Goal: Information Seeking & Learning: Compare options

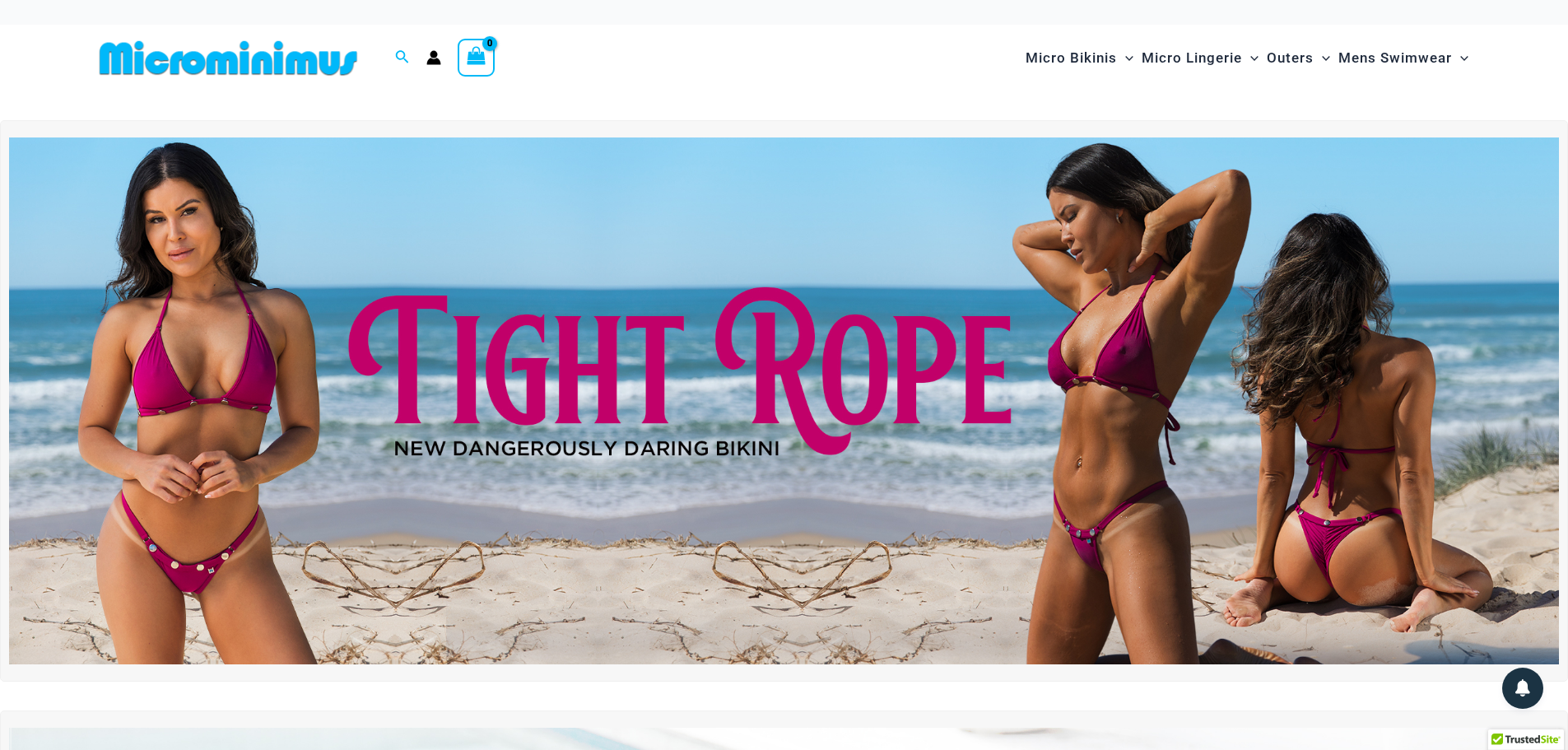
type input "**********"
click at [632, 380] on img at bounding box center [784, 401] width 1550 height 527
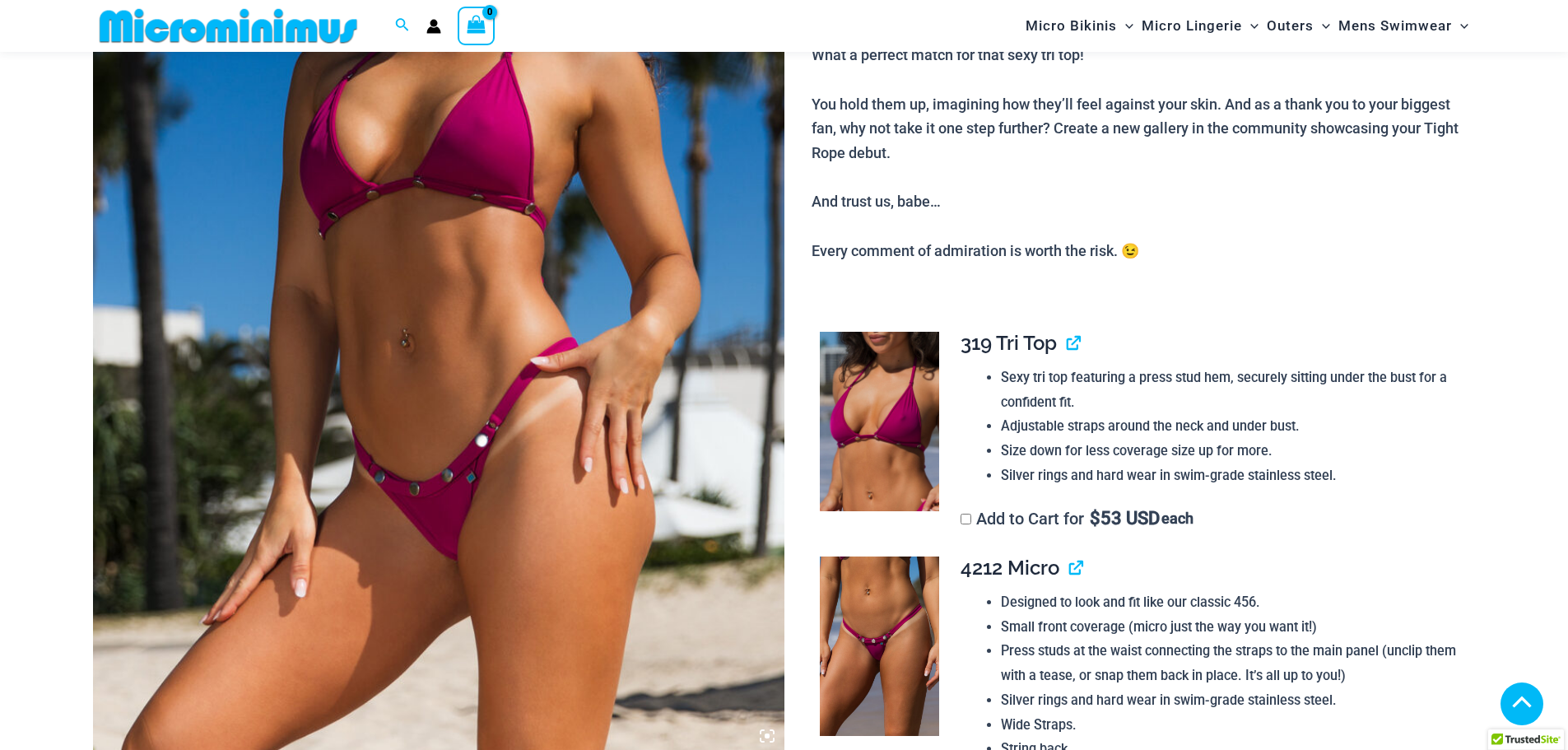
scroll to position [151, 0]
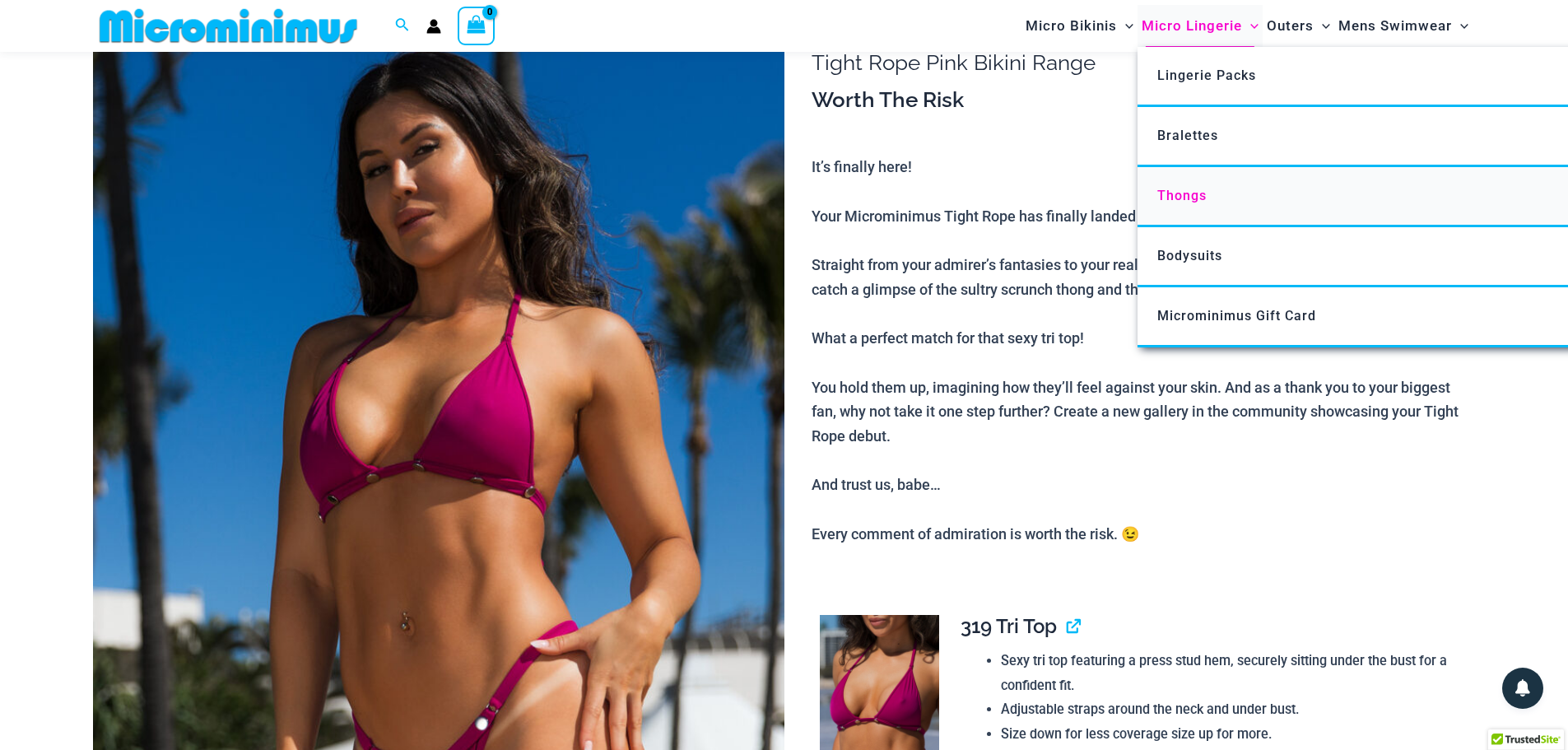
type input "**********"
click at [1191, 202] on span "Thongs" at bounding box center [1182, 196] width 49 height 15
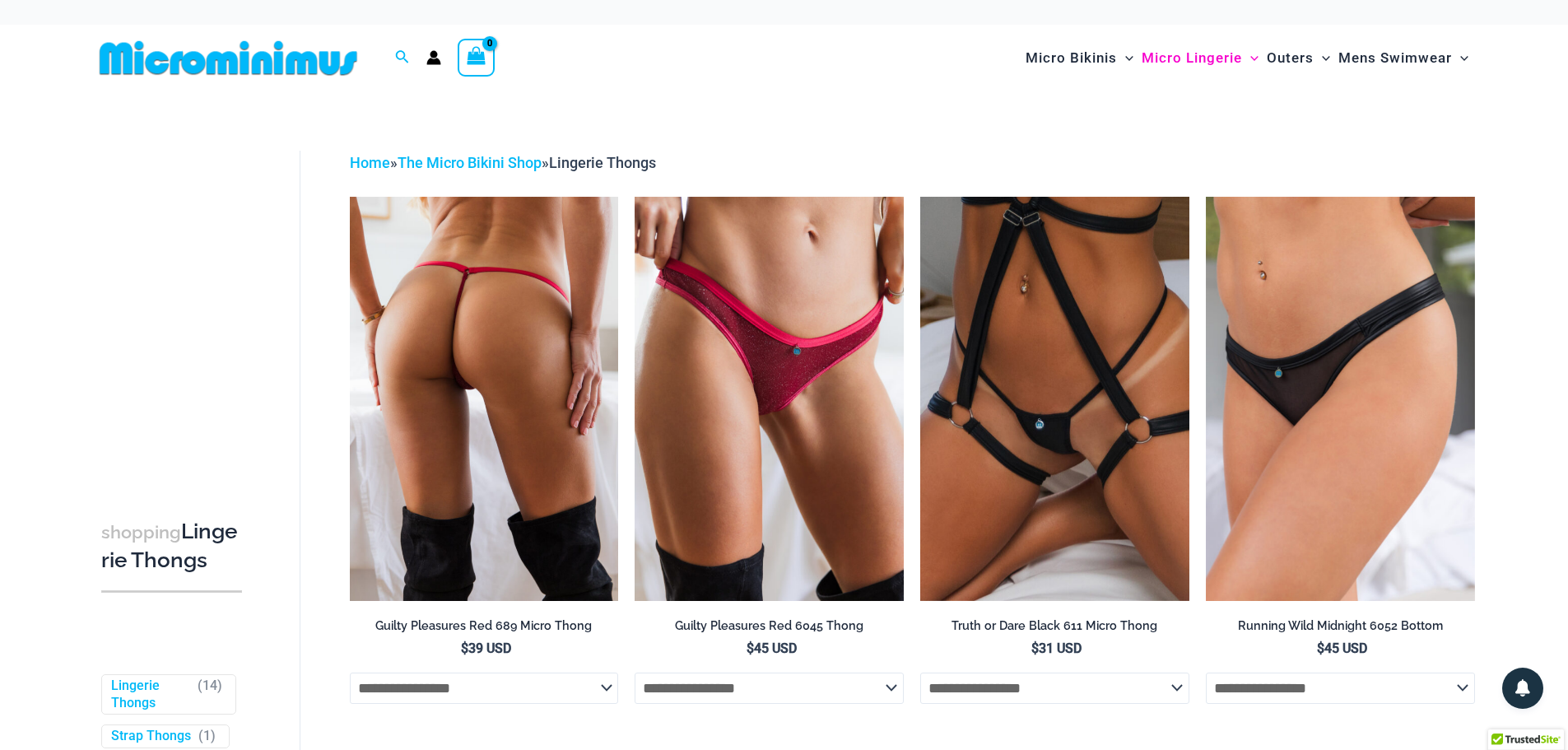
type input "**********"
click at [483, 320] on img at bounding box center [484, 398] width 269 height 403
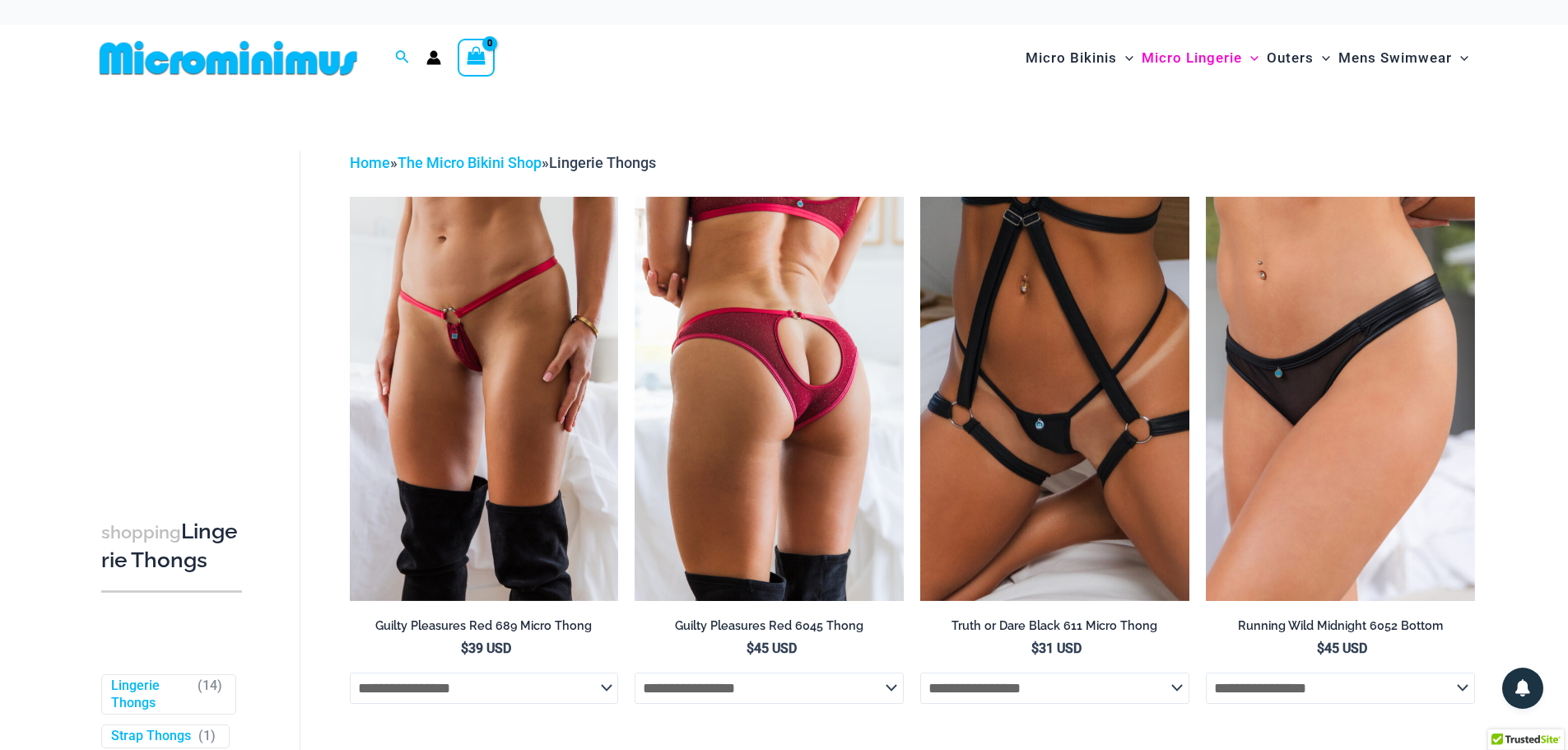
click at [813, 367] on img at bounding box center [769, 398] width 269 height 403
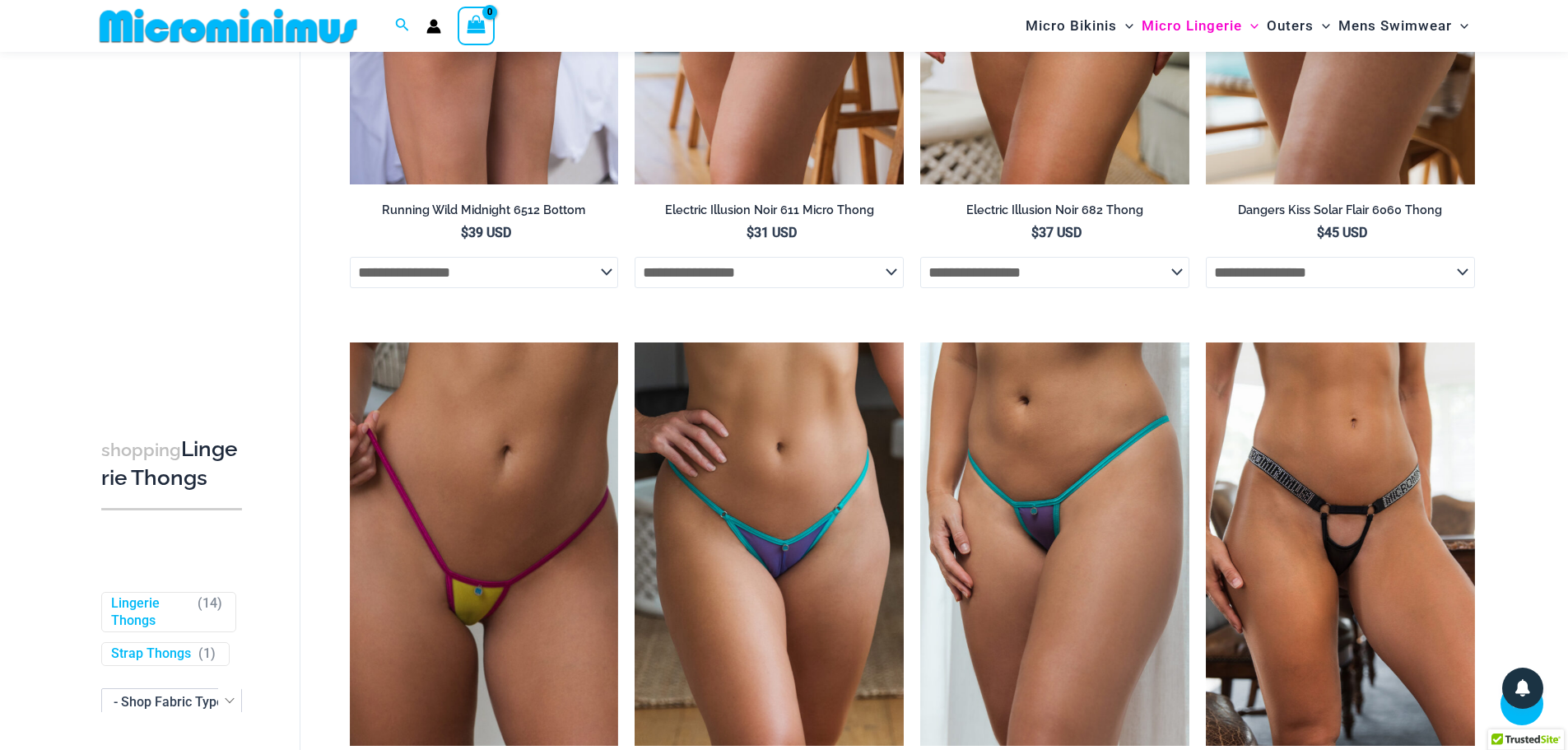
scroll to position [975, 0]
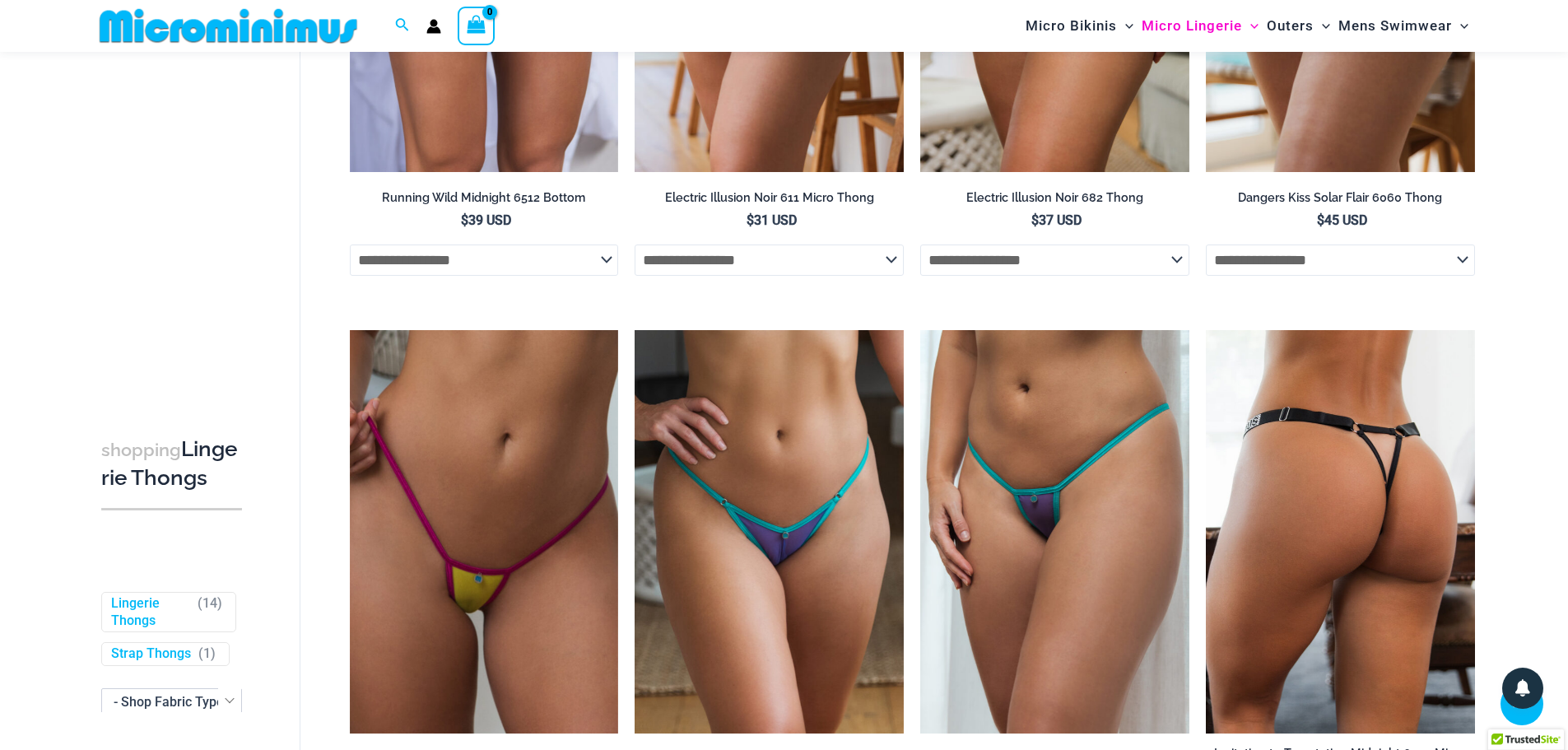
click at [1252, 504] on img at bounding box center [1340, 531] width 269 height 403
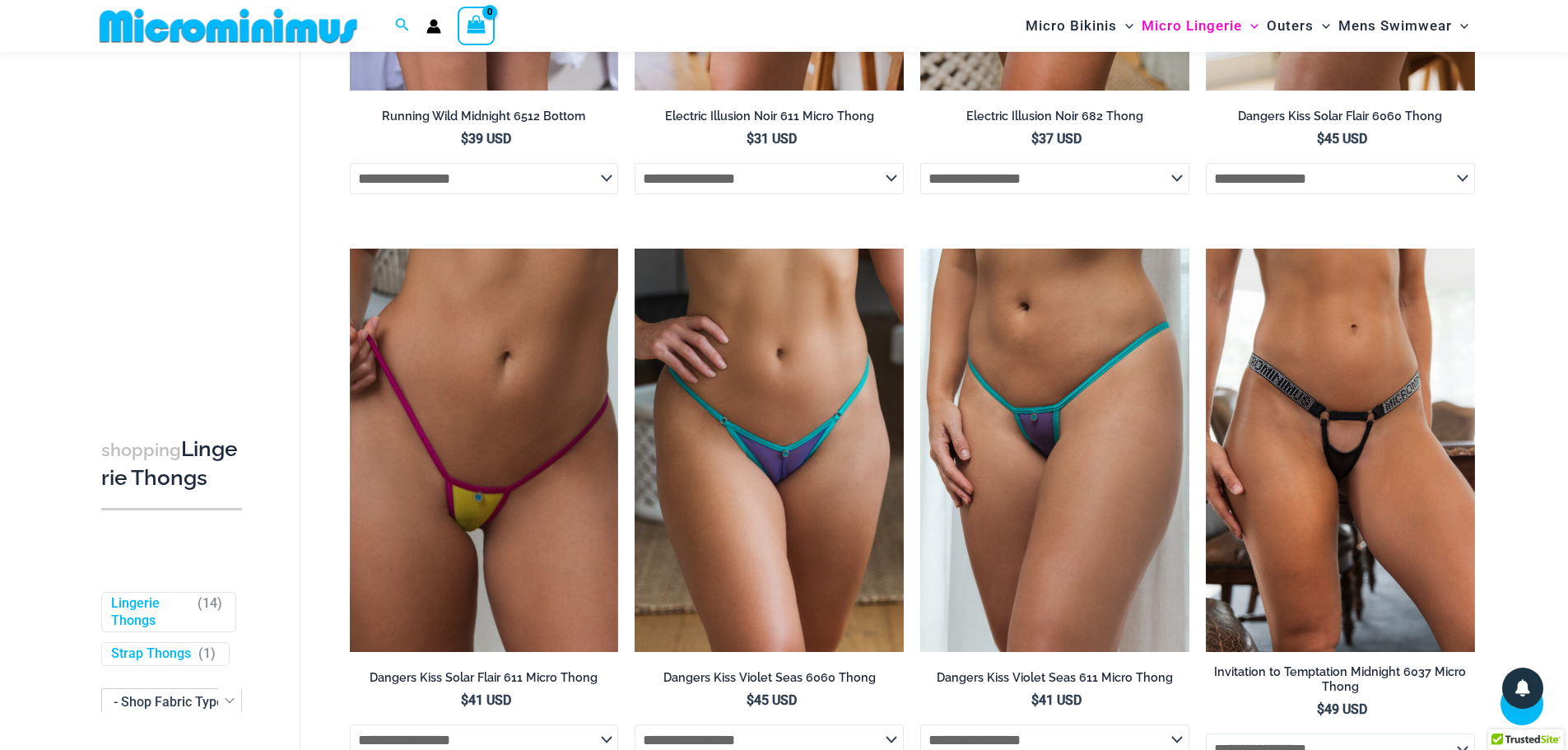
scroll to position [1057, 0]
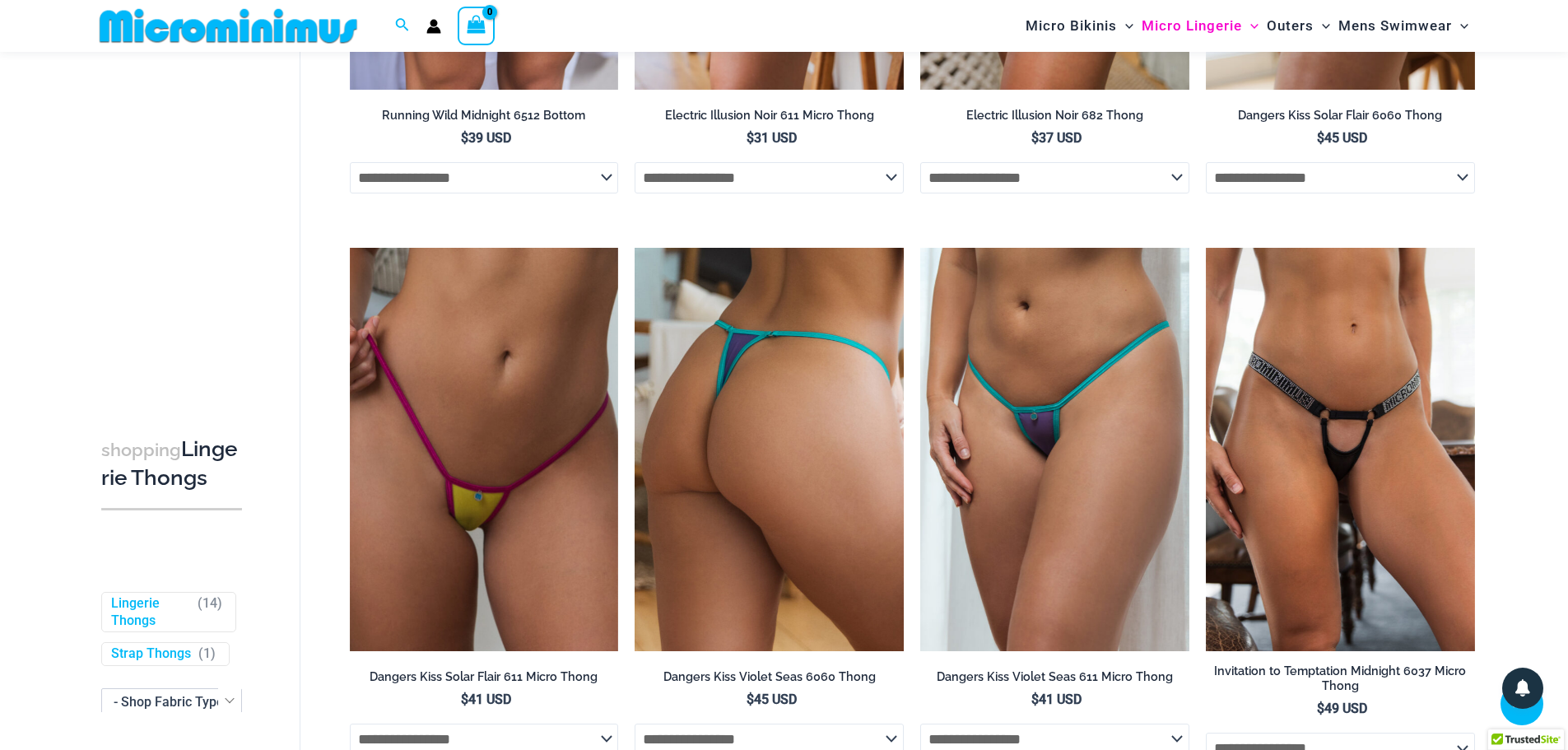
click at [845, 447] on img at bounding box center [769, 450] width 269 height 403
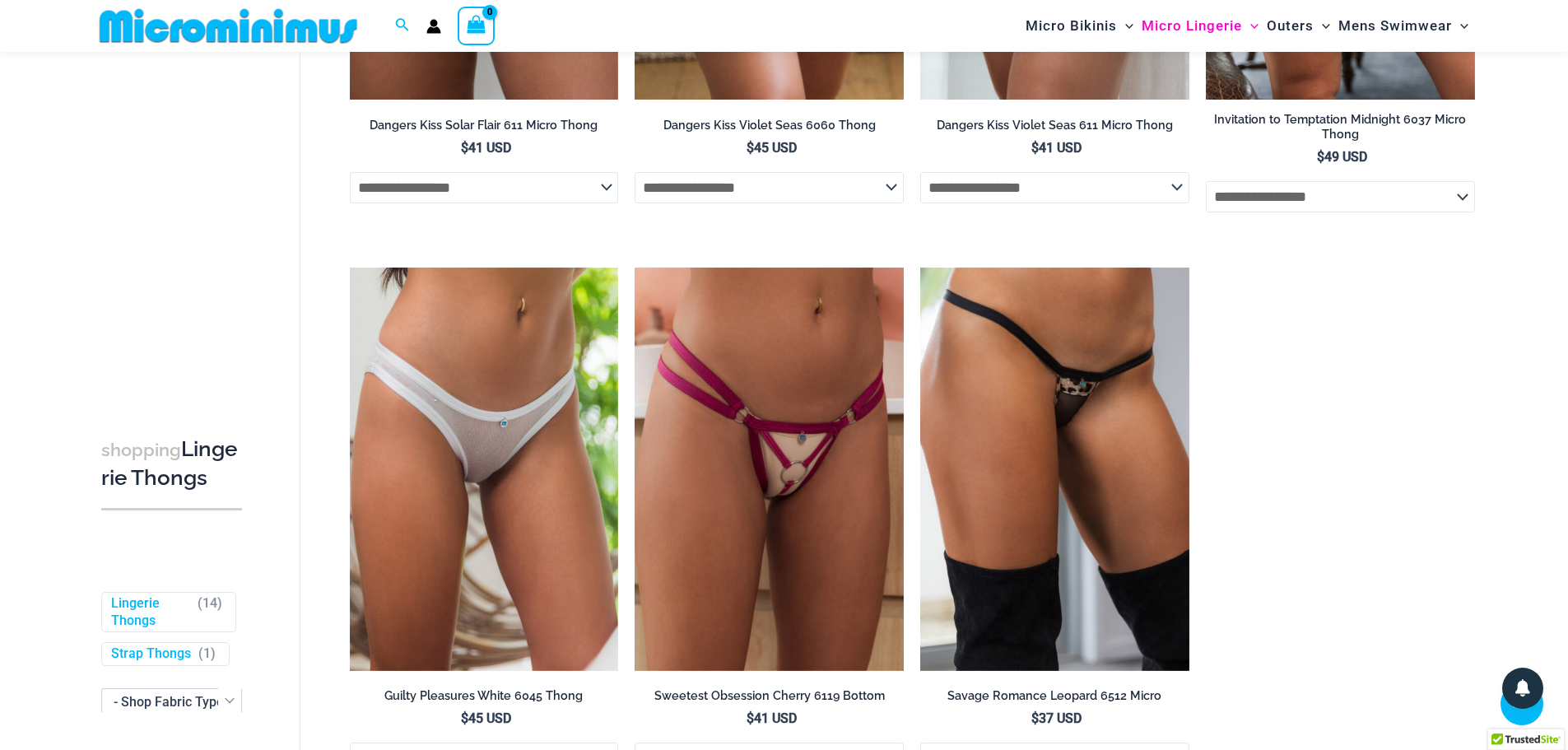
scroll to position [1634, 0]
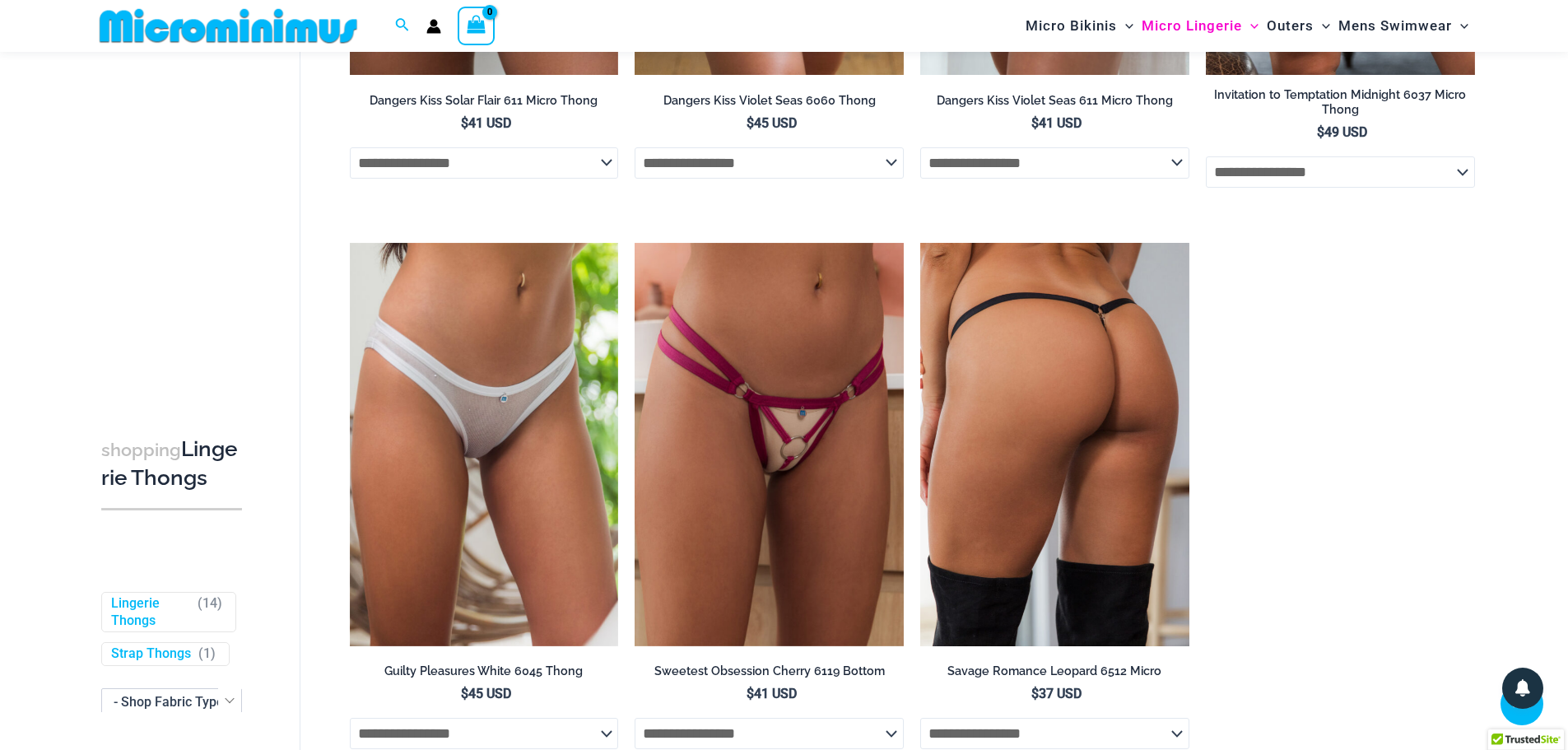
click at [1020, 344] on img at bounding box center [1054, 445] width 269 height 403
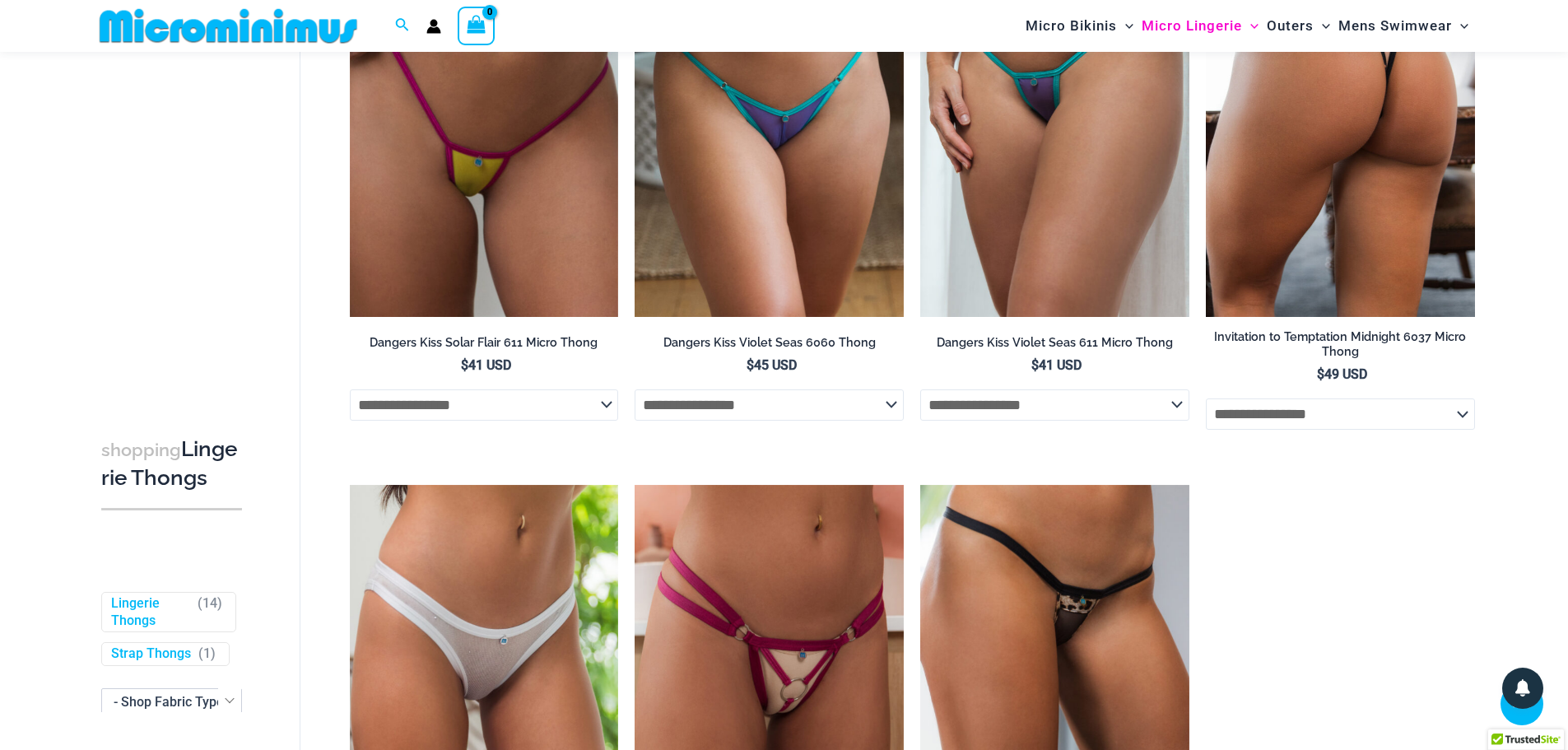
scroll to position [1304, 0]
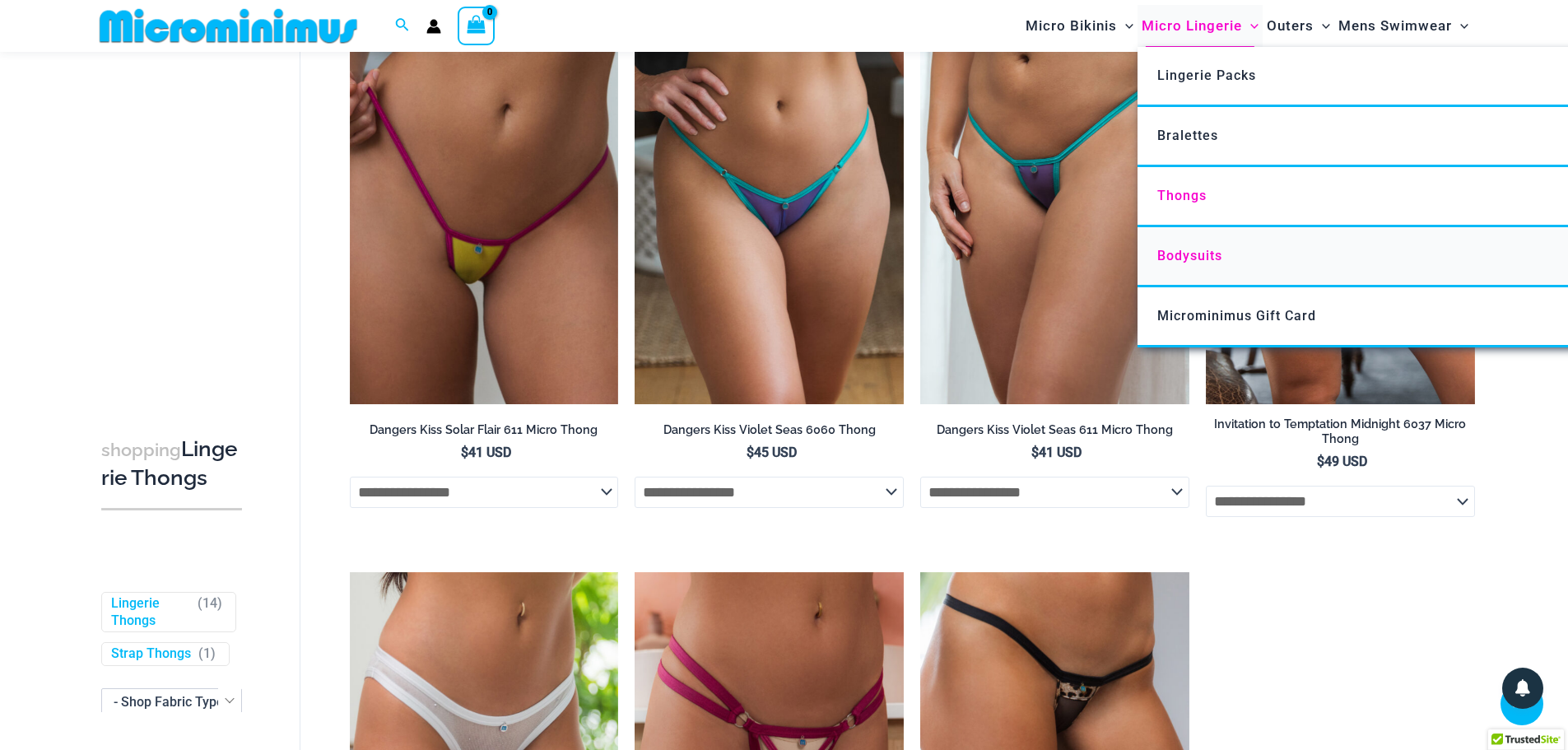
click at [1178, 264] on link "Bodysuits" at bounding box center [1382, 257] width 489 height 60
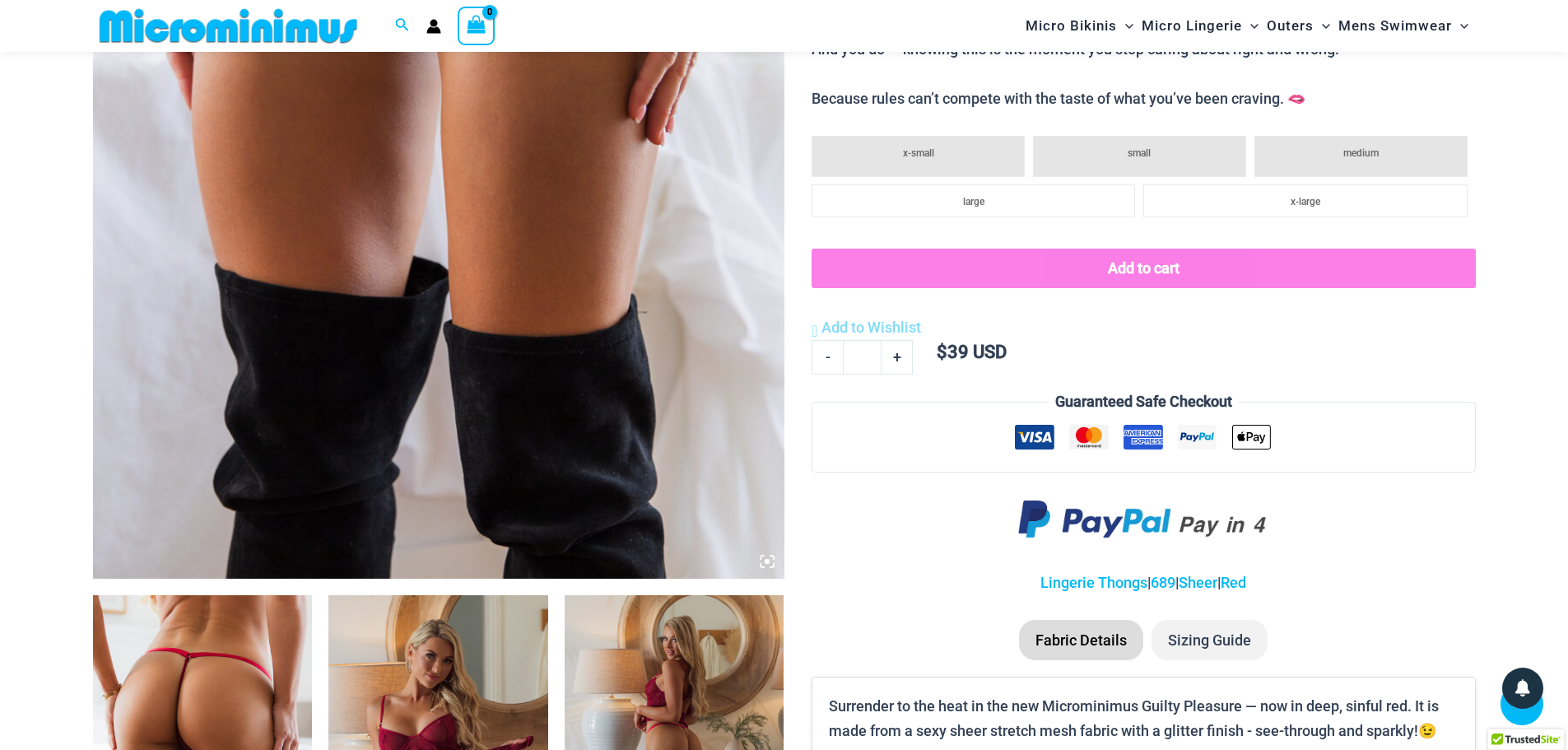
scroll to position [809, 0]
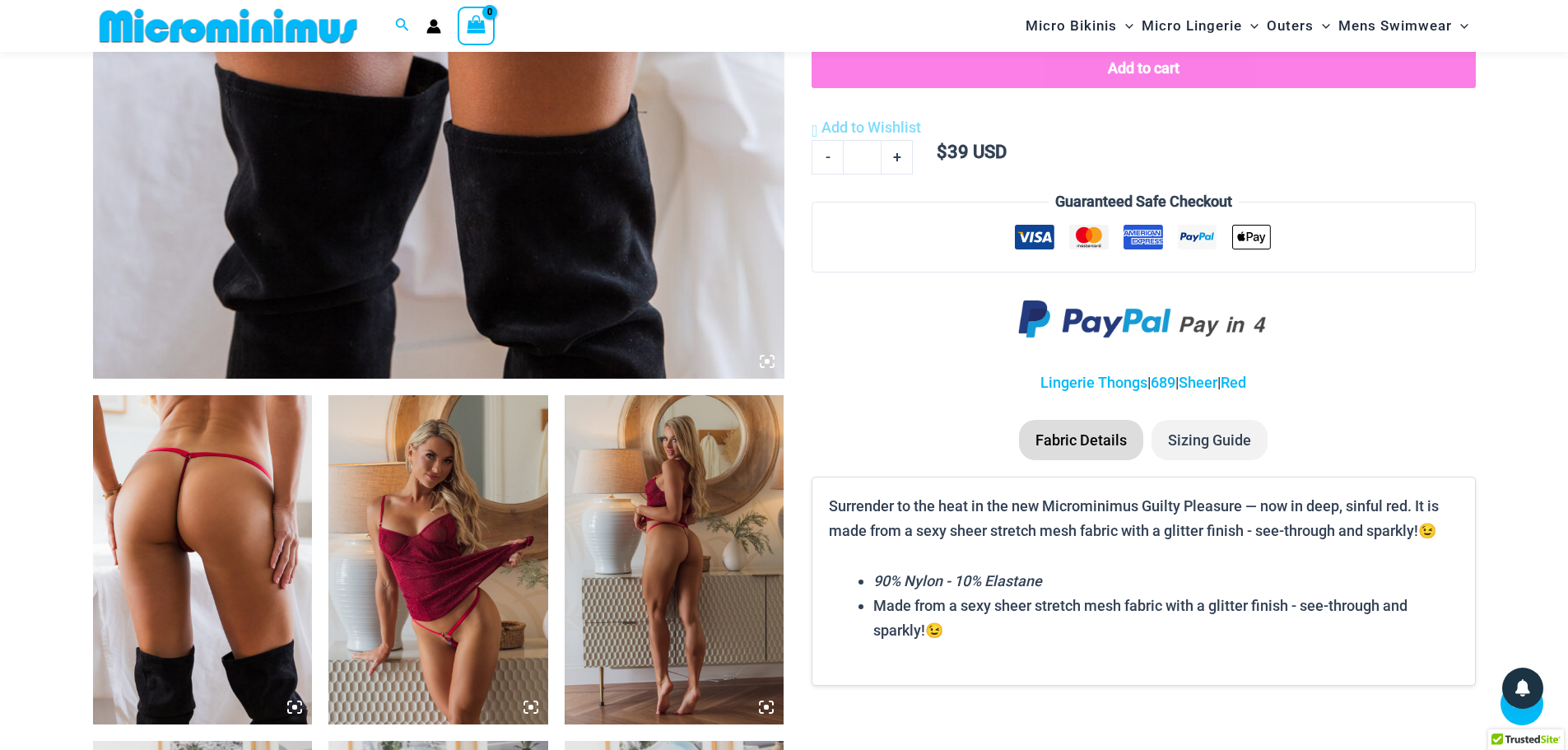
type input "**********"
click at [206, 551] on img at bounding box center [202, 560] width 220 height 329
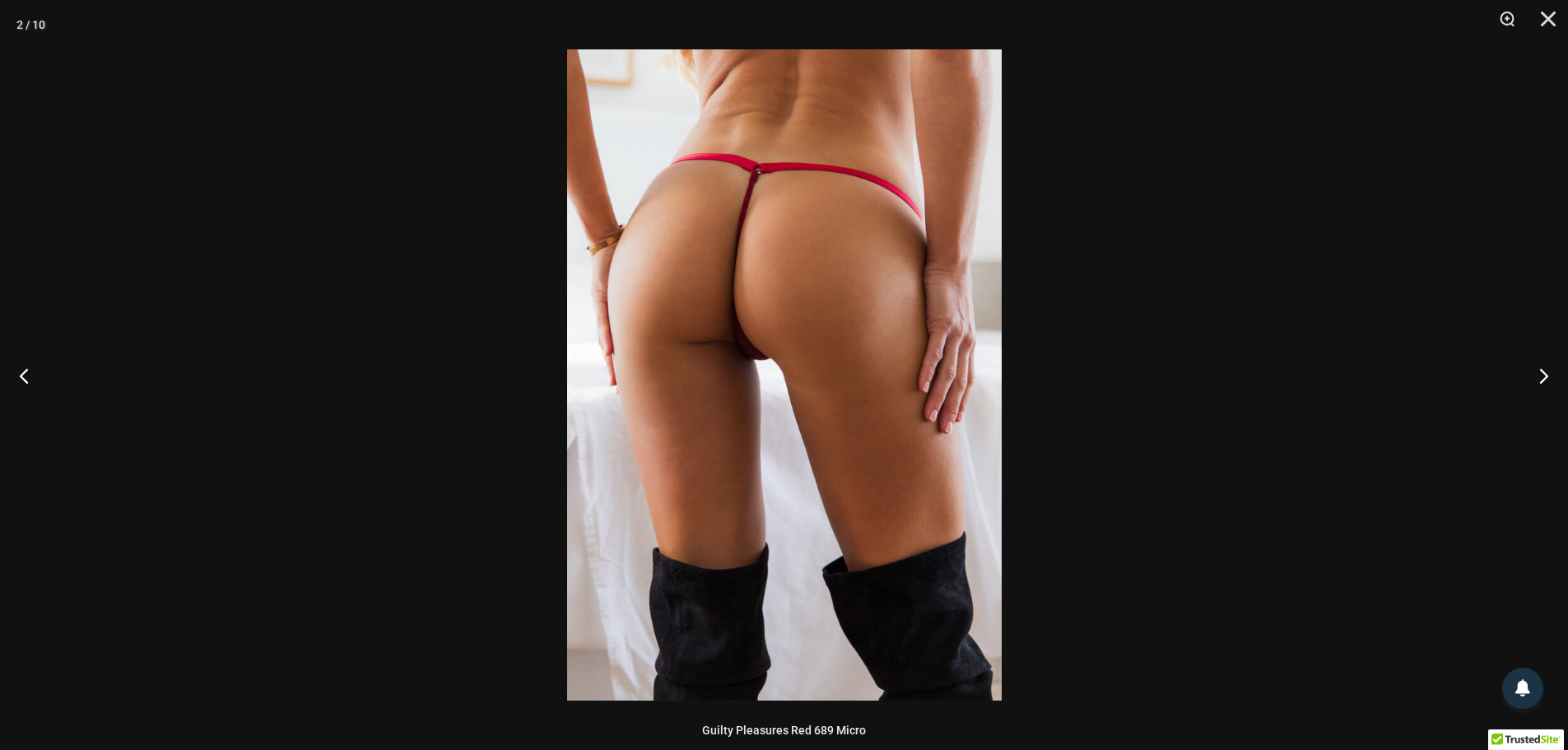
click at [810, 299] on img at bounding box center [784, 375] width 434 height 651
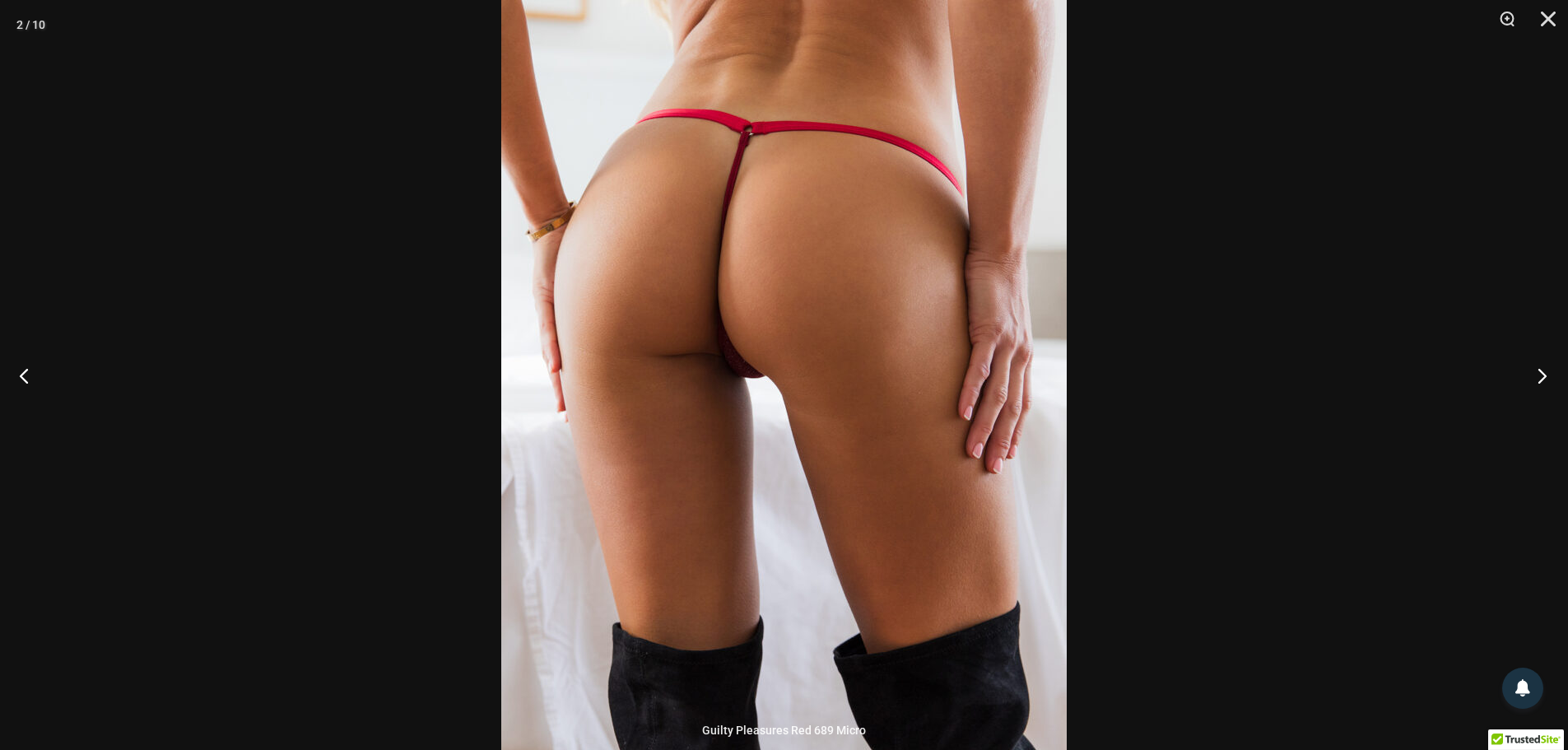
click at [1539, 369] on button "Next" at bounding box center [1537, 375] width 62 height 83
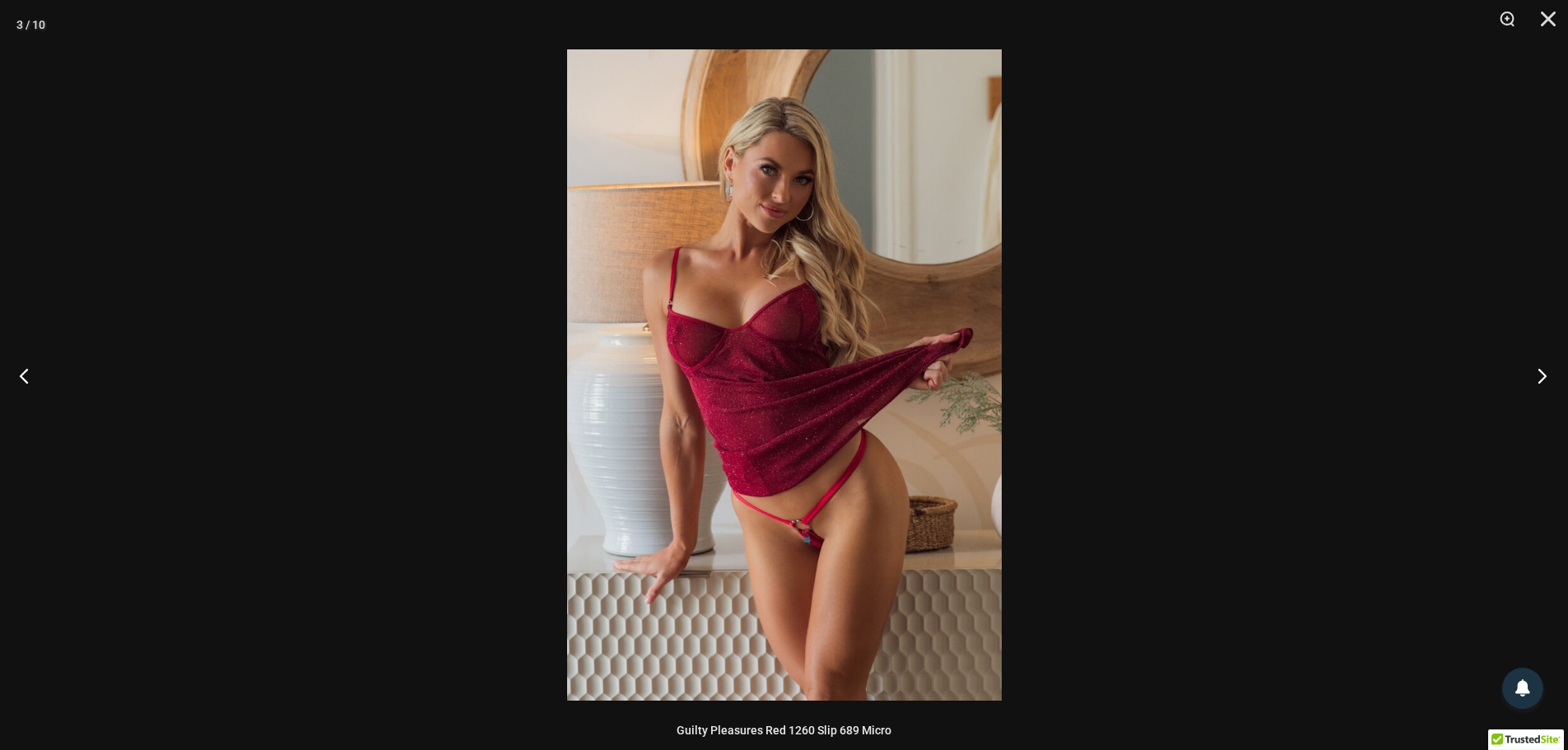
click at [1539, 369] on button "Next" at bounding box center [1537, 375] width 62 height 83
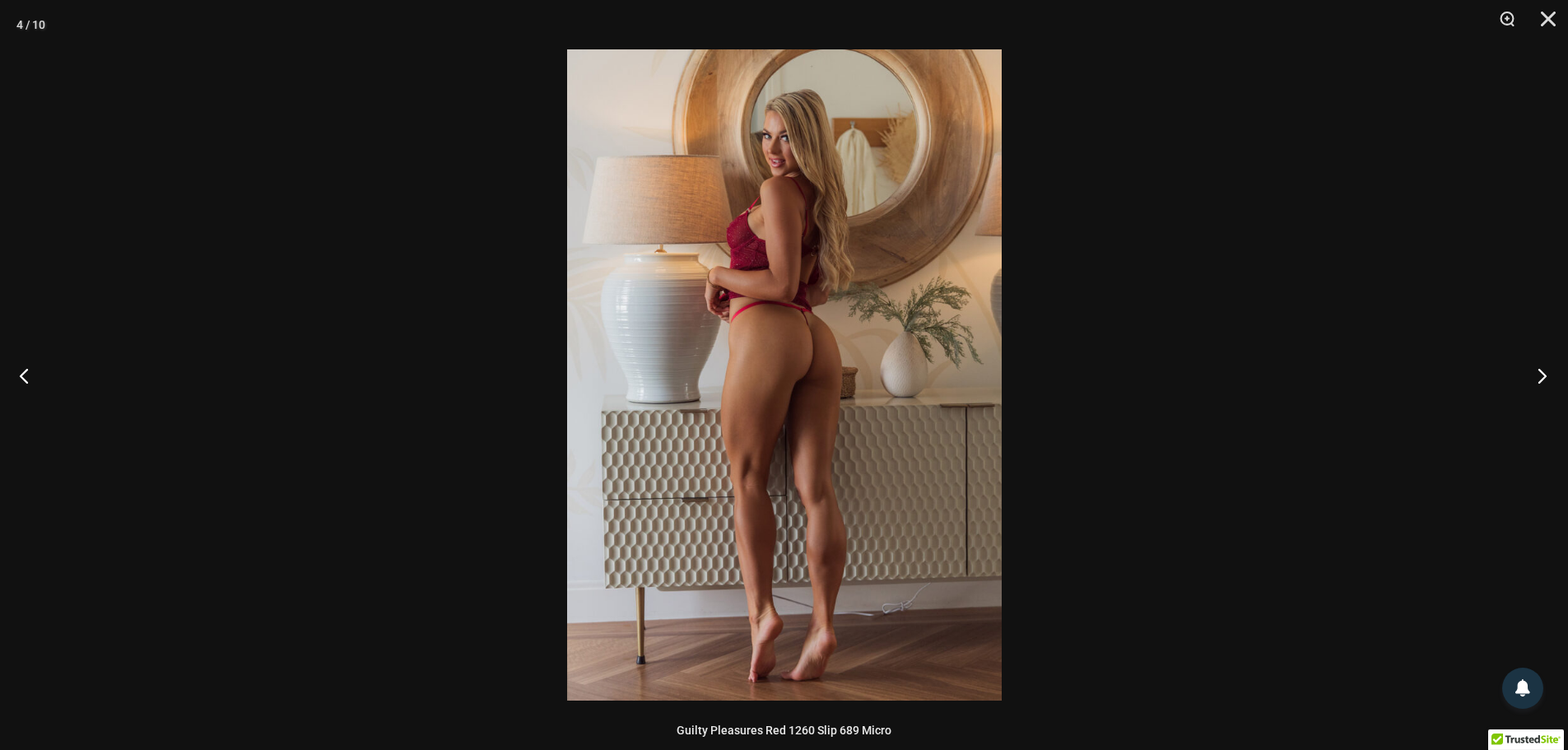
click at [1539, 369] on button "Next" at bounding box center [1537, 375] width 62 height 83
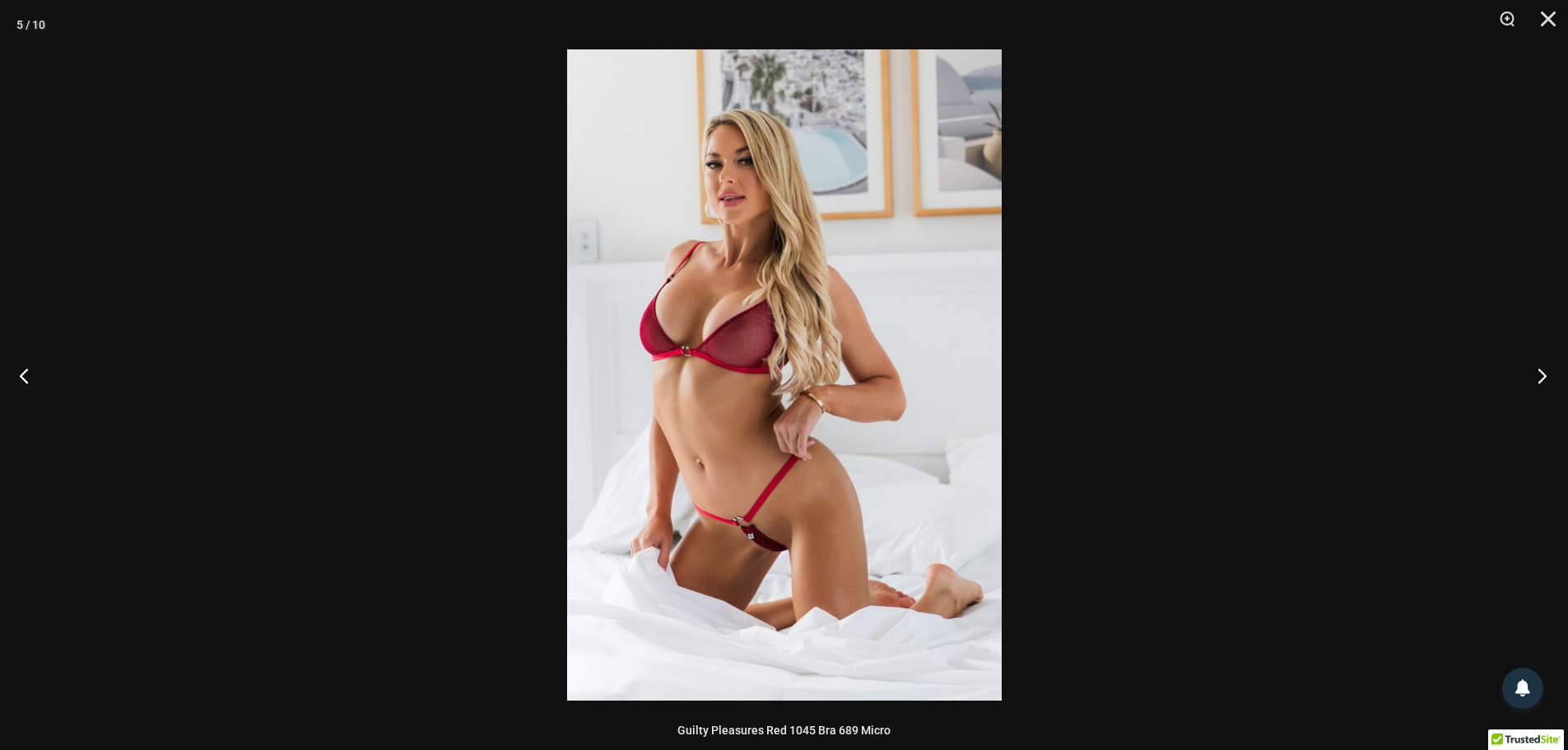
click at [1539, 369] on button "Next" at bounding box center [1537, 375] width 62 height 83
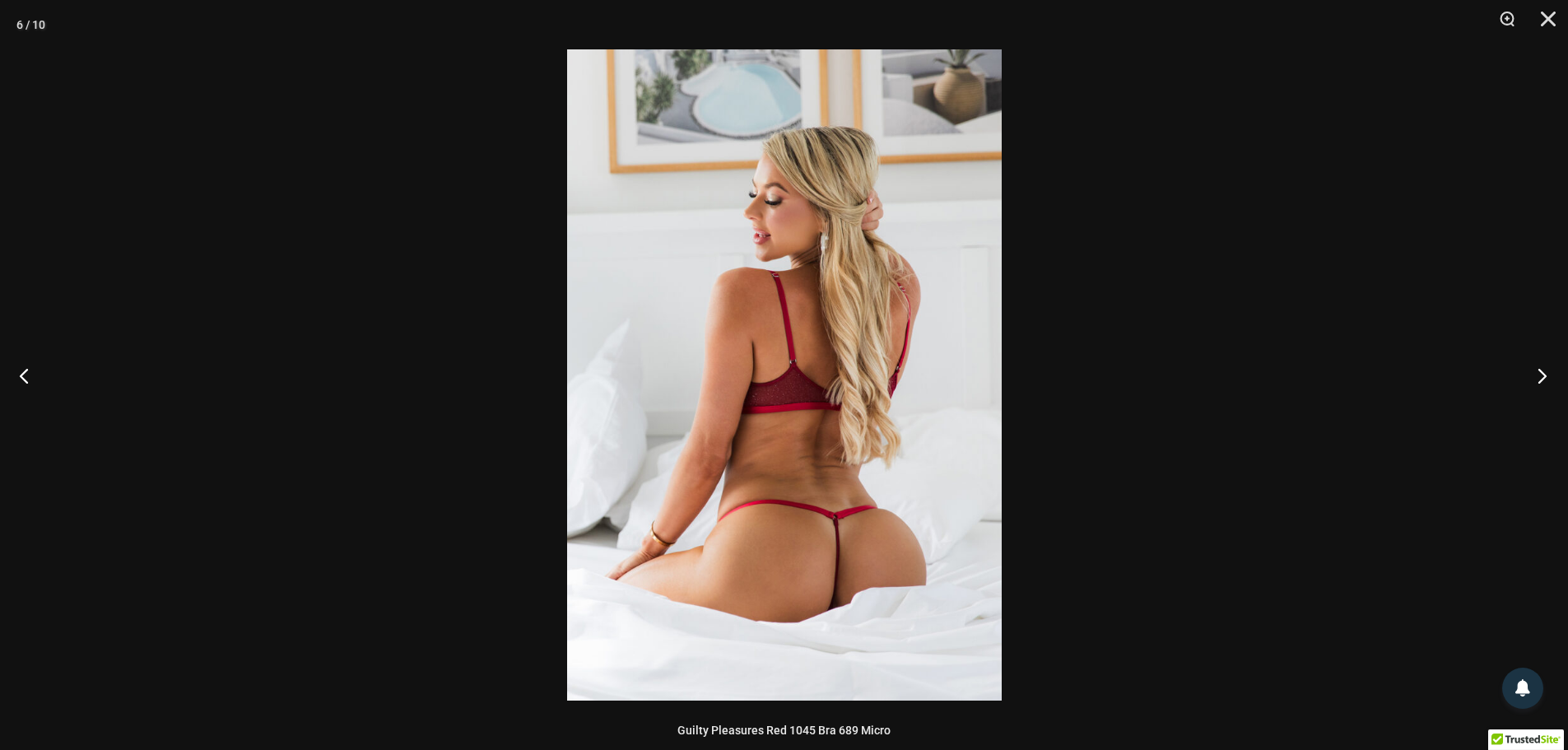
click at [1539, 369] on button "Next" at bounding box center [1537, 375] width 62 height 83
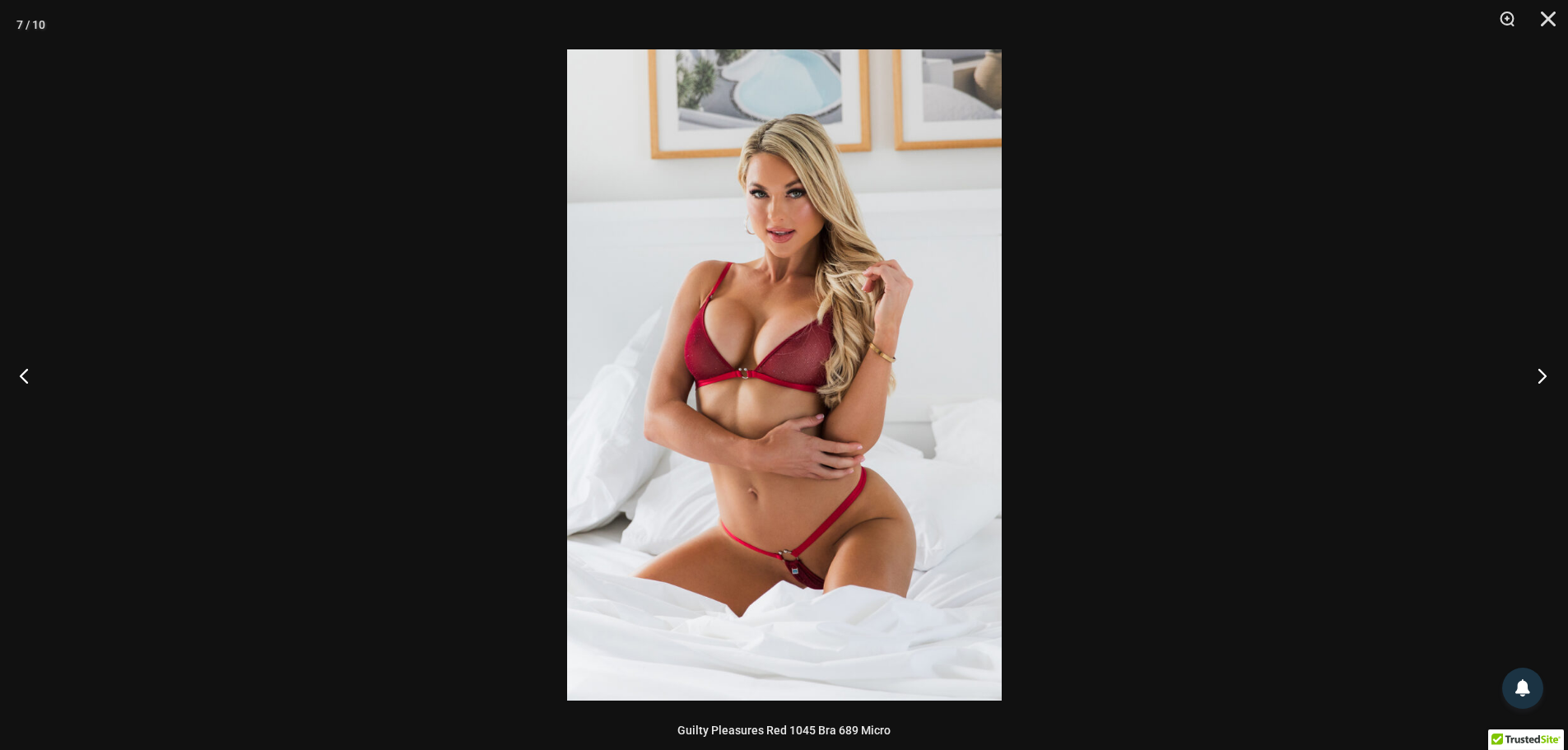
click at [1539, 369] on button "Next" at bounding box center [1537, 375] width 62 height 83
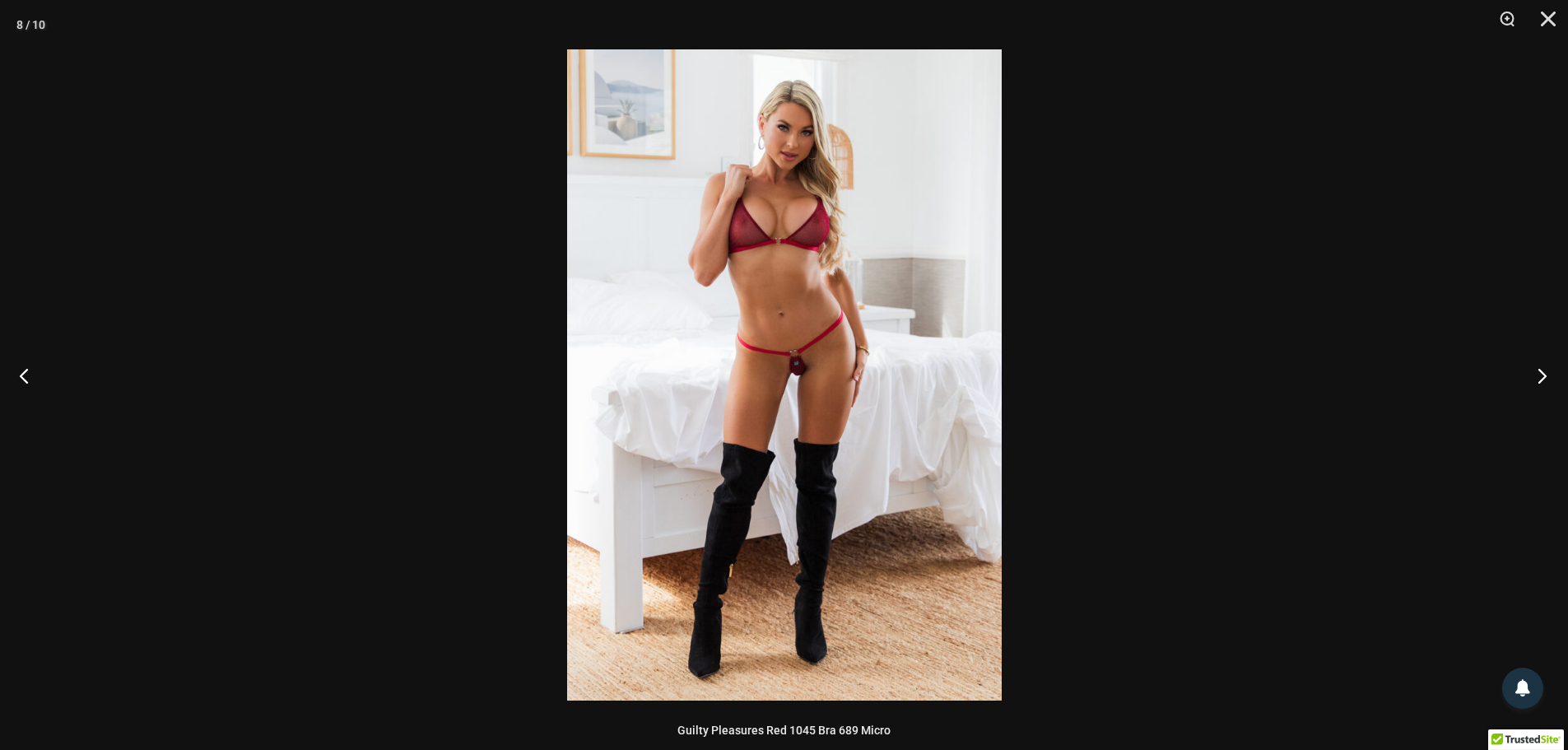
click at [1539, 369] on button "Next" at bounding box center [1537, 375] width 62 height 83
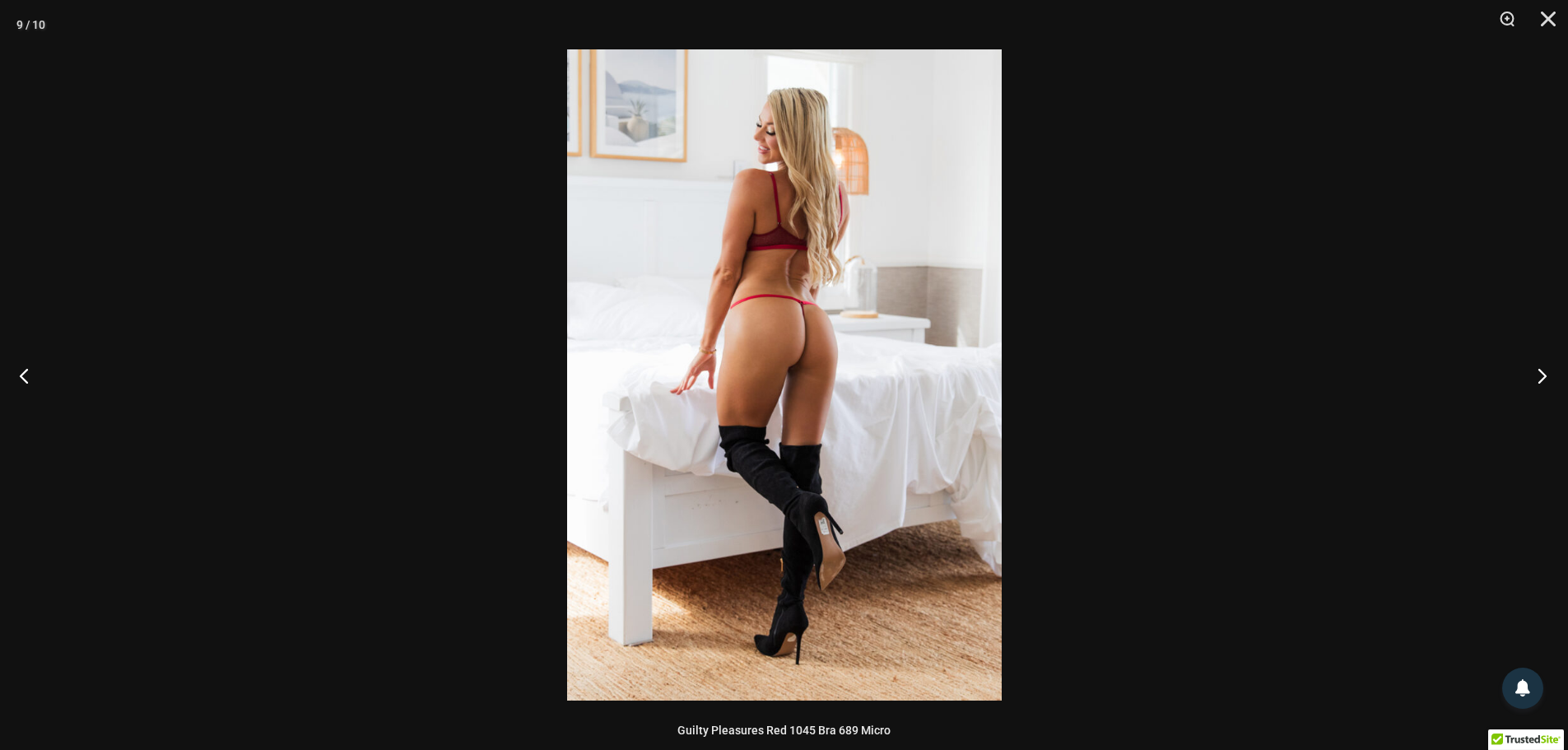
click at [1539, 369] on button "Next" at bounding box center [1537, 375] width 62 height 83
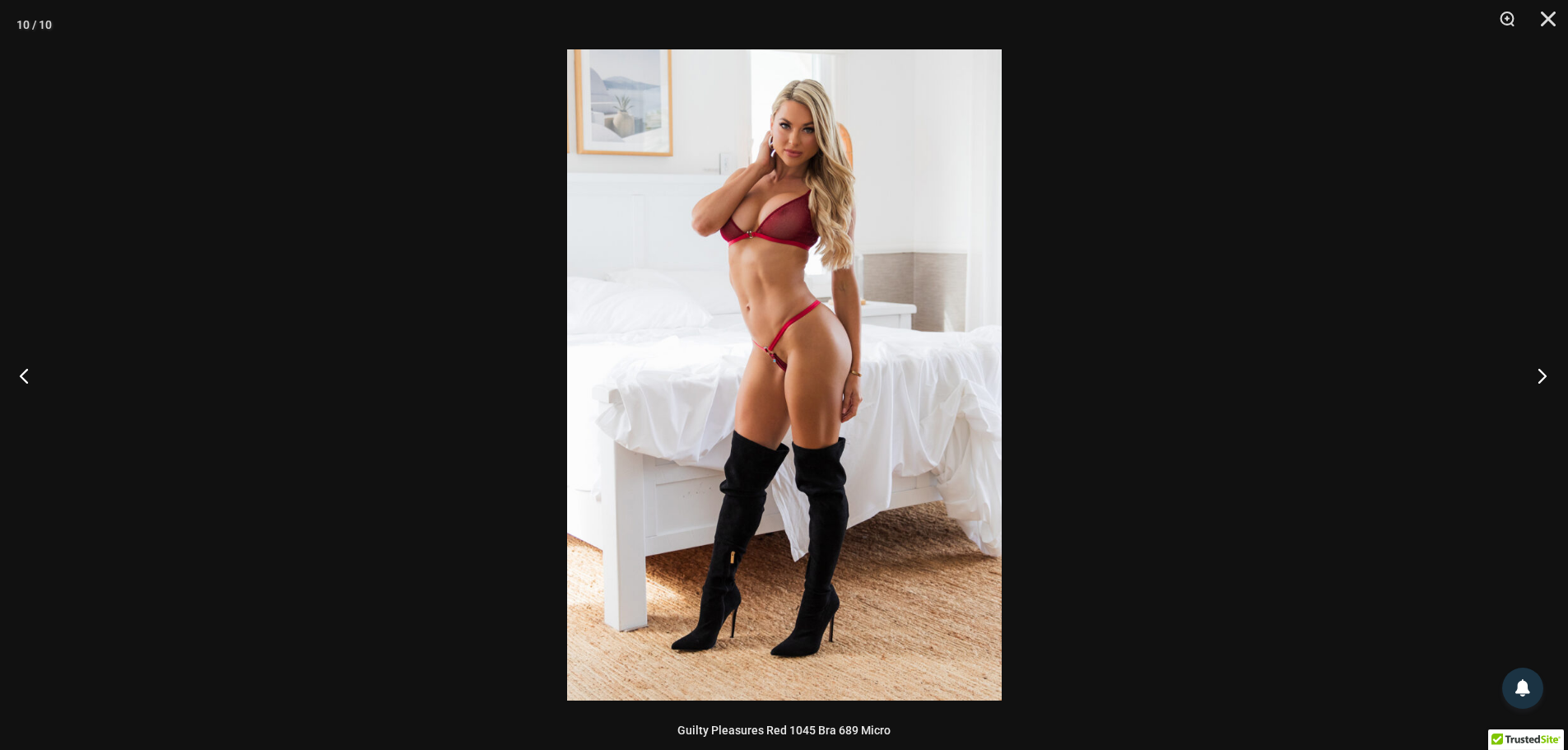
click at [1539, 369] on button "Next" at bounding box center [1537, 375] width 62 height 83
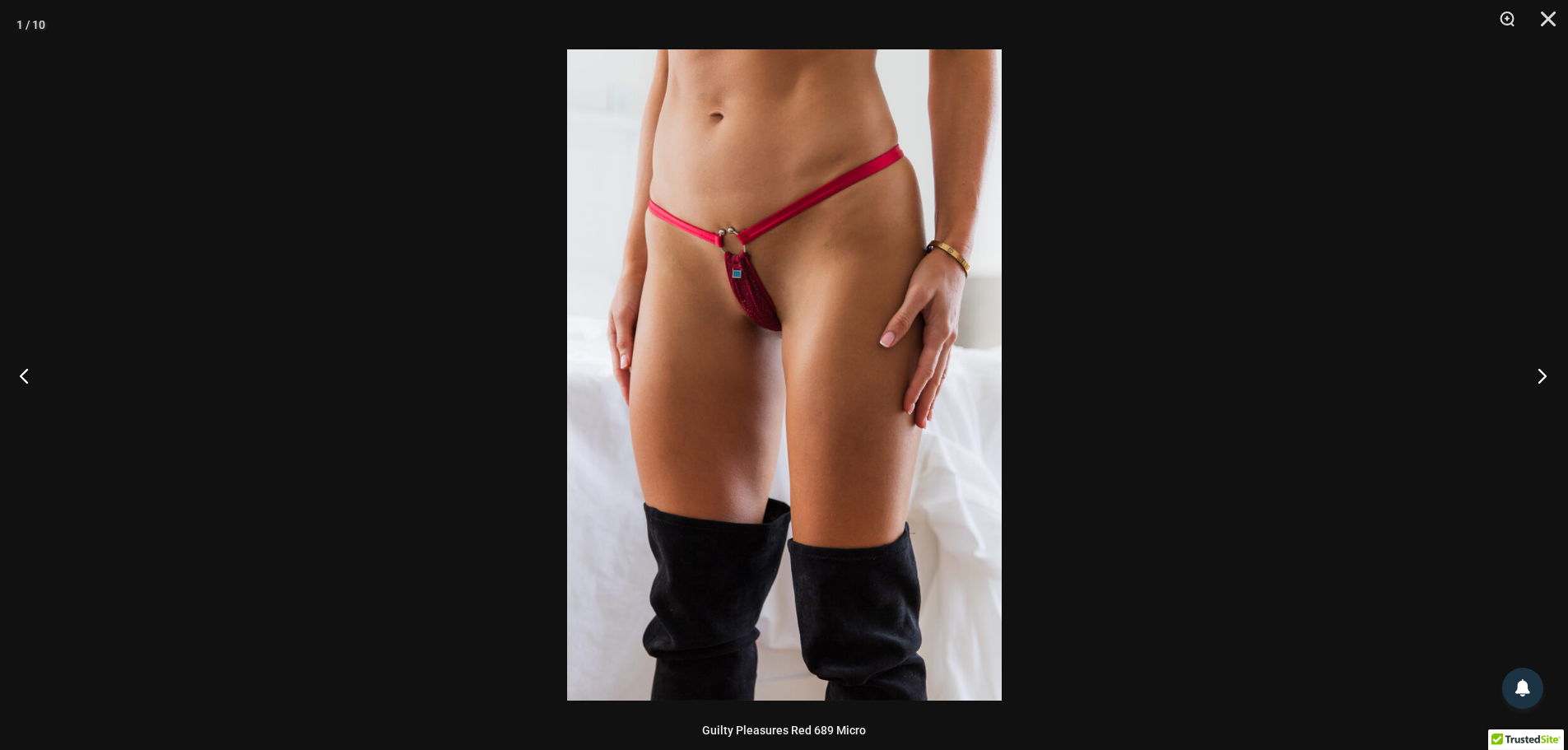
click at [1539, 369] on button "Next" at bounding box center [1537, 375] width 62 height 83
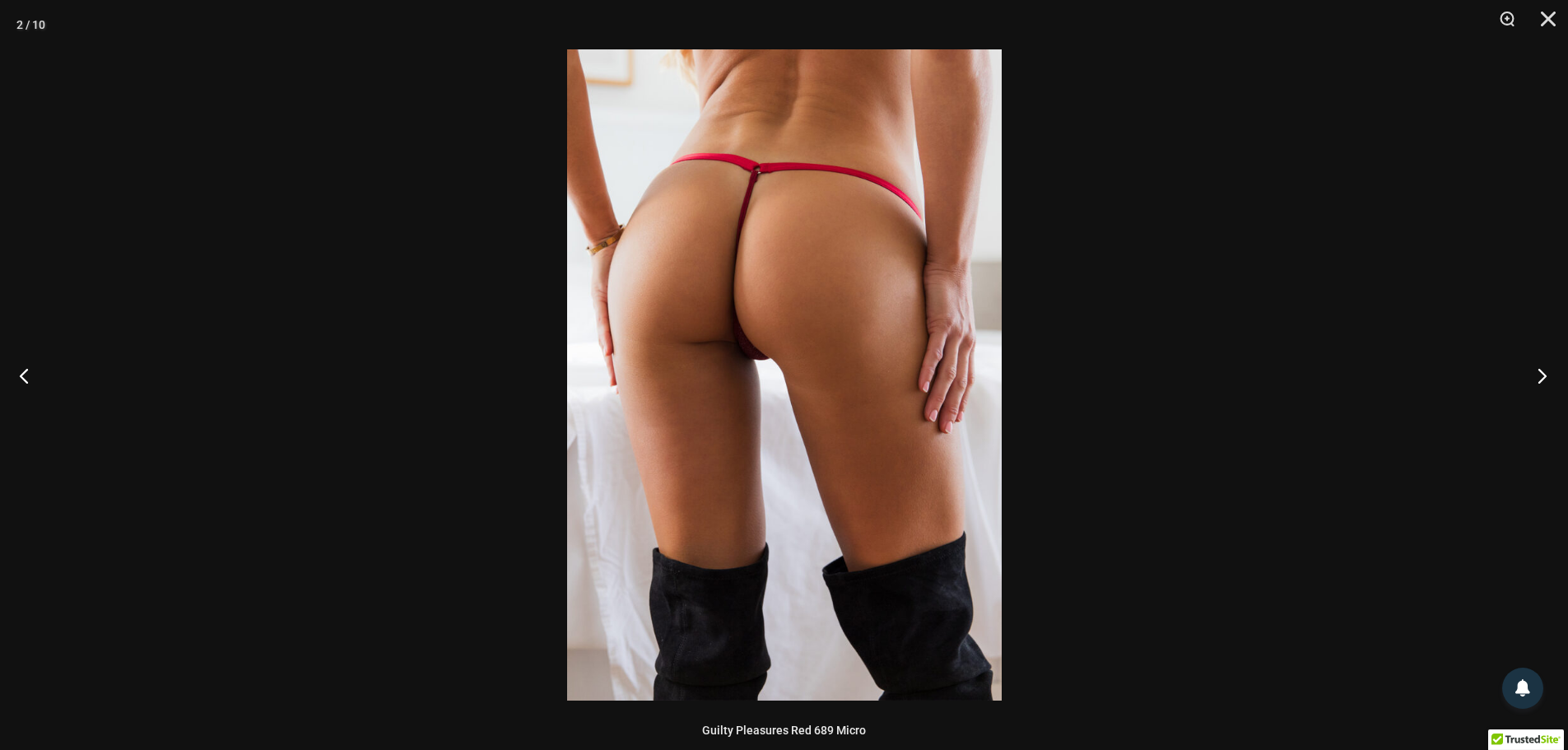
click at [1539, 369] on button "Next" at bounding box center [1537, 375] width 62 height 83
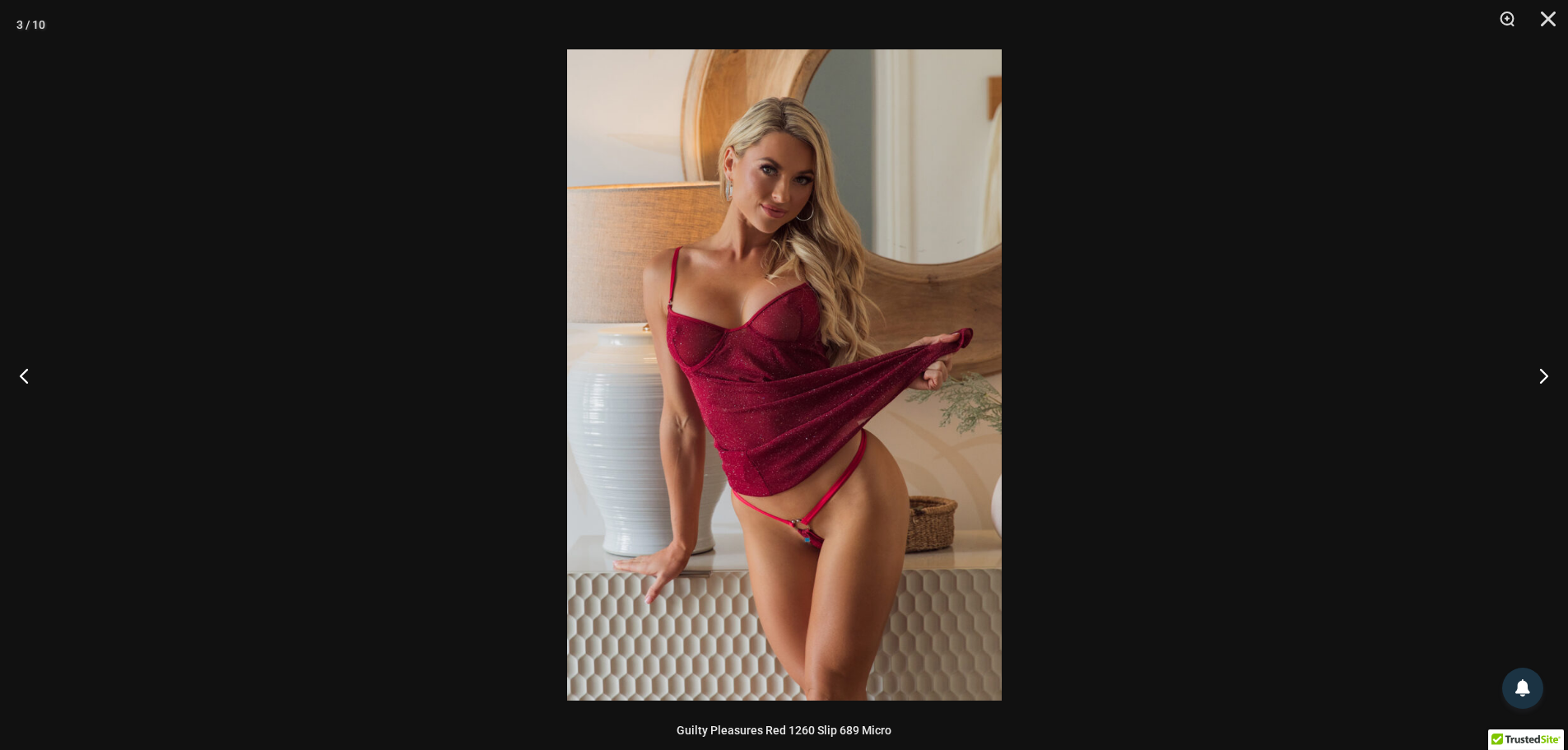
click at [1444, 309] on div at bounding box center [784, 375] width 1568 height 750
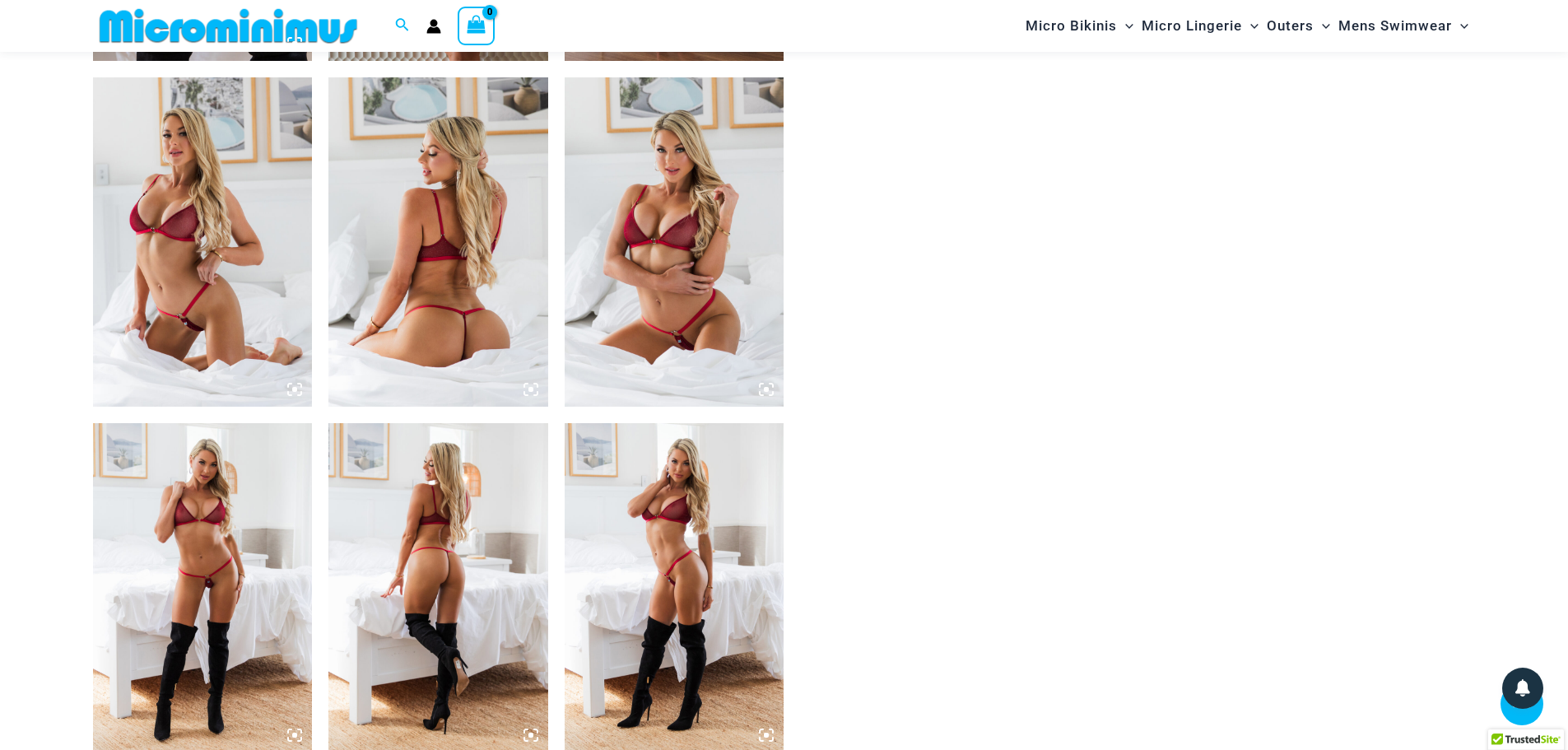
scroll to position [1632, 0]
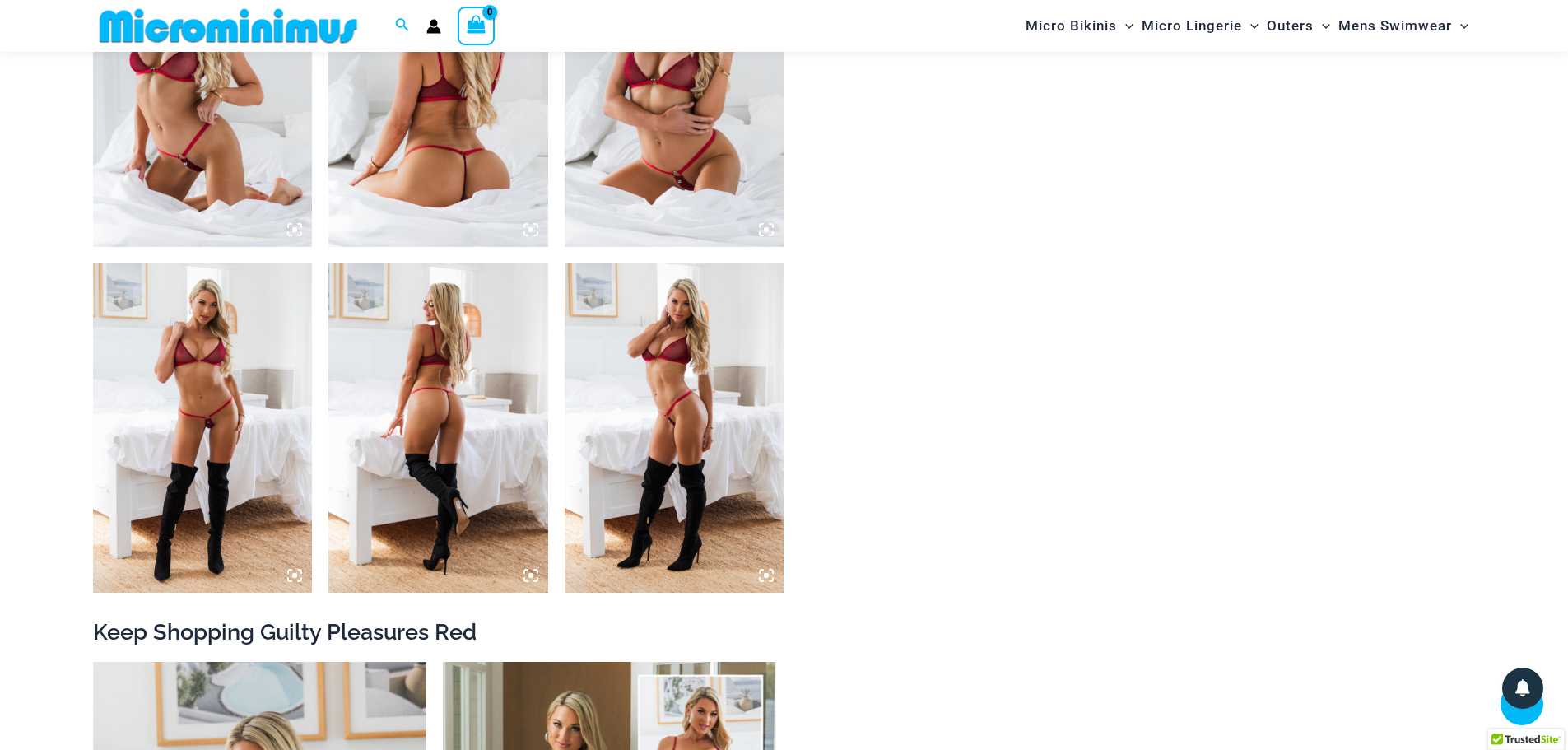
click at [206, 396] on img at bounding box center [202, 428] width 220 height 329
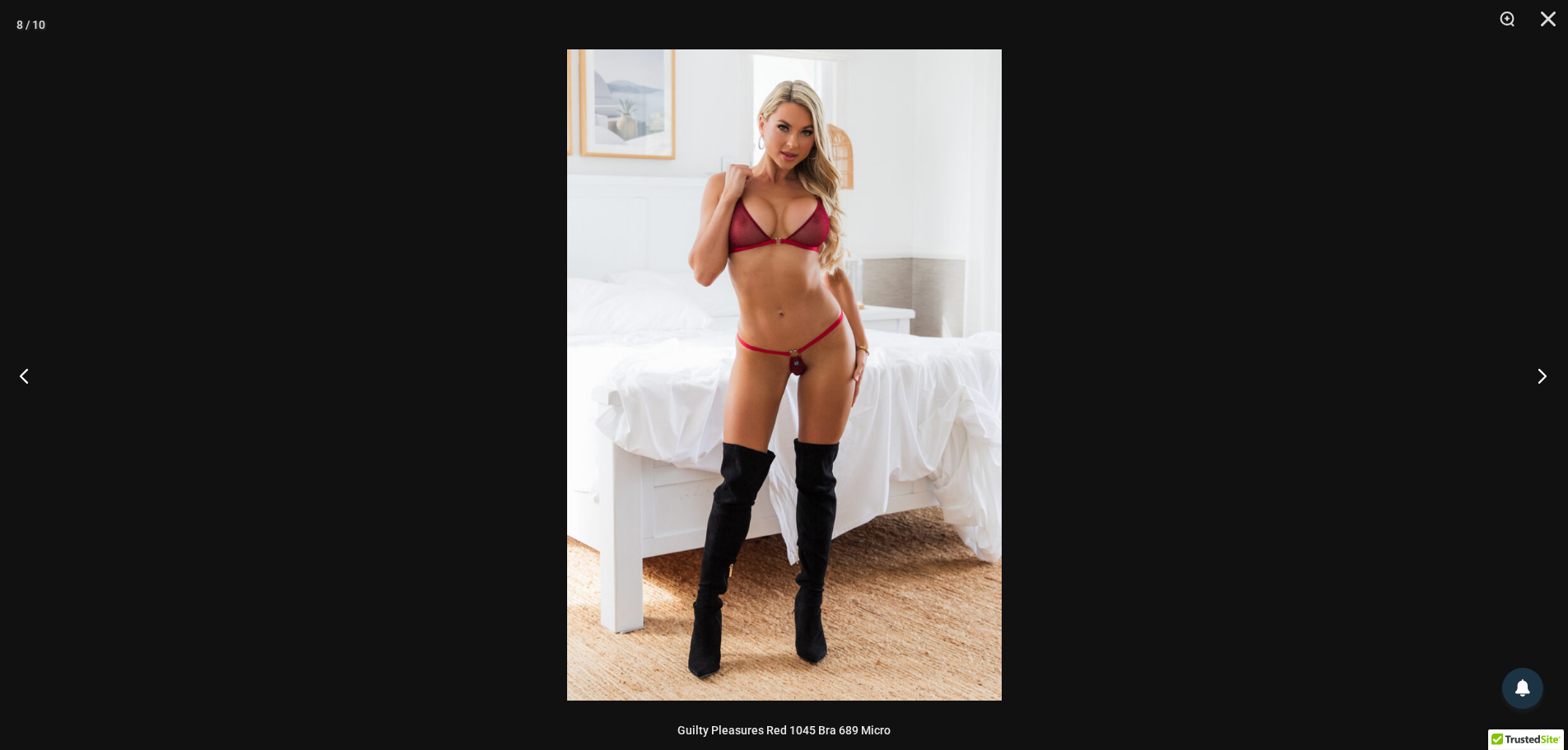
click at [1526, 380] on button "Next" at bounding box center [1537, 375] width 62 height 83
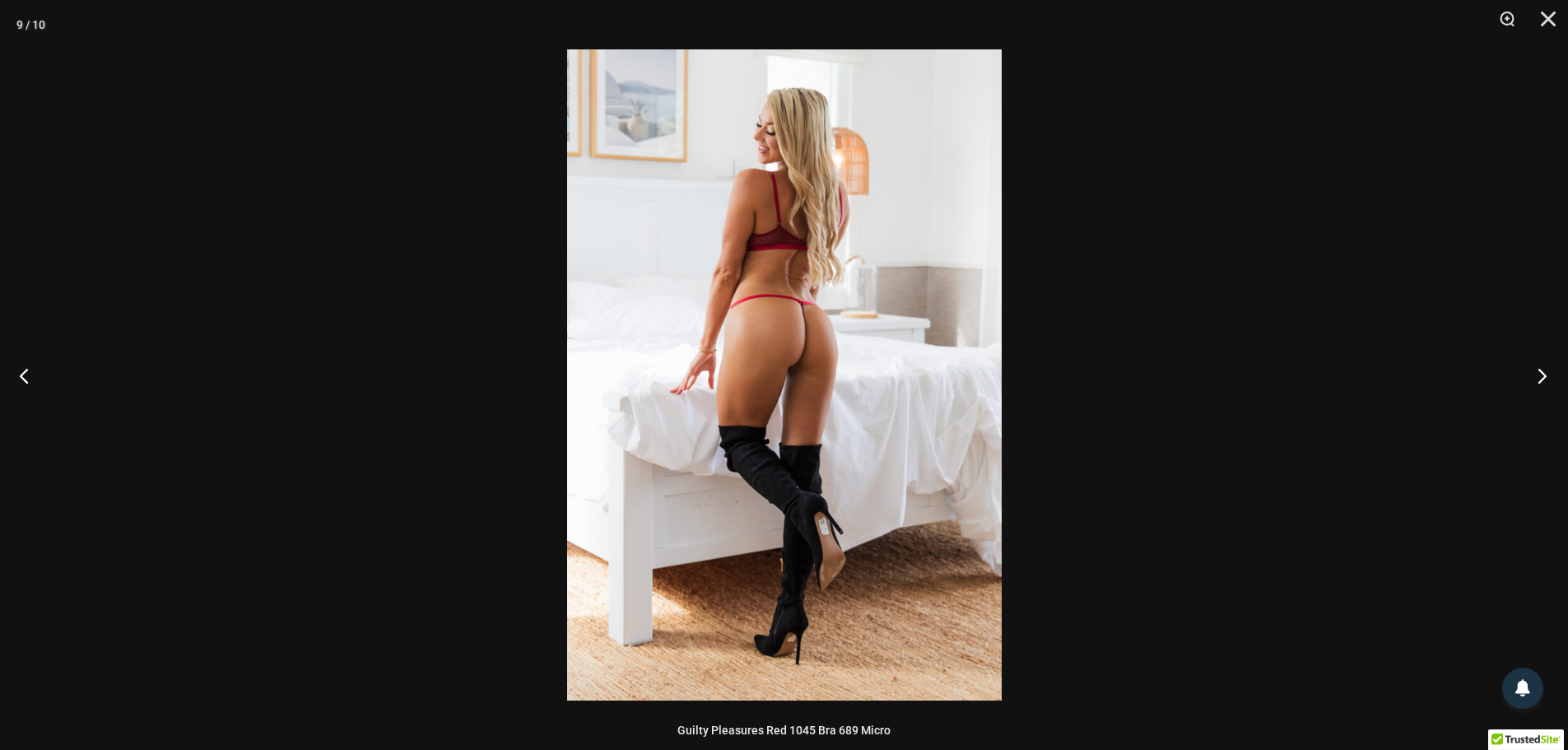
click at [1526, 380] on button "Next" at bounding box center [1537, 375] width 62 height 83
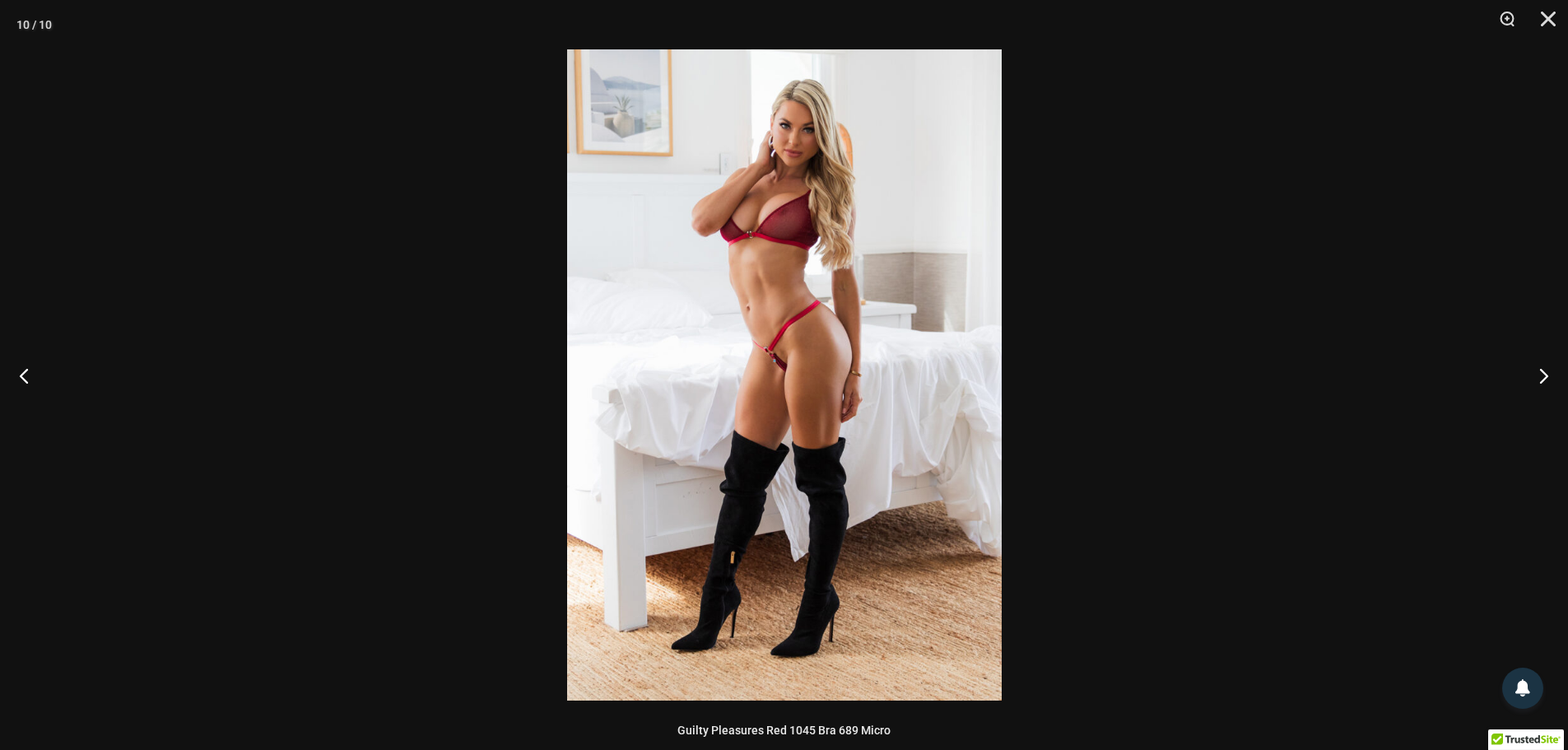
click at [1542, 225] on div at bounding box center [784, 375] width 1568 height 750
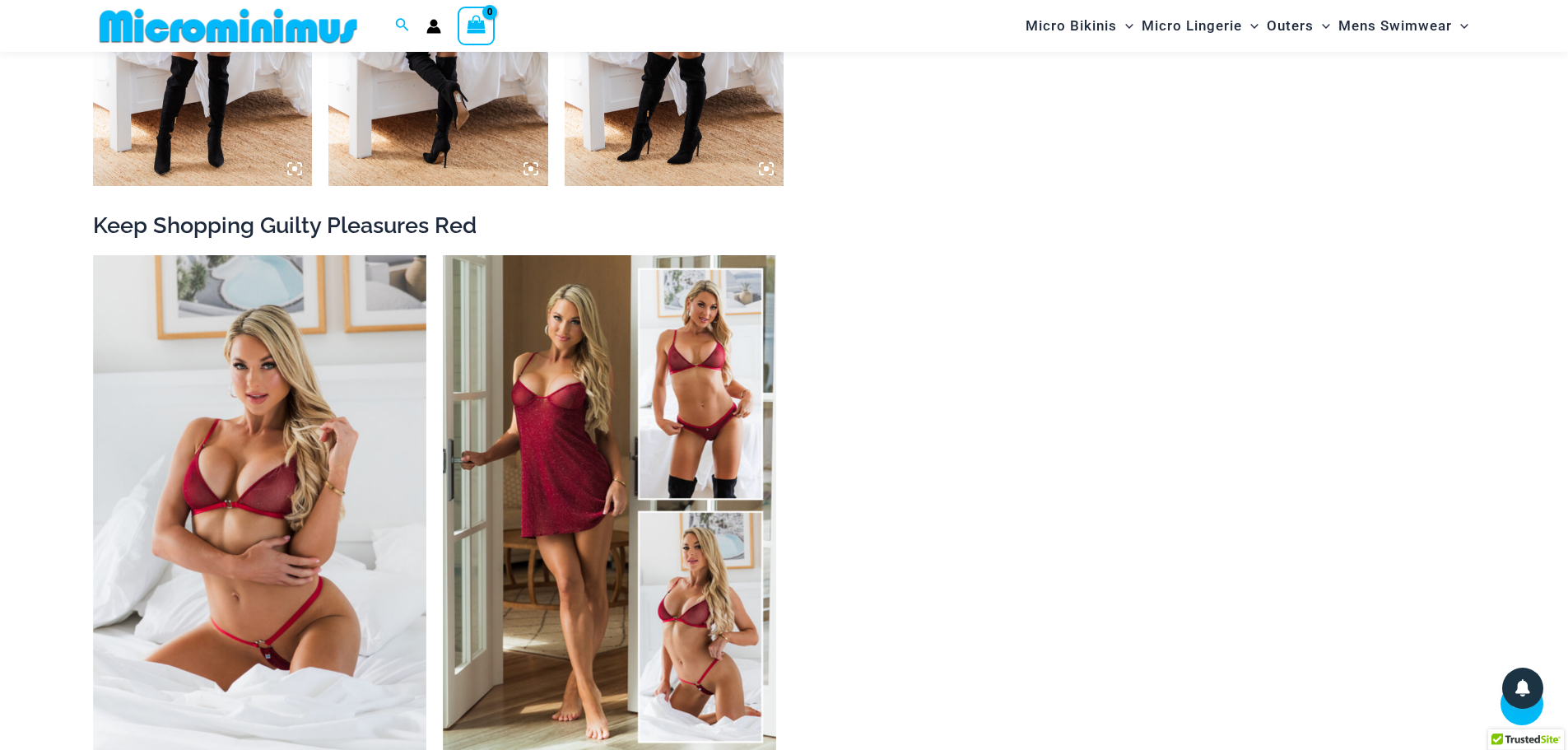
scroll to position [2208, 0]
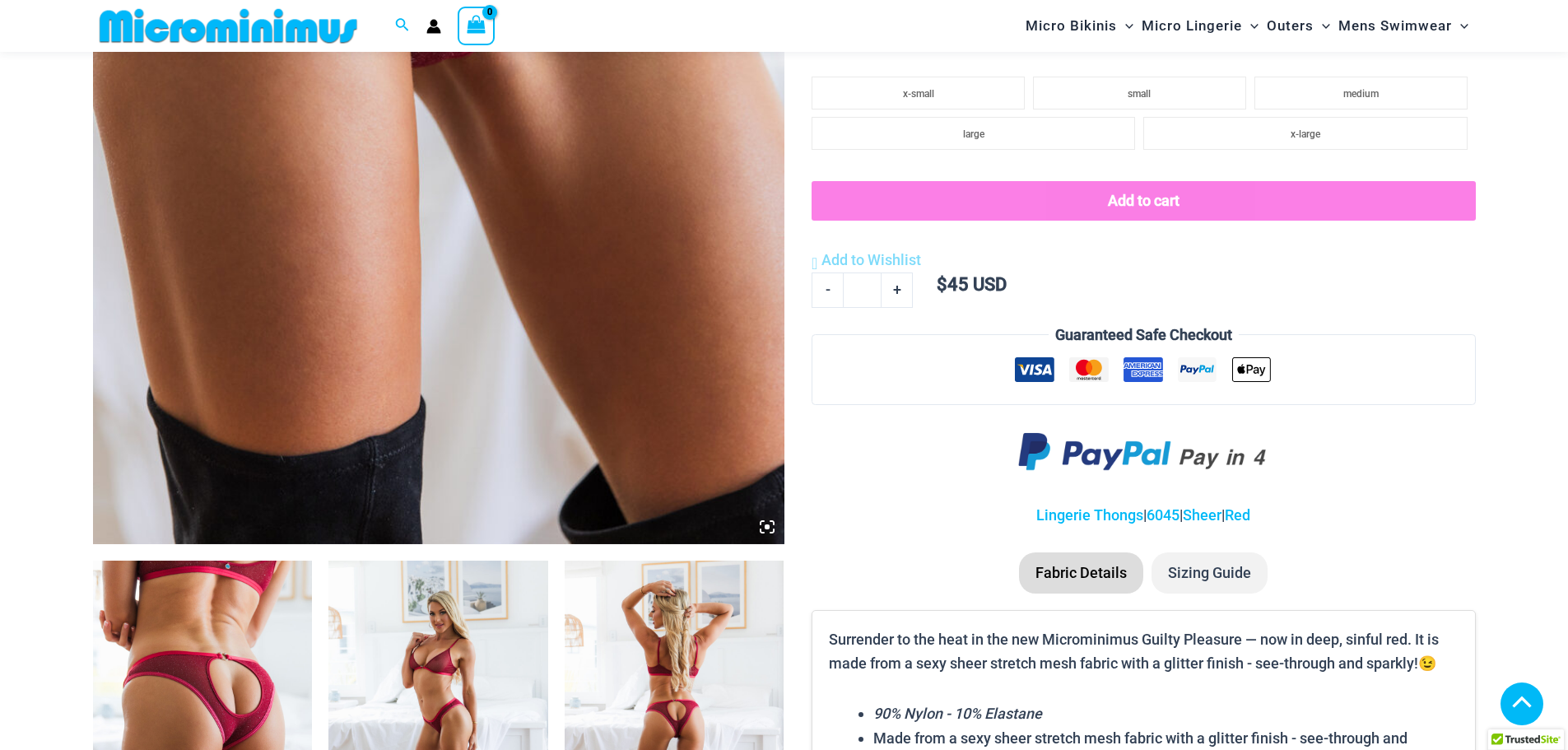
scroll to position [808, 0]
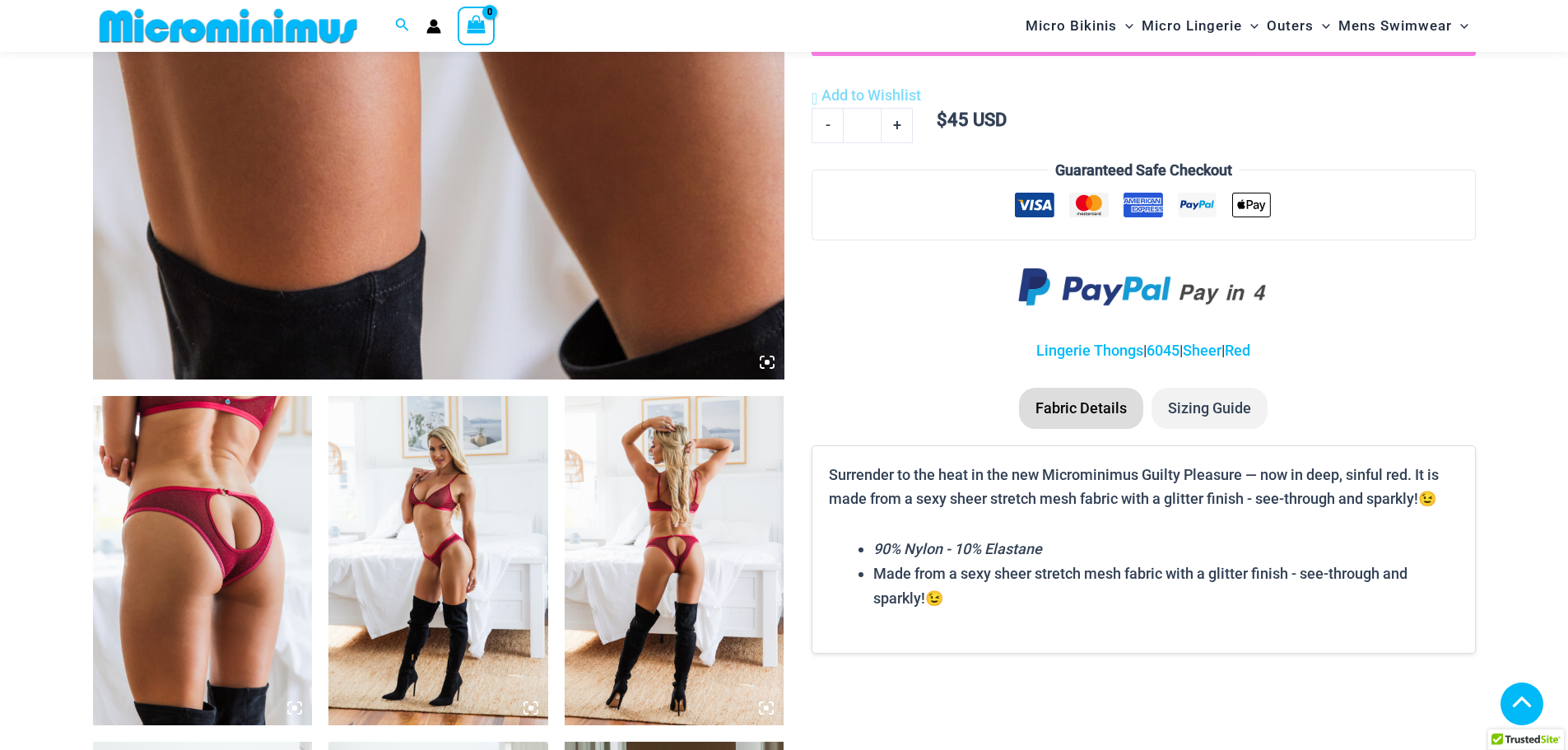
type input "**********"
click at [301, 434] on img at bounding box center [202, 561] width 220 height 329
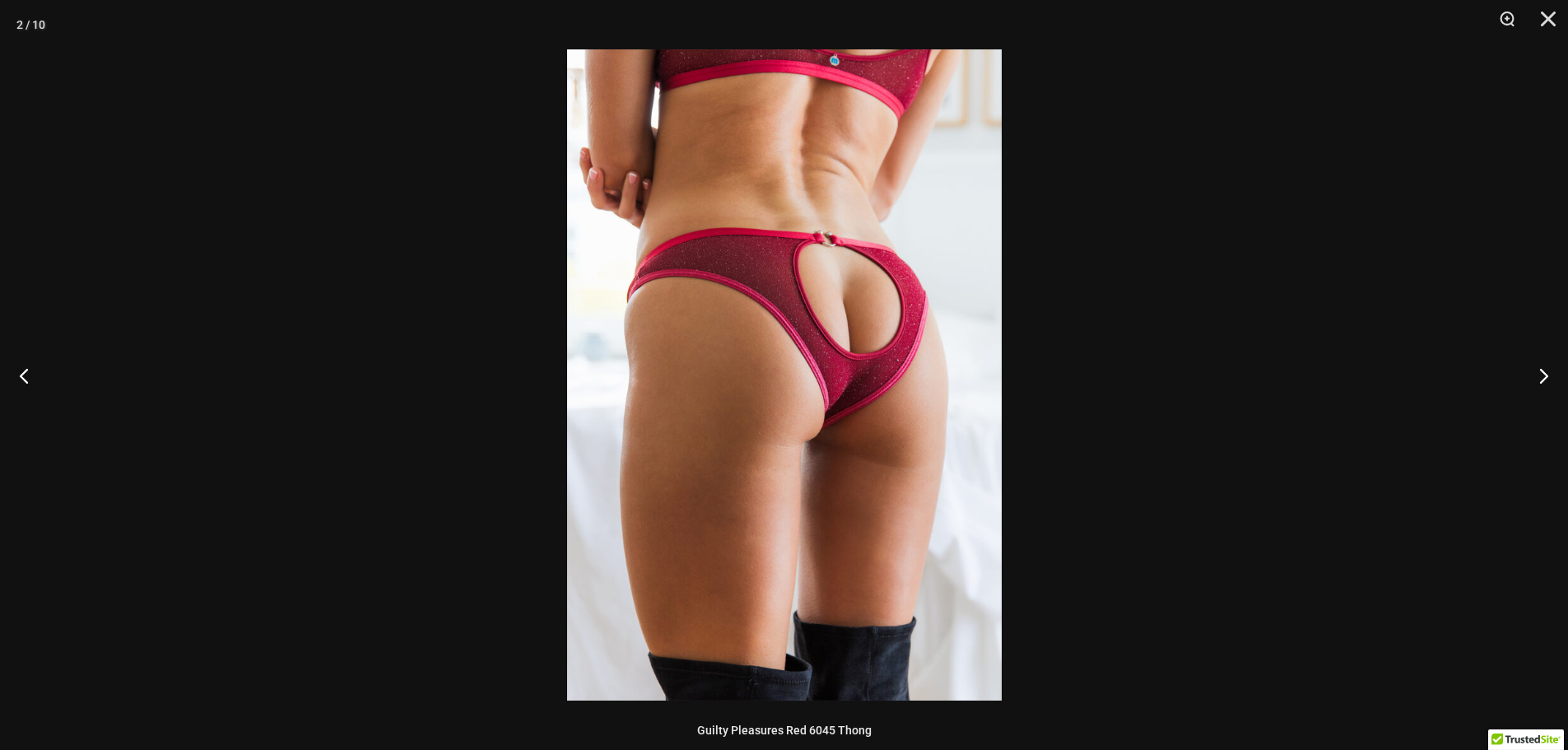
click at [860, 310] on img at bounding box center [784, 375] width 434 height 651
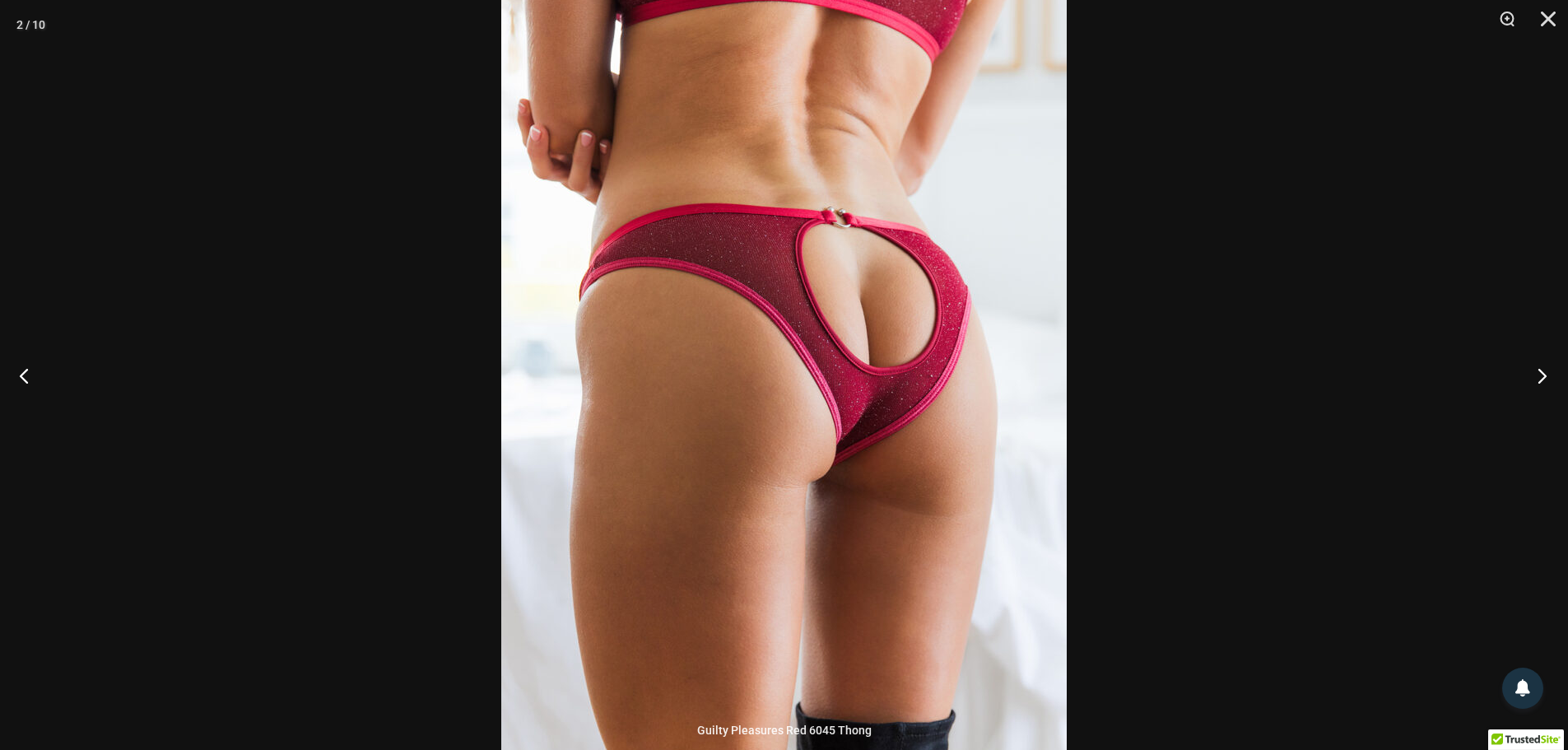
click at [1537, 384] on button "Next" at bounding box center [1537, 375] width 62 height 83
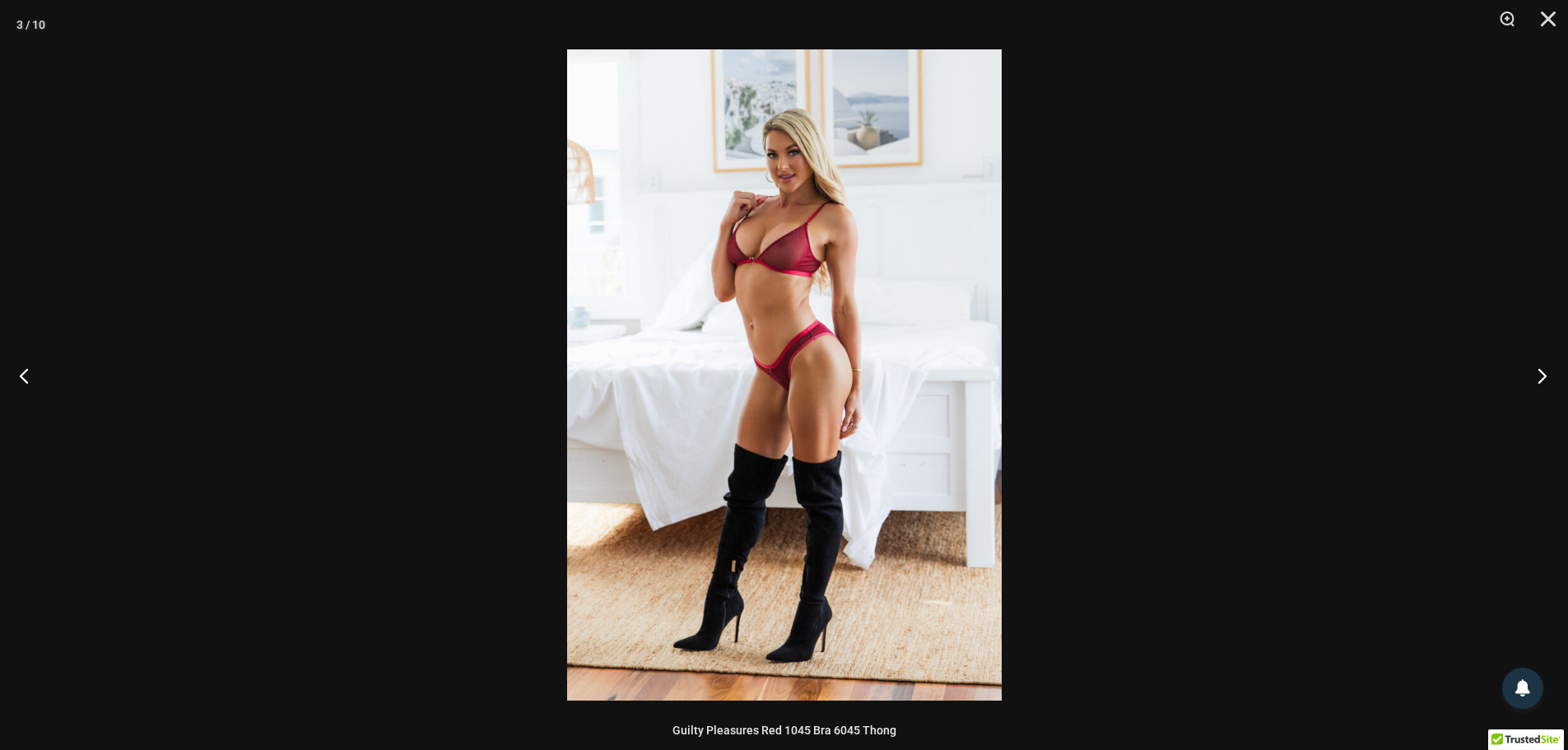
click at [1537, 384] on button "Next" at bounding box center [1537, 375] width 62 height 83
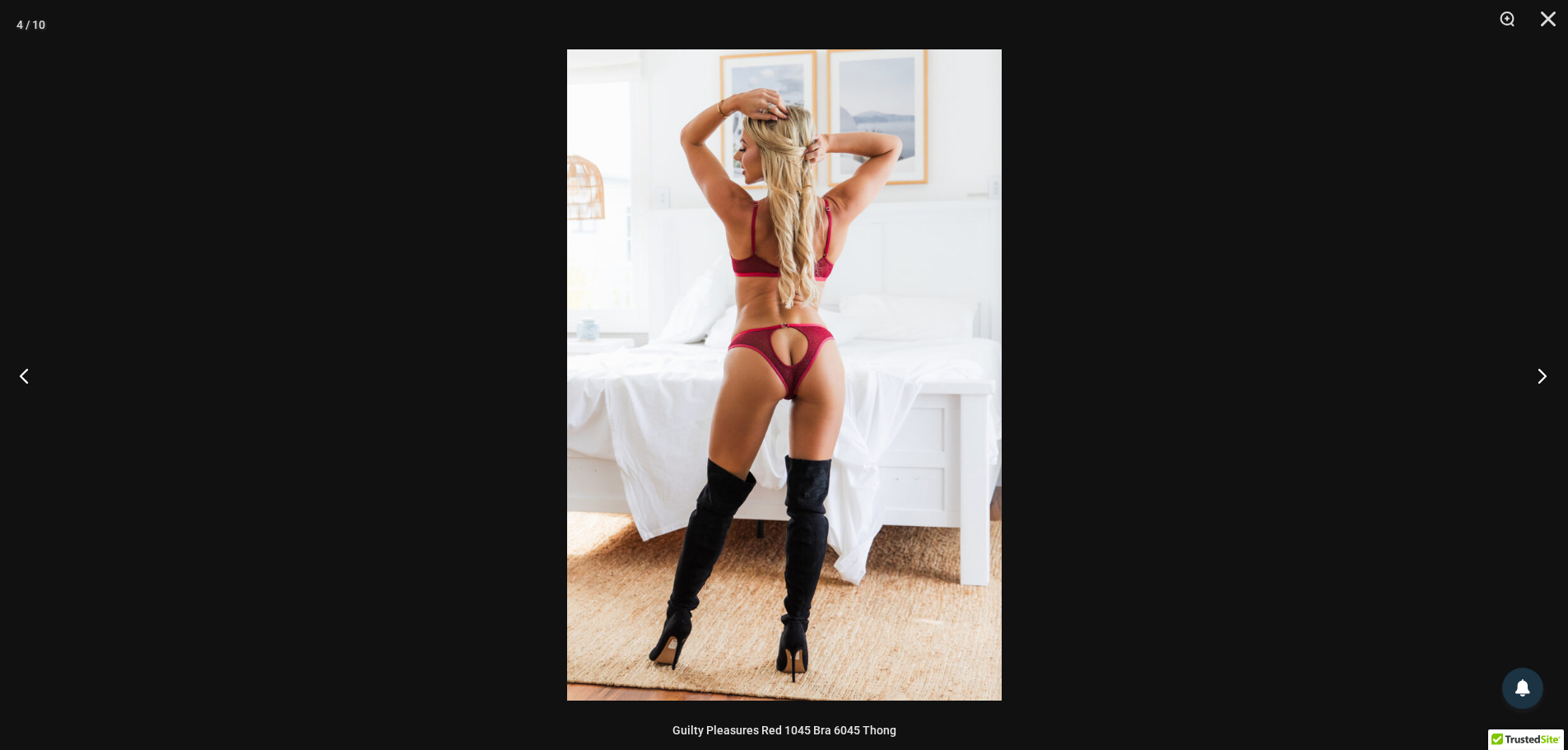
click at [1537, 384] on button "Next" at bounding box center [1537, 375] width 62 height 83
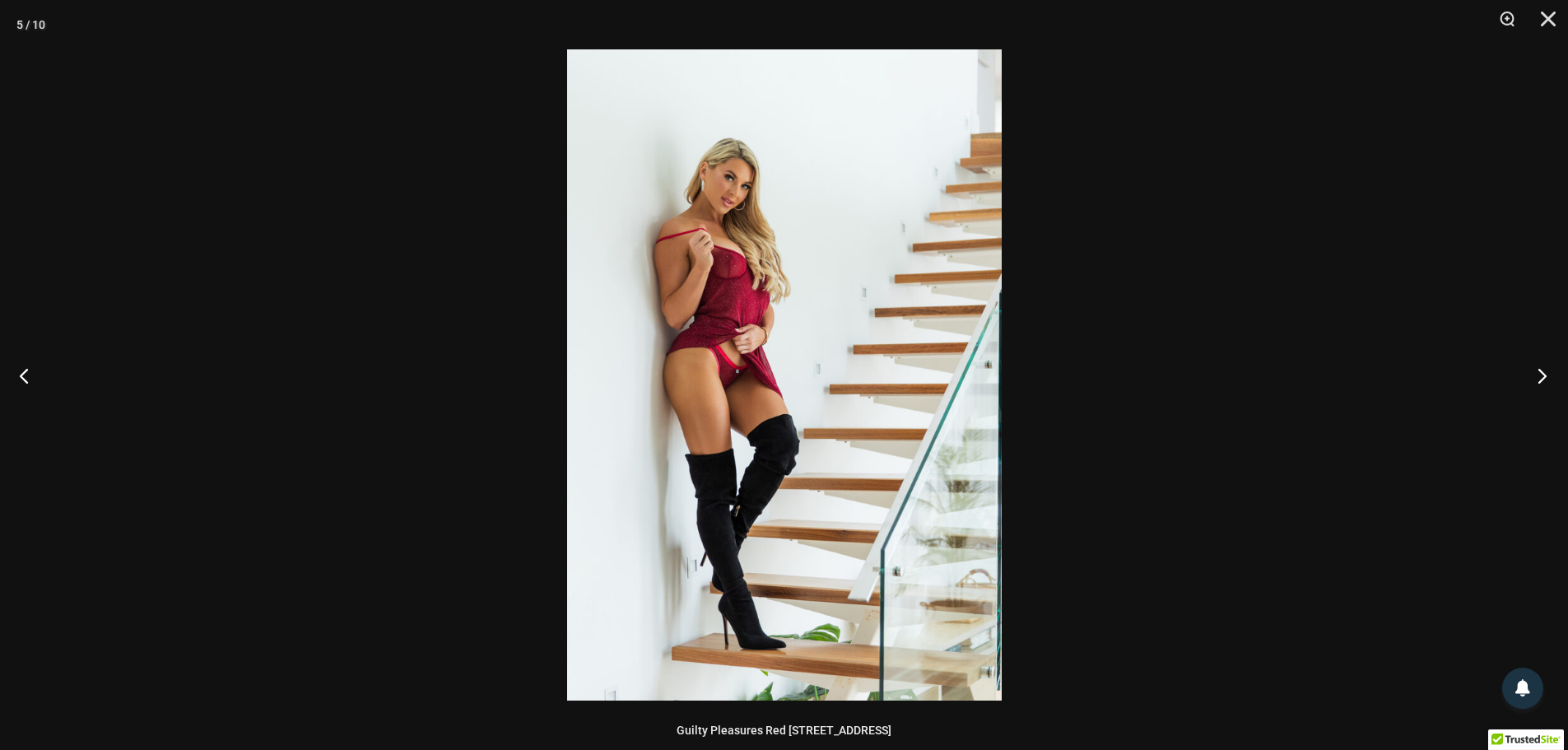
click at [1537, 384] on button "Next" at bounding box center [1537, 375] width 62 height 83
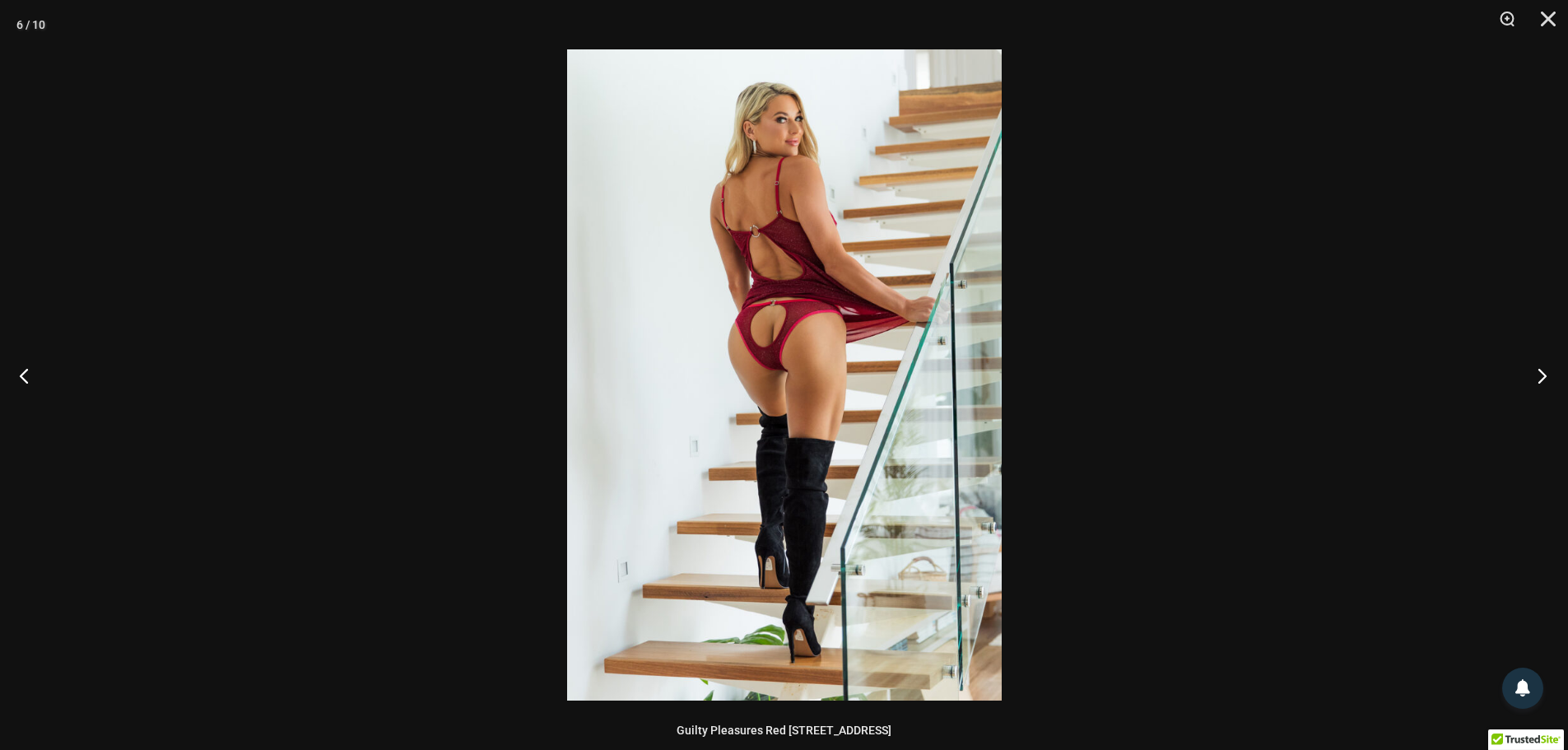
click at [1537, 384] on button "Next" at bounding box center [1537, 375] width 62 height 83
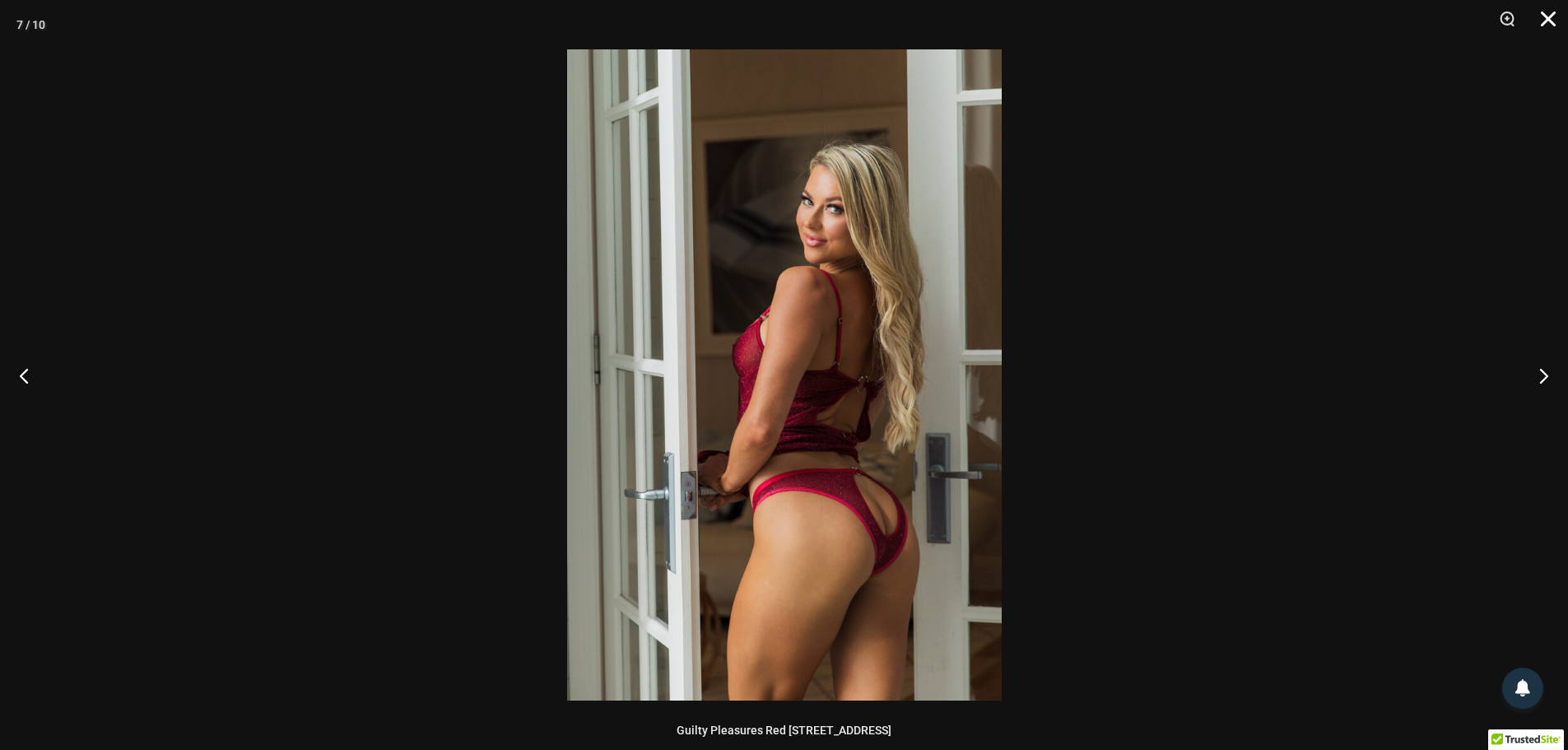
click at [1556, 15] on button "Close" at bounding box center [1542, 25] width 41 height 49
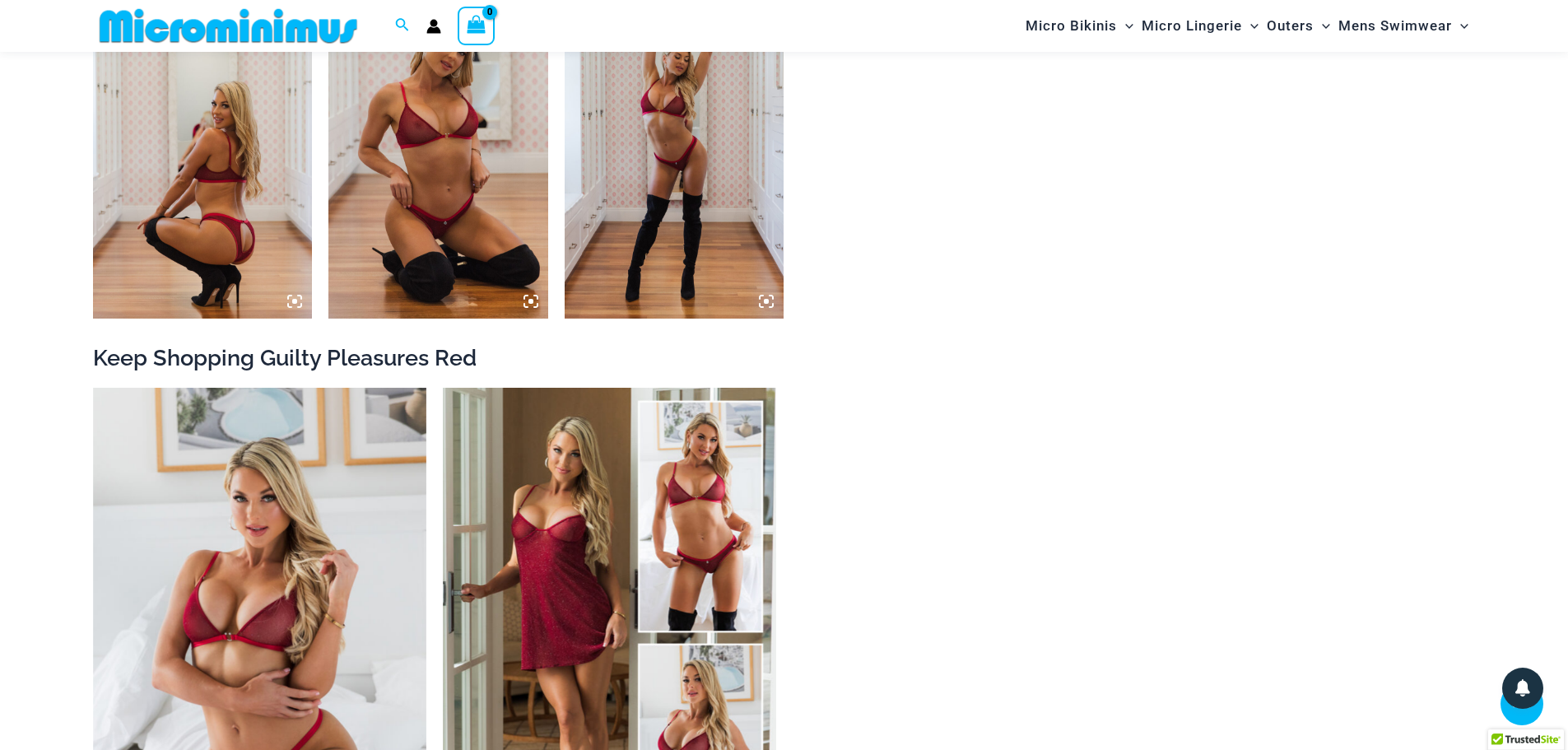
scroll to position [2125, 0]
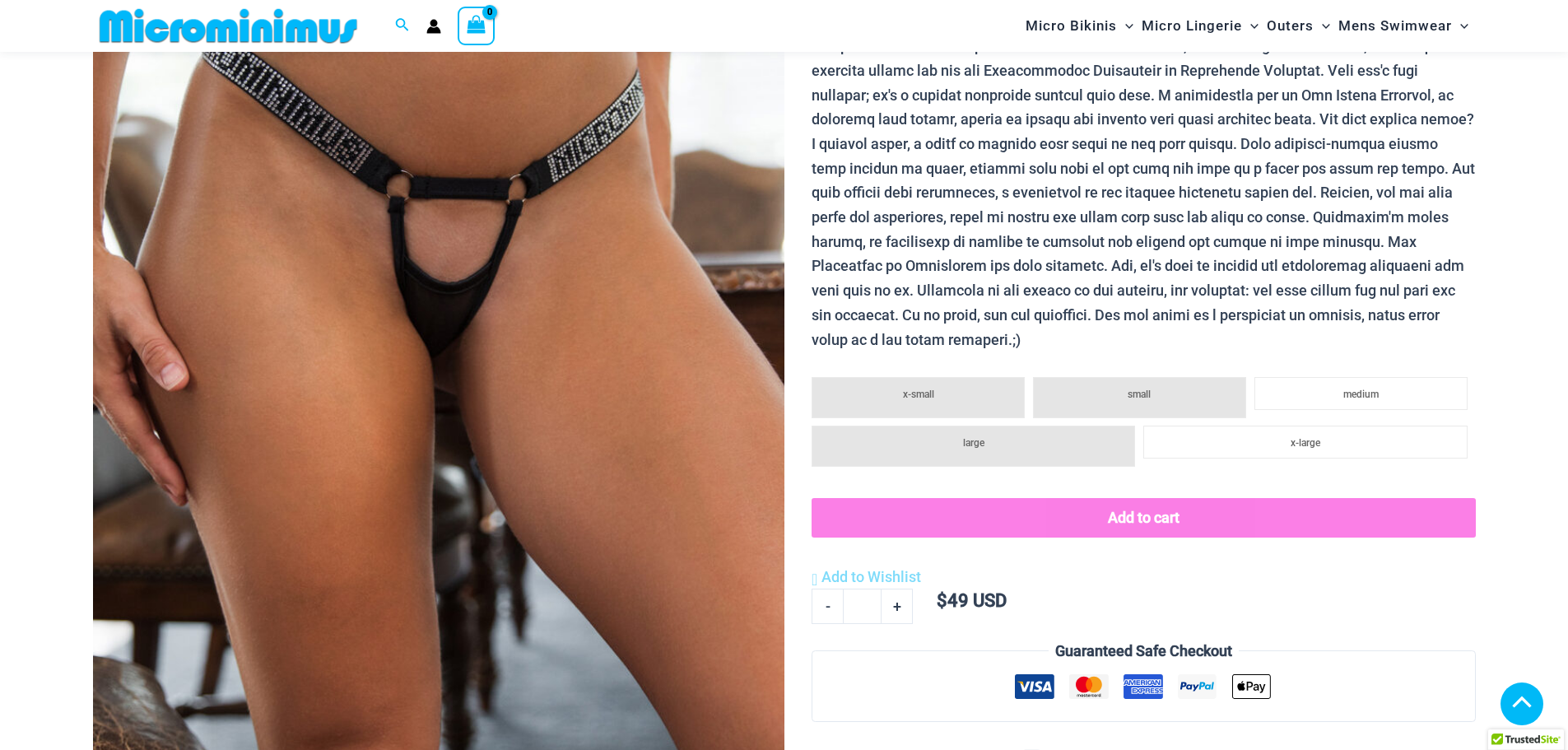
scroll to position [233, 0]
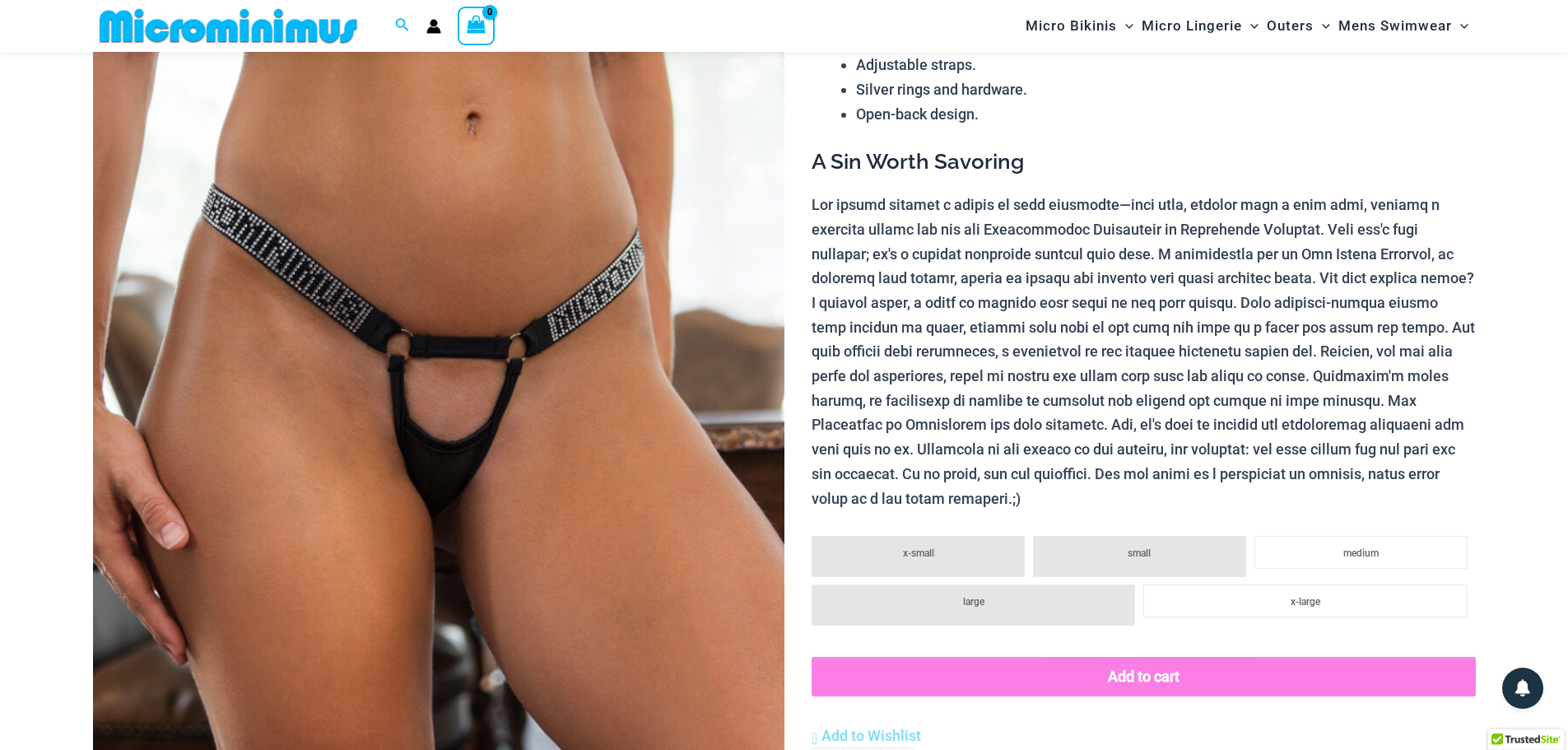
type input "**********"
click at [815, 199] on p at bounding box center [1143, 352] width 663 height 317
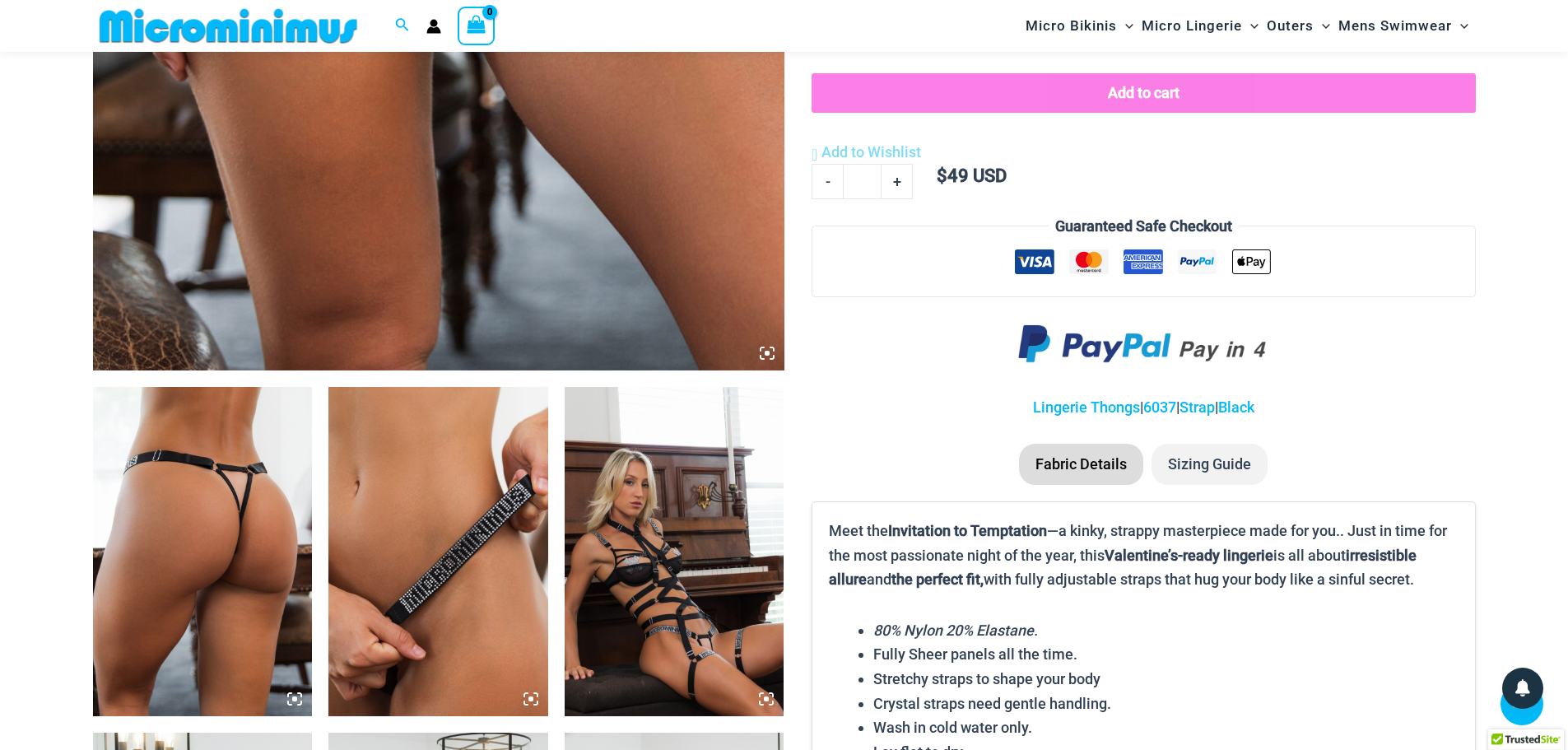
scroll to position [892, 0]
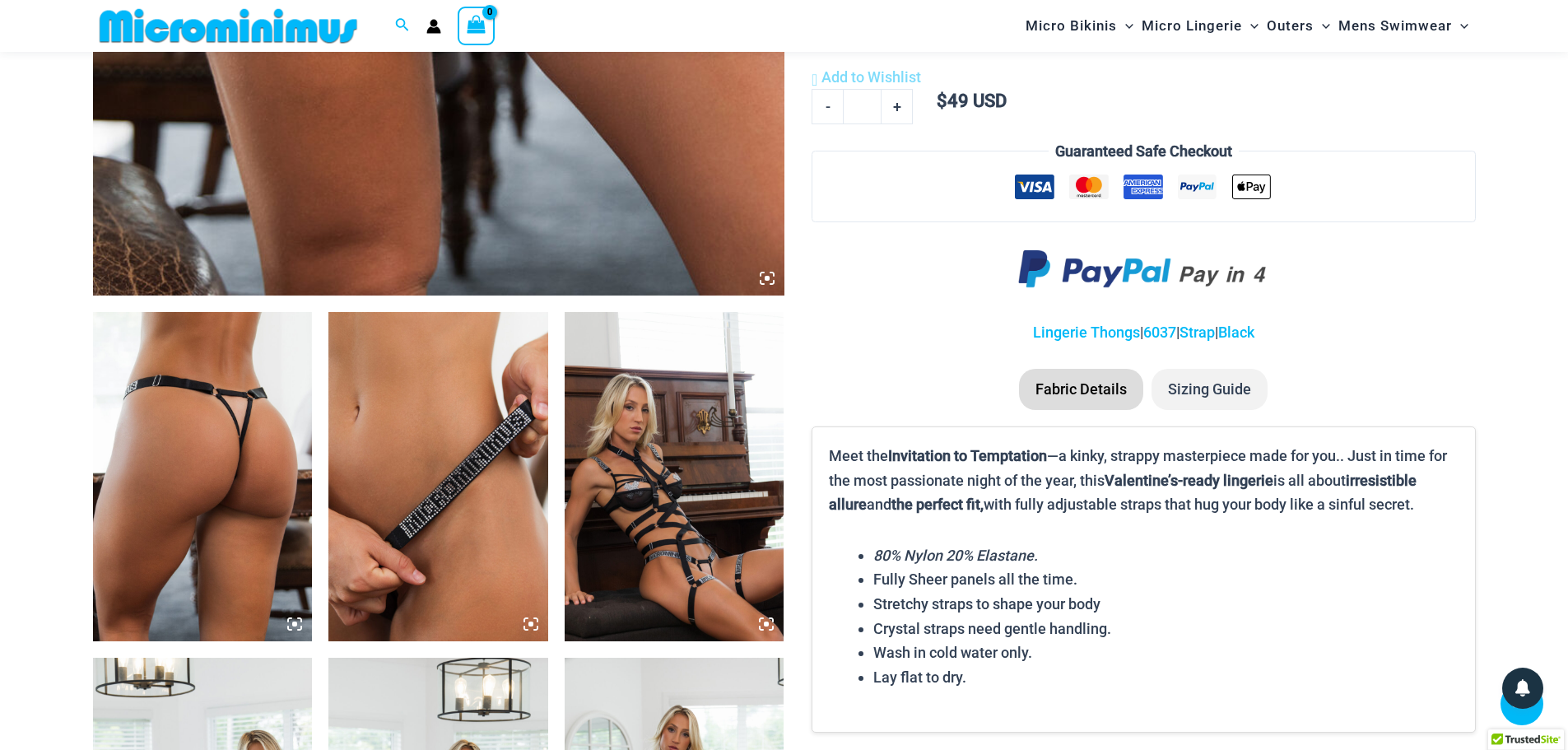
click at [197, 459] on img at bounding box center [202, 476] width 220 height 329
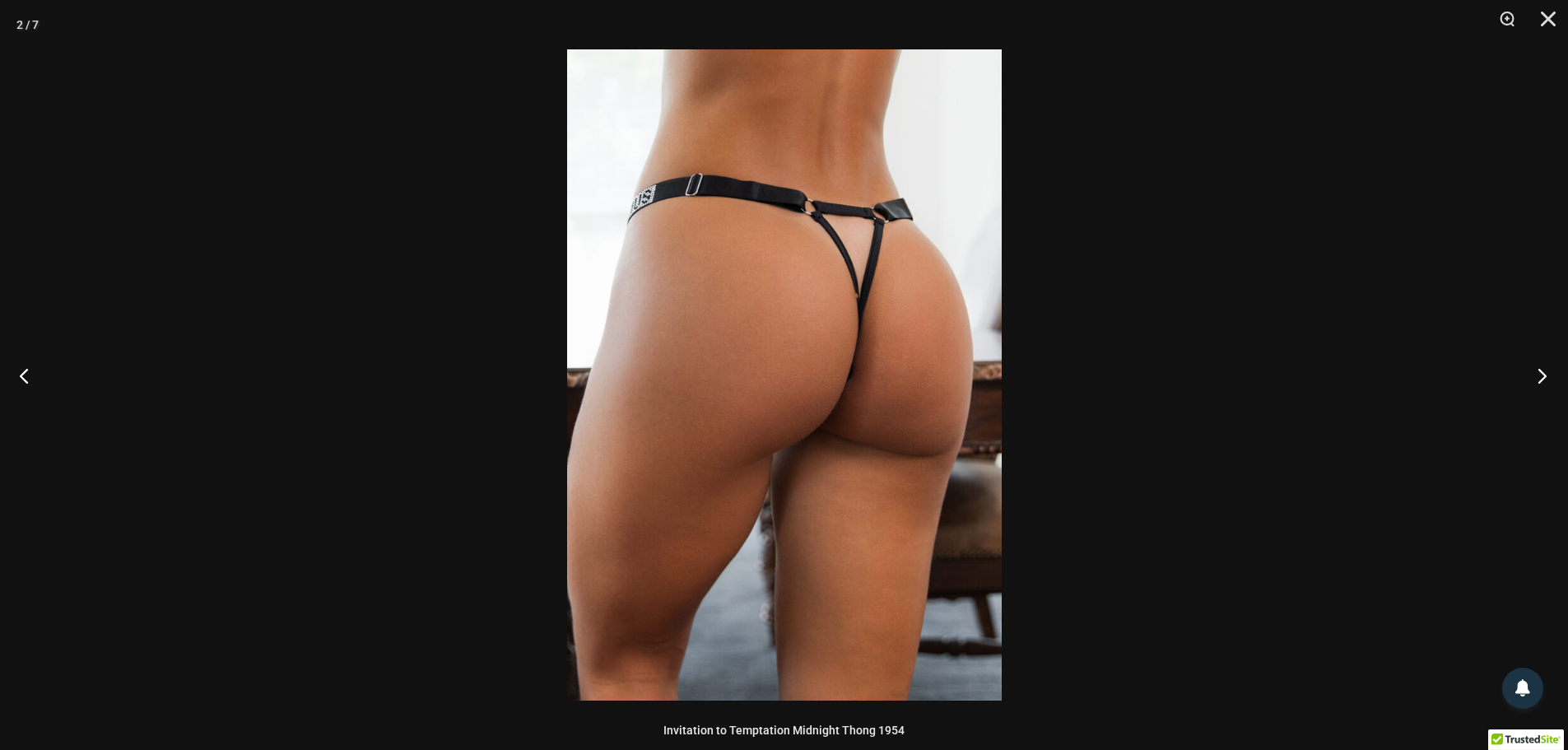
click at [1542, 378] on button "Next" at bounding box center [1537, 375] width 62 height 83
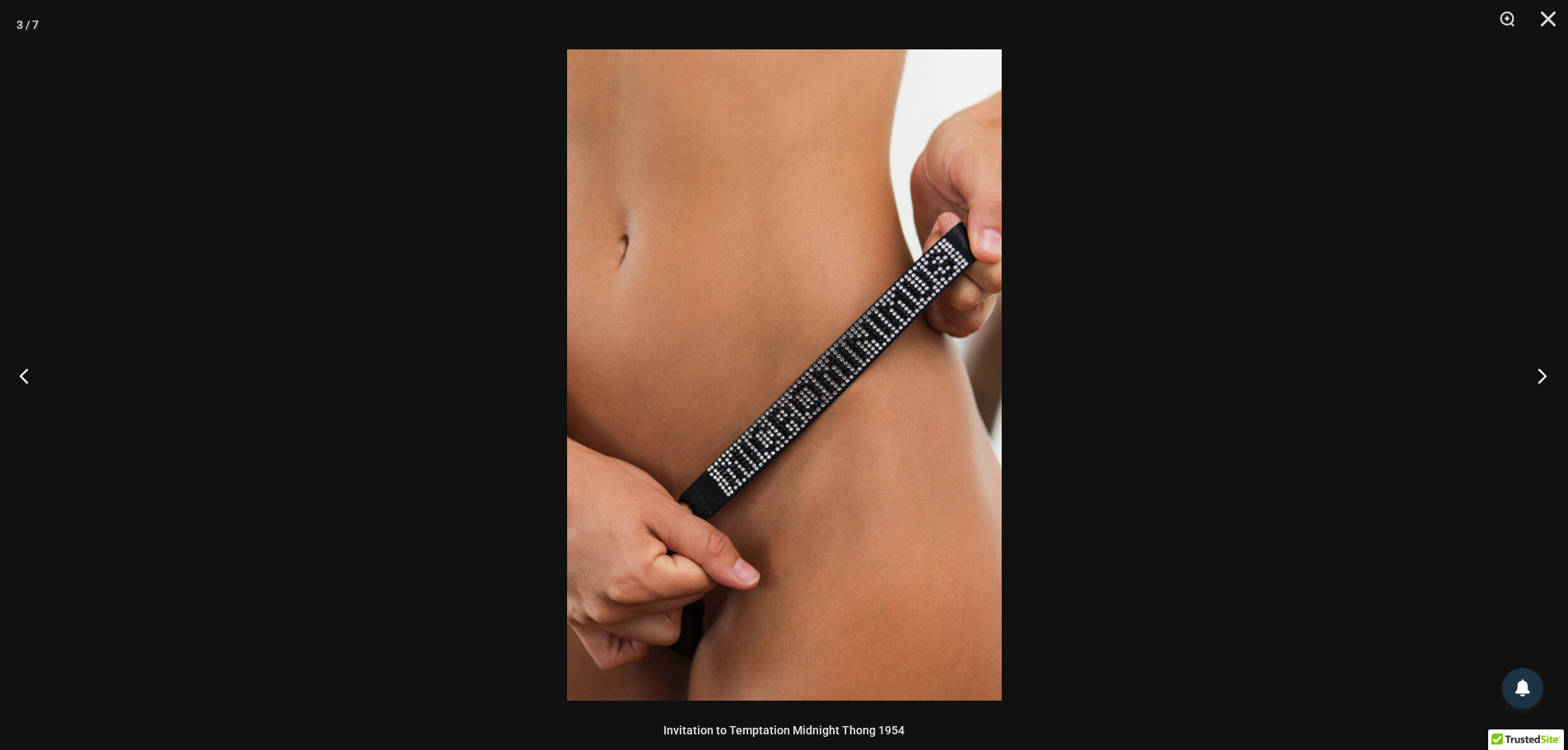
click at [1542, 378] on button "Next" at bounding box center [1537, 375] width 62 height 83
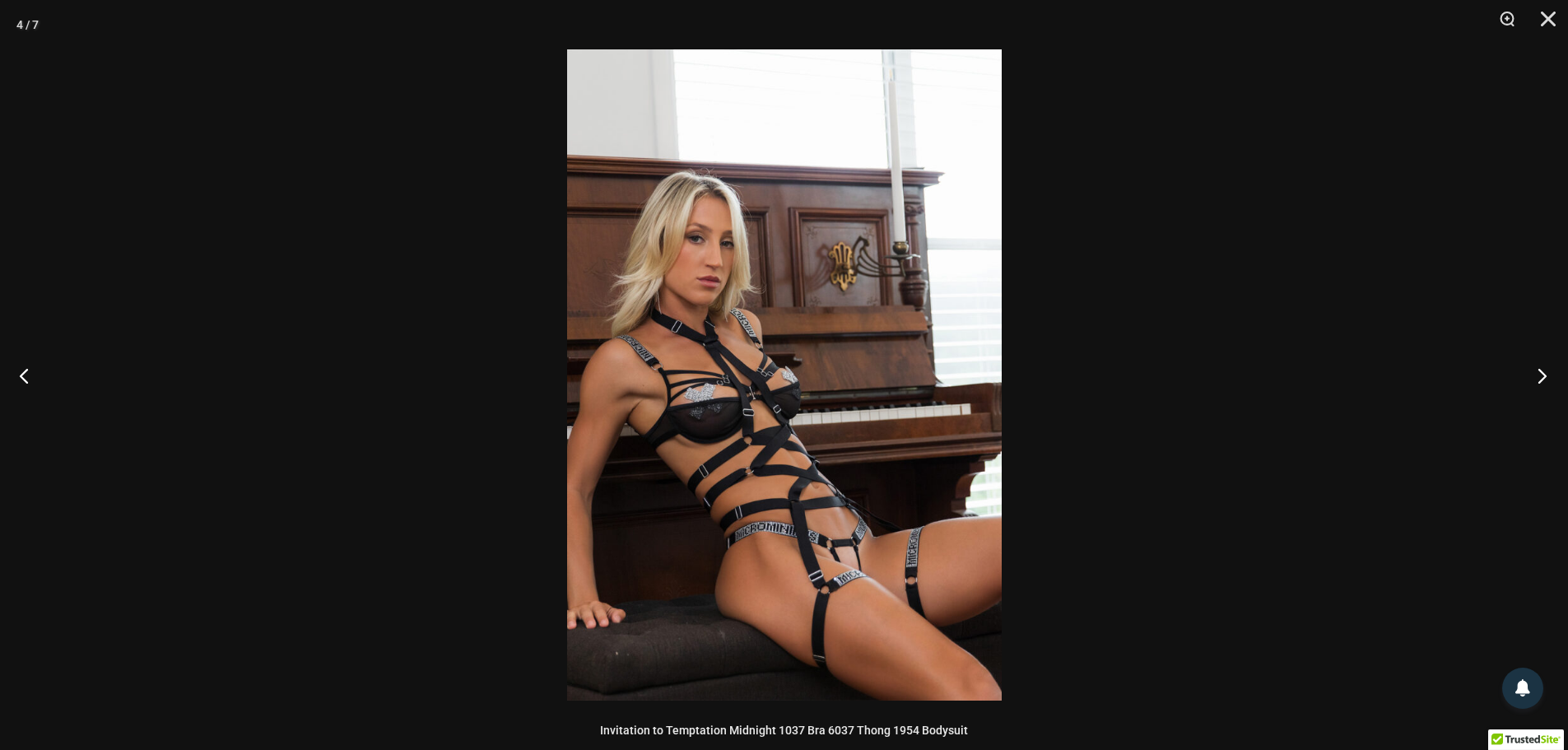
click at [1542, 378] on button "Next" at bounding box center [1537, 375] width 62 height 83
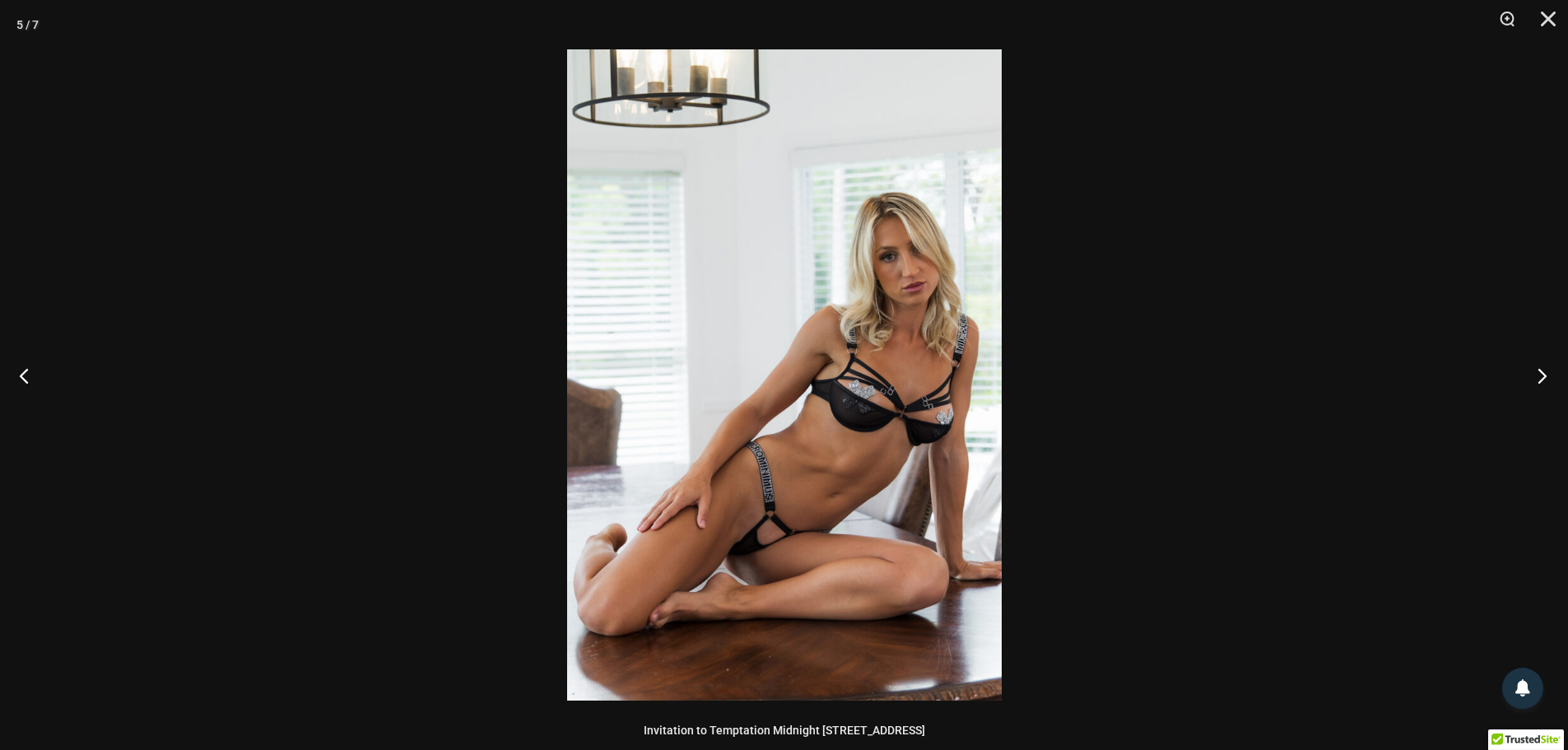
click at [1541, 378] on button "Next" at bounding box center [1537, 375] width 62 height 83
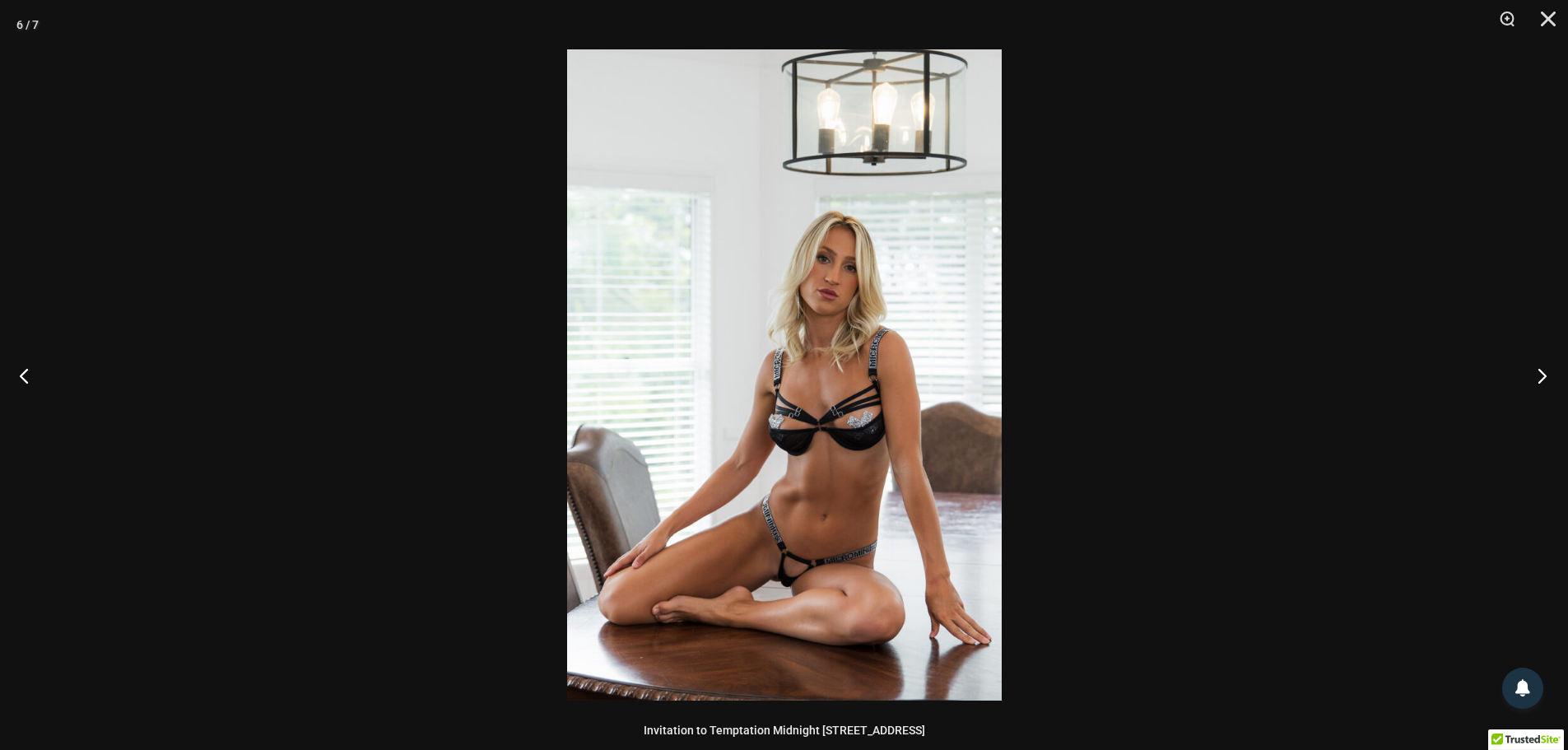
click at [1541, 378] on button "Next" at bounding box center [1537, 375] width 62 height 83
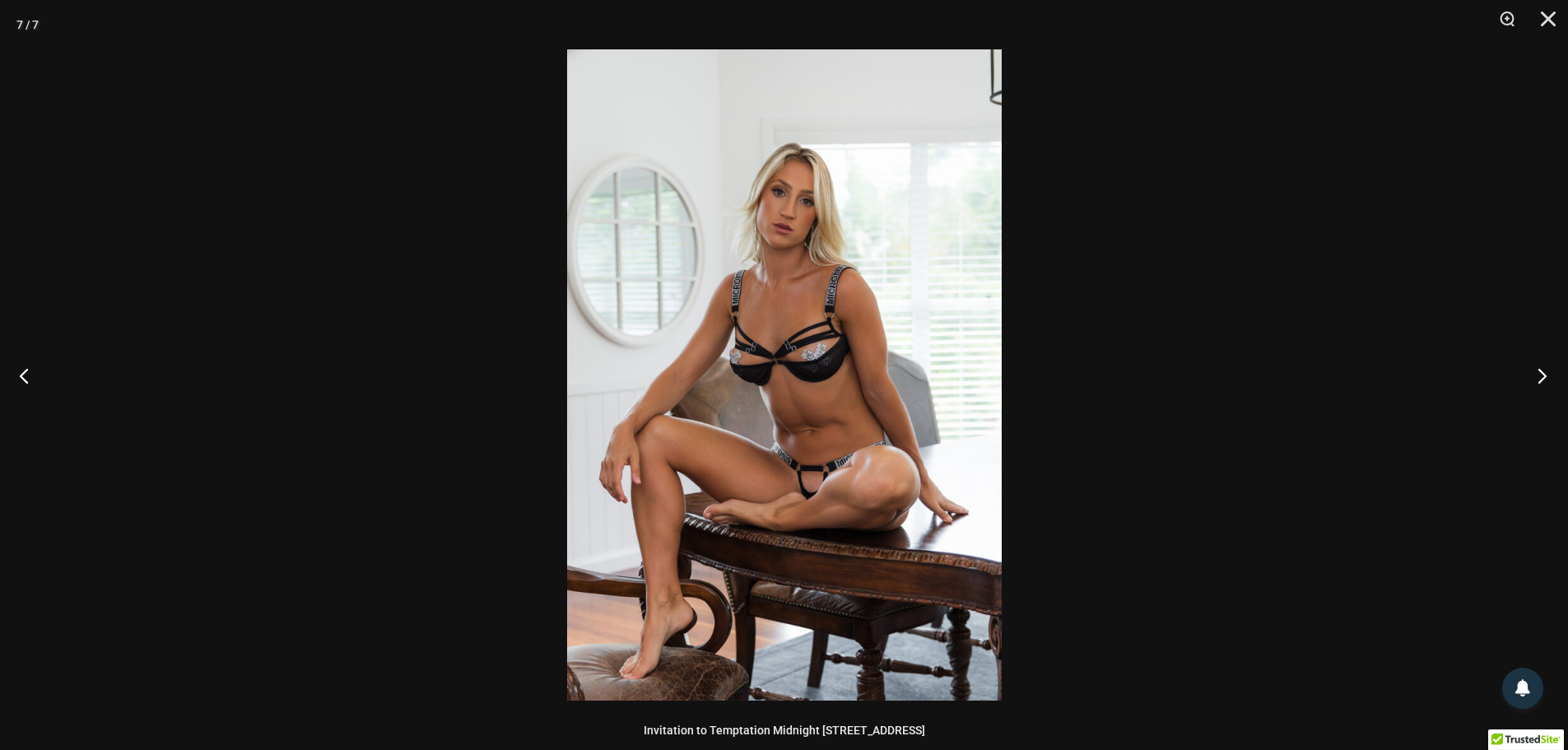
click at [1541, 378] on button "Next" at bounding box center [1537, 375] width 62 height 83
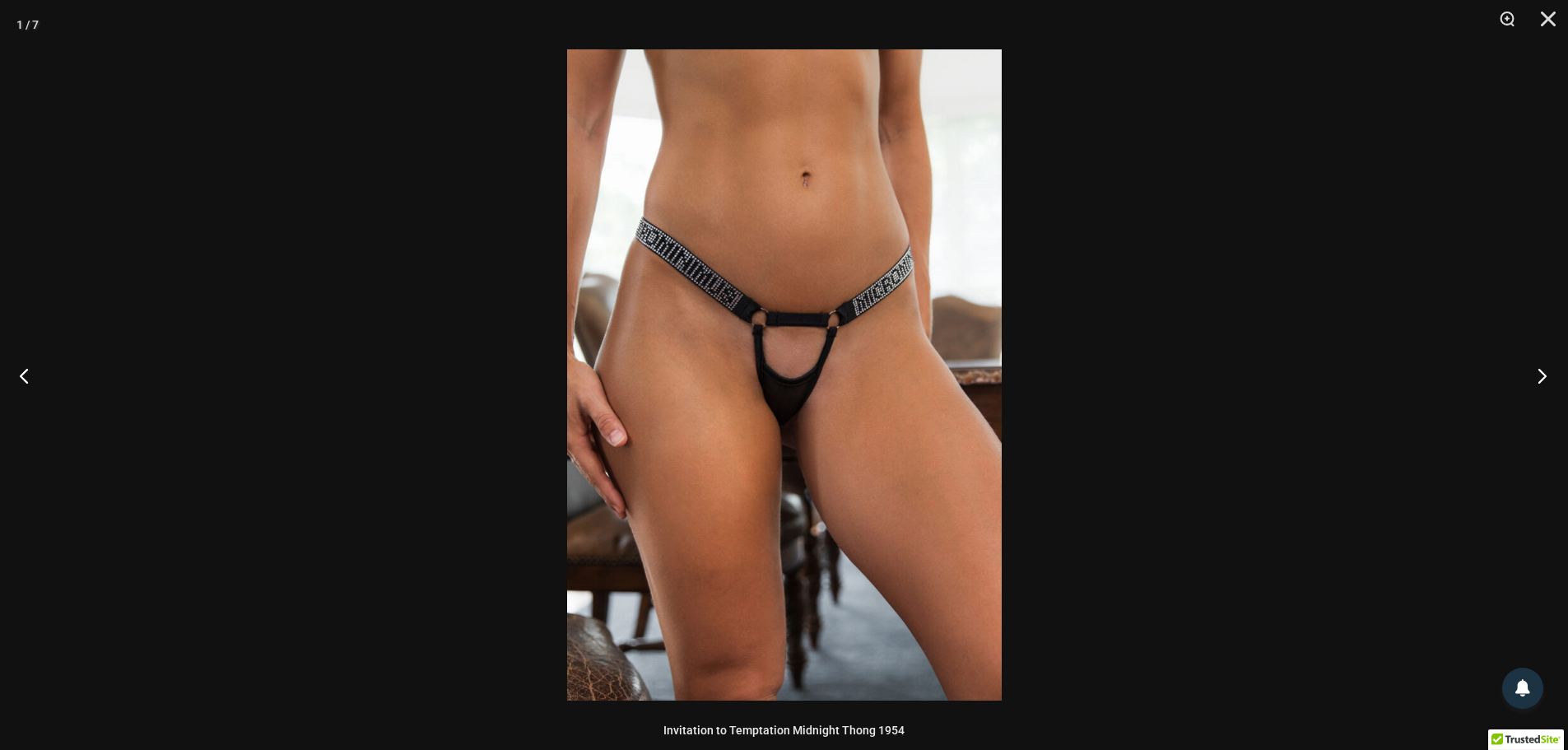
click at [1540, 378] on button "Next" at bounding box center [1537, 375] width 62 height 83
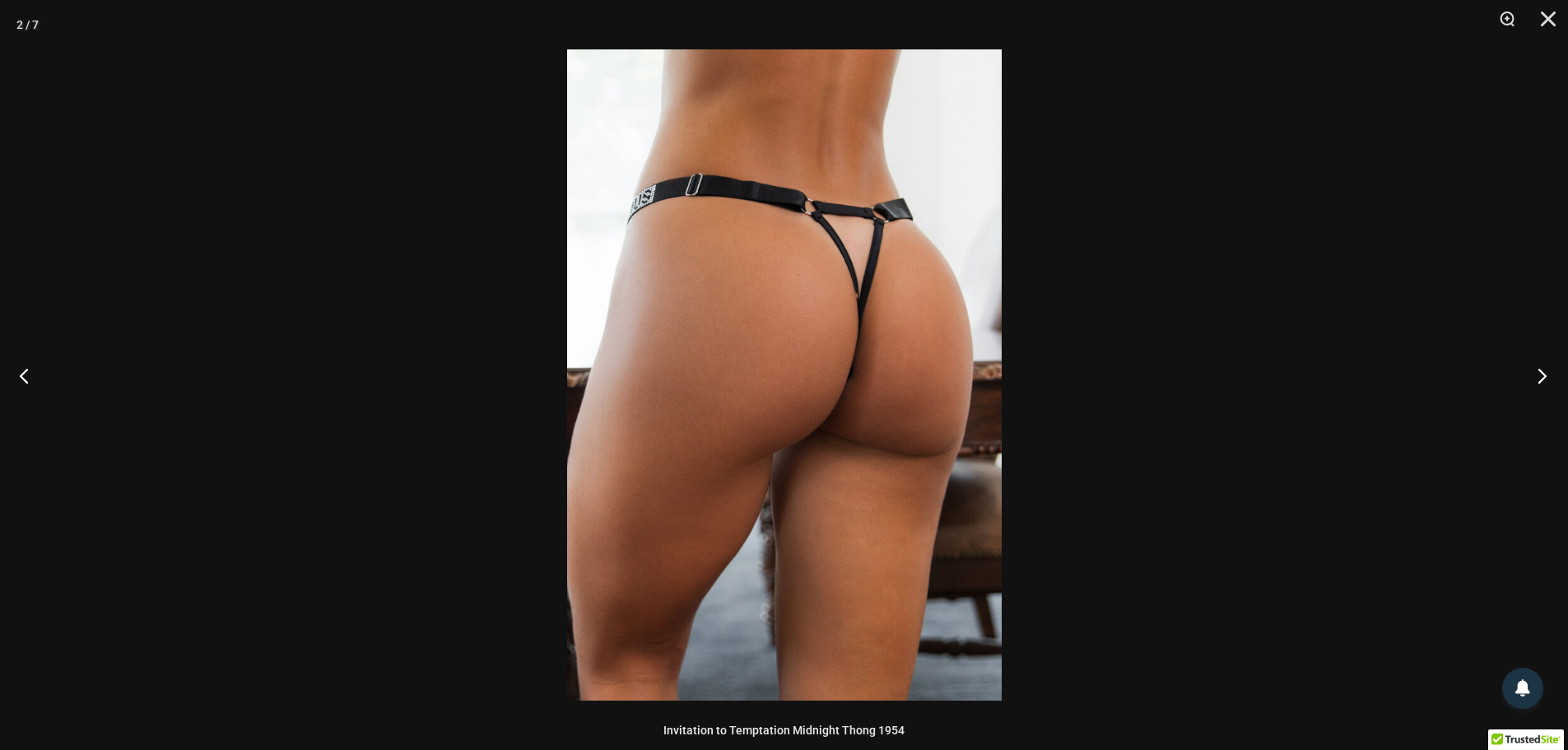
click at [1540, 378] on button "Next" at bounding box center [1537, 375] width 62 height 83
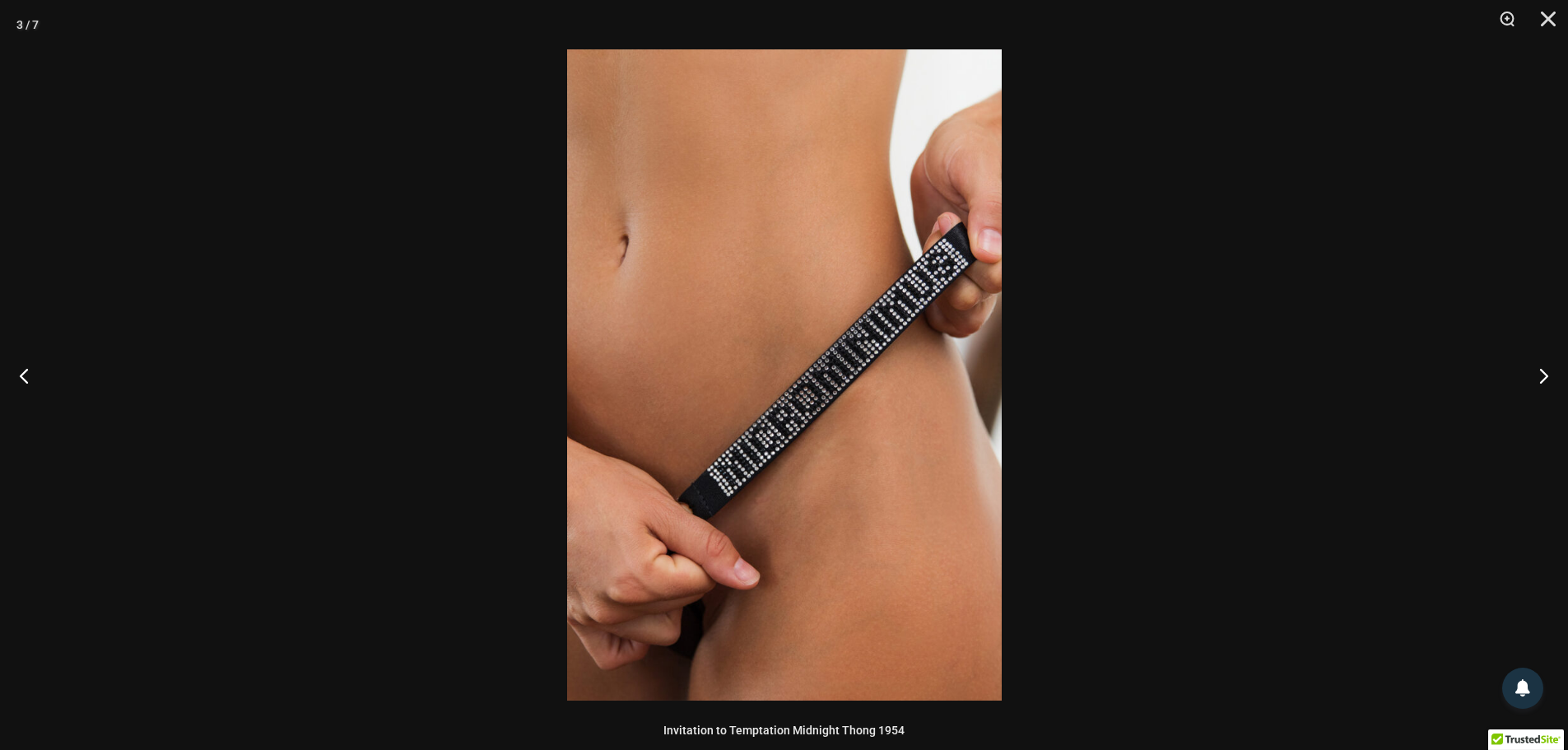
click at [1296, 300] on div at bounding box center [784, 375] width 1568 height 750
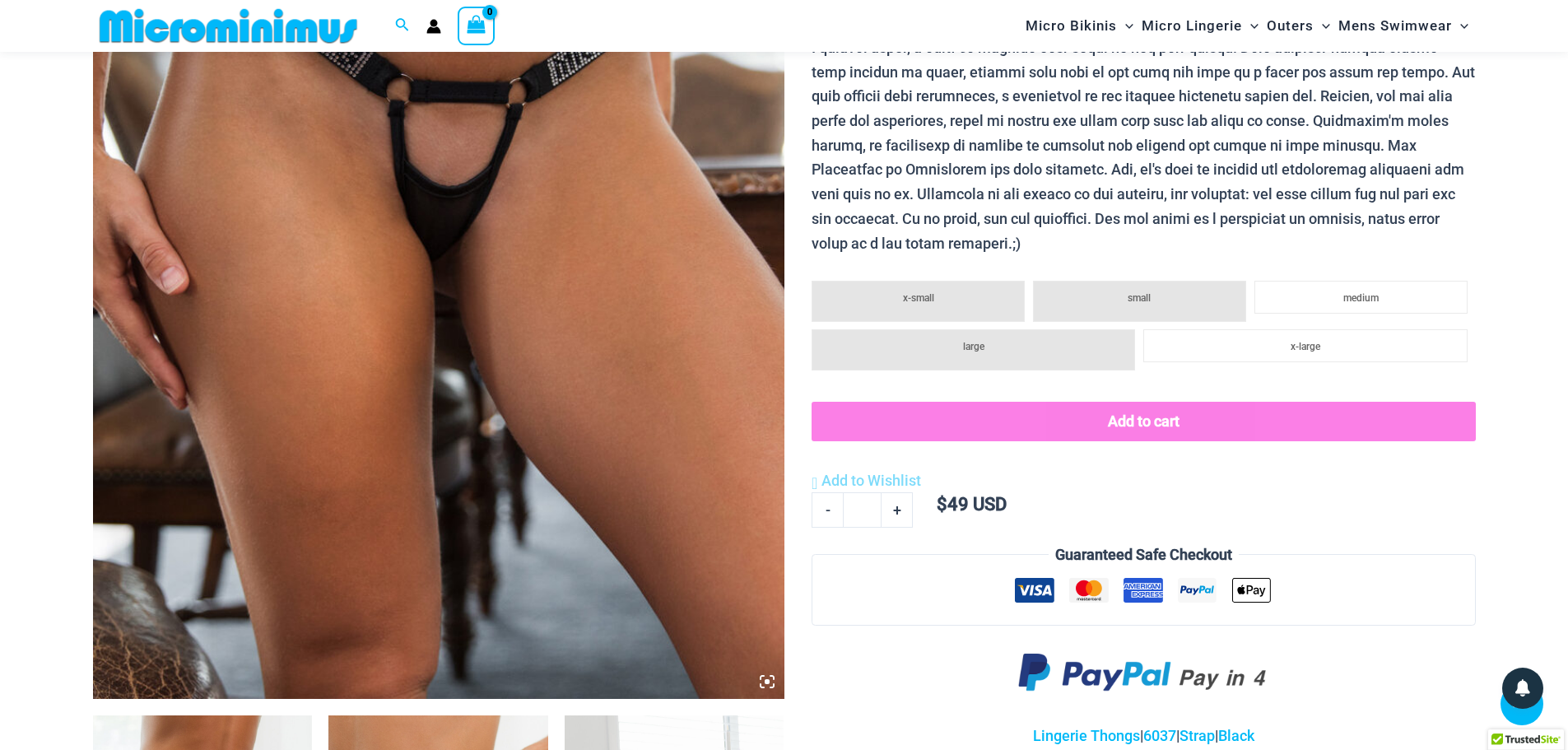
scroll to position [316, 0]
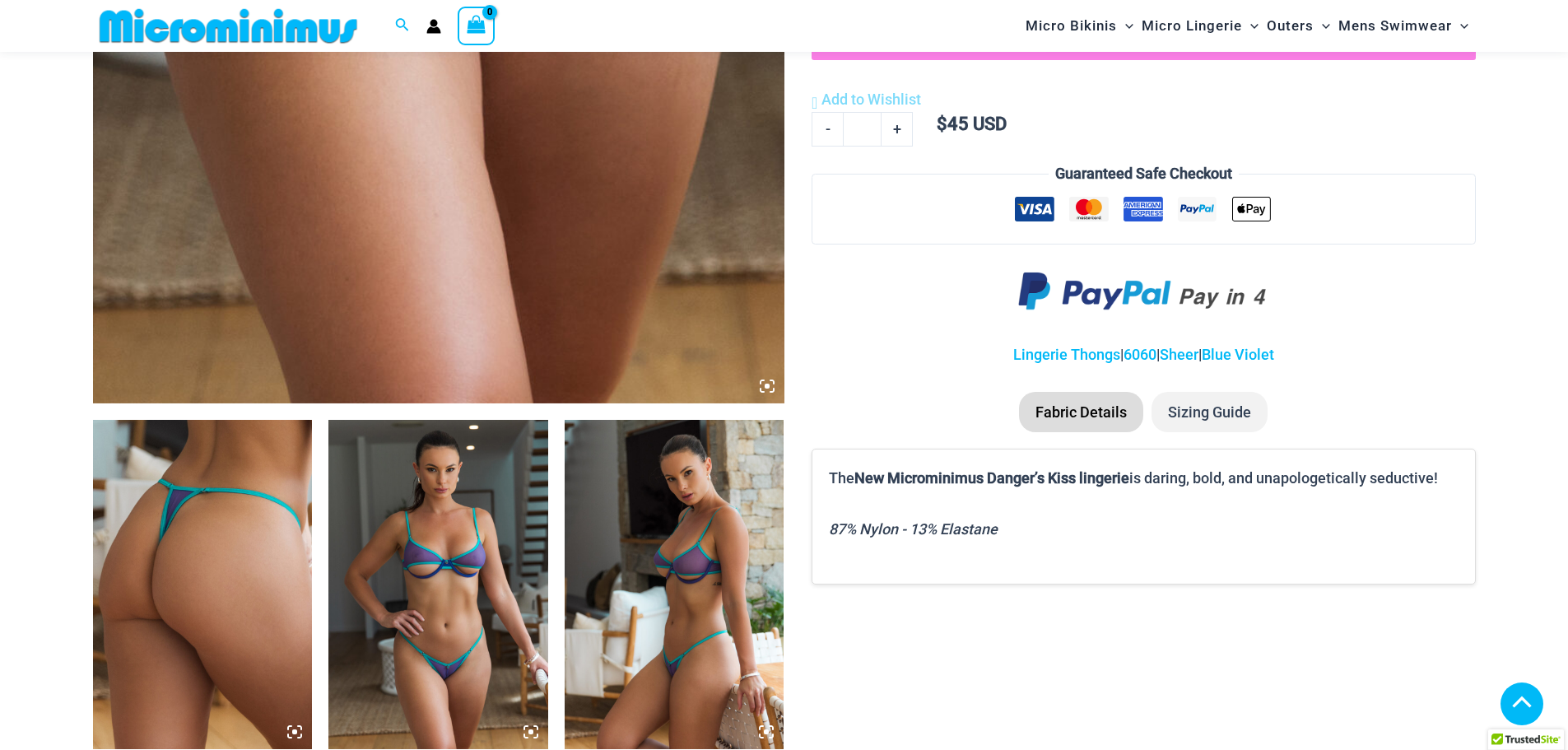
scroll to position [892, 0]
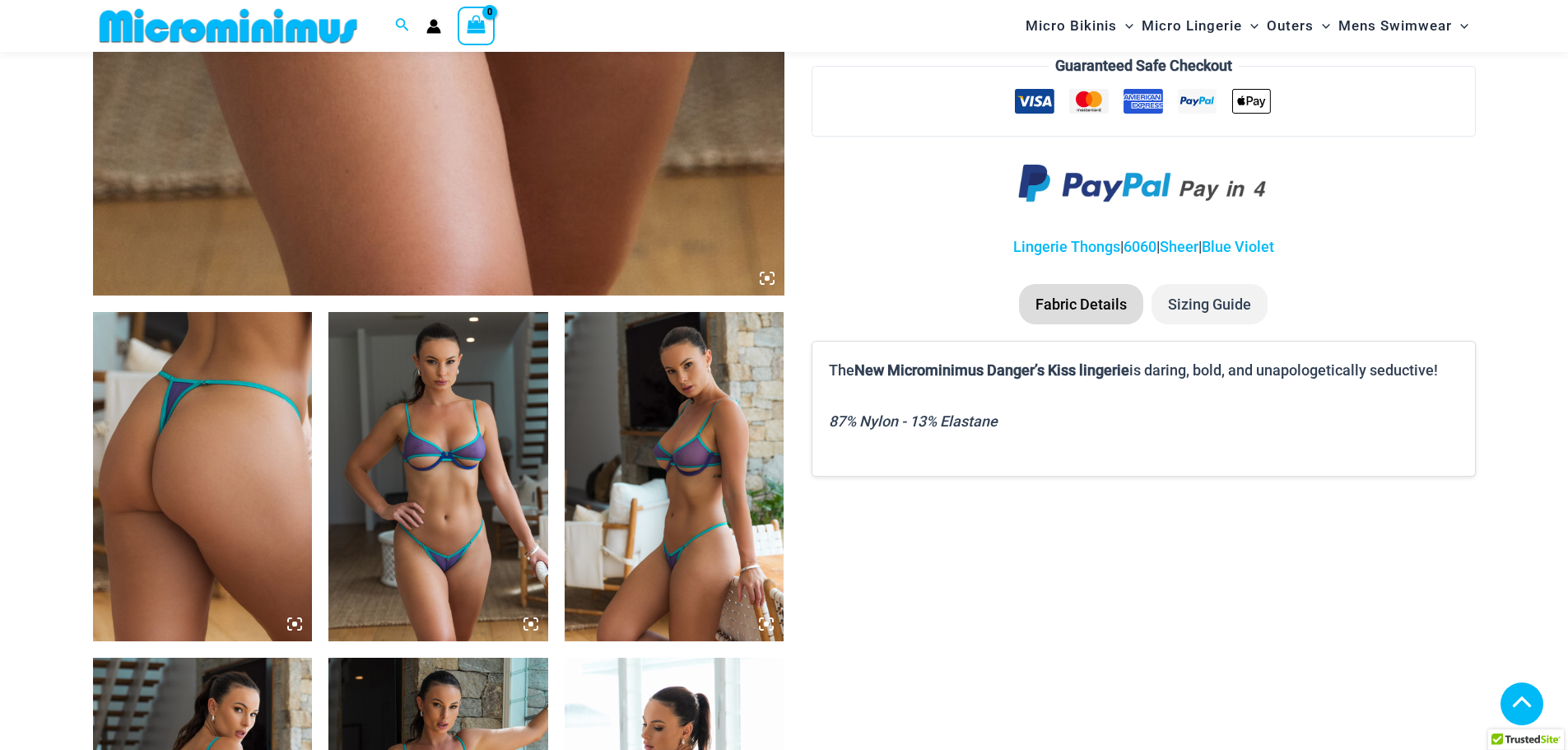
type input "**********"
click at [248, 483] on img at bounding box center [202, 476] width 220 height 329
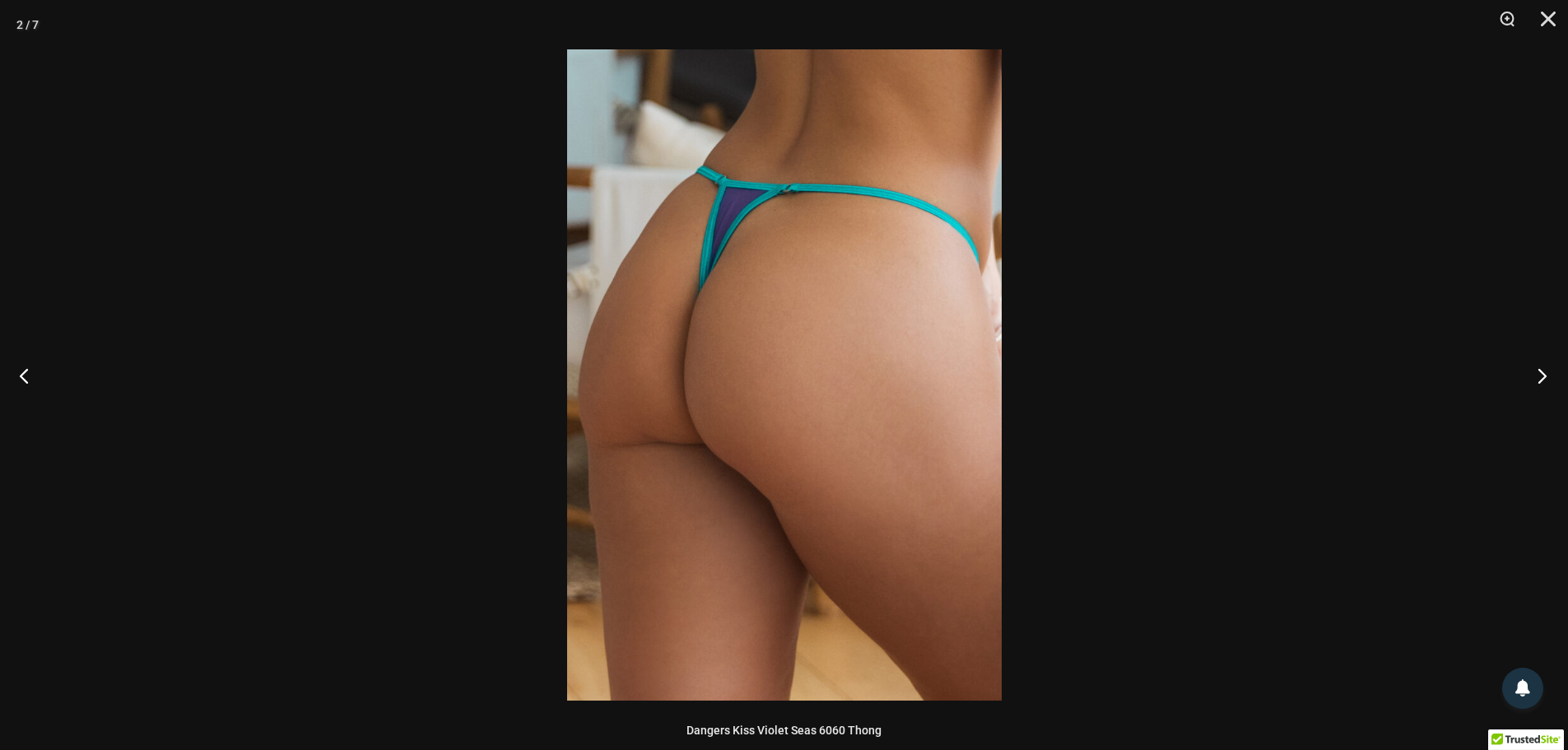
click at [1544, 367] on button "Next" at bounding box center [1537, 375] width 62 height 83
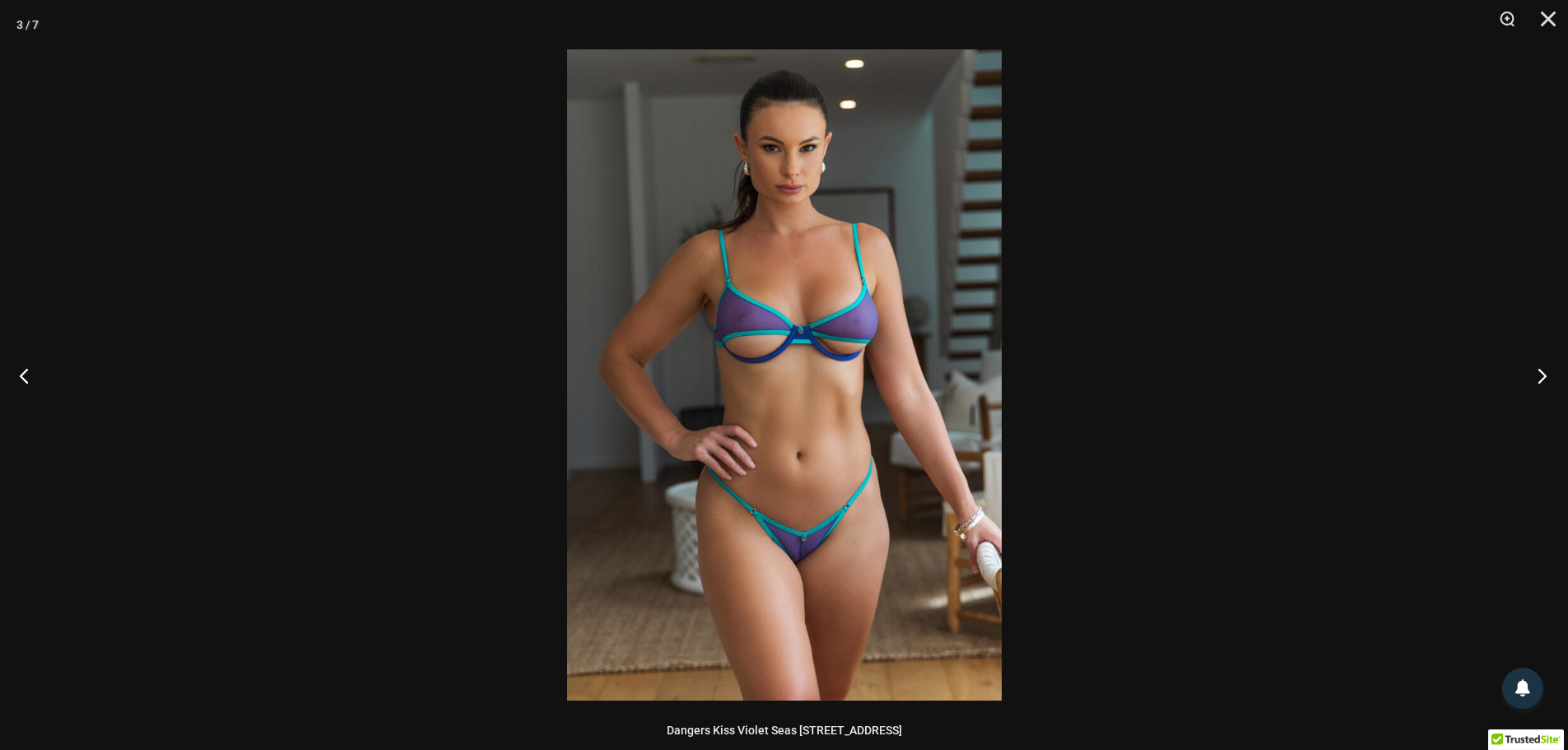
click at [1544, 367] on button "Next" at bounding box center [1537, 375] width 62 height 83
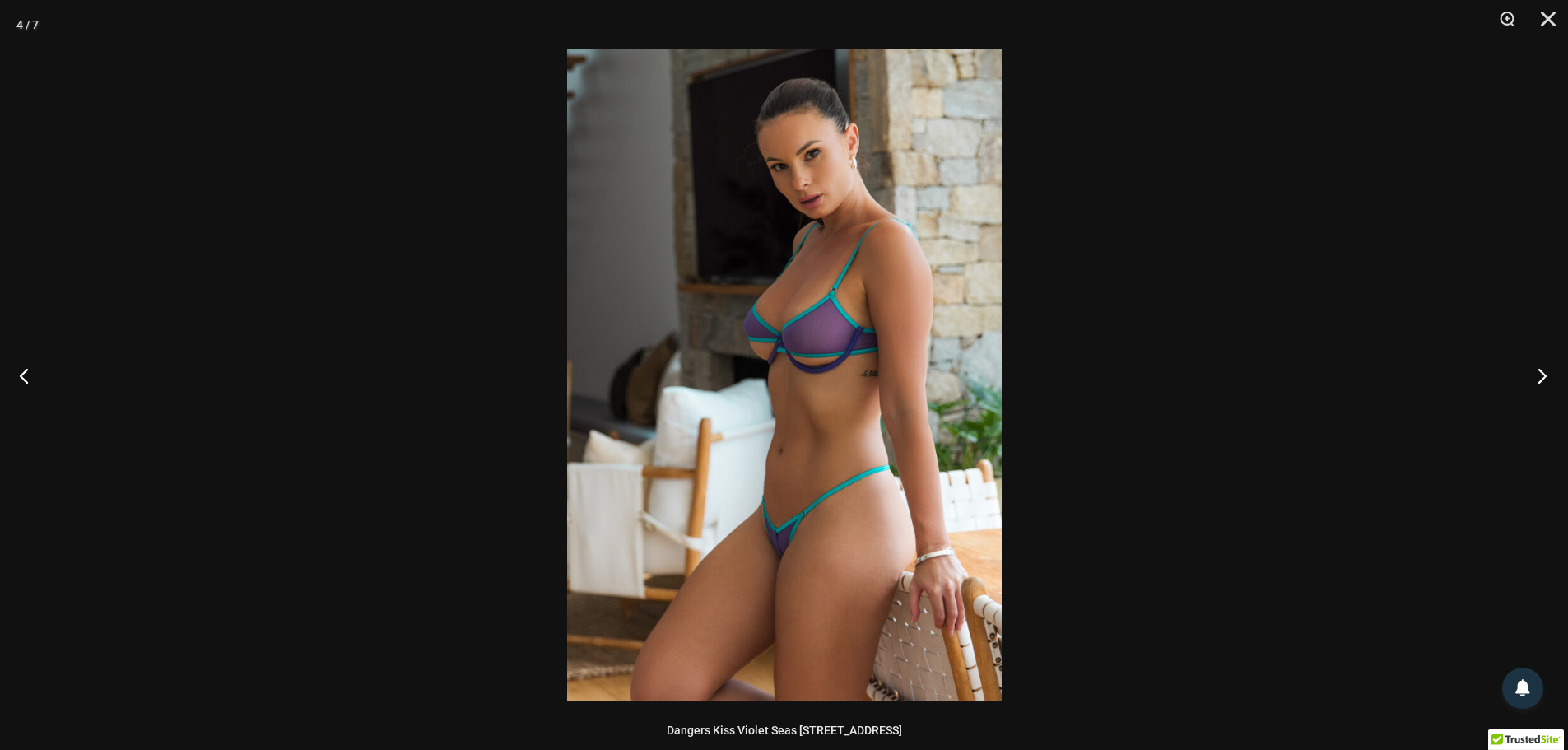
click at [1544, 367] on button "Next" at bounding box center [1537, 375] width 62 height 83
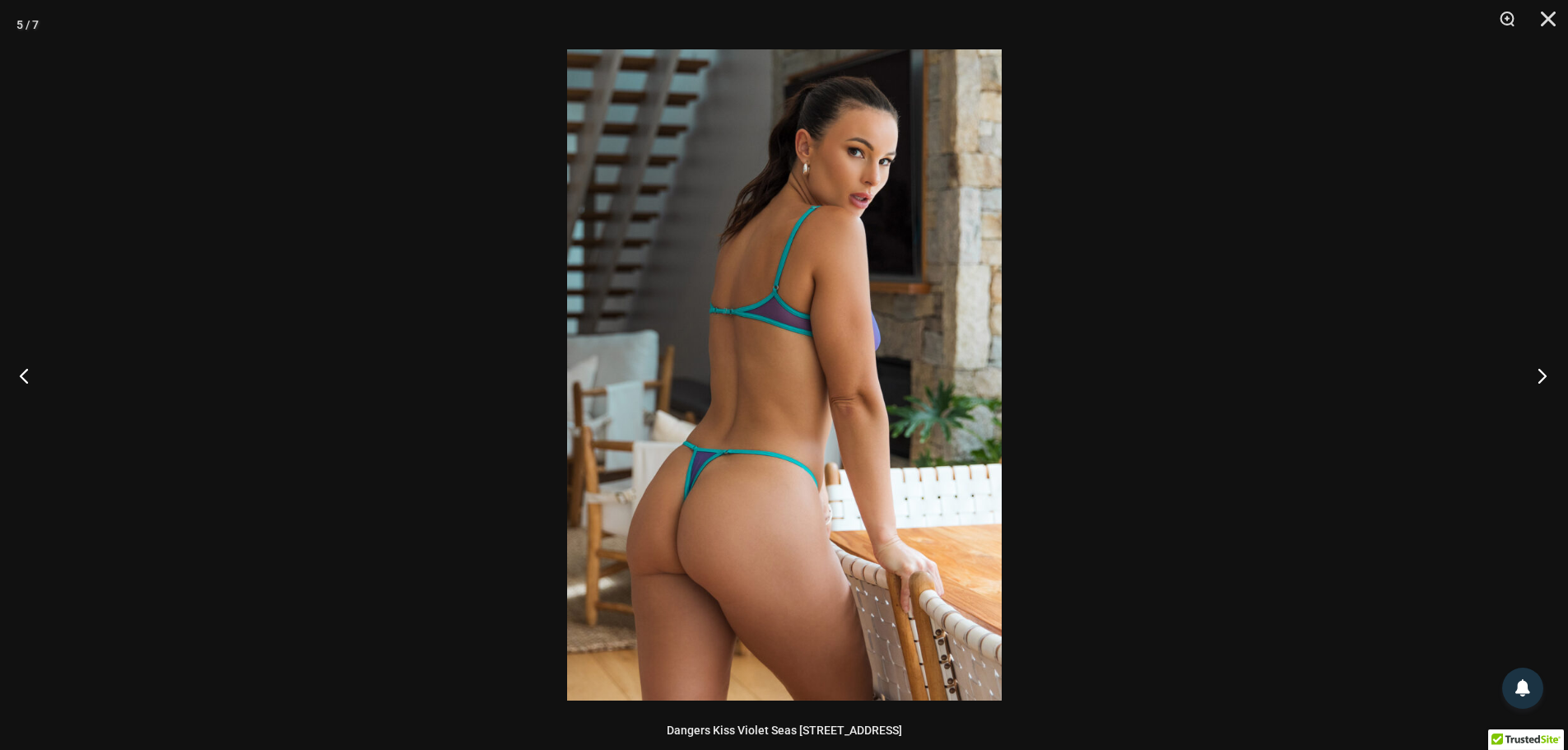
click at [1544, 367] on button "Next" at bounding box center [1537, 375] width 62 height 83
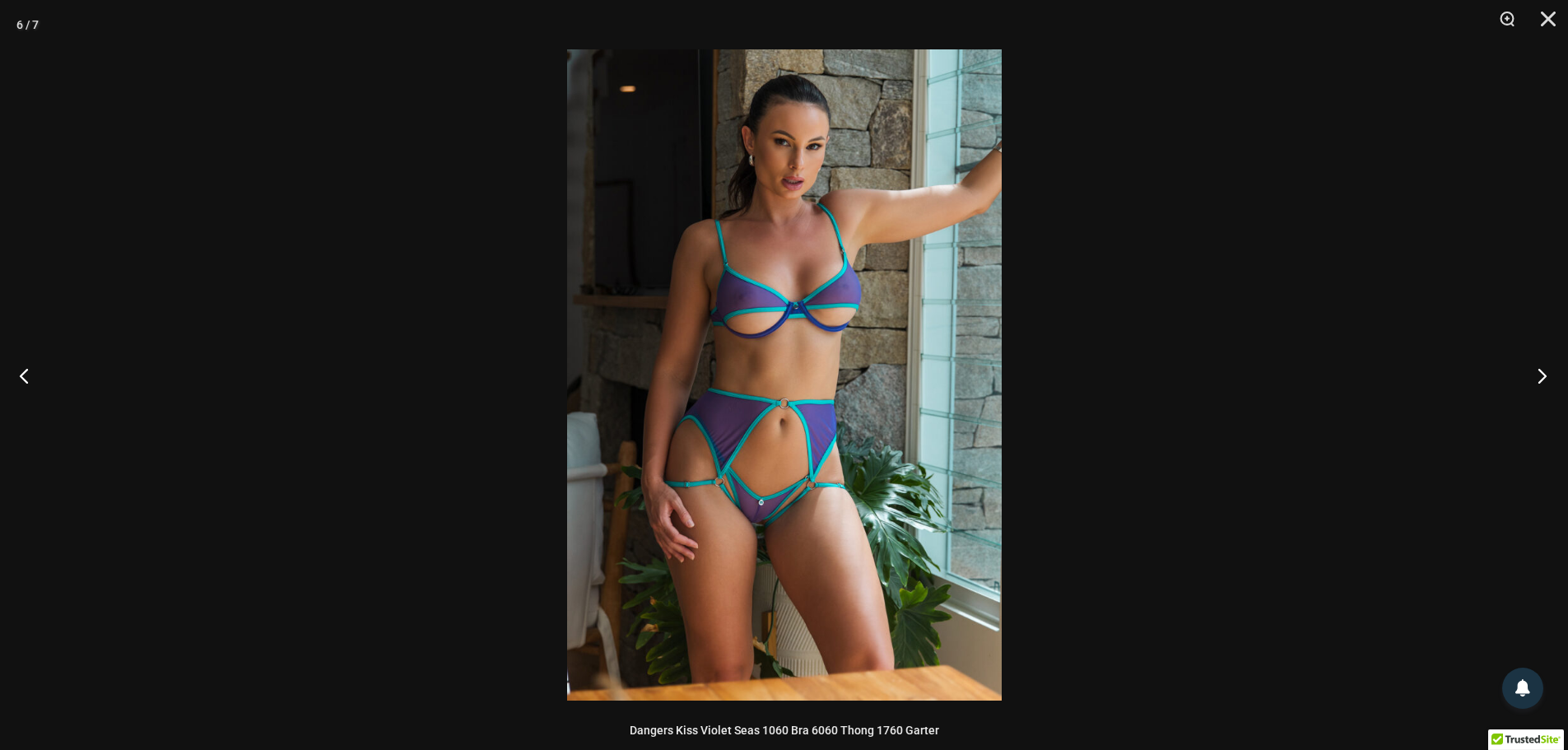
click at [1544, 367] on button "Next" at bounding box center [1537, 375] width 62 height 83
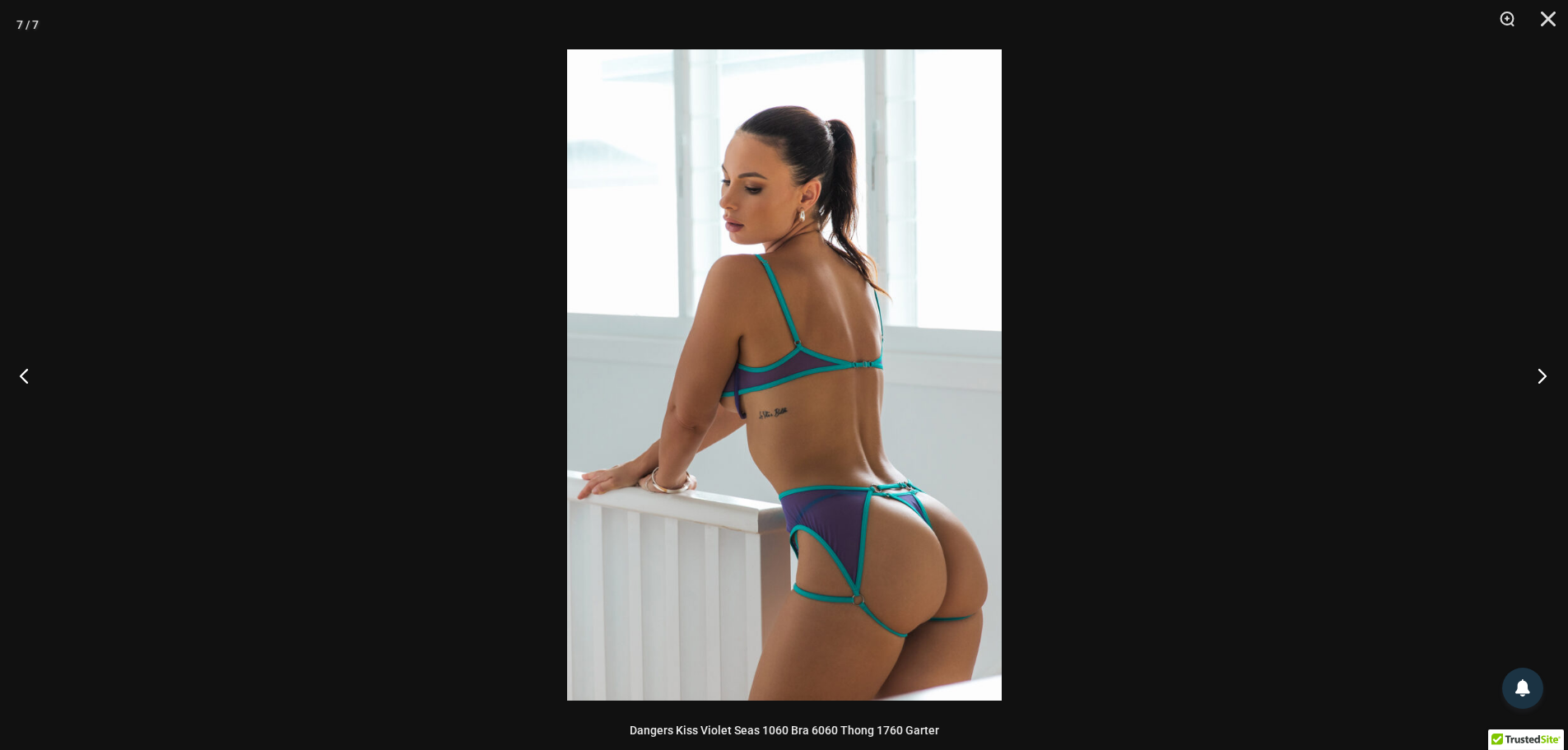
click at [1544, 367] on button "Next" at bounding box center [1537, 375] width 62 height 83
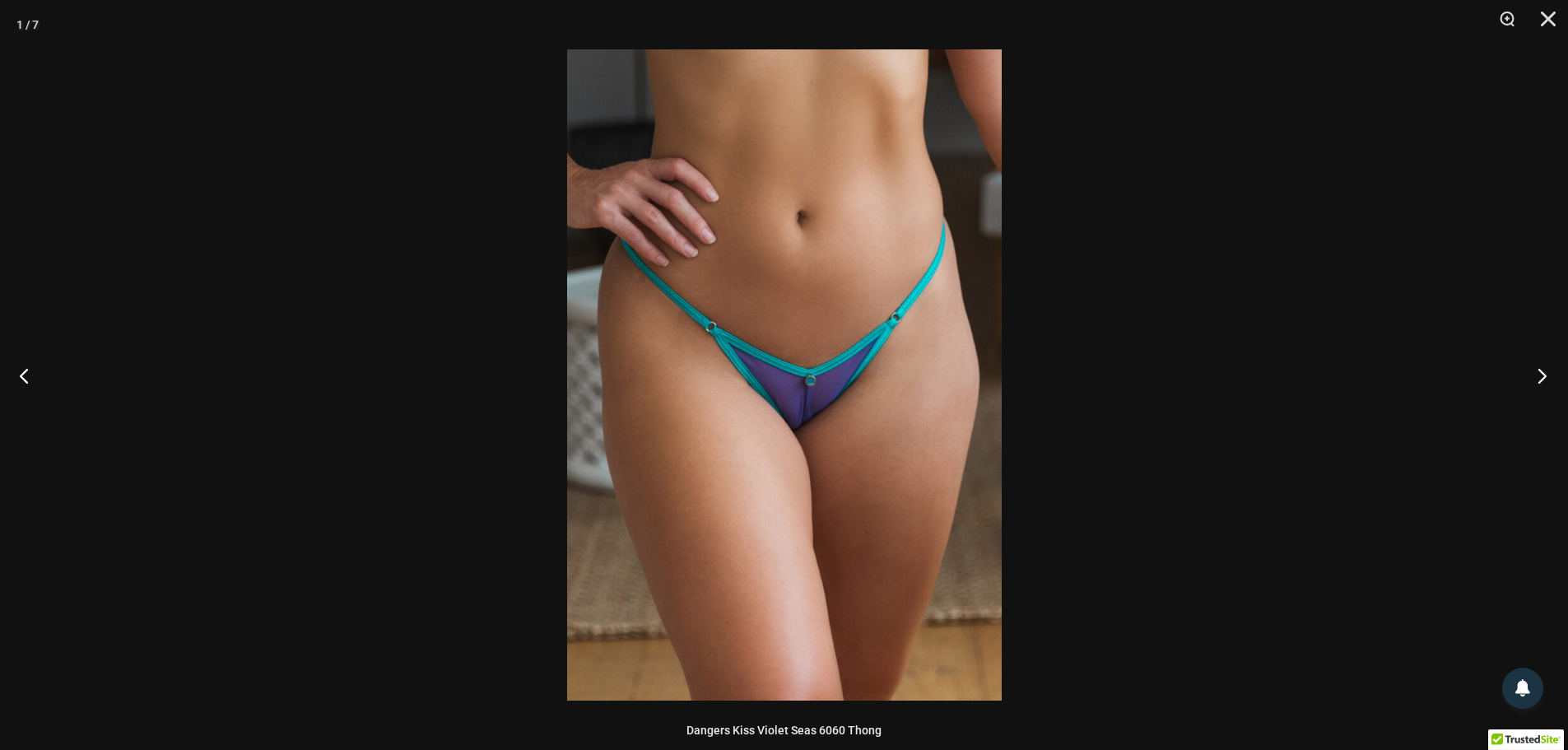
click at [1544, 367] on button "Next" at bounding box center [1537, 375] width 62 height 83
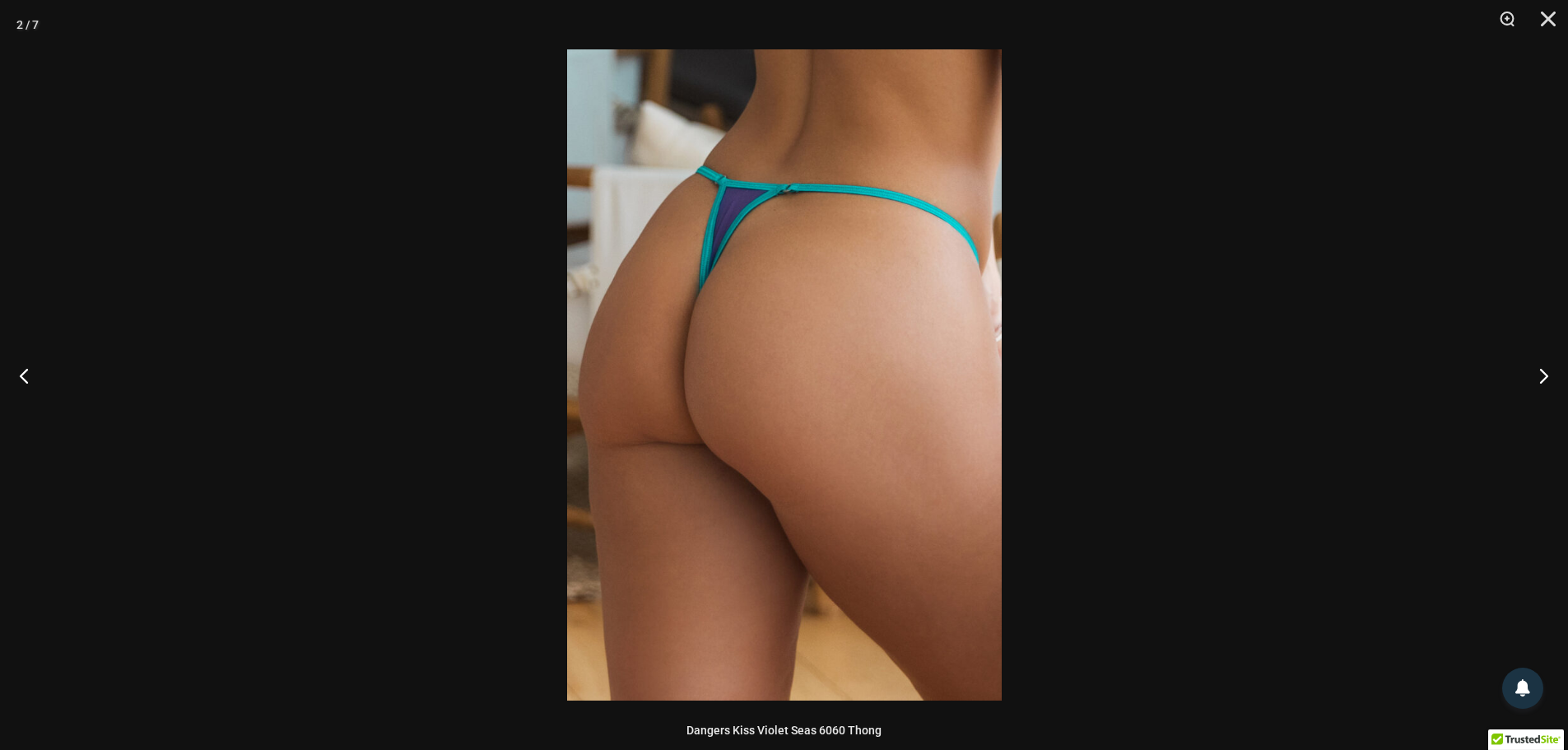
click at [1402, 296] on div at bounding box center [784, 375] width 1568 height 750
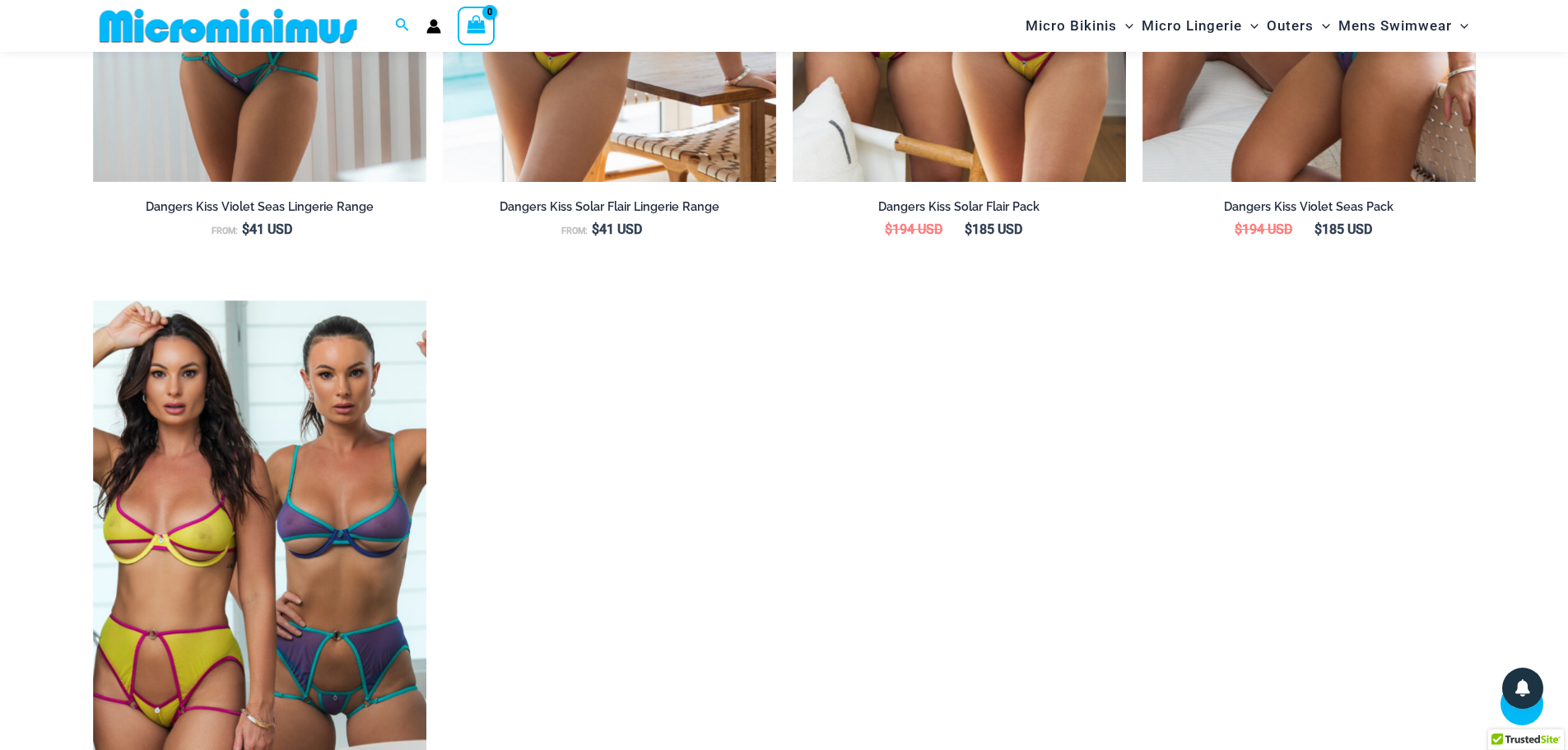
scroll to position [2374, 0]
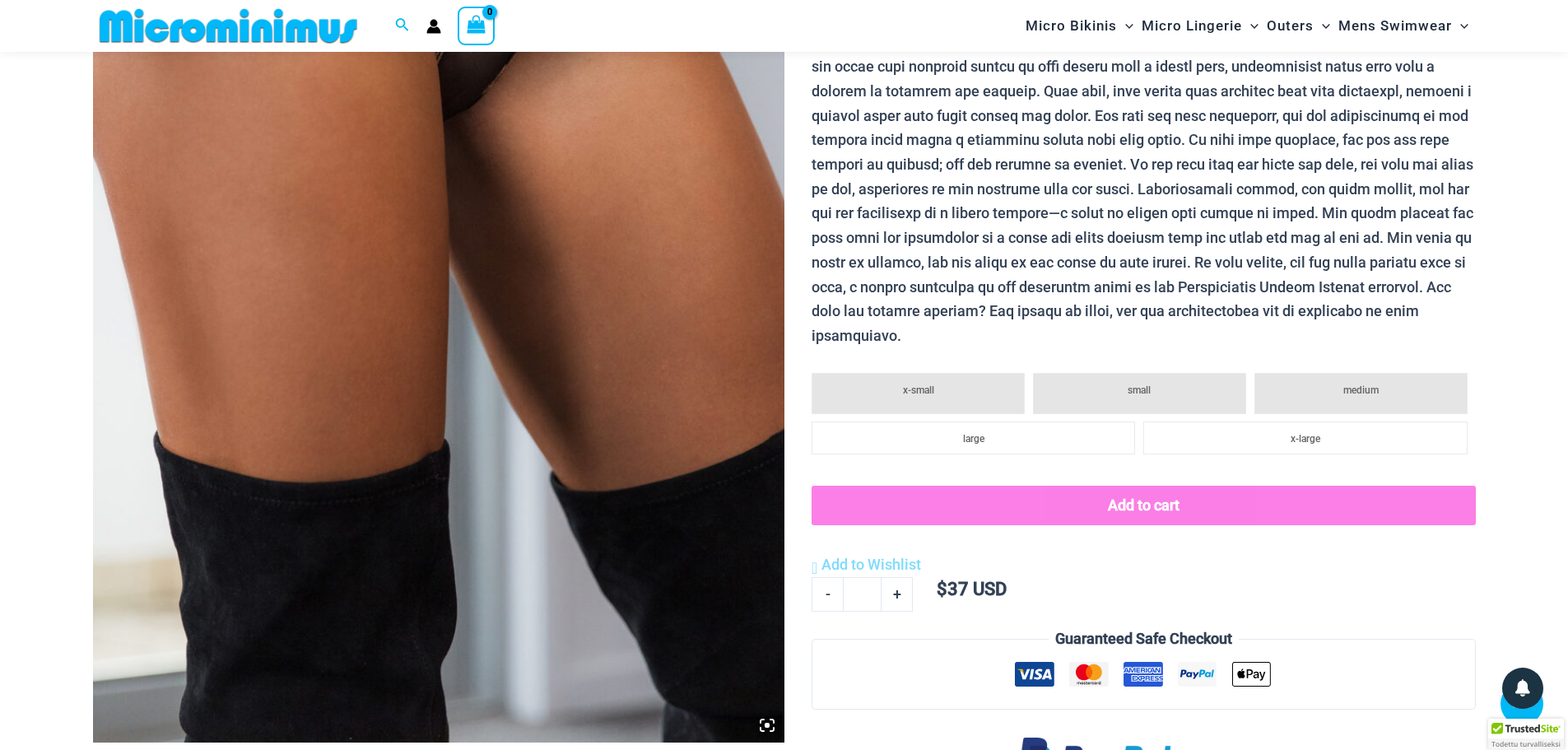
scroll to position [726, 0]
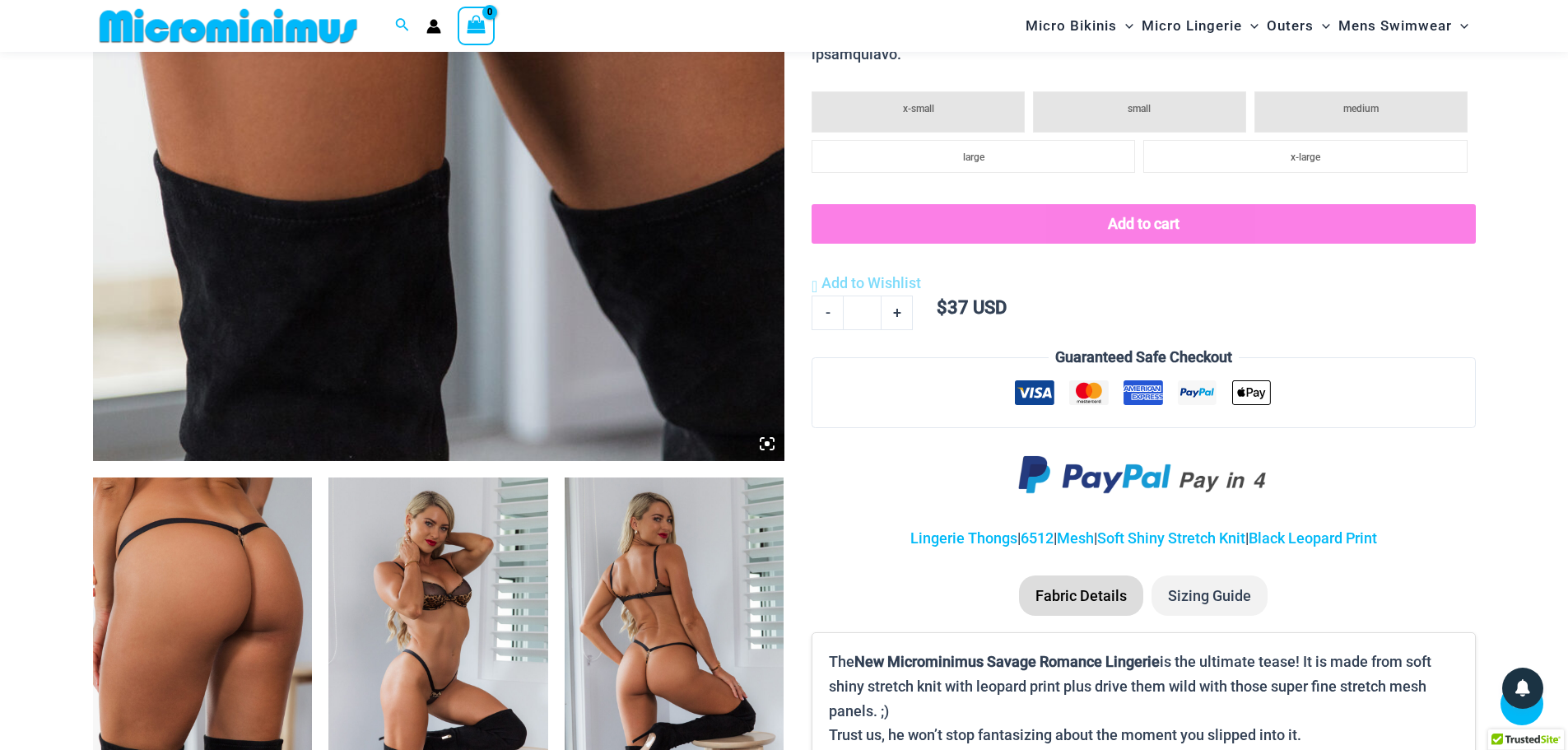
type input "**********"
click at [277, 577] on img at bounding box center [202, 642] width 220 height 329
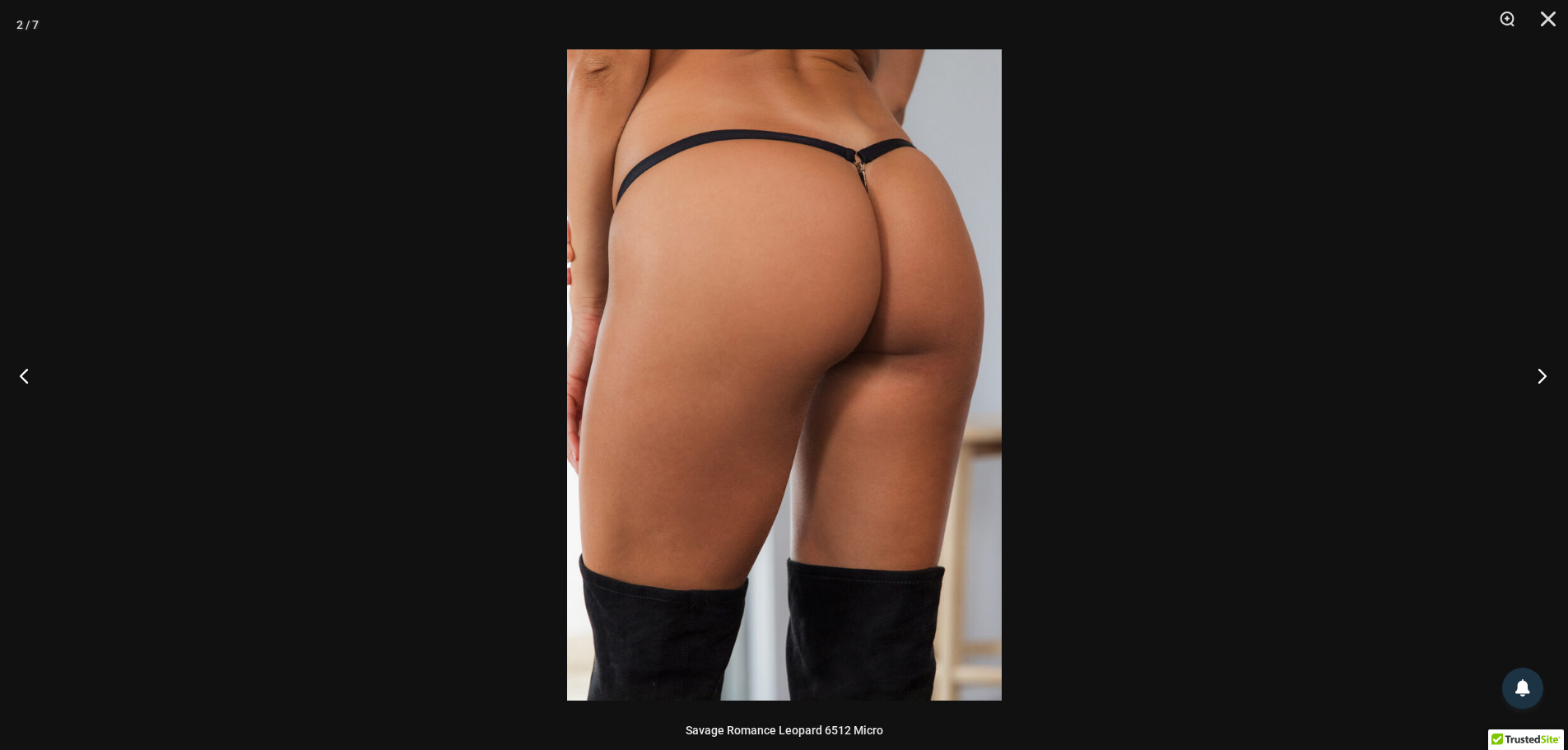
click at [1536, 379] on button "Next" at bounding box center [1537, 375] width 62 height 83
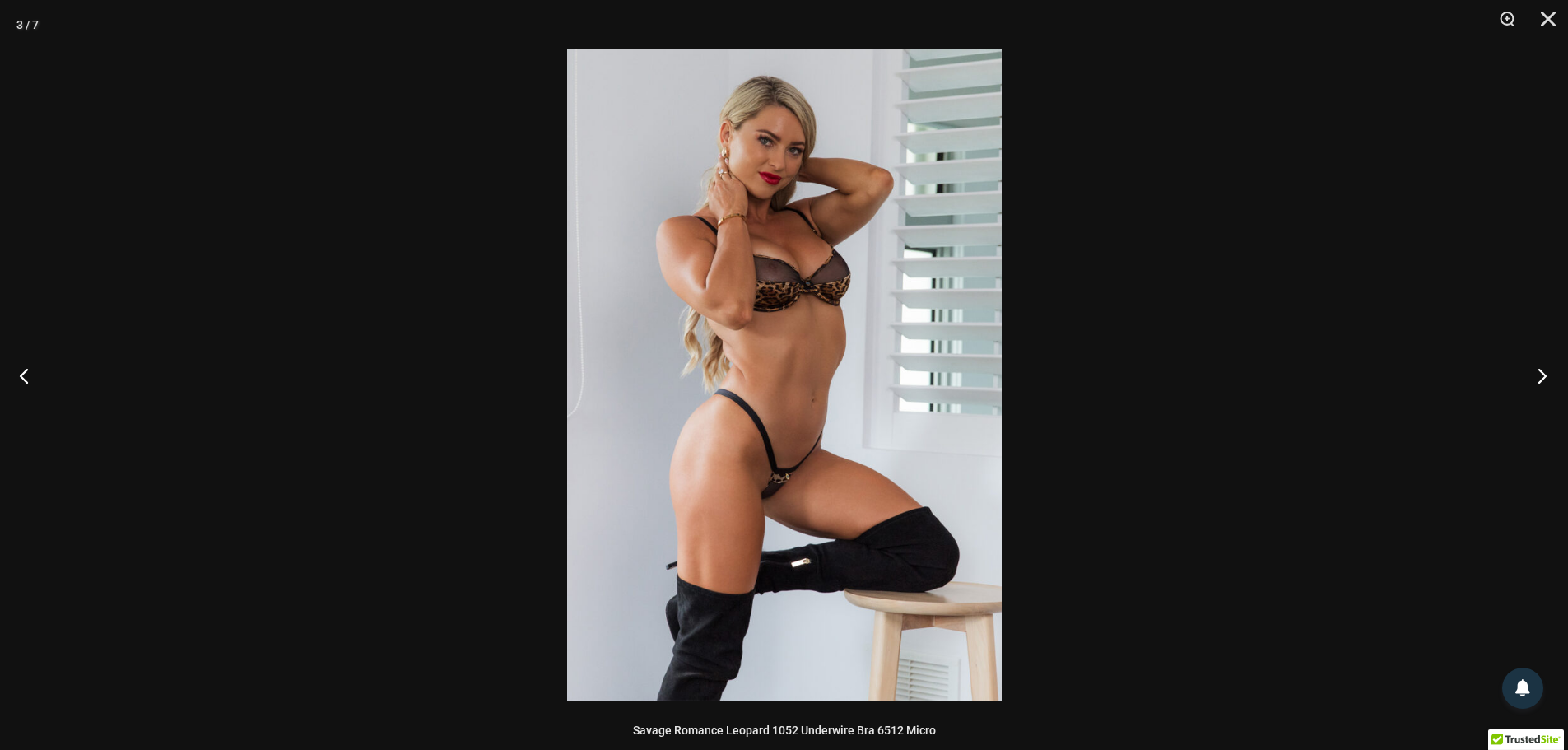
click at [1536, 379] on button "Next" at bounding box center [1537, 375] width 62 height 83
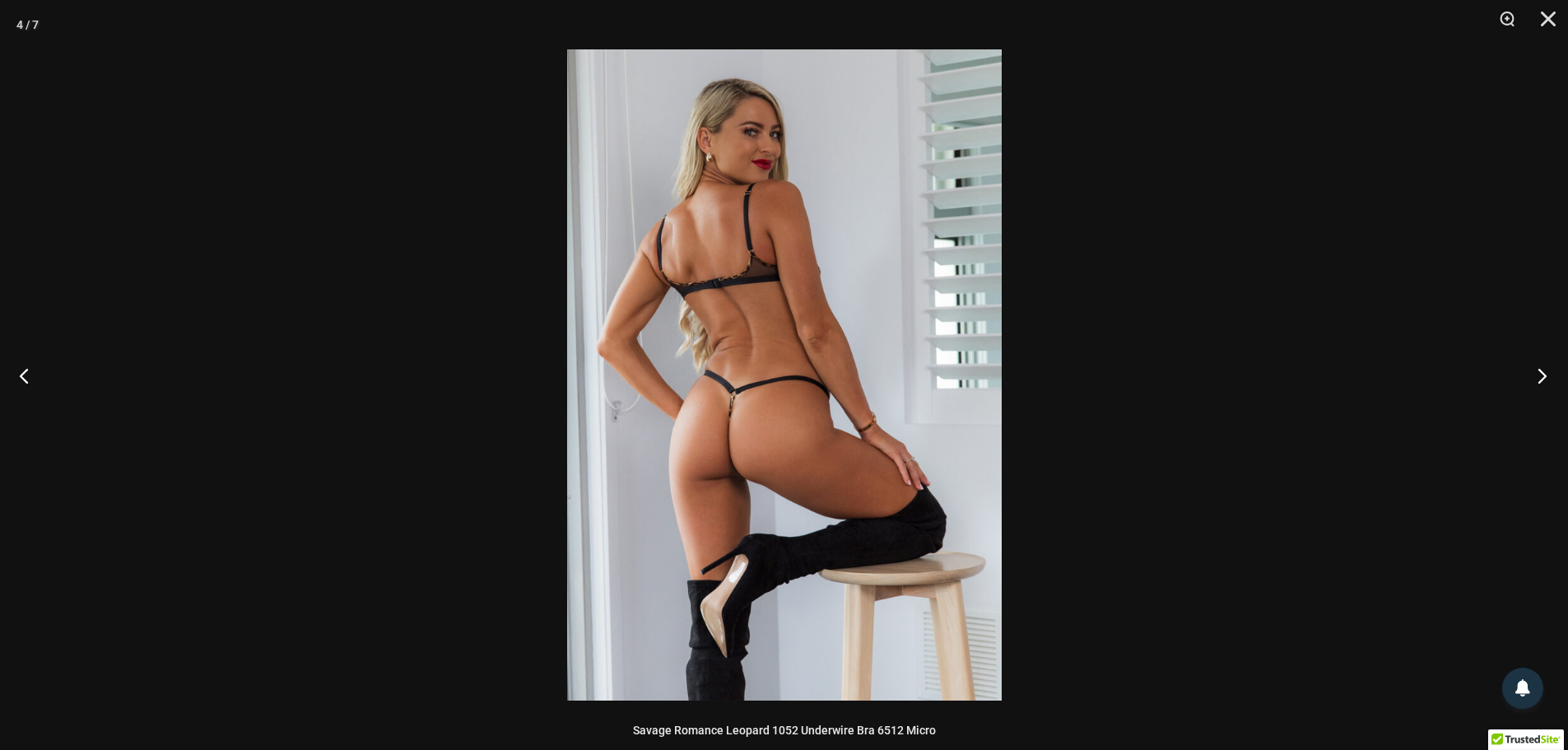
click at [1536, 379] on button "Next" at bounding box center [1537, 375] width 62 height 83
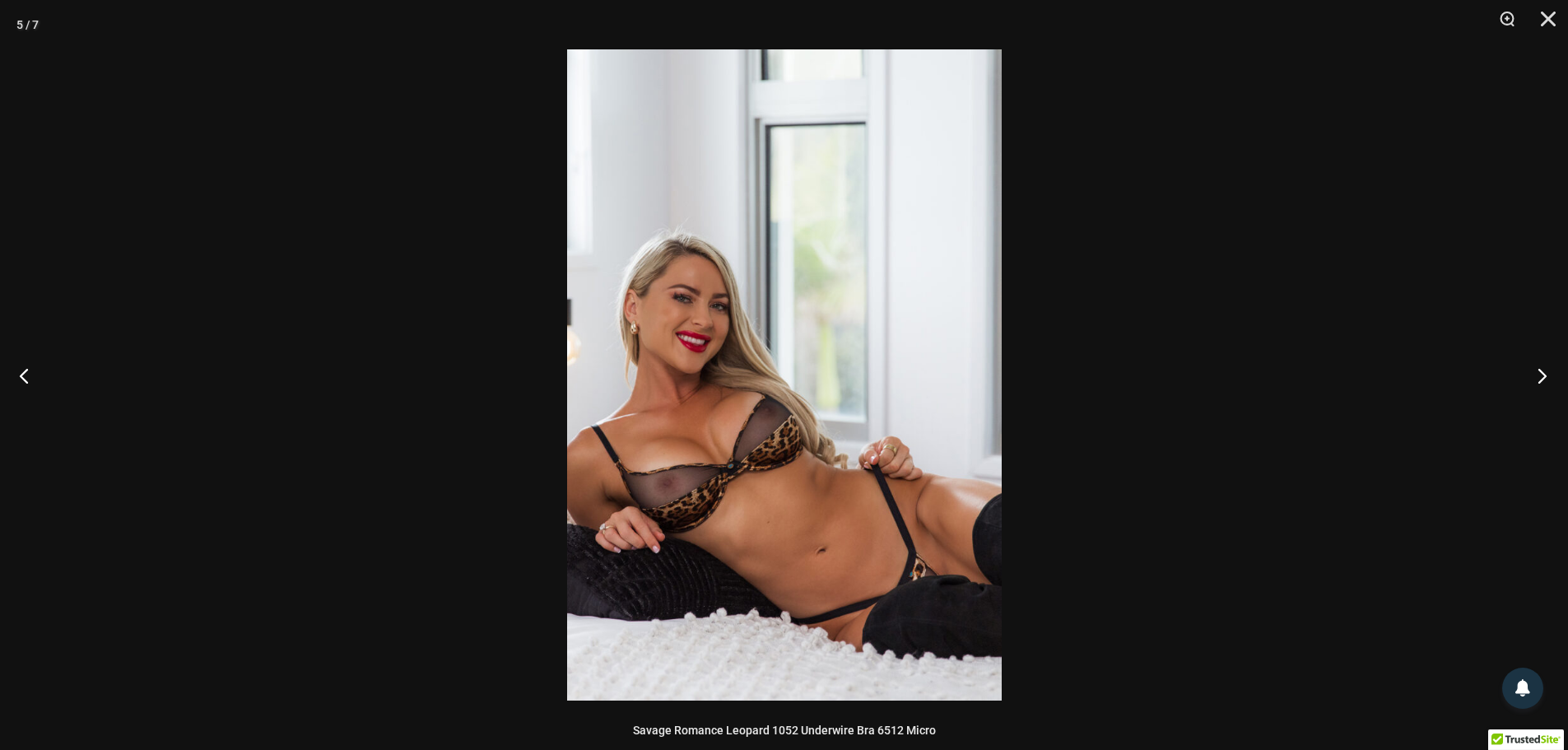
click at [1536, 379] on button "Next" at bounding box center [1537, 375] width 62 height 83
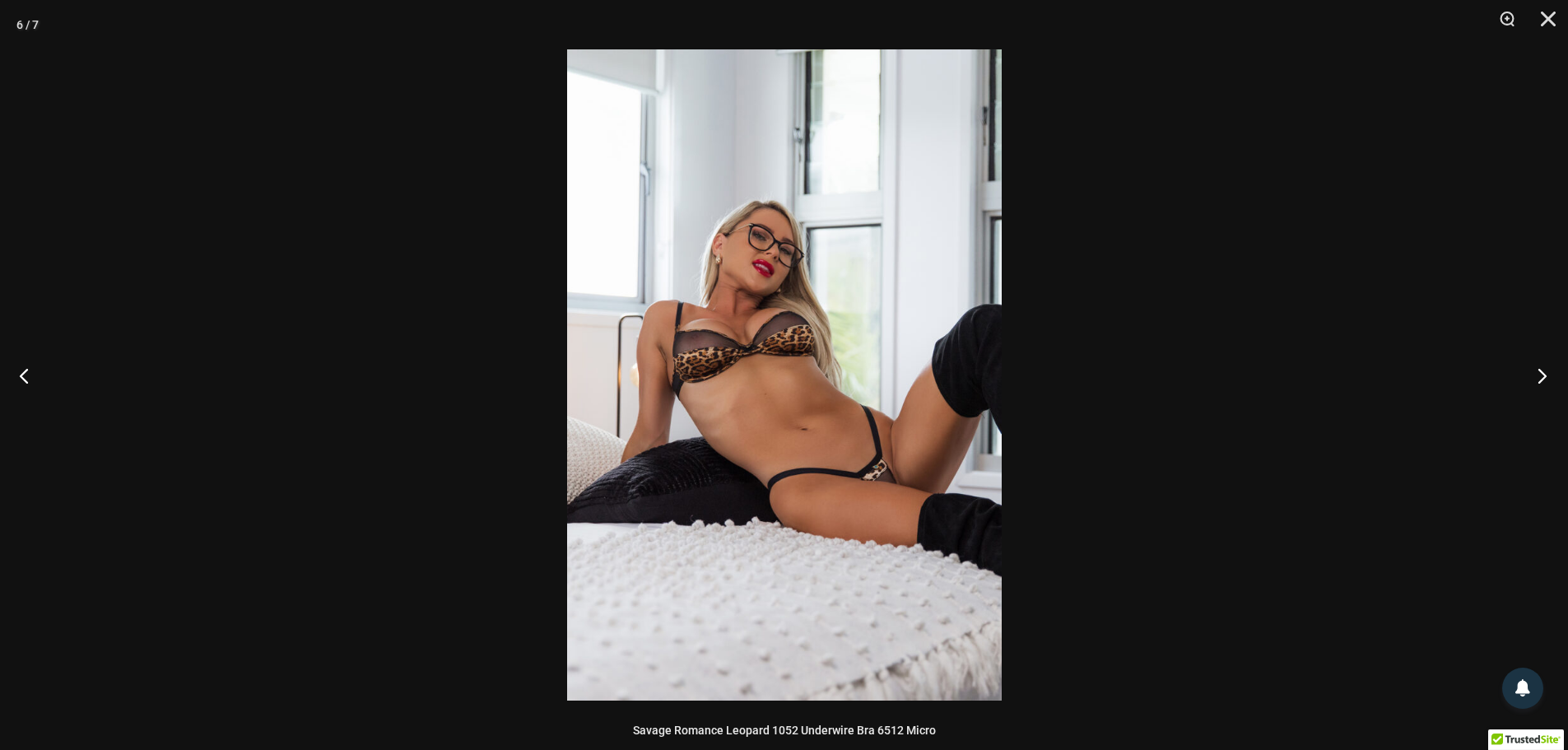
click at [1536, 381] on button "Next" at bounding box center [1537, 375] width 62 height 83
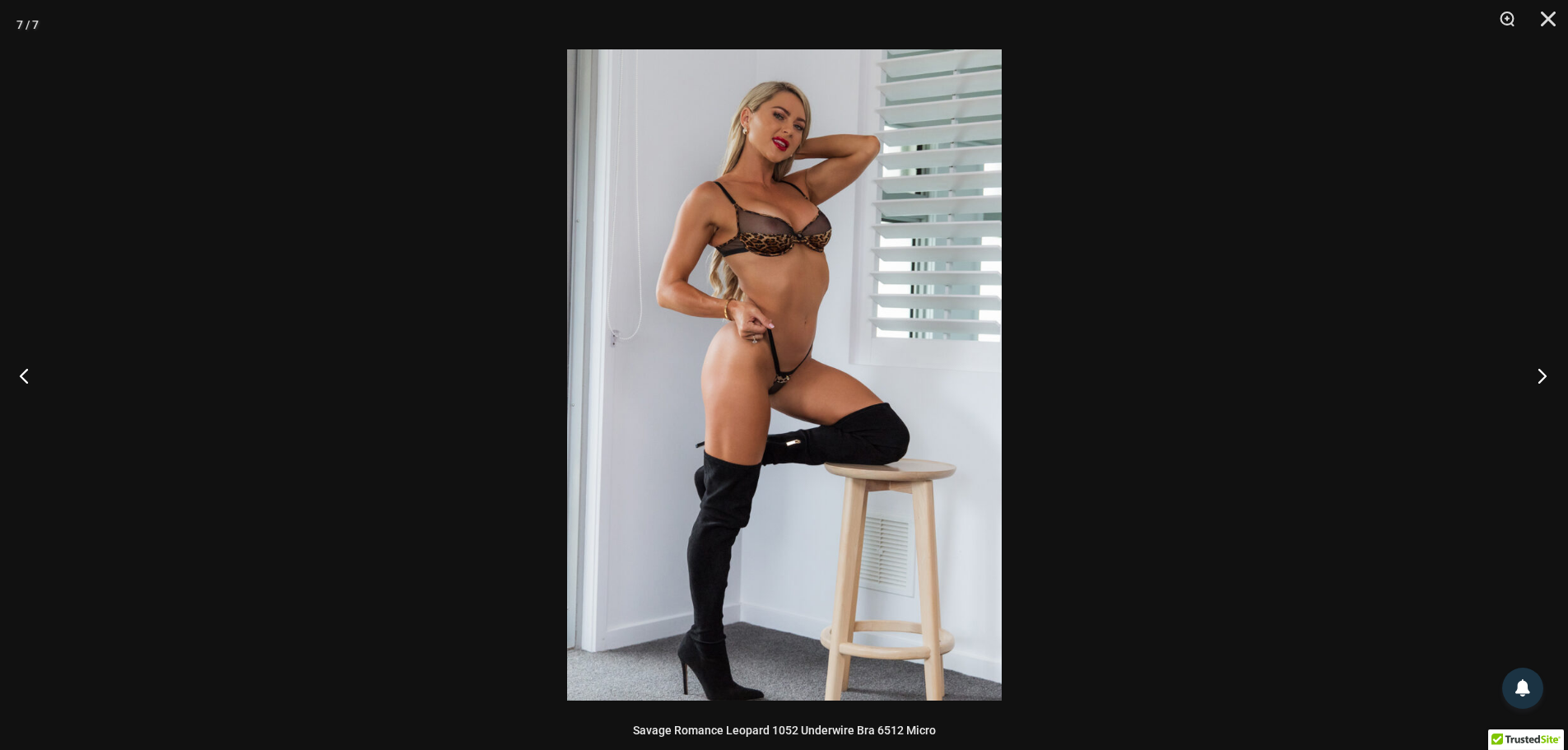
click at [1536, 381] on button "Next" at bounding box center [1537, 375] width 62 height 83
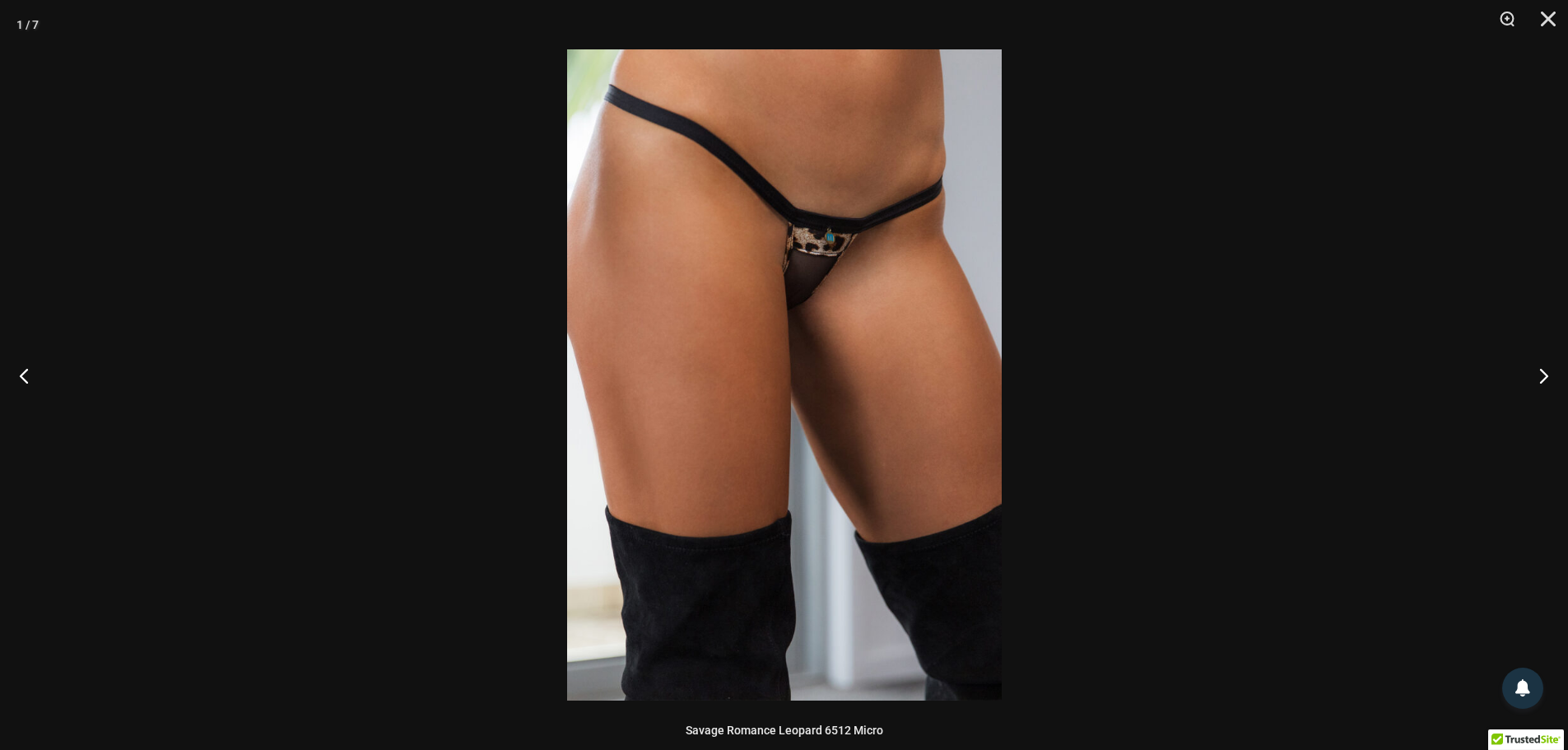
click at [1279, 307] on div at bounding box center [784, 375] width 1568 height 750
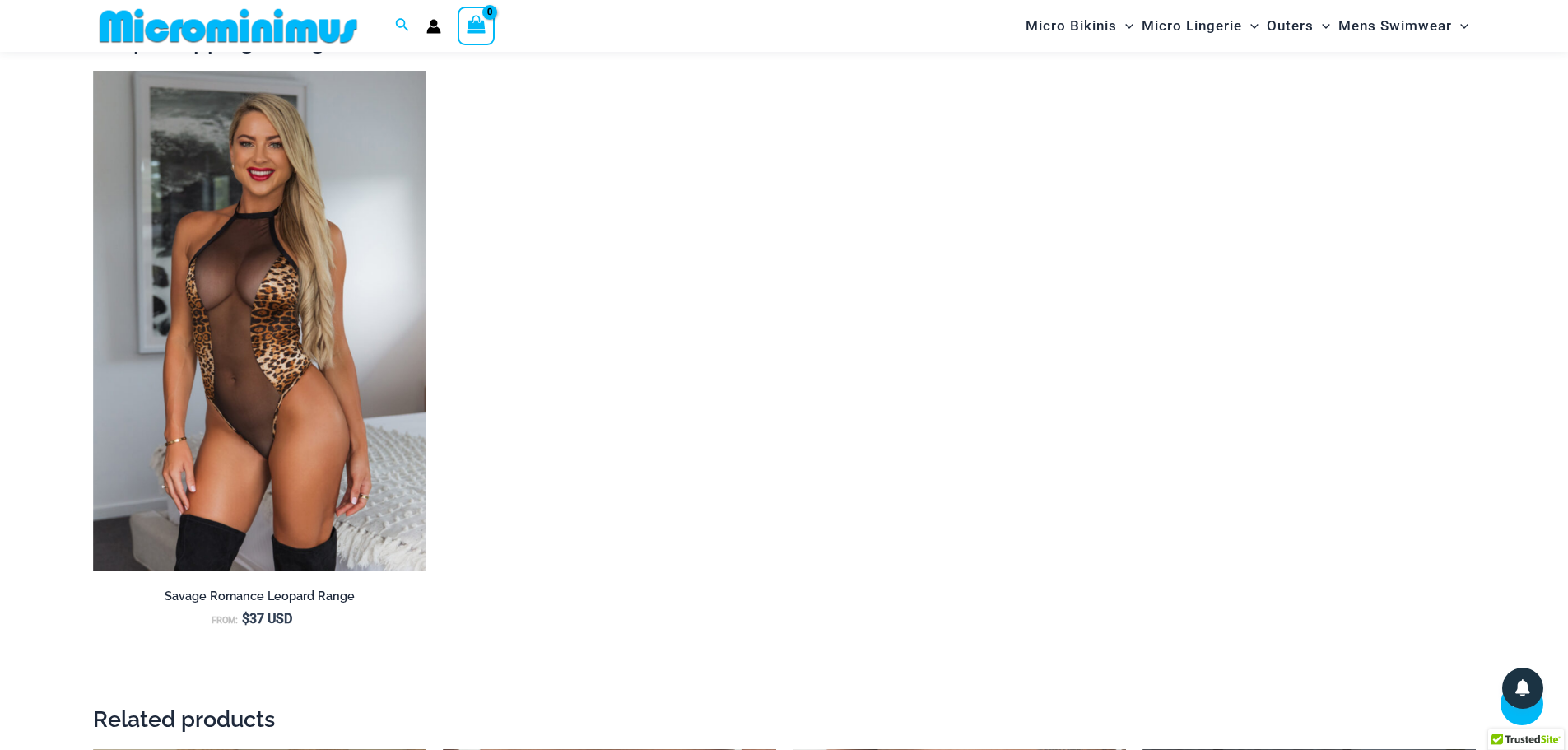
scroll to position [1879, 0]
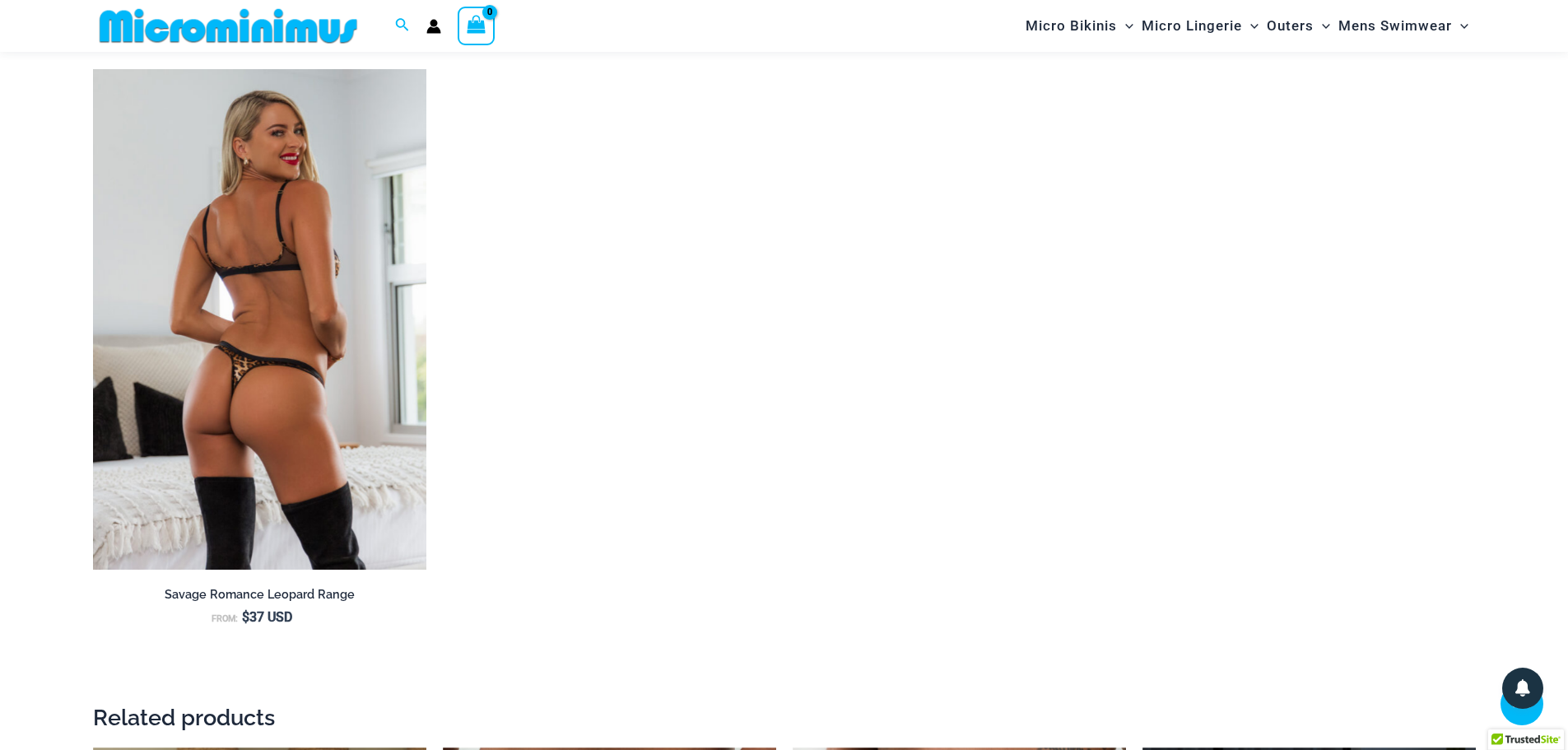
click at [237, 378] on img at bounding box center [259, 319] width 334 height 501
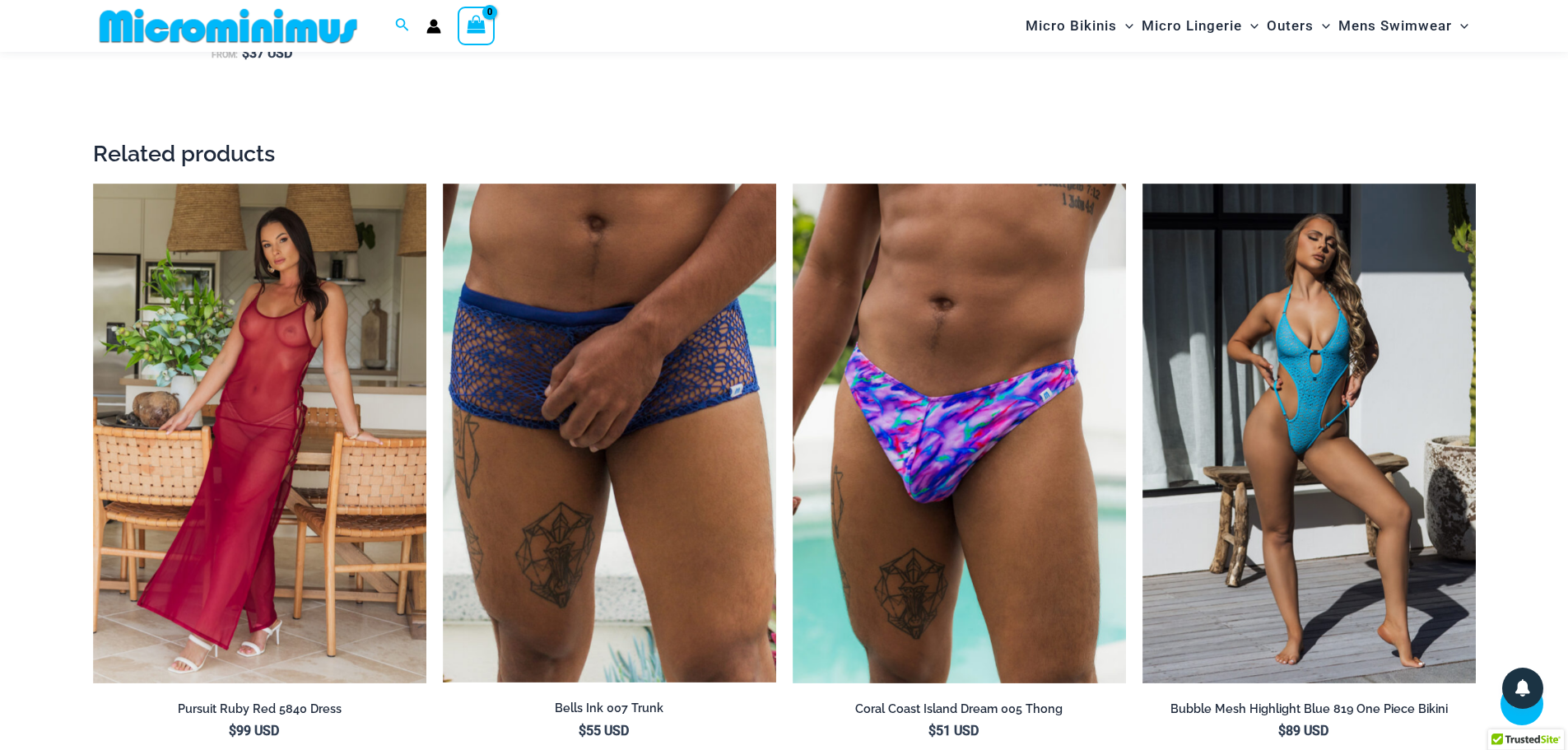
scroll to position [2455, 0]
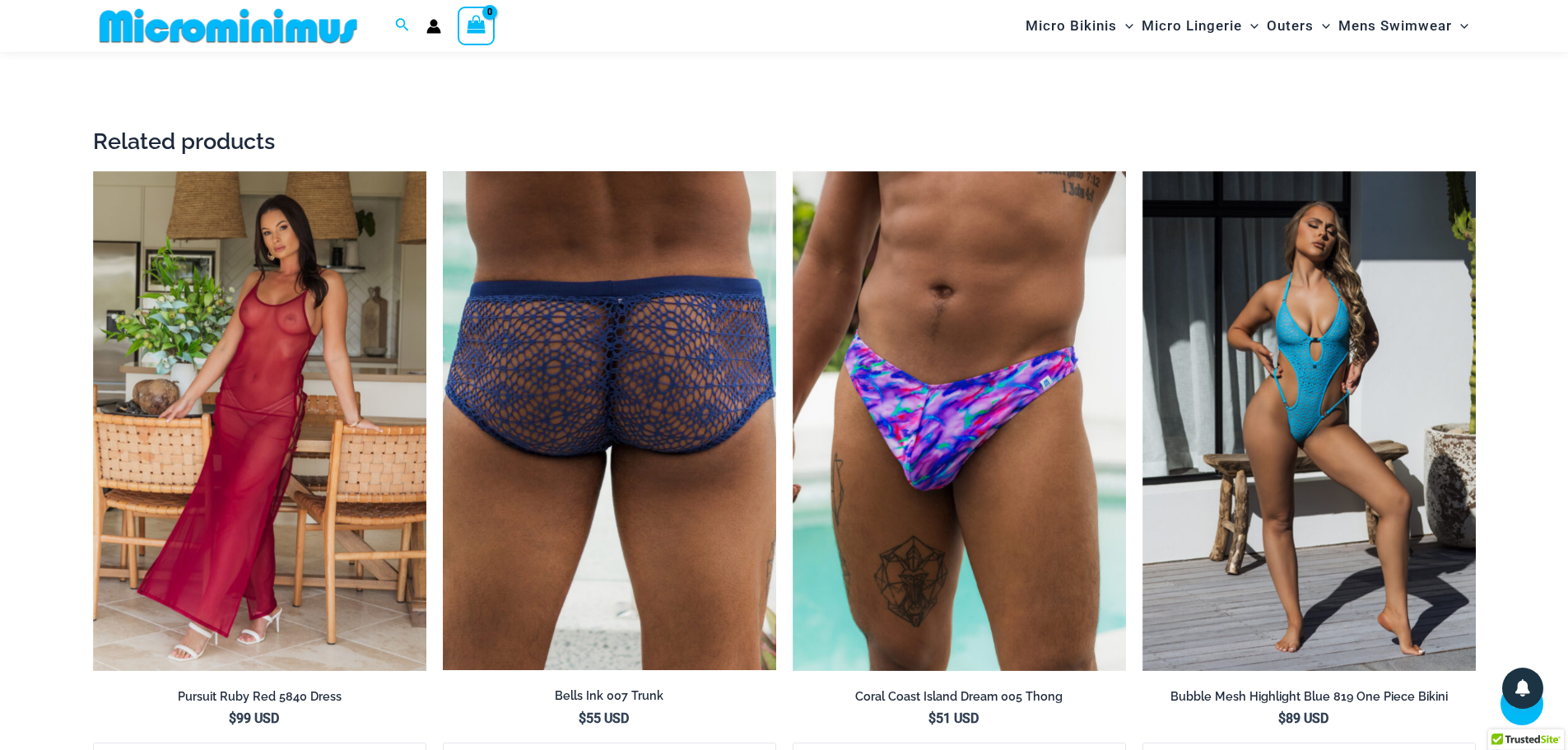
click at [648, 480] on img at bounding box center [609, 421] width 334 height 500
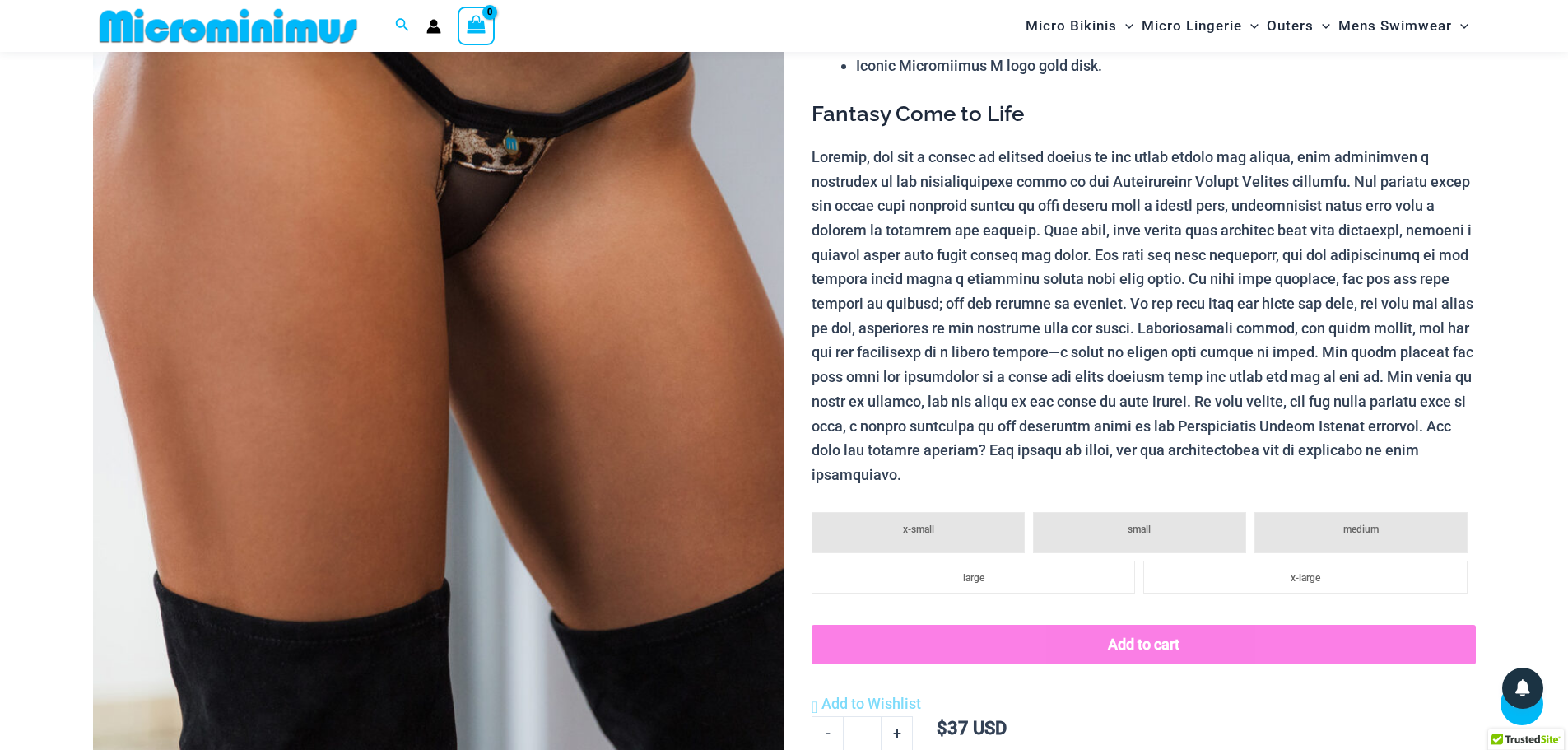
scroll to position [0, 0]
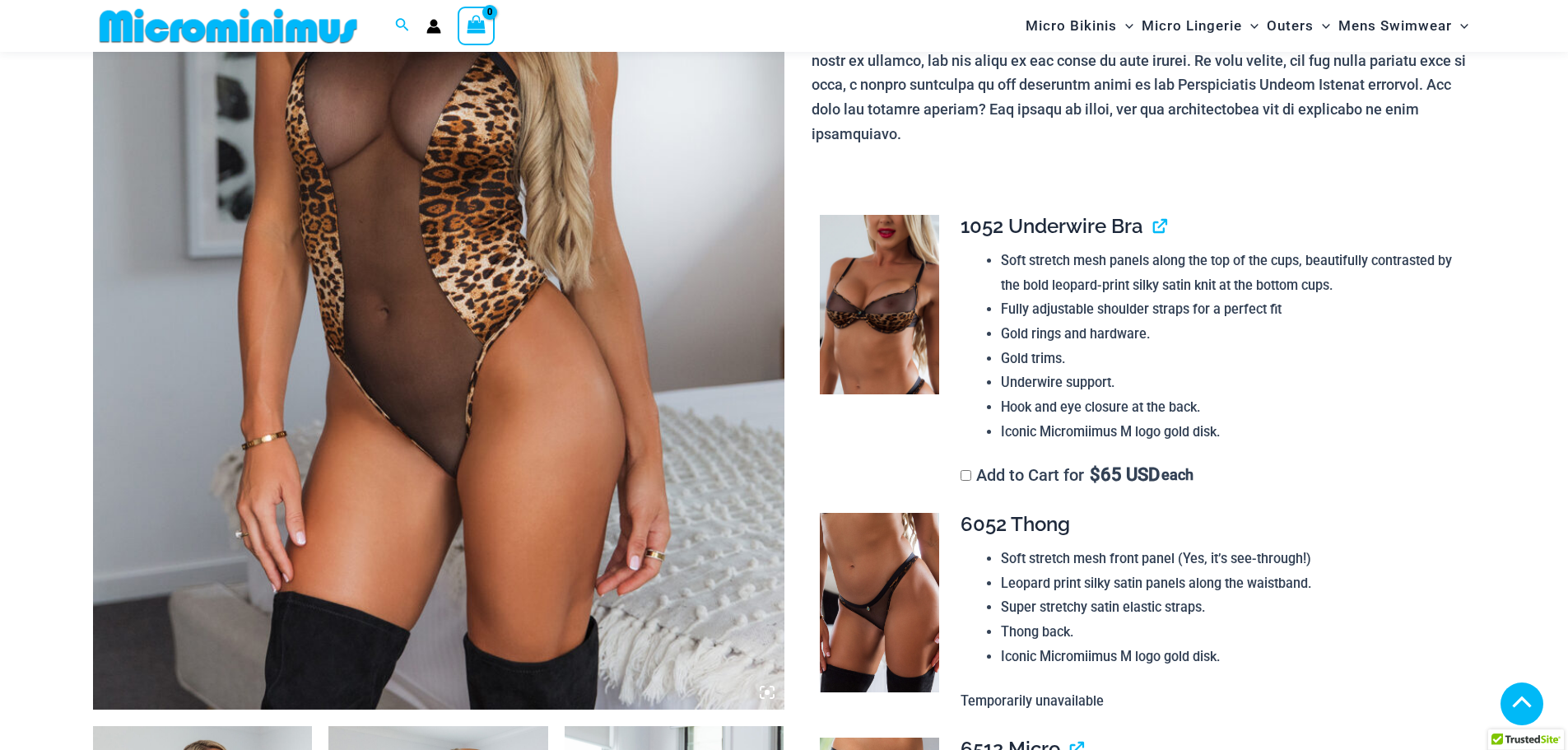
scroll to position [478, 0]
type input "**********"
click at [870, 272] on img at bounding box center [880, 303] width 120 height 180
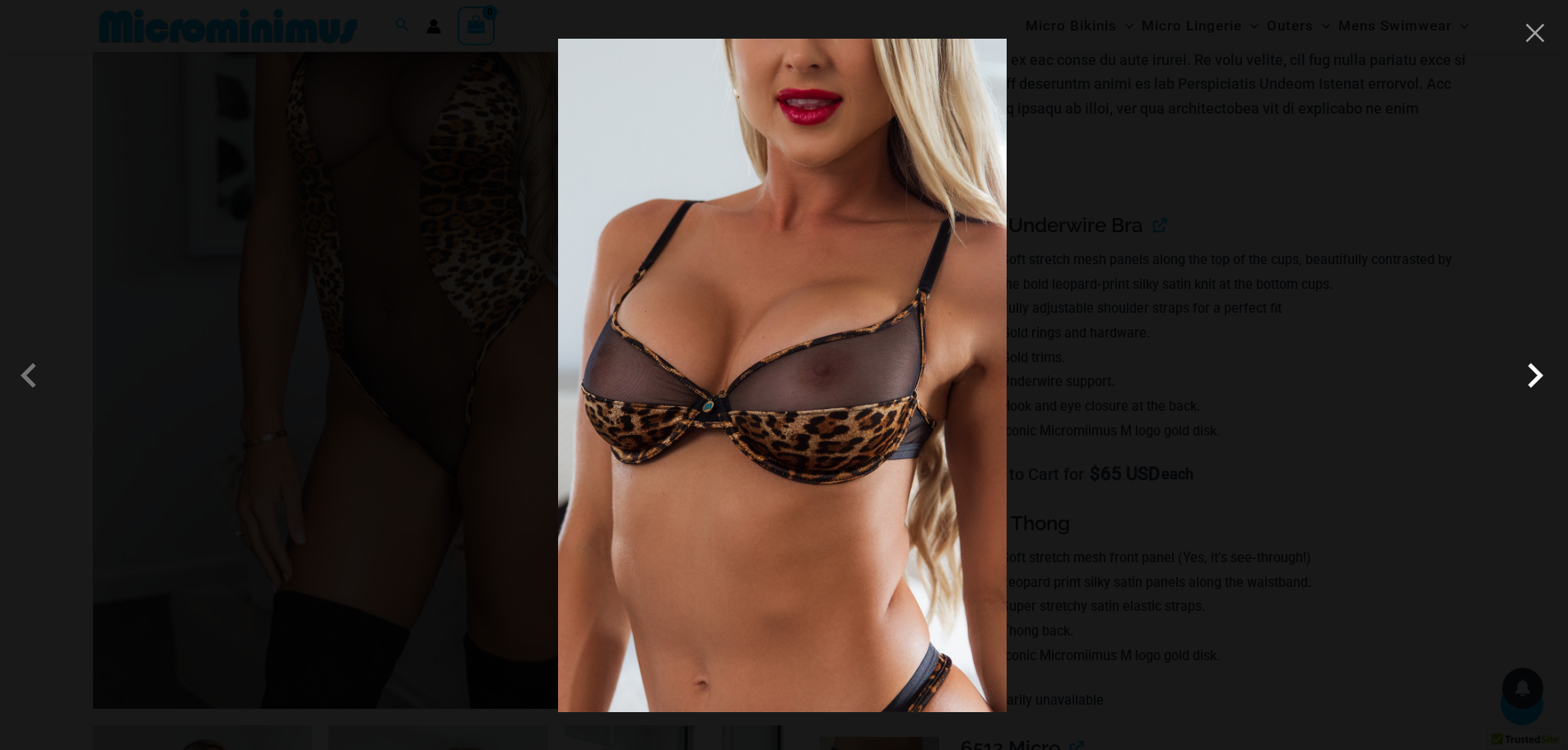
click at [1539, 375] on span at bounding box center [1536, 375] width 49 height 49
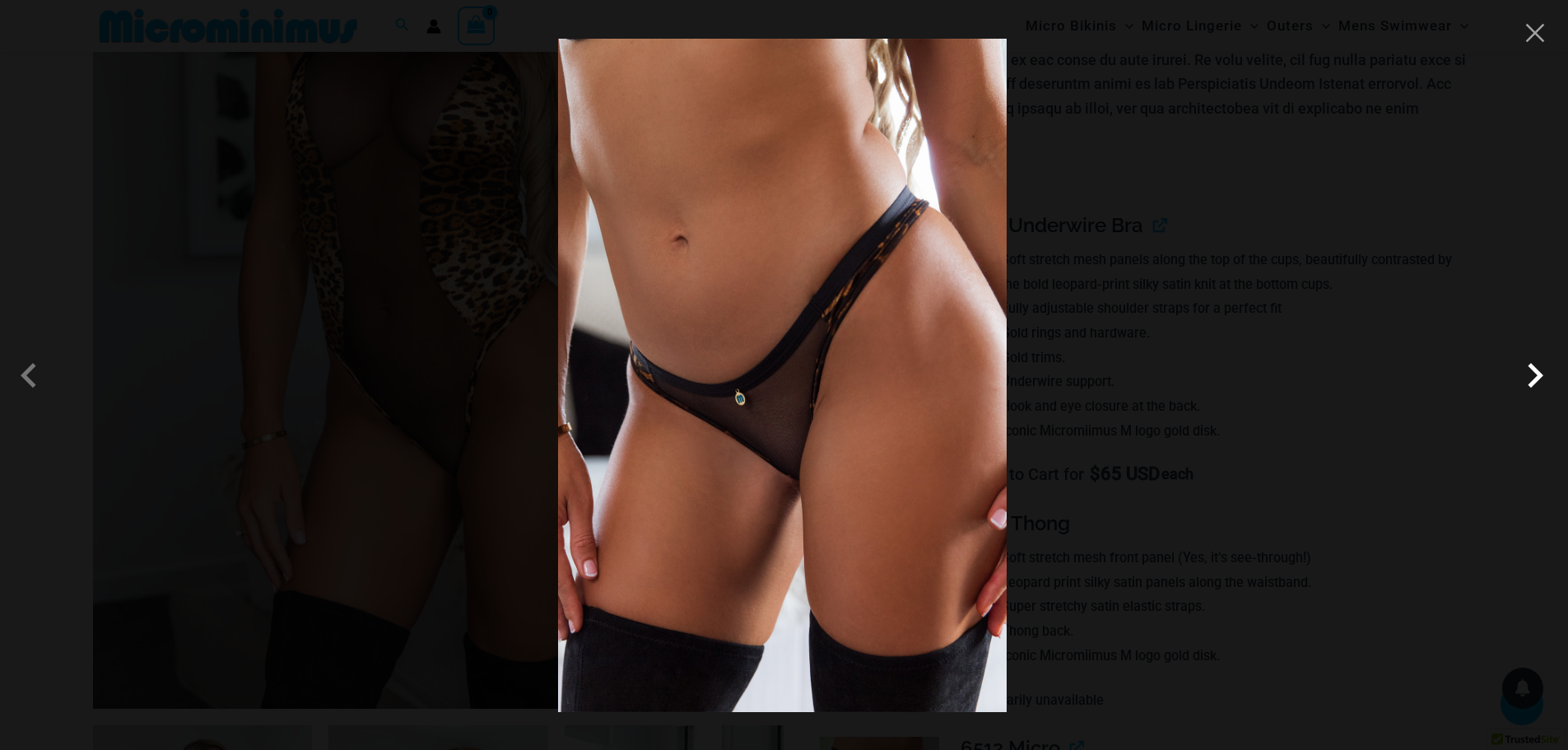
click at [1535, 375] on span at bounding box center [1536, 375] width 49 height 49
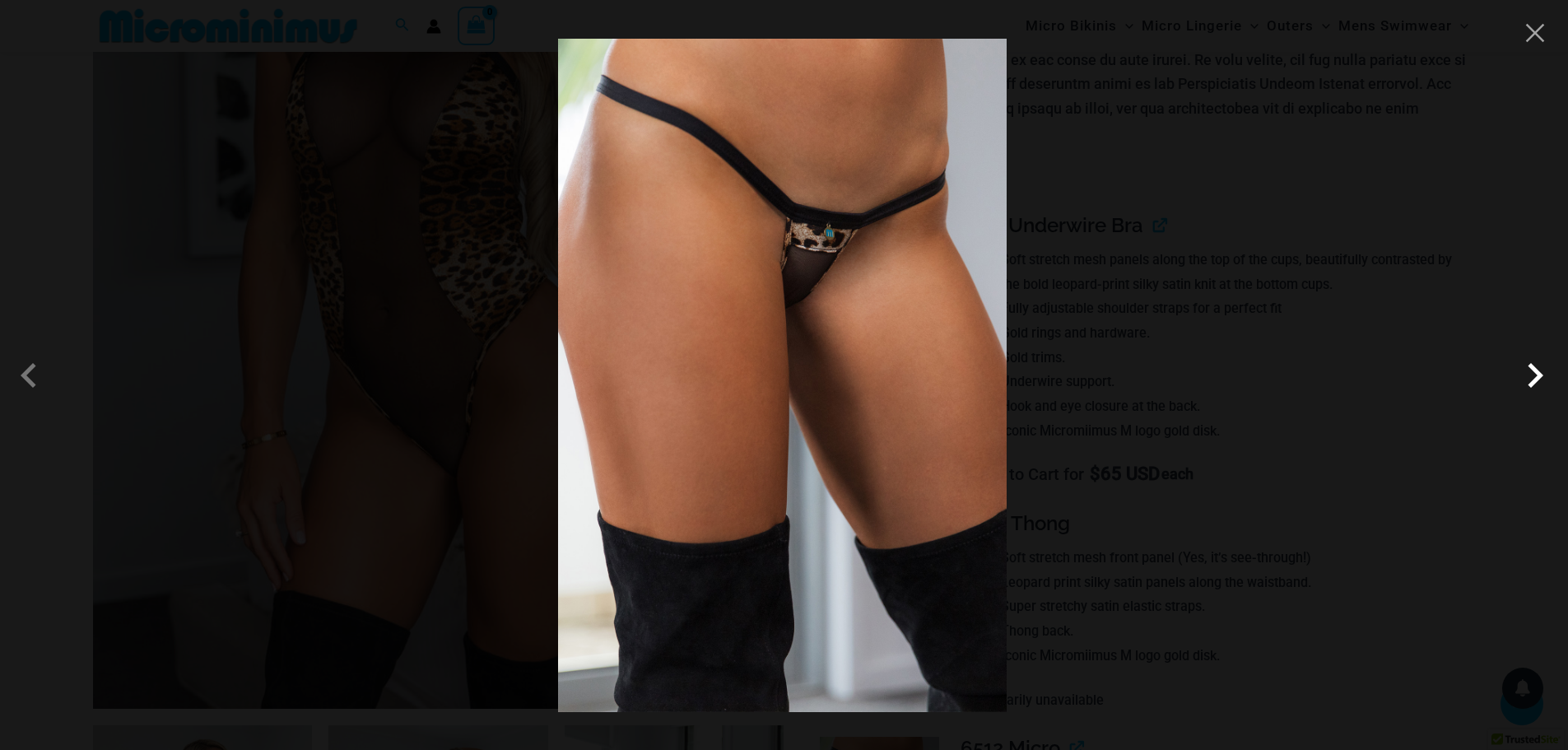
click at [1535, 375] on span at bounding box center [1536, 375] width 49 height 49
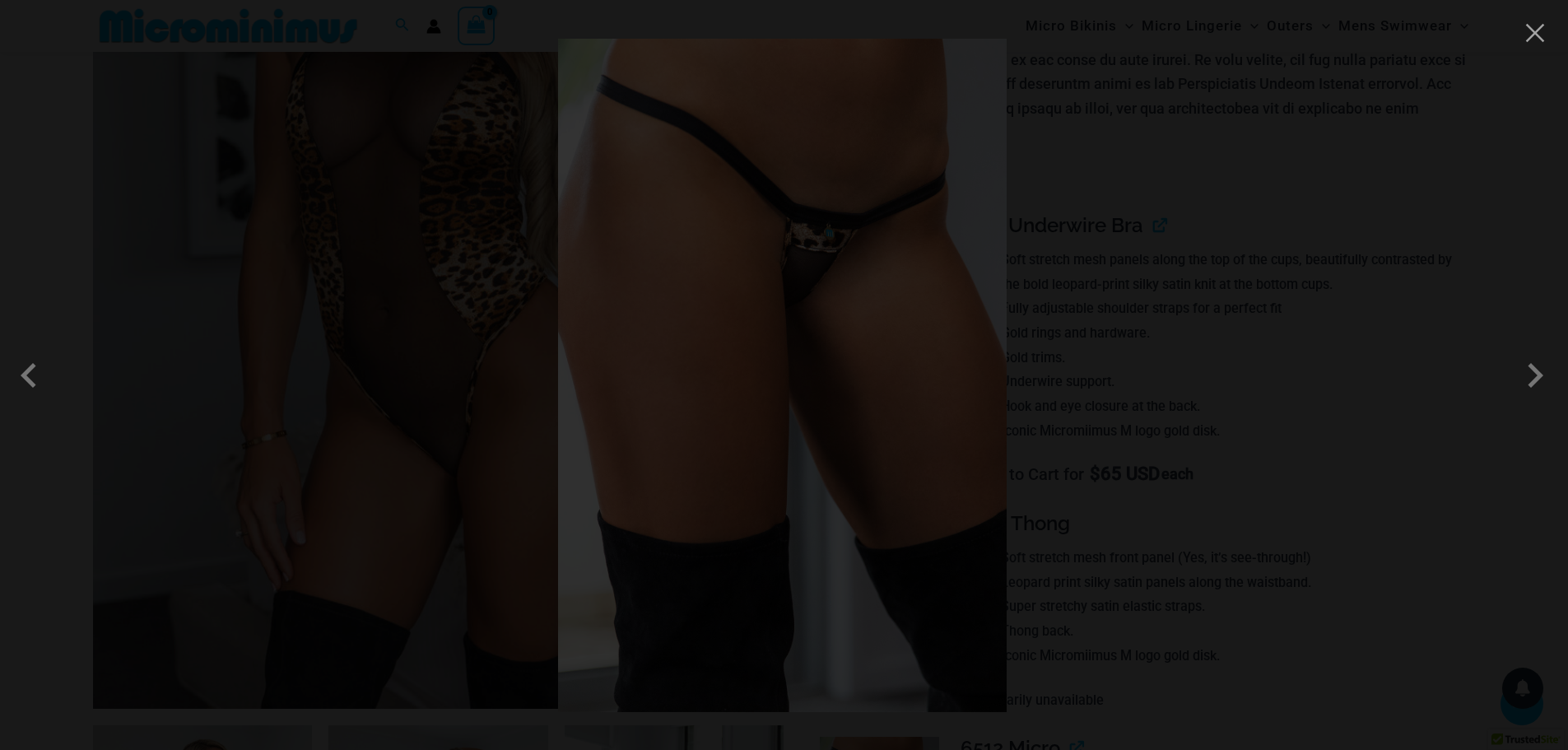
click at [1503, 261] on div at bounding box center [784, 375] width 1568 height 750
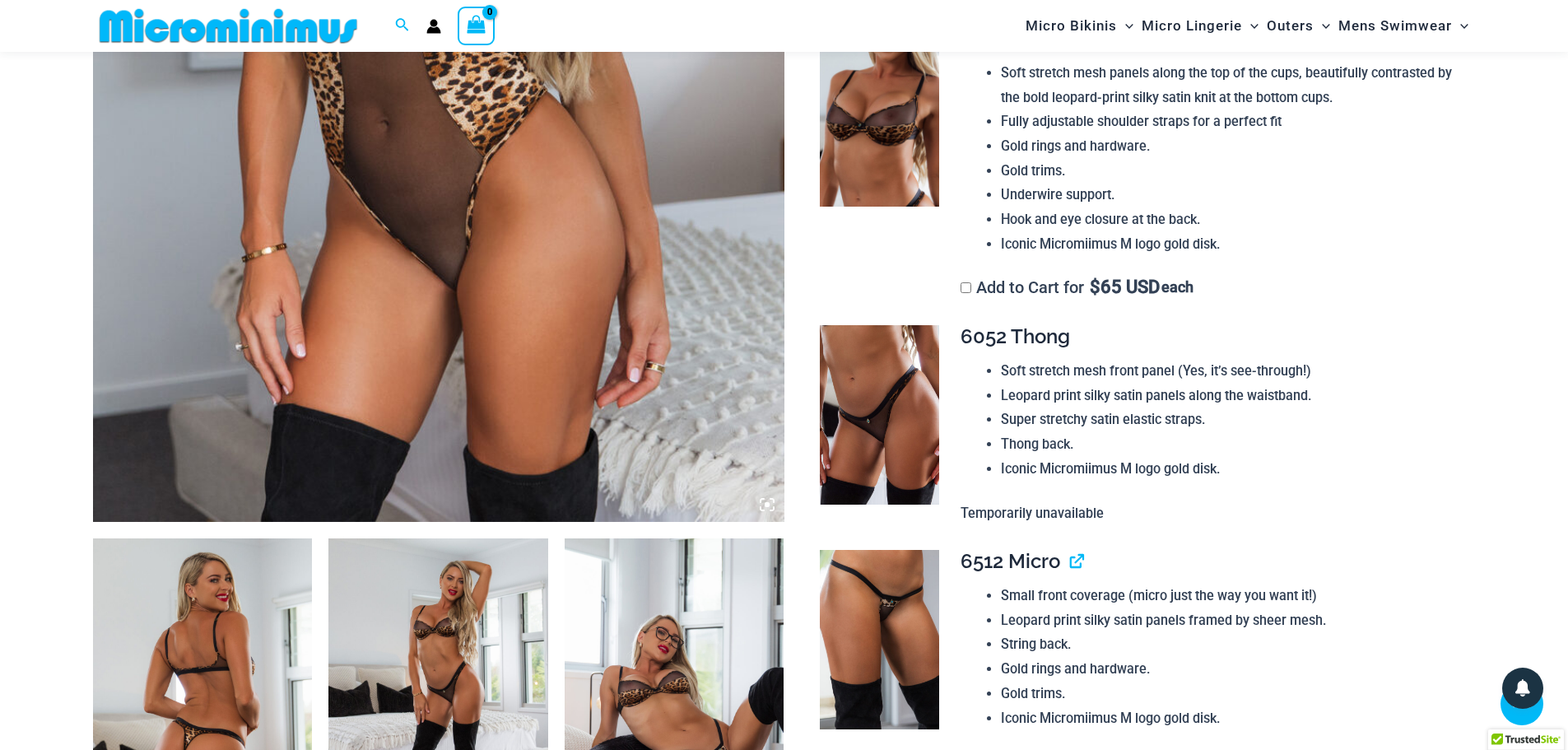
scroll to position [890, 0]
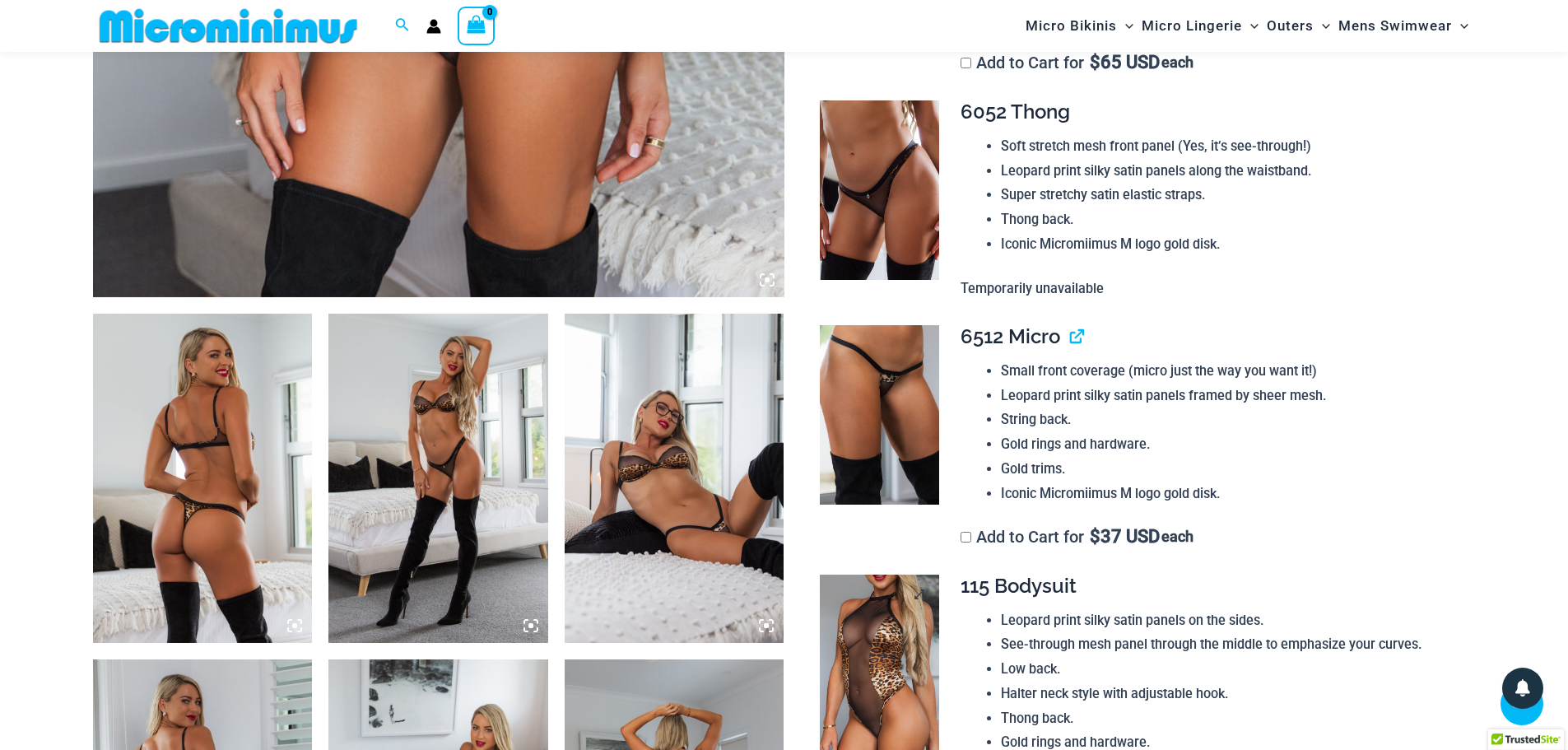
click at [850, 619] on img at bounding box center [880, 664] width 120 height 180
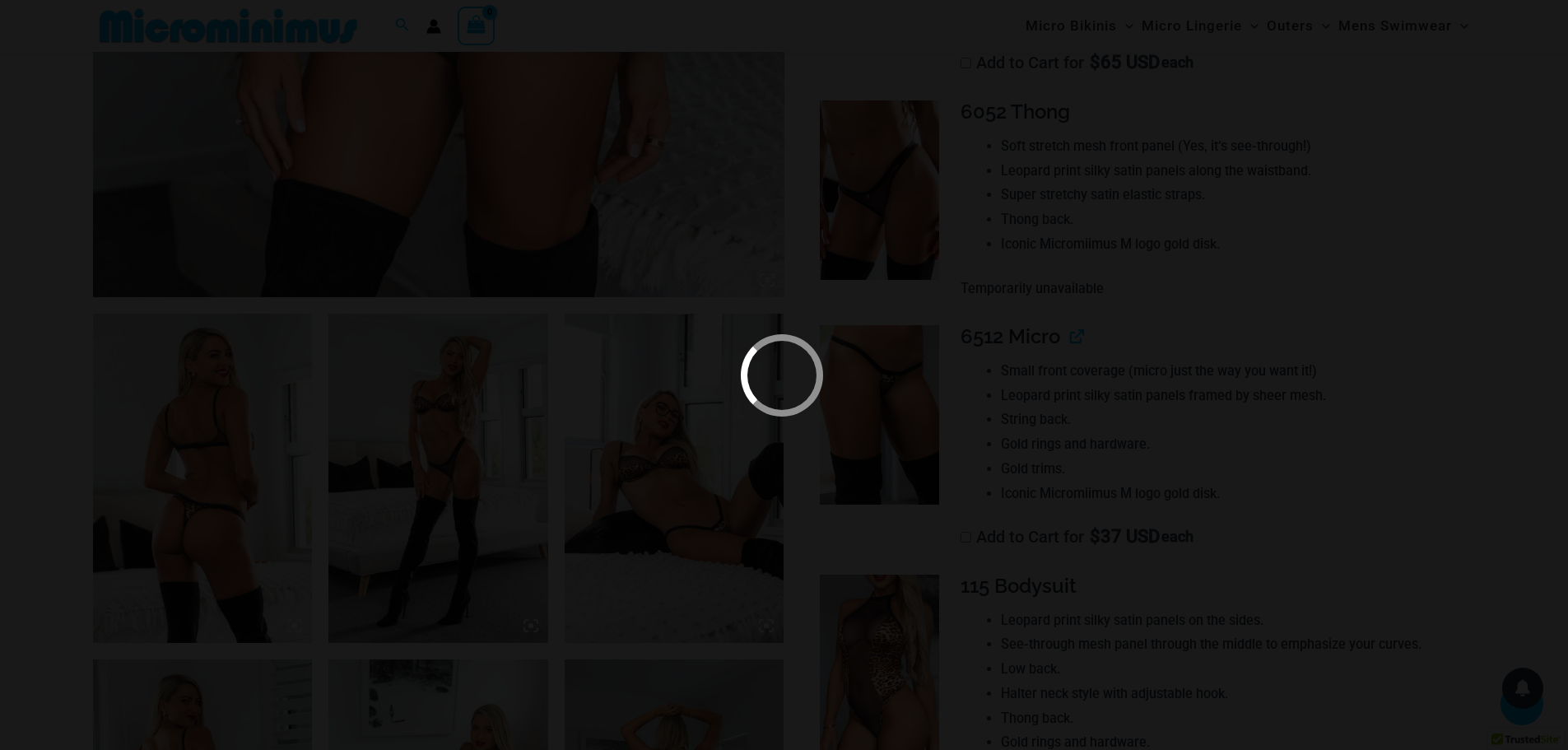
click at [1341, 314] on div at bounding box center [784, 375] width 1568 height 750
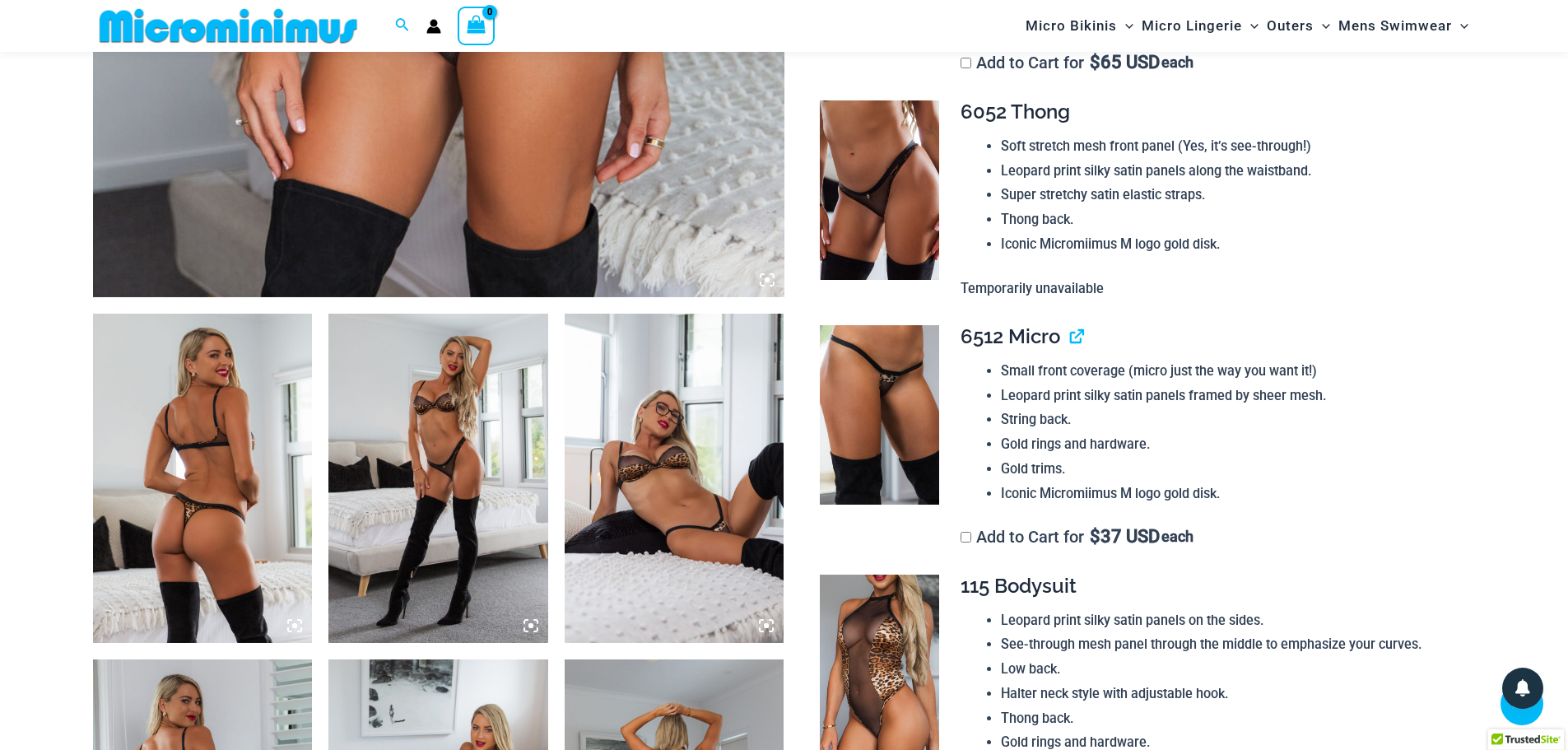
click at [296, 501] on img at bounding box center [202, 478] width 220 height 329
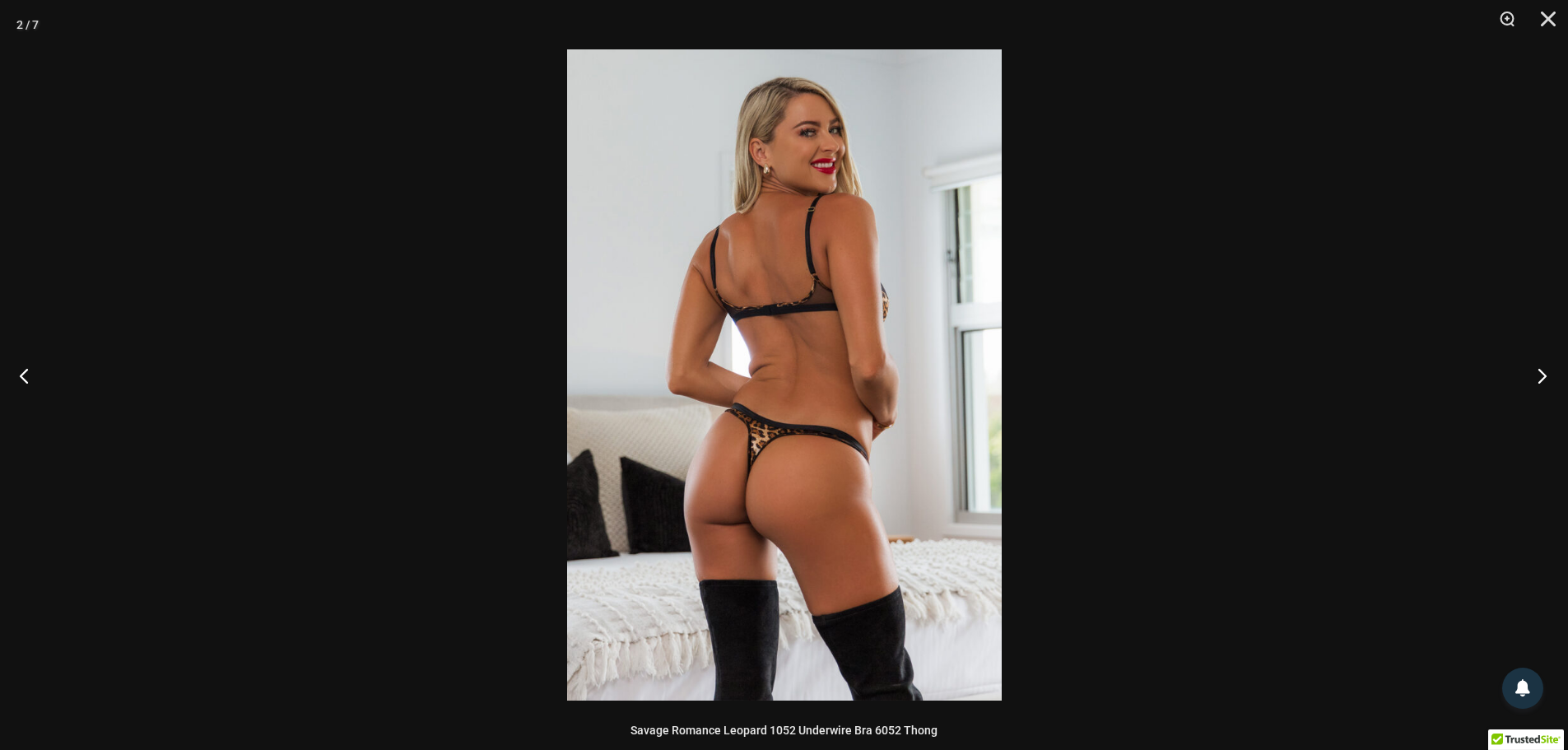
click at [1536, 375] on button "Next" at bounding box center [1537, 375] width 62 height 83
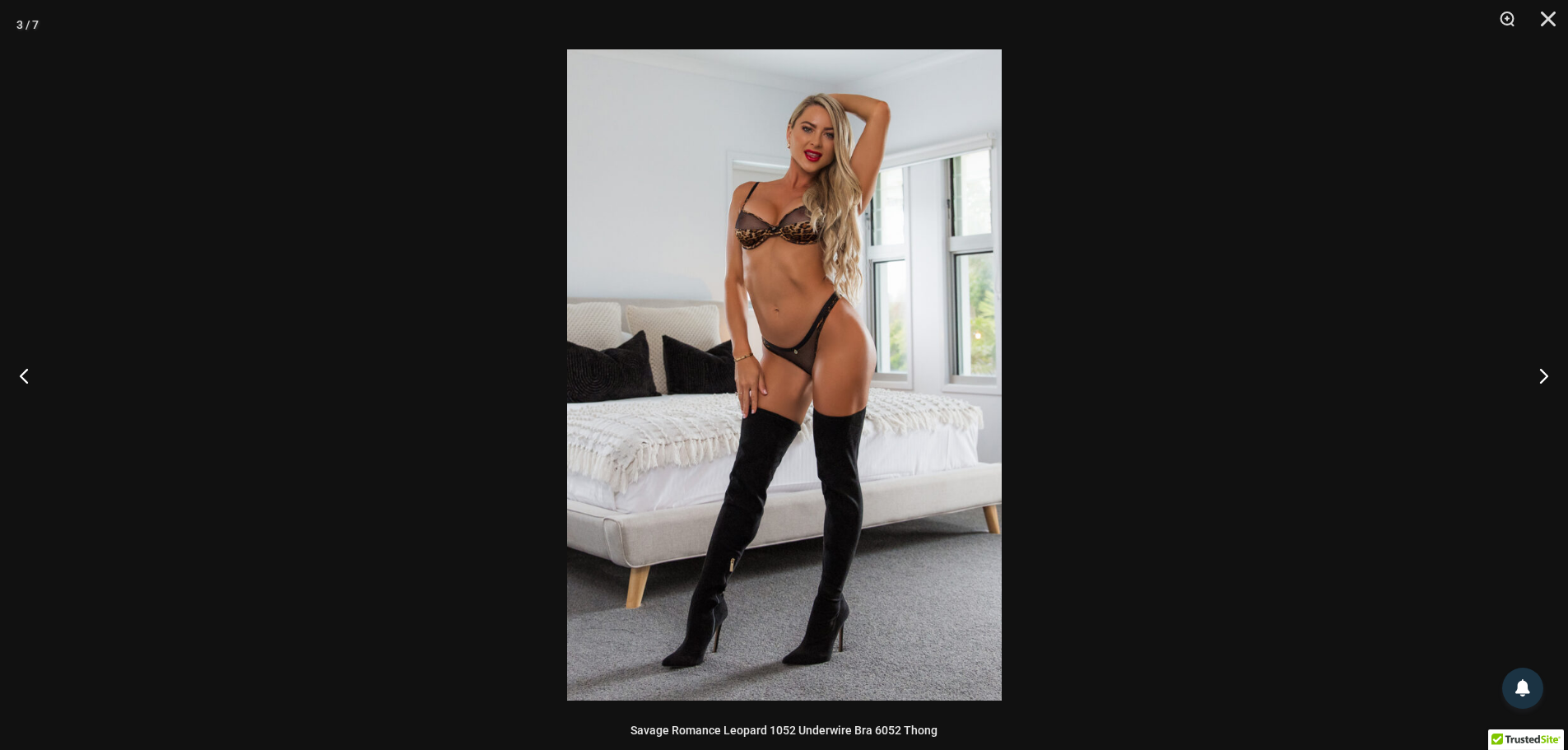
click at [869, 337] on img at bounding box center [784, 375] width 434 height 651
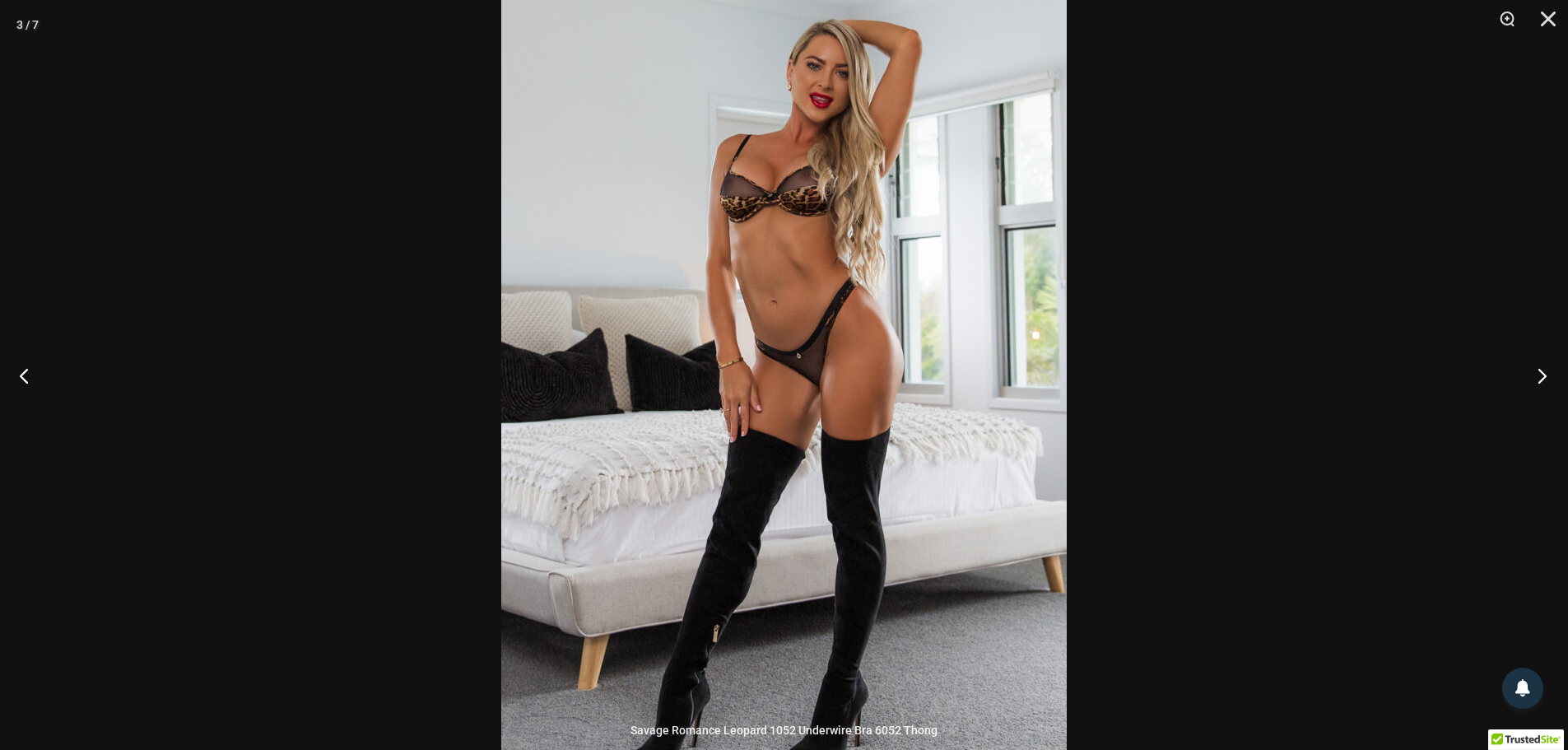
click at [1540, 380] on button "Next" at bounding box center [1537, 375] width 62 height 83
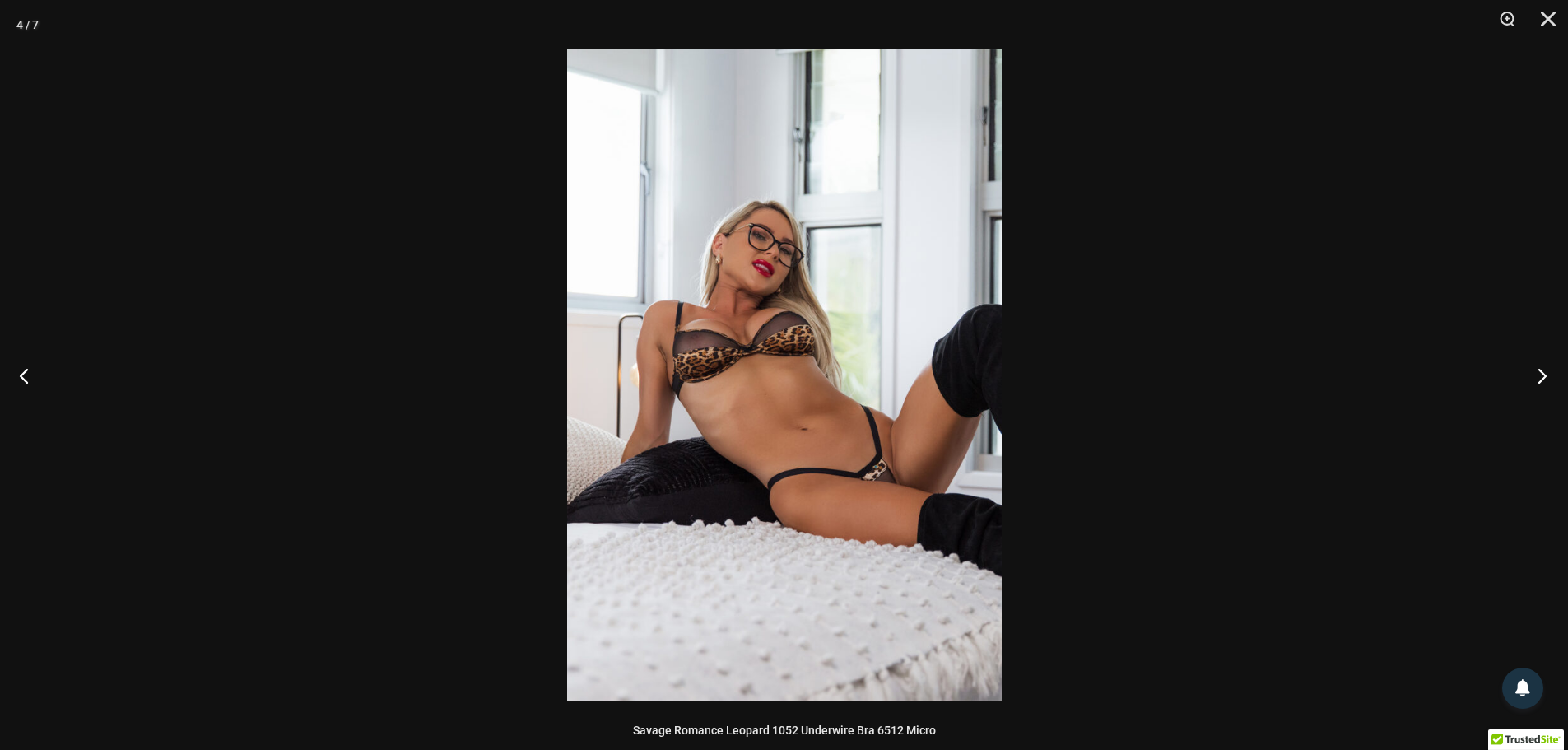
click at [1540, 380] on button "Next" at bounding box center [1537, 375] width 62 height 83
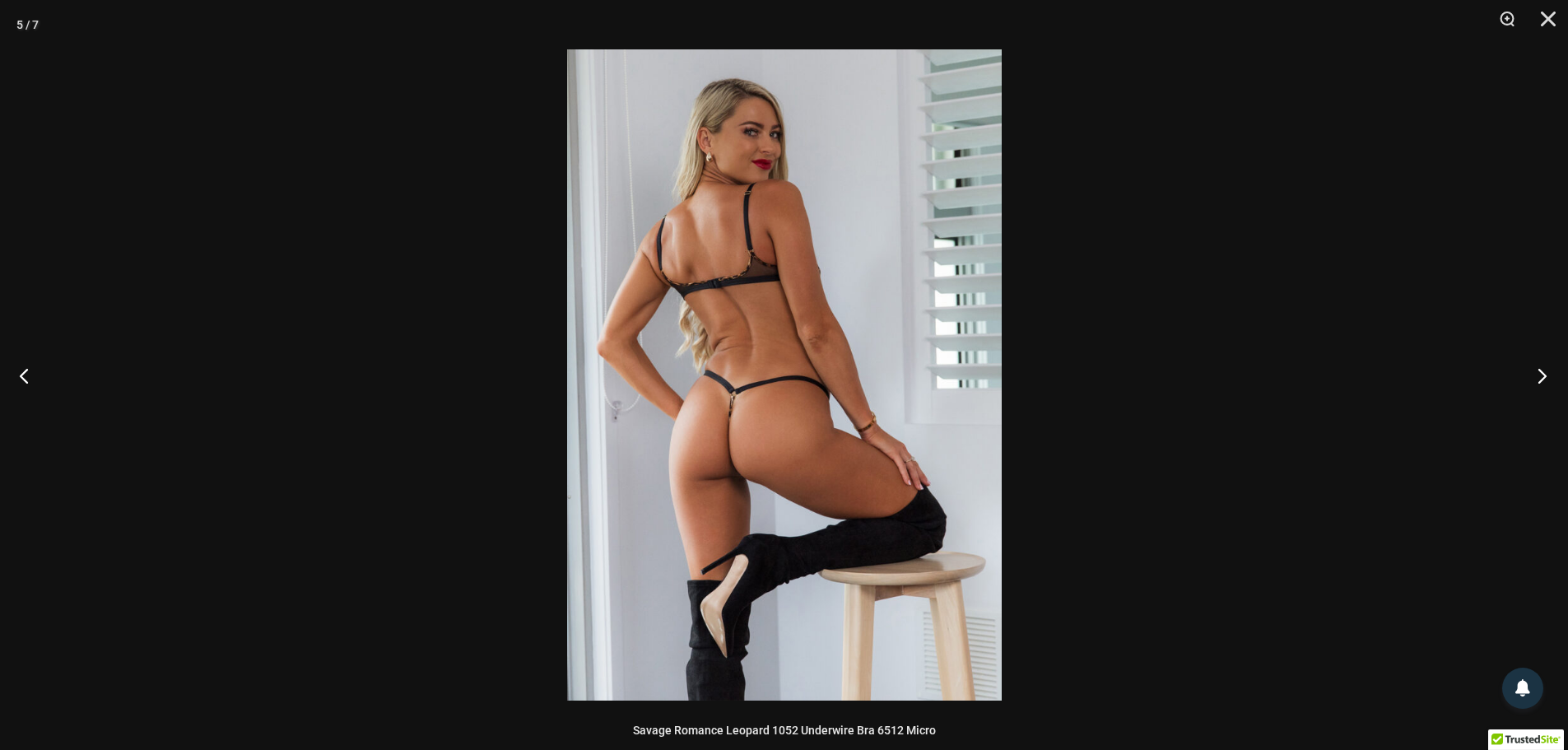
click at [1540, 380] on button "Next" at bounding box center [1537, 375] width 62 height 83
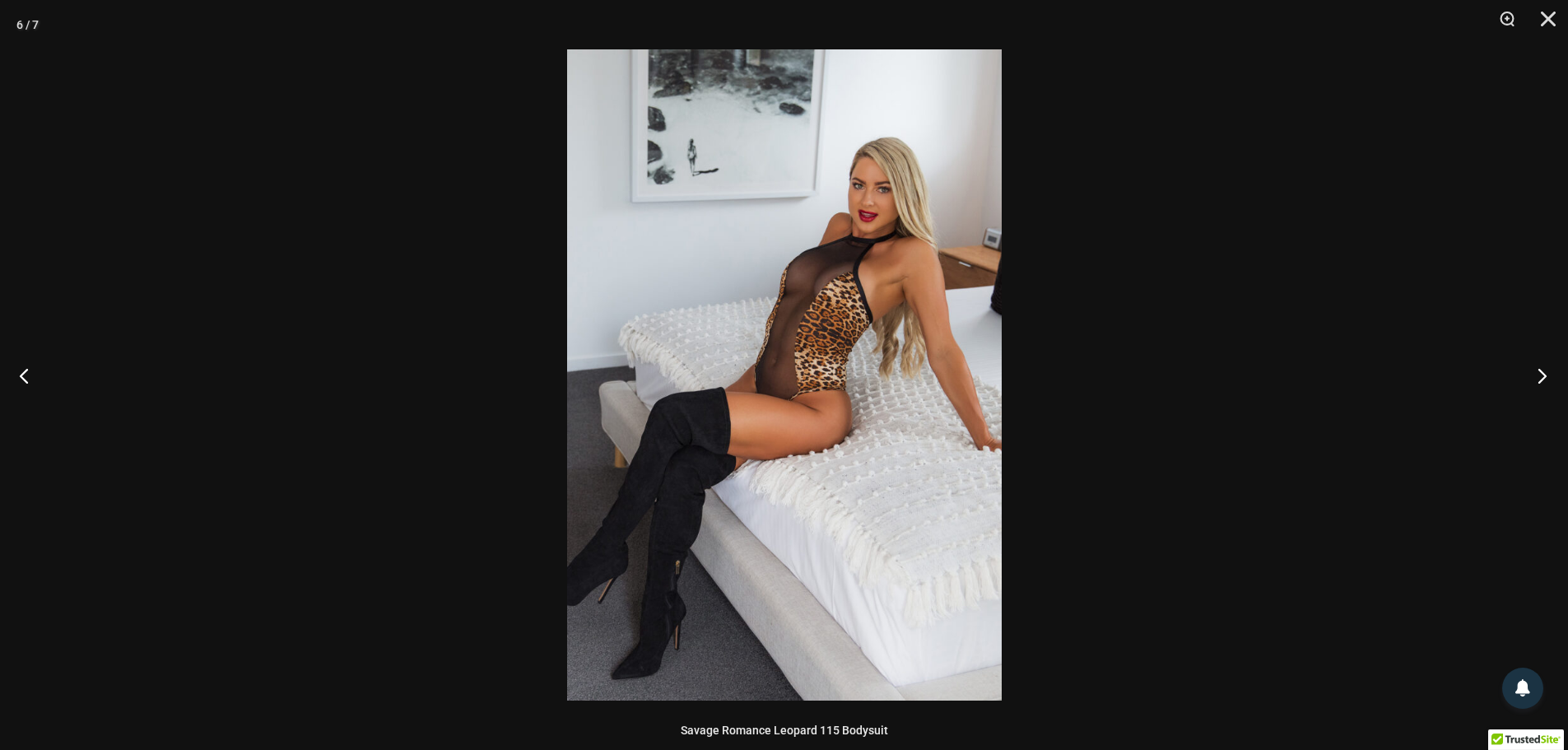
click at [1539, 380] on button "Next" at bounding box center [1537, 375] width 62 height 83
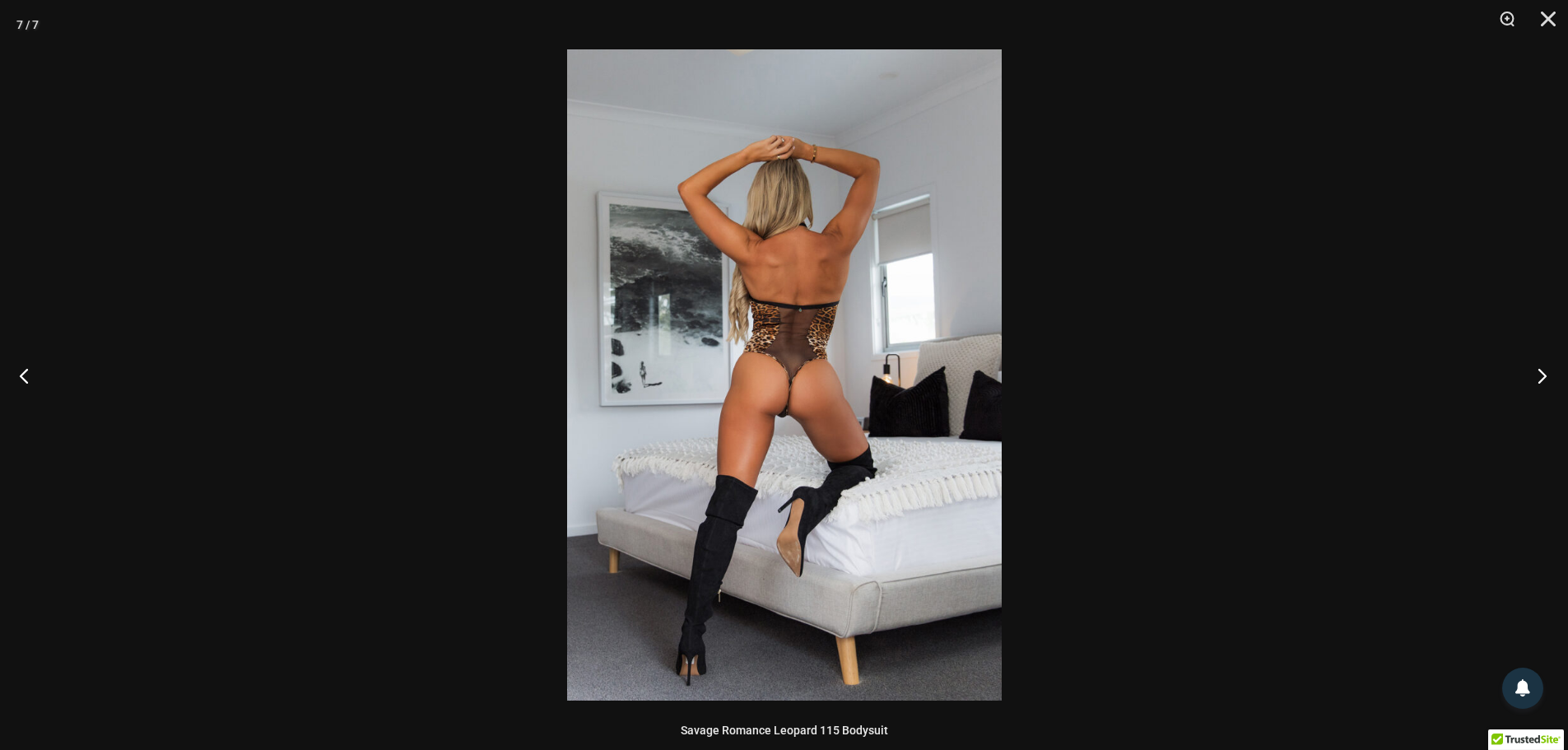
click at [1536, 378] on button "Next" at bounding box center [1537, 375] width 62 height 83
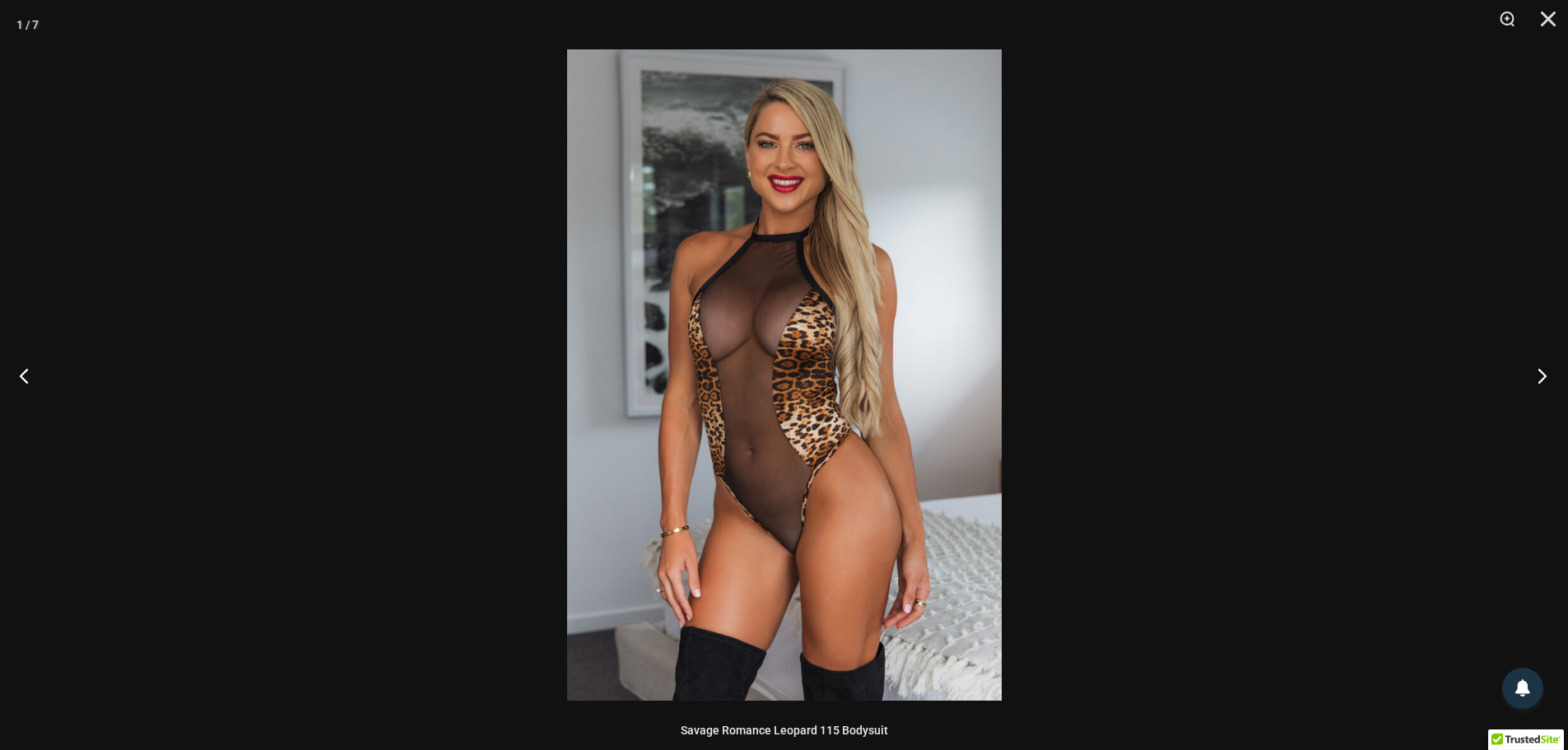
click at [1539, 375] on button "Next" at bounding box center [1537, 375] width 62 height 83
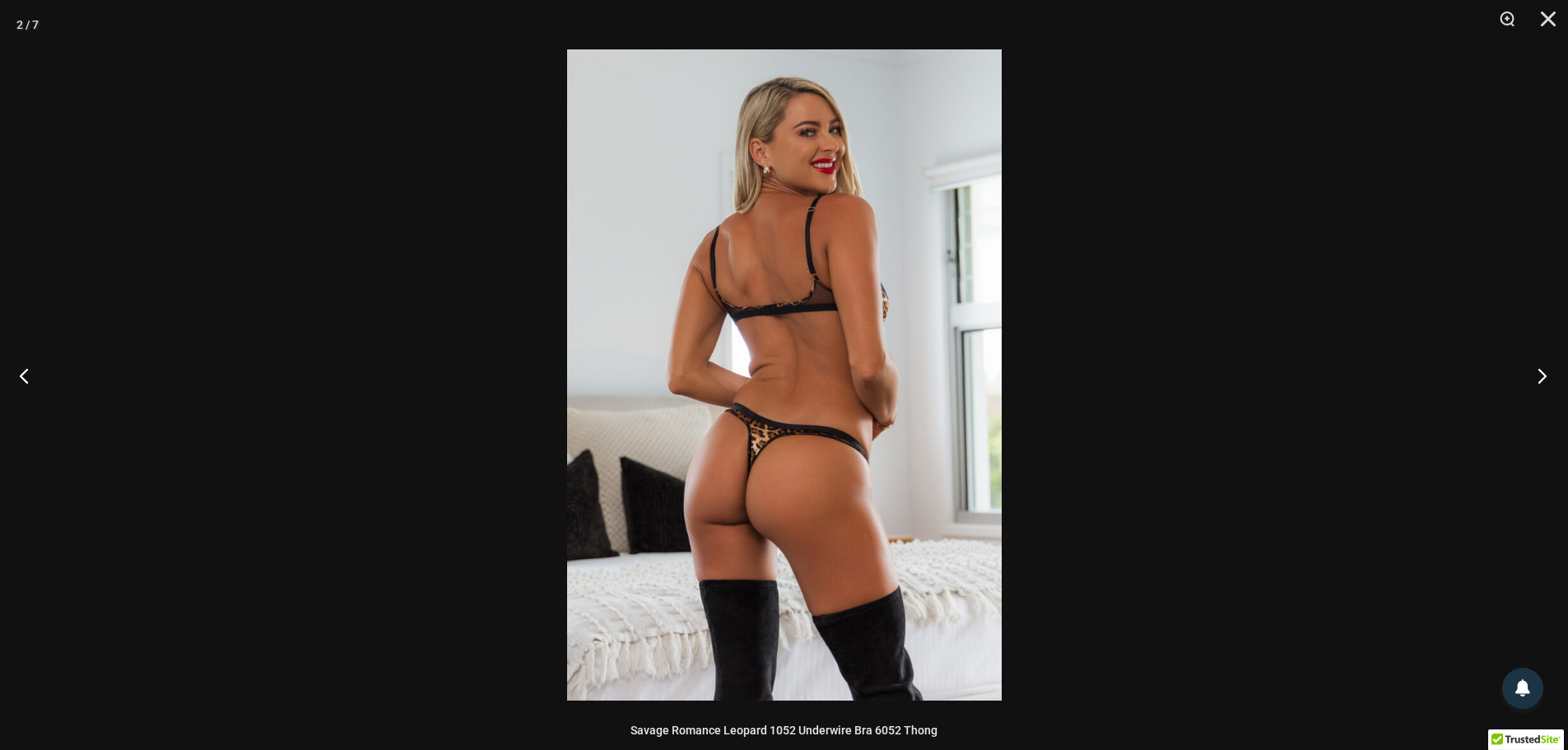
click at [1539, 375] on button "Next" at bounding box center [1537, 375] width 62 height 83
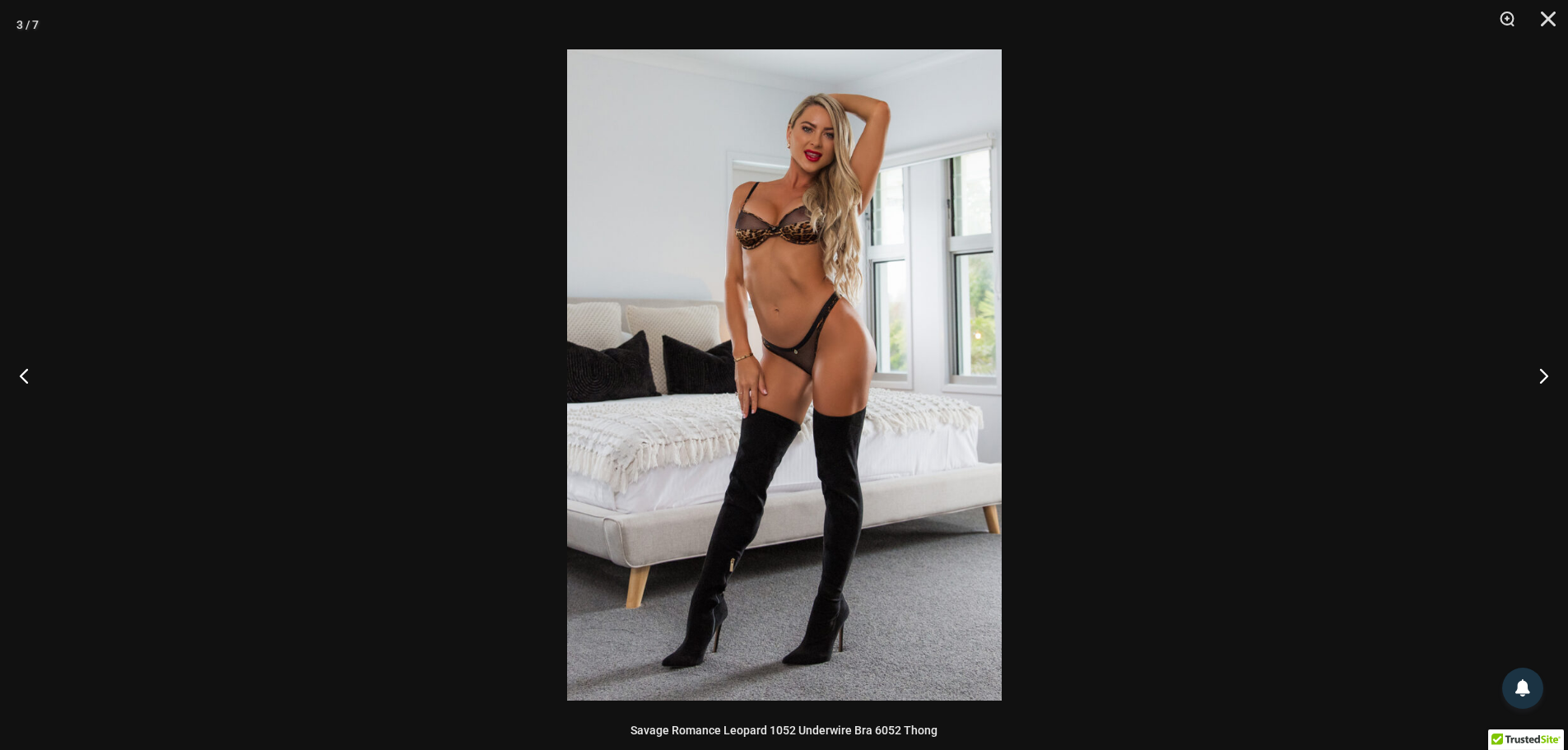
click at [1283, 296] on div at bounding box center [784, 375] width 1568 height 750
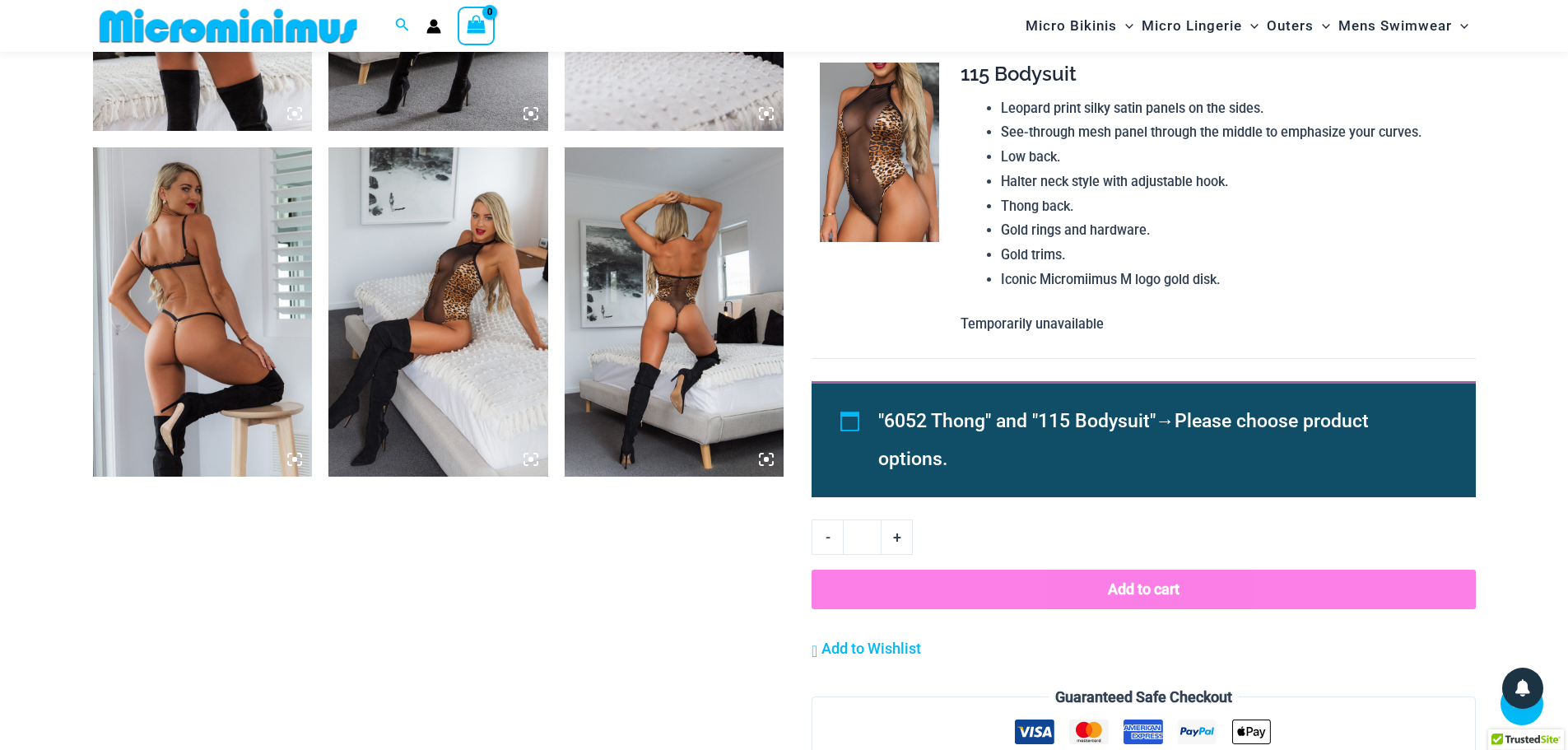
scroll to position [1302, 0]
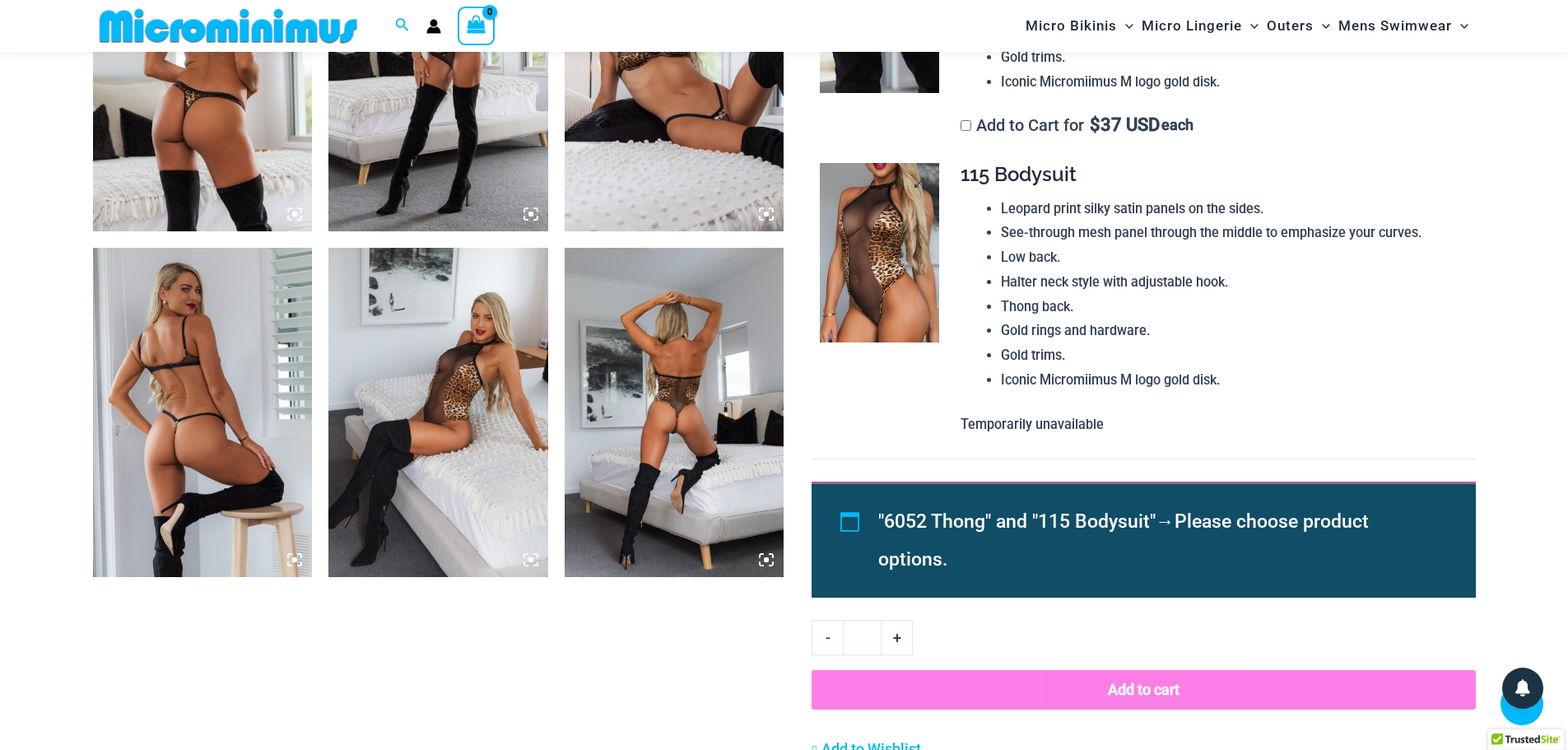
click at [882, 221] on img at bounding box center [880, 253] width 120 height 180
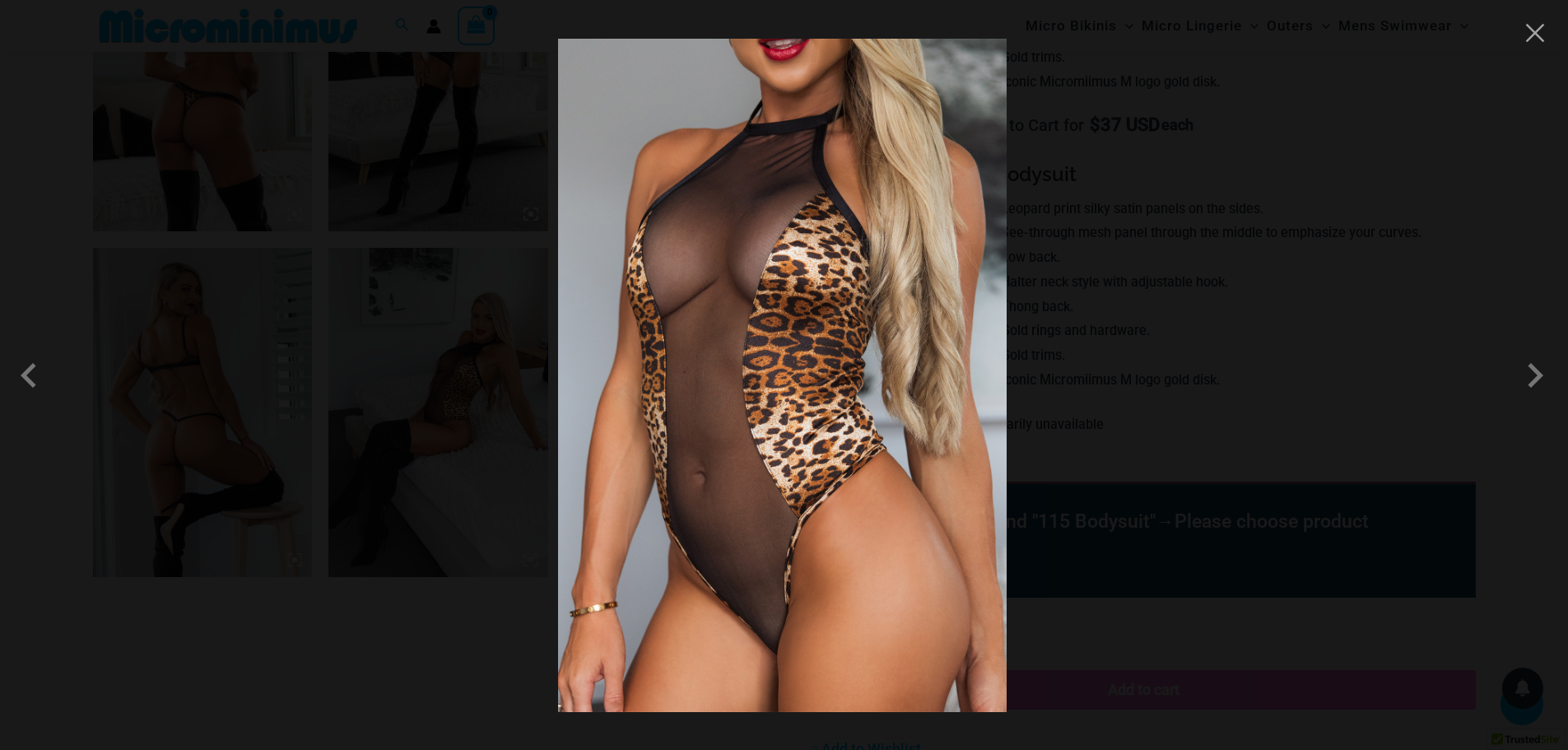
click at [1449, 220] on div at bounding box center [784, 375] width 1568 height 750
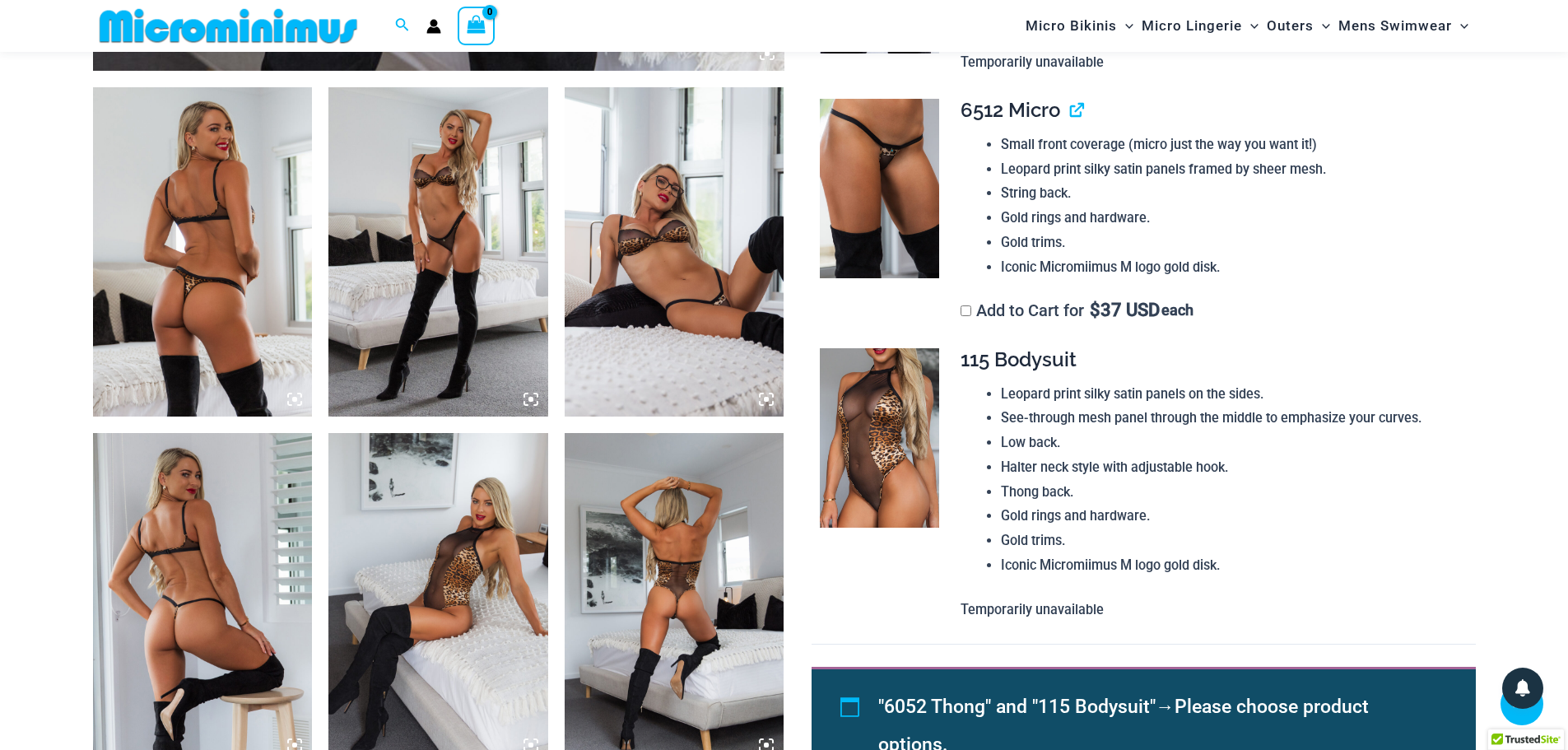
scroll to position [972, 0]
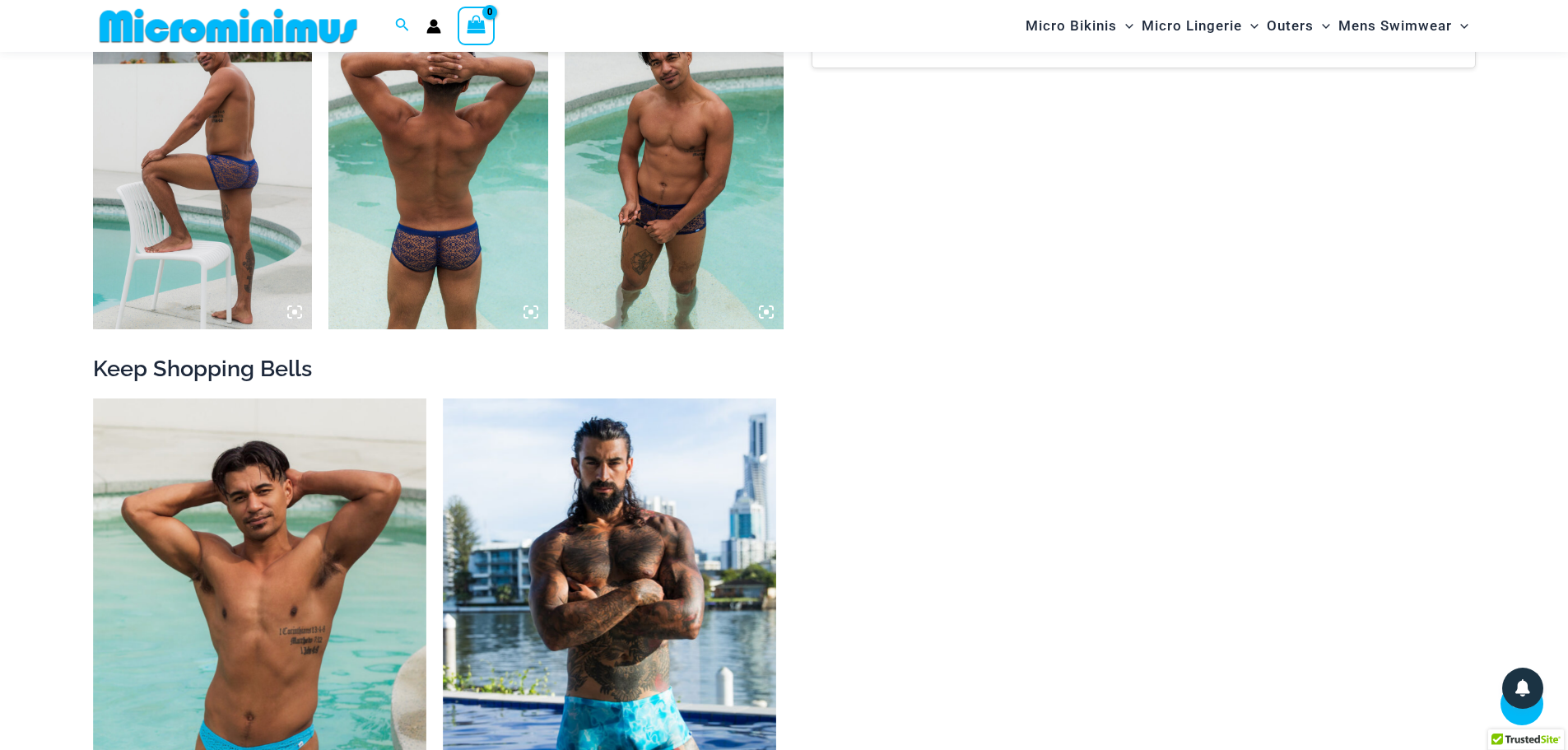
scroll to position [1714, 0]
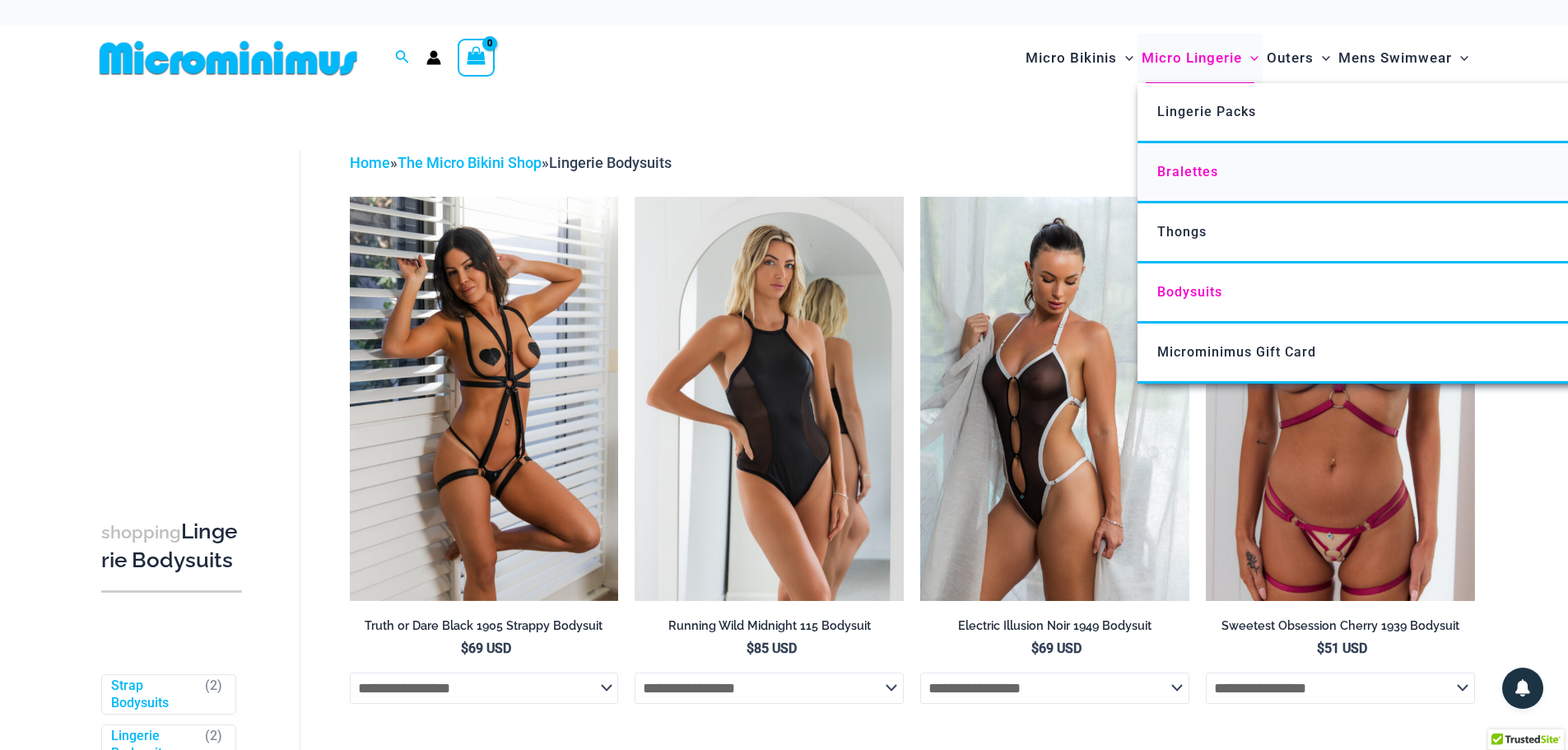
type input "**********"
click at [1182, 165] on span "Bralettes" at bounding box center [1188, 171] width 61 height 15
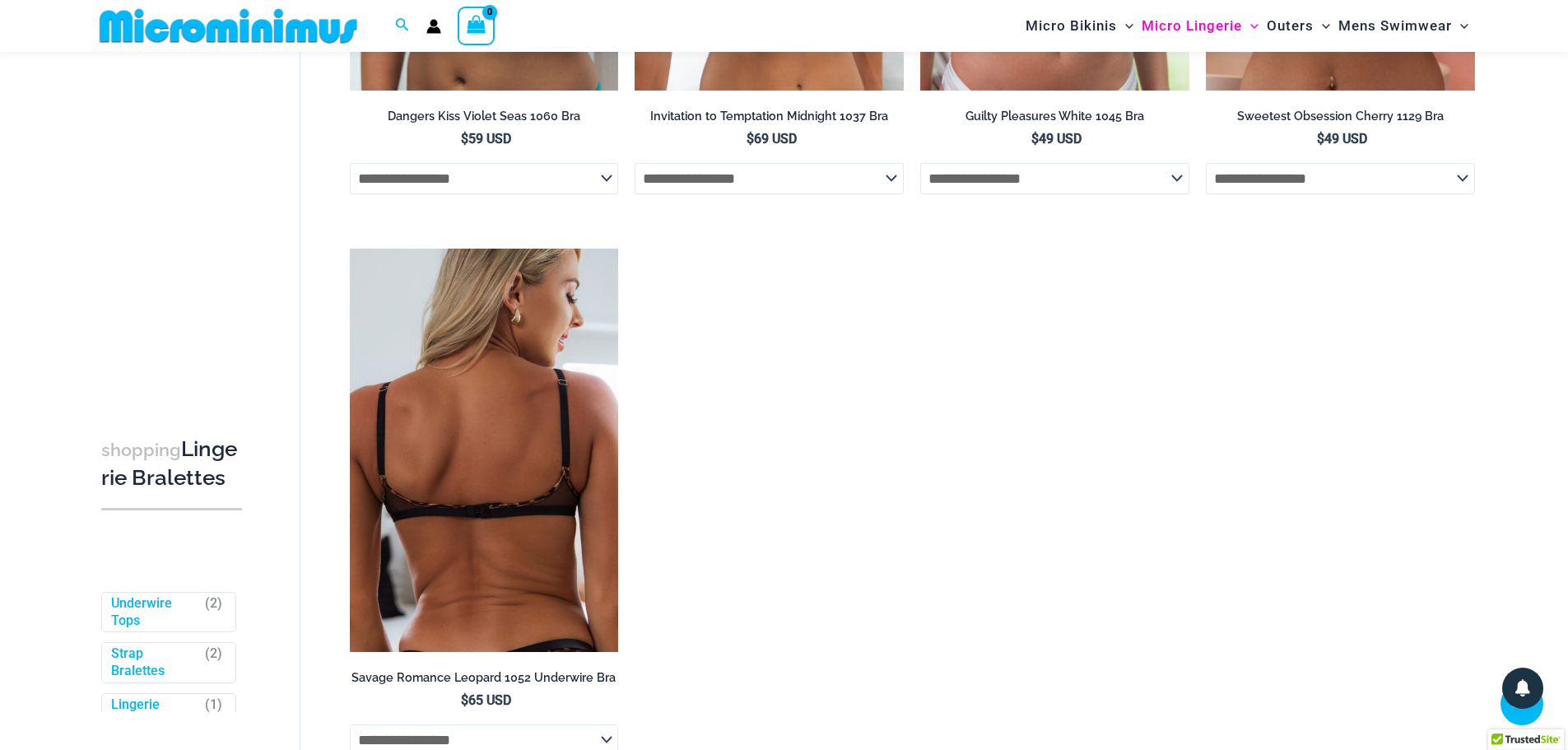
scroll to position [1057, 0]
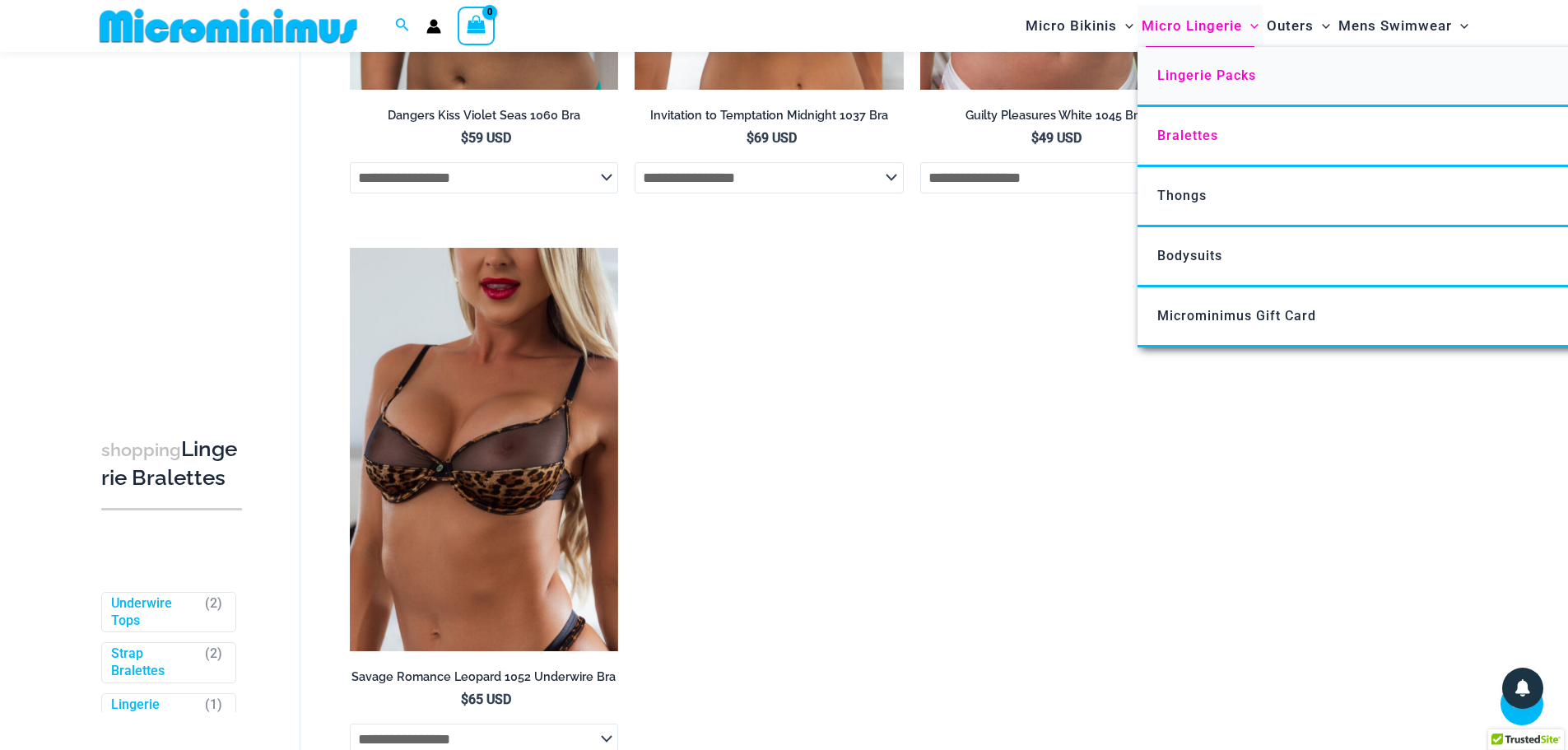
type input "**********"
click at [1171, 74] on span "Lingerie Packs" at bounding box center [1207, 75] width 99 height 15
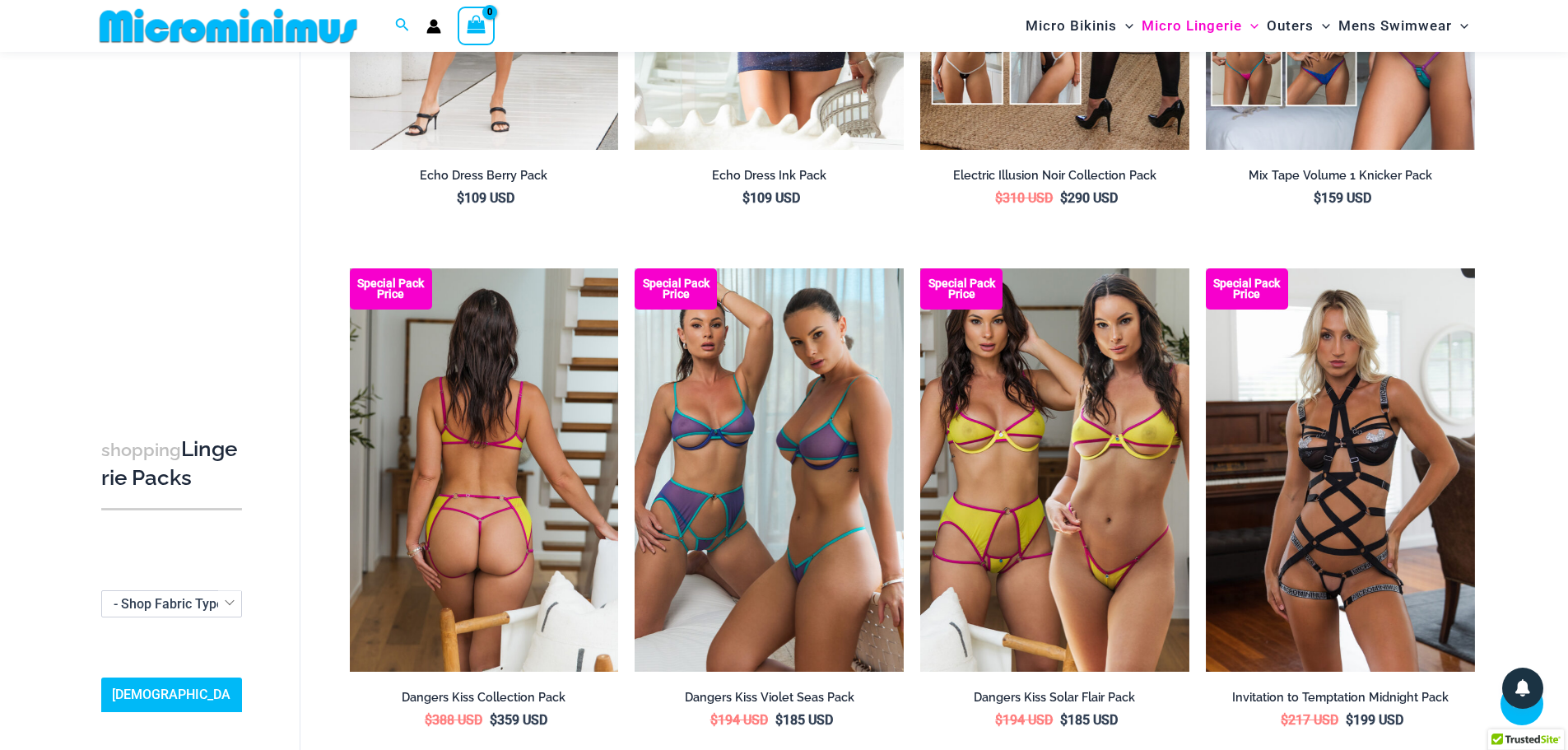
scroll to position [1057, 0]
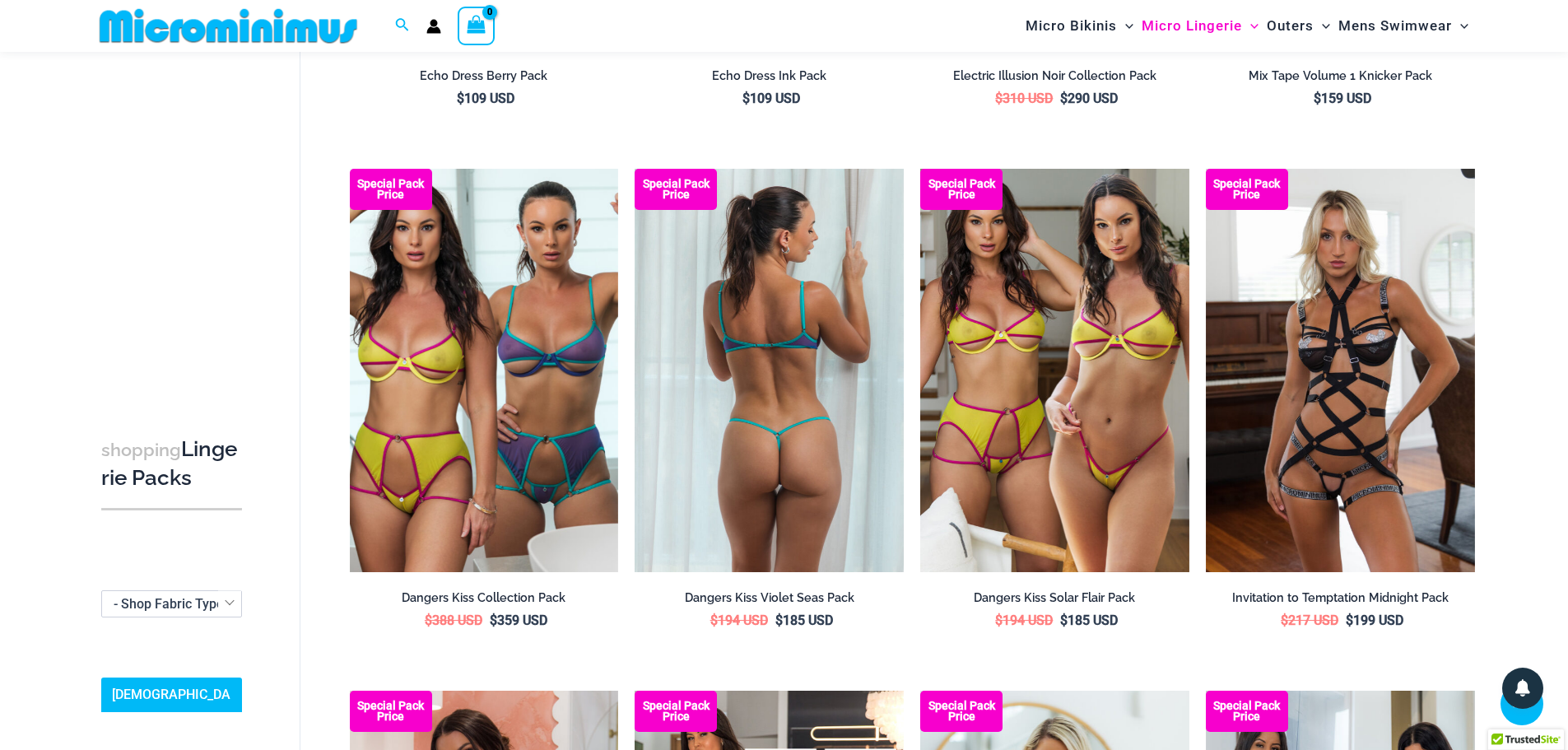
type input "**********"
click at [769, 444] on img at bounding box center [769, 371] width 269 height 403
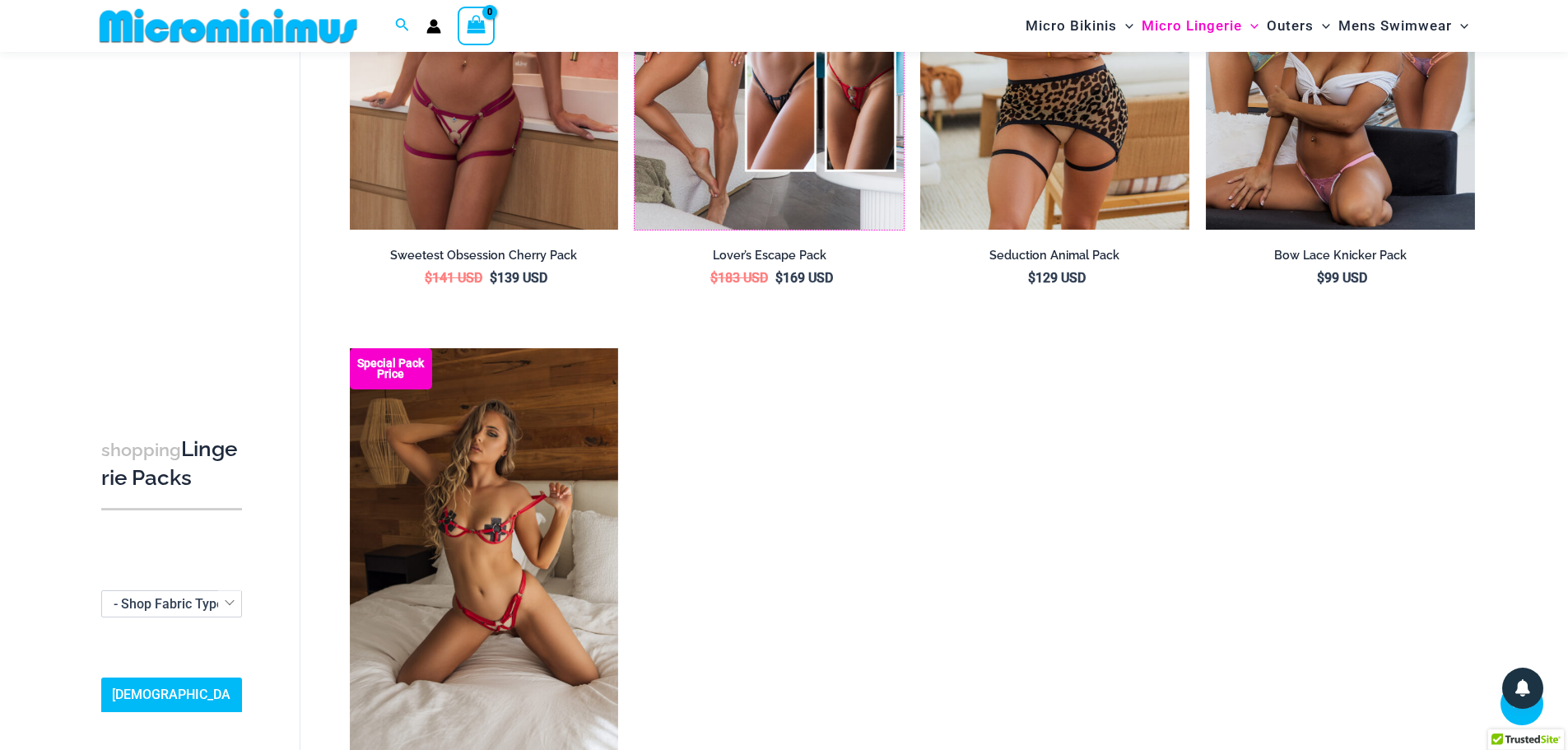
scroll to position [1798, 0]
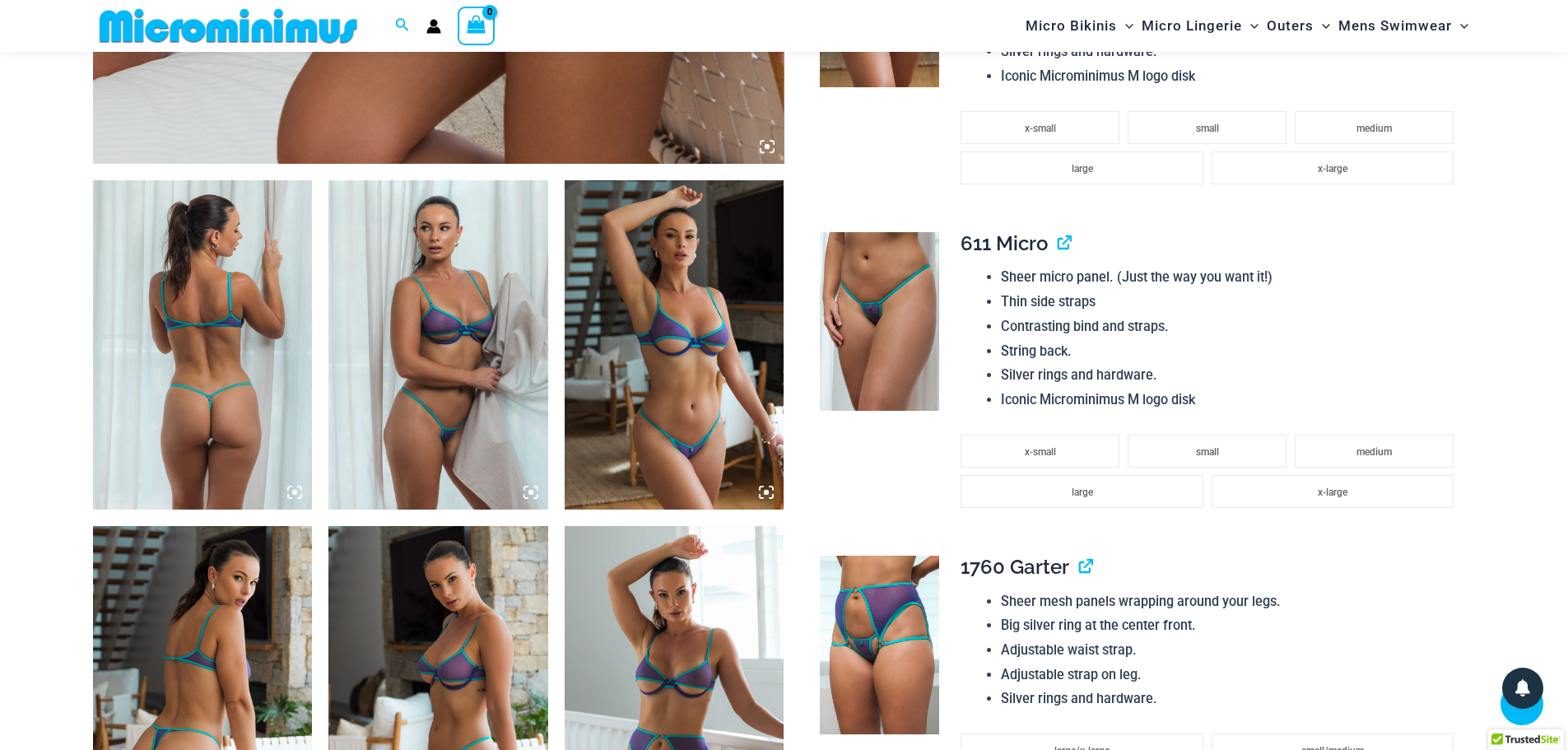
scroll to position [809, 0]
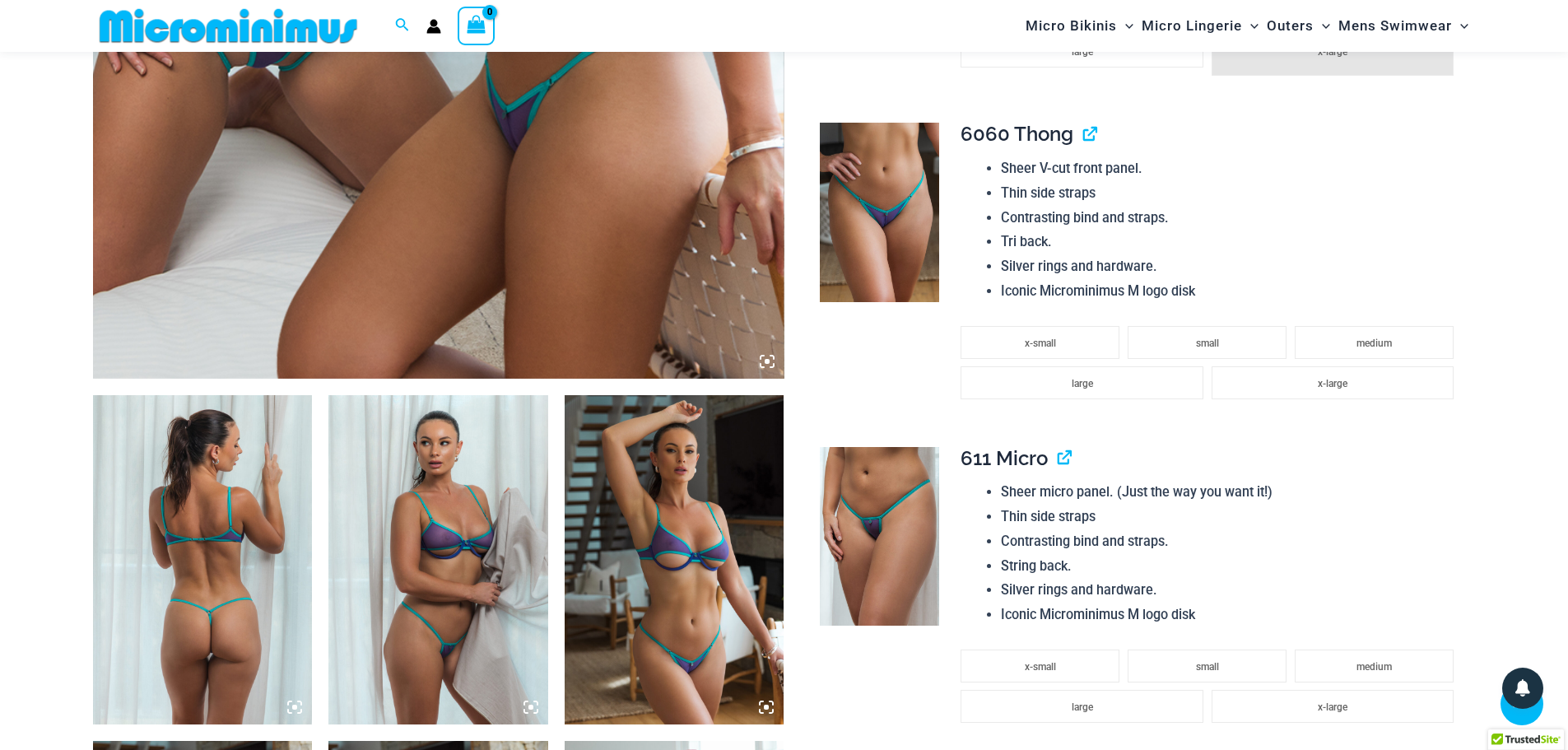
type input "**********"
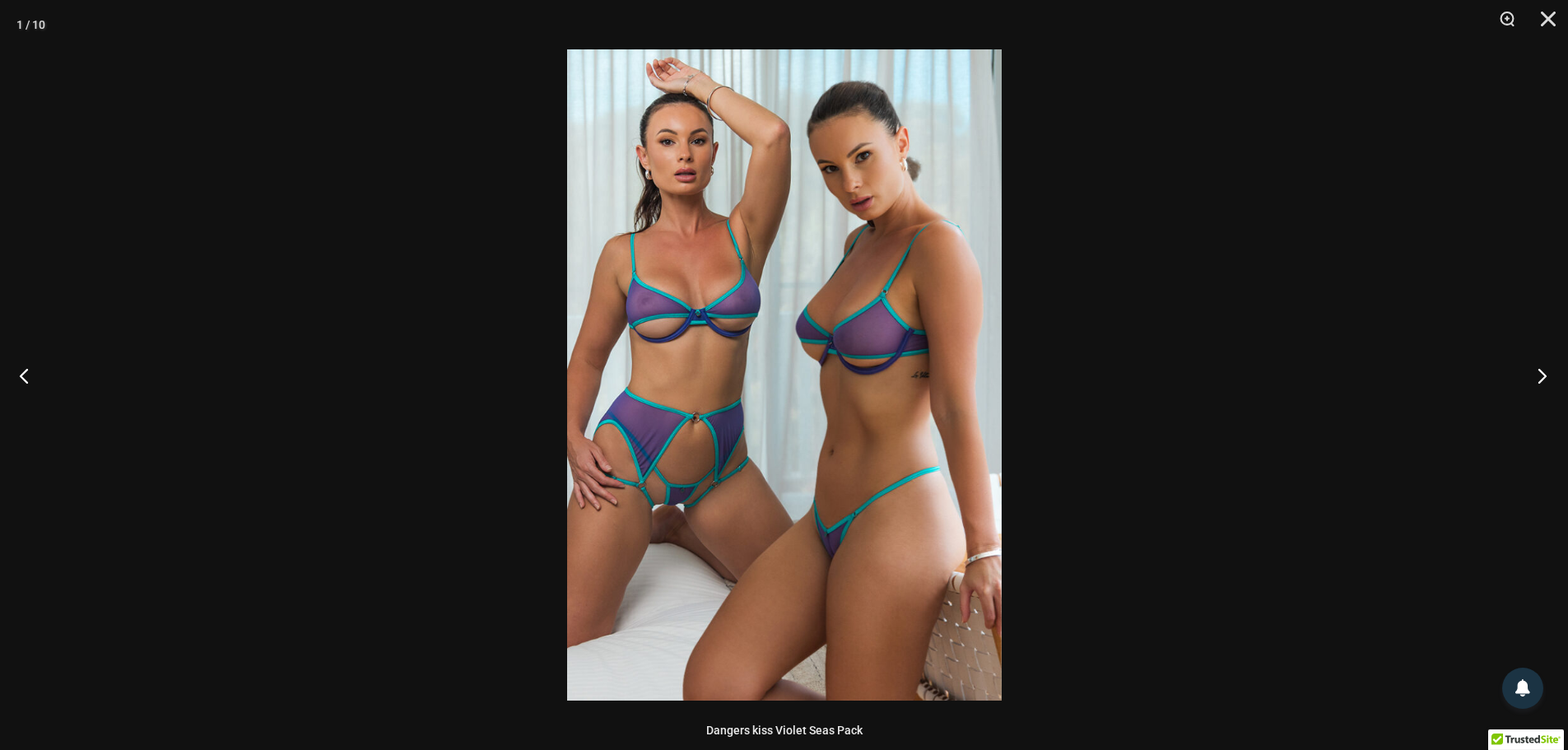
click at [1531, 377] on button "Next" at bounding box center [1537, 375] width 62 height 83
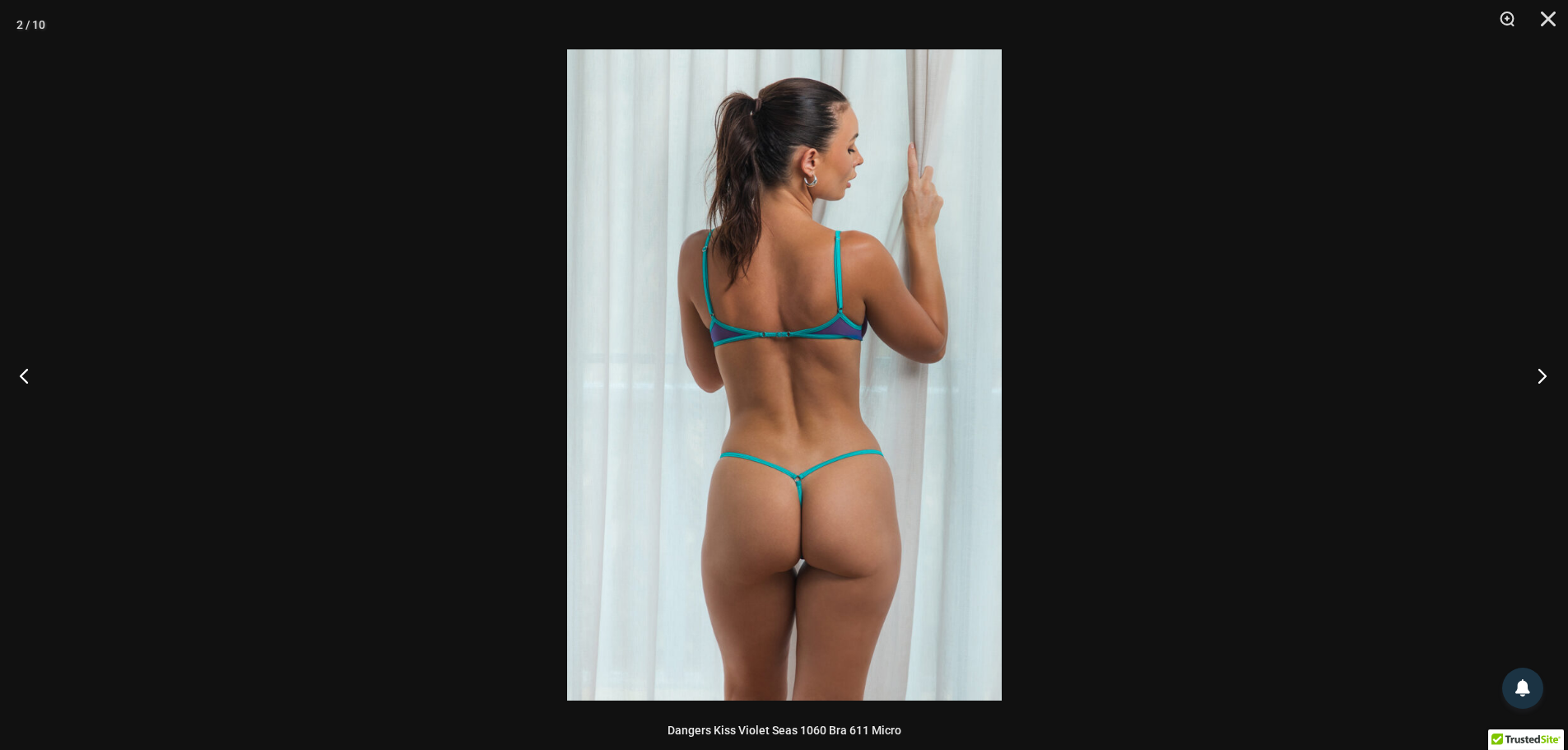
click at [1531, 377] on button "Next" at bounding box center [1537, 375] width 62 height 83
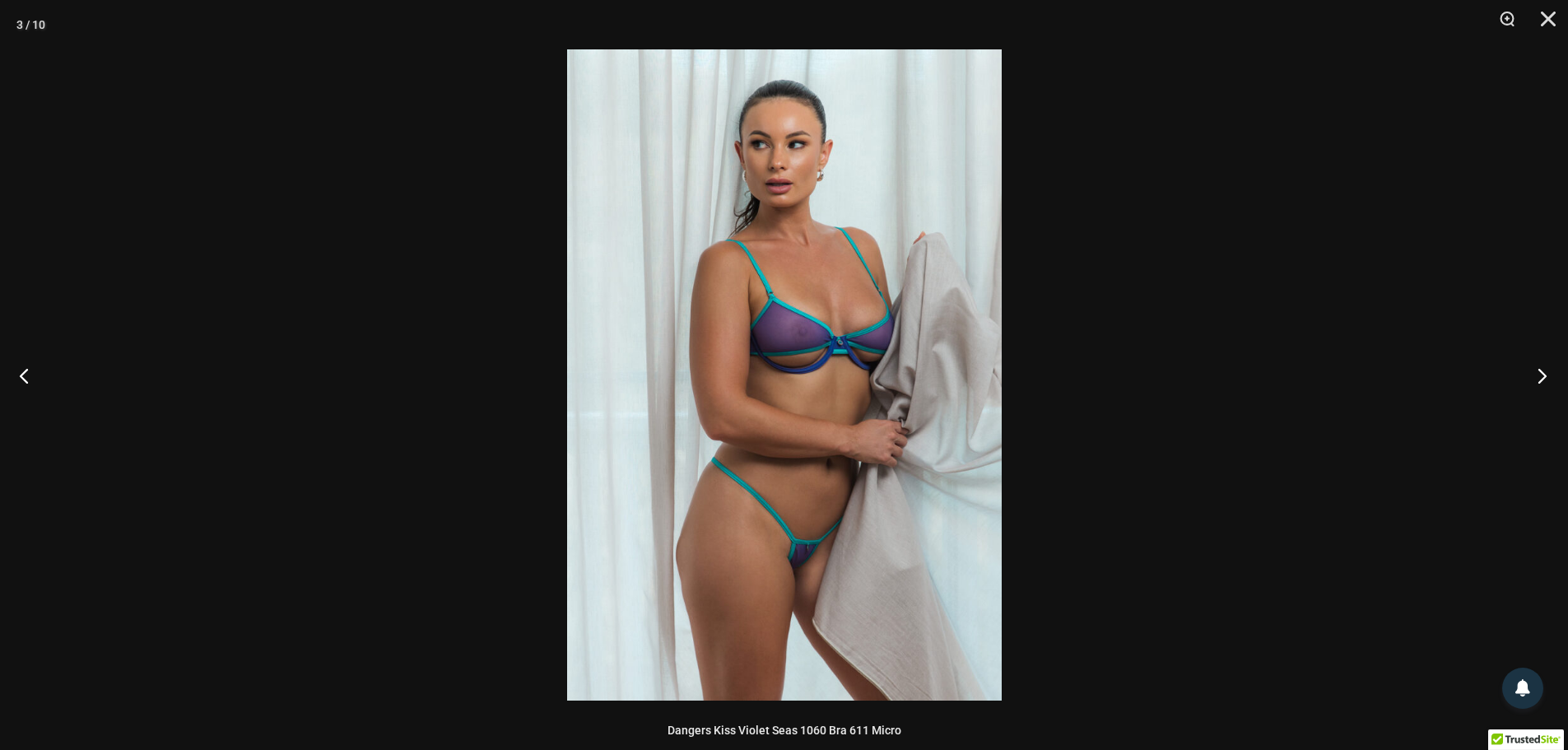
click at [1531, 377] on button "Next" at bounding box center [1537, 375] width 62 height 83
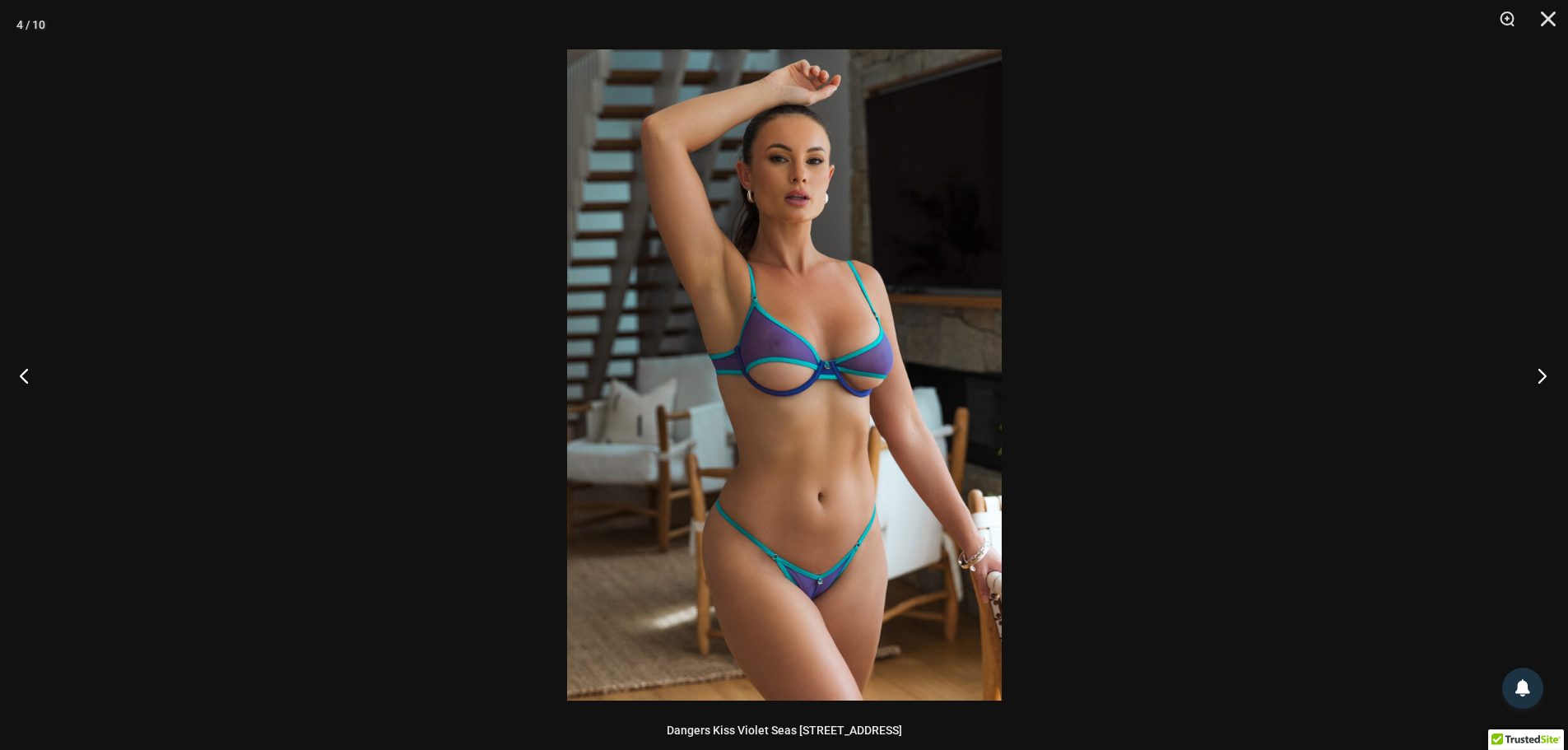
click at [1531, 377] on button "Next" at bounding box center [1537, 375] width 62 height 83
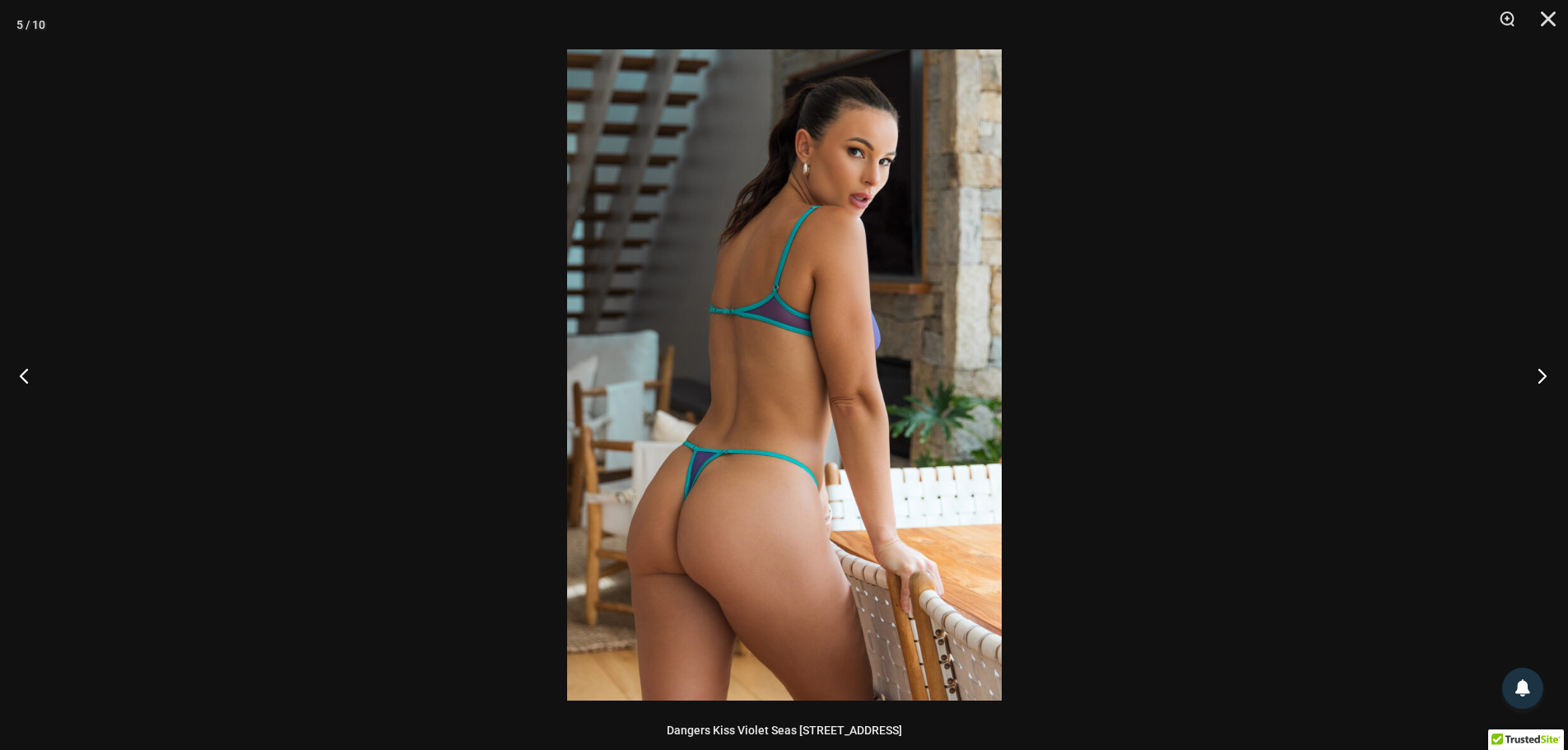
click at [1541, 371] on button "Next" at bounding box center [1537, 375] width 62 height 83
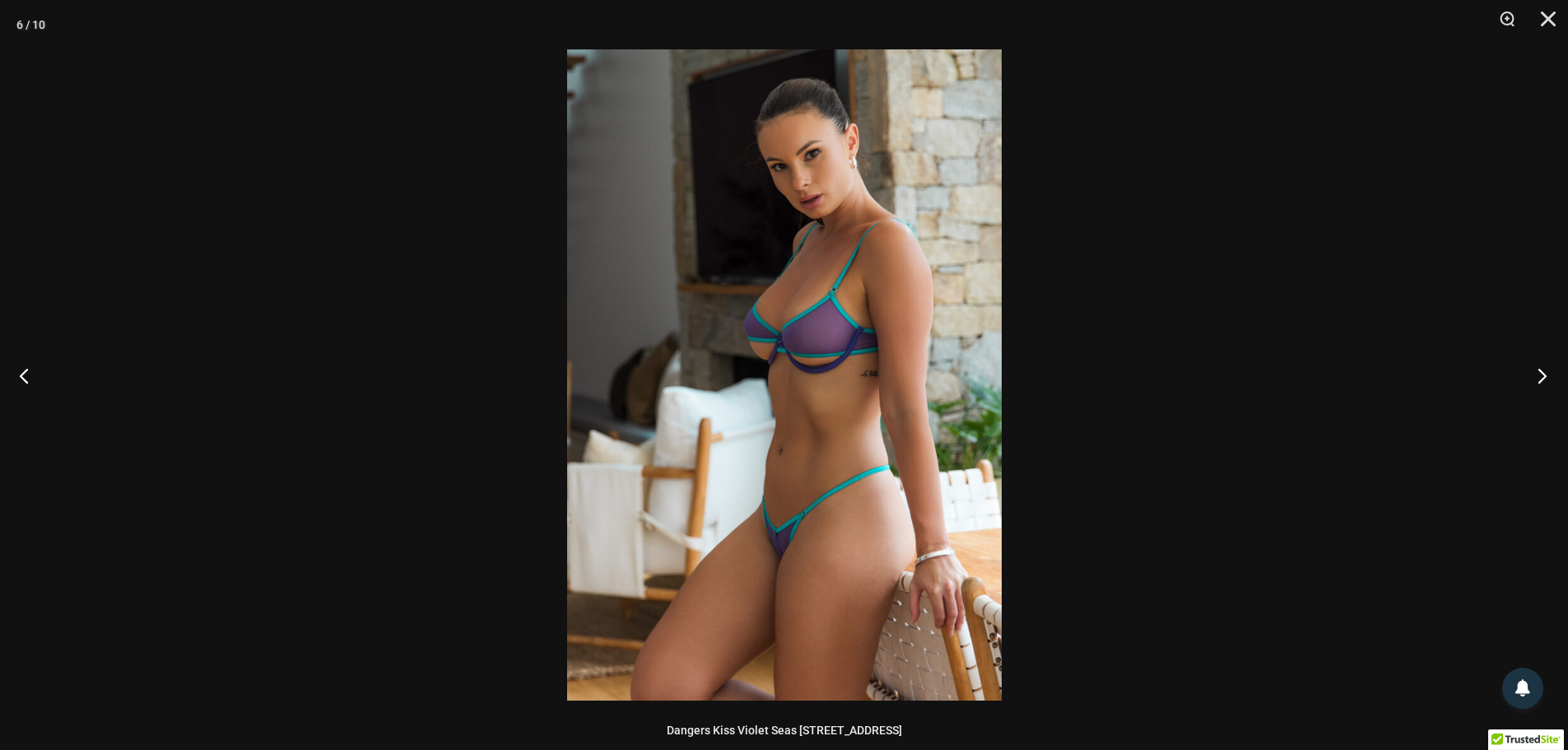
click at [1541, 371] on button "Next" at bounding box center [1537, 375] width 62 height 83
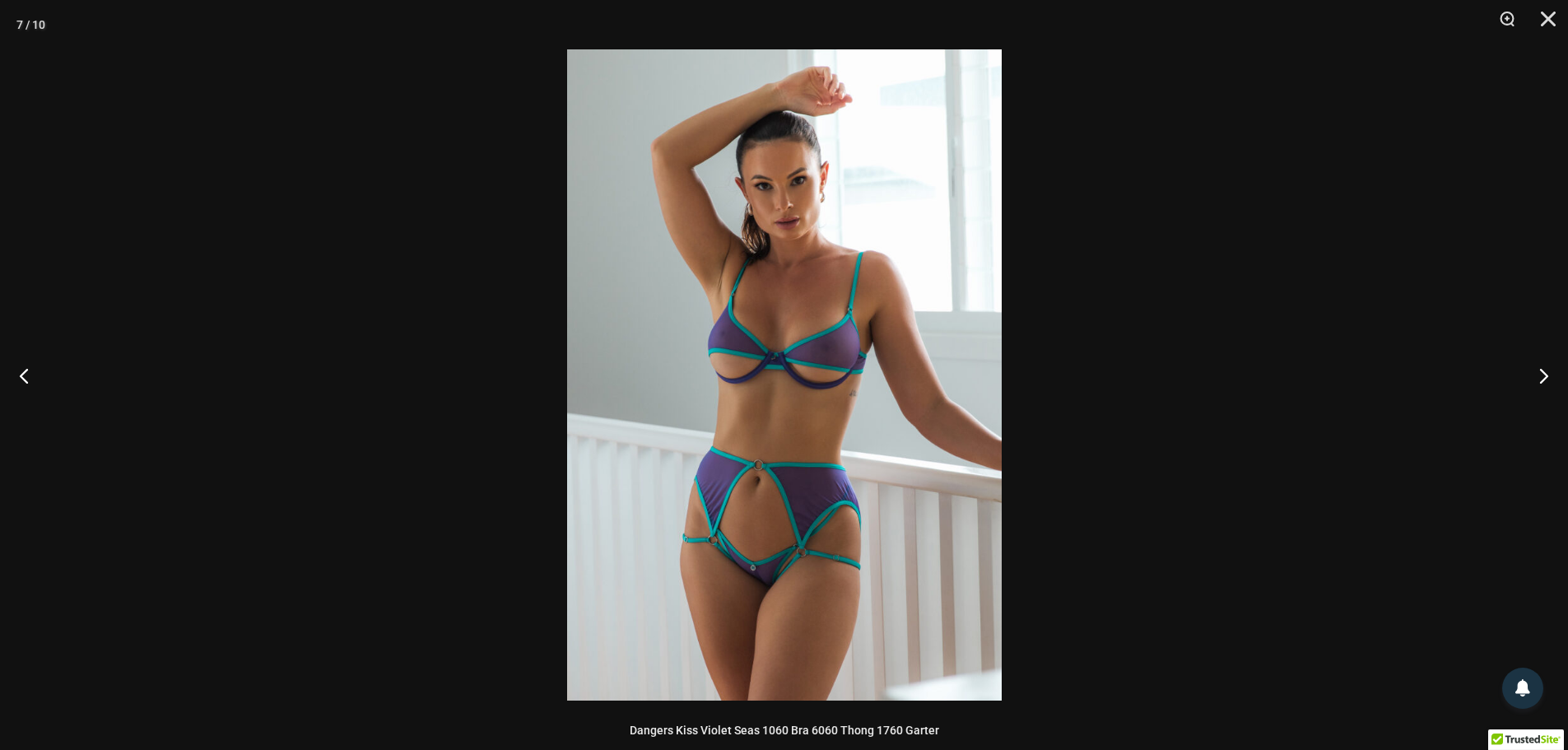
click at [828, 498] on img at bounding box center [784, 375] width 434 height 651
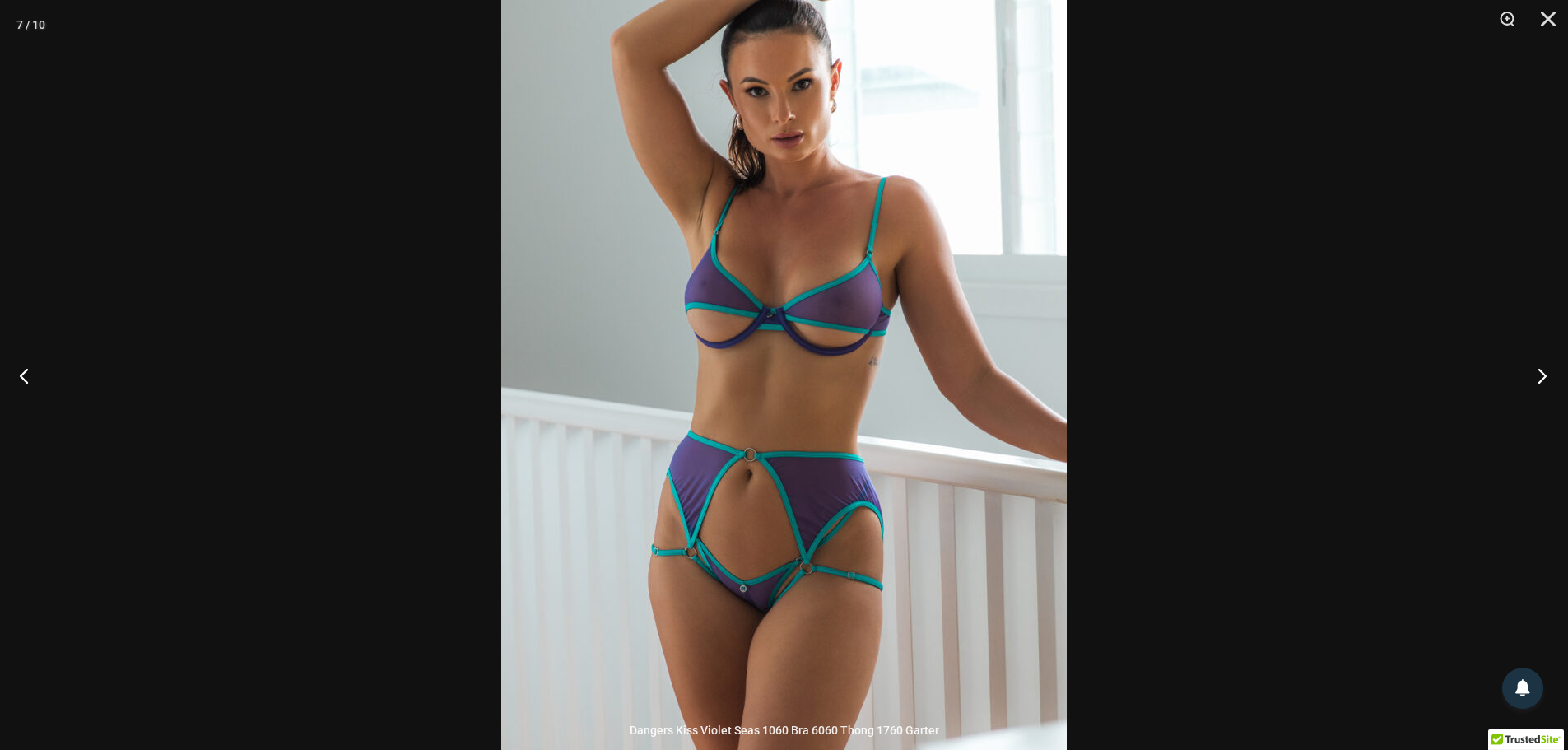
click at [1545, 378] on button "Next" at bounding box center [1537, 375] width 62 height 83
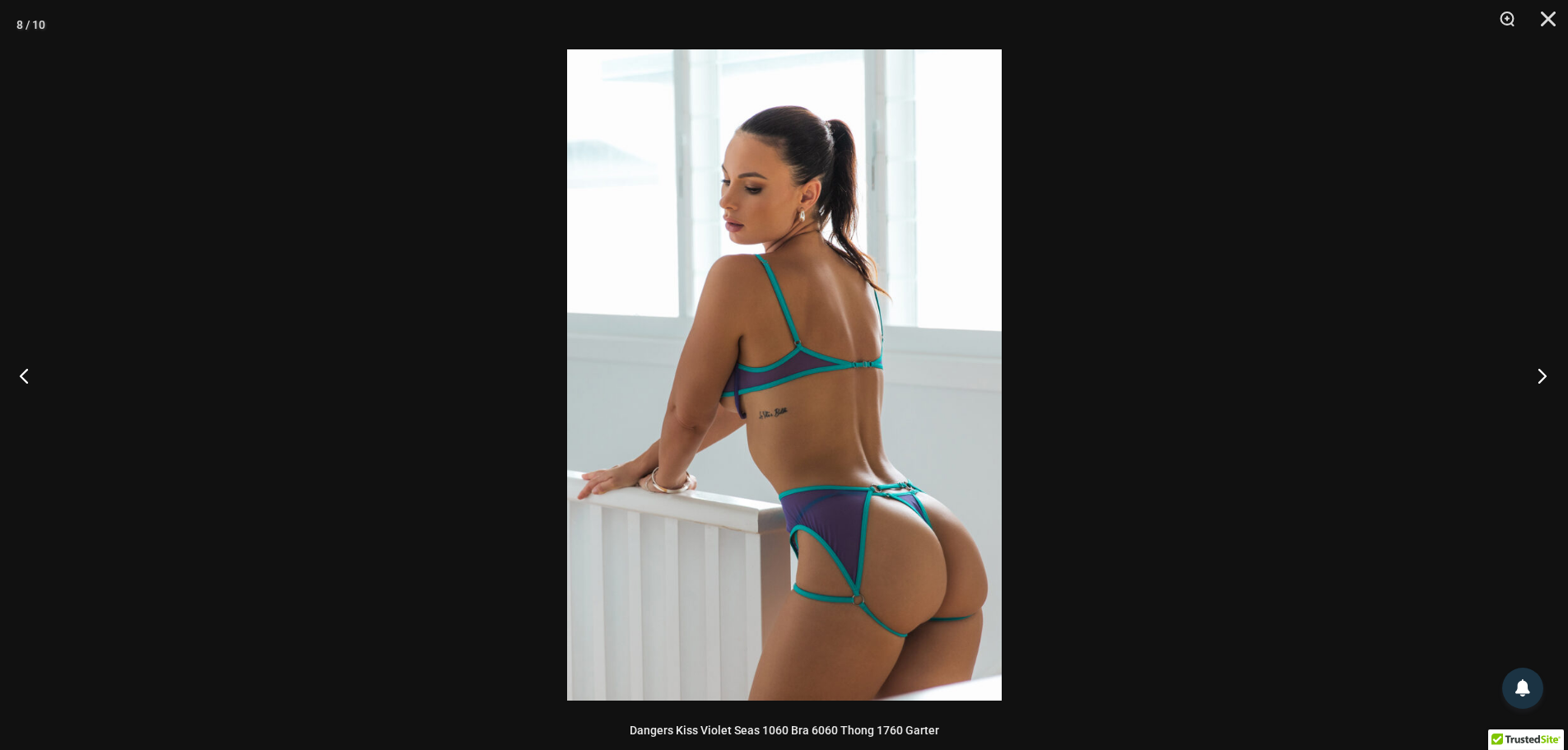
click at [1545, 378] on button "Next" at bounding box center [1537, 375] width 62 height 83
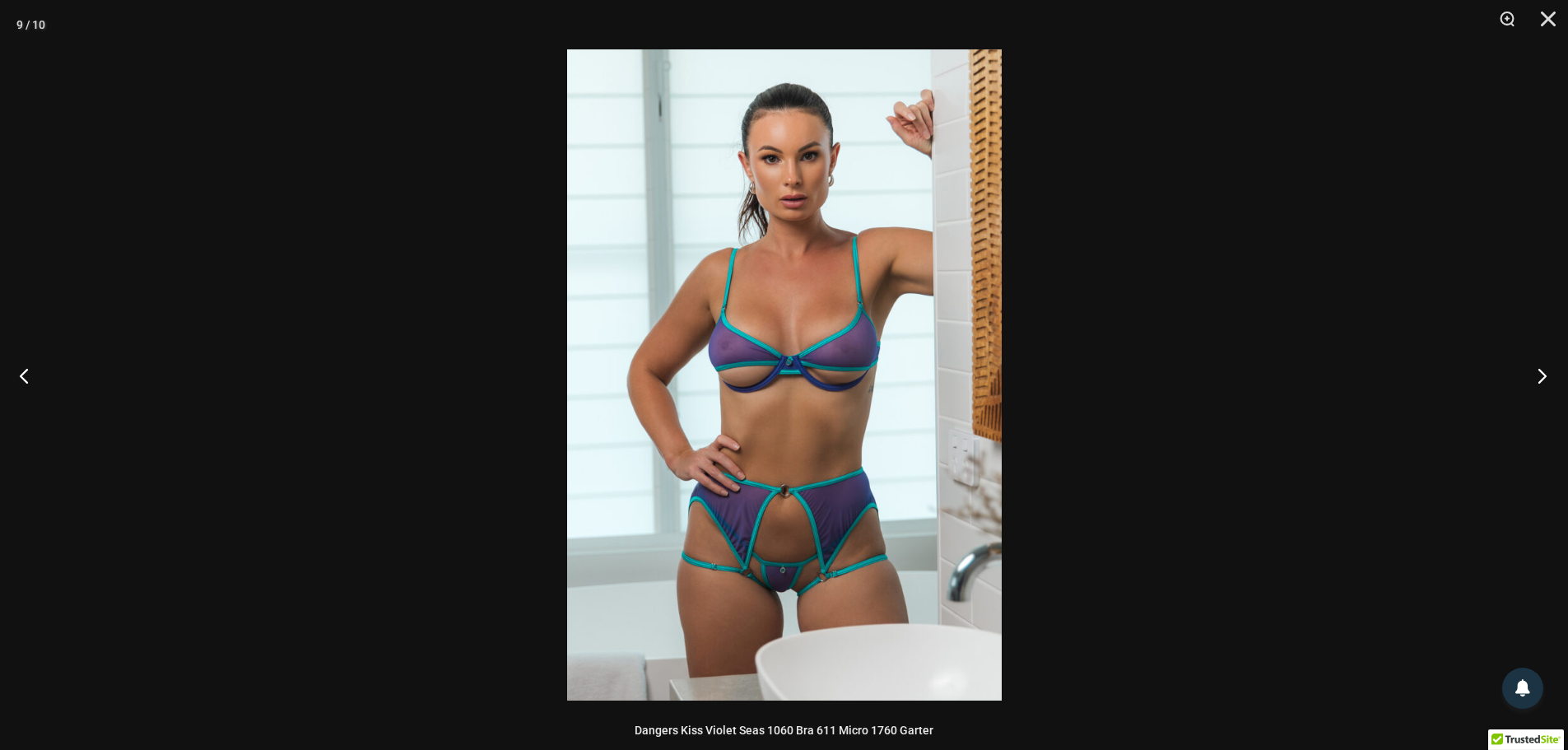
click at [1545, 378] on button "Next" at bounding box center [1537, 375] width 62 height 83
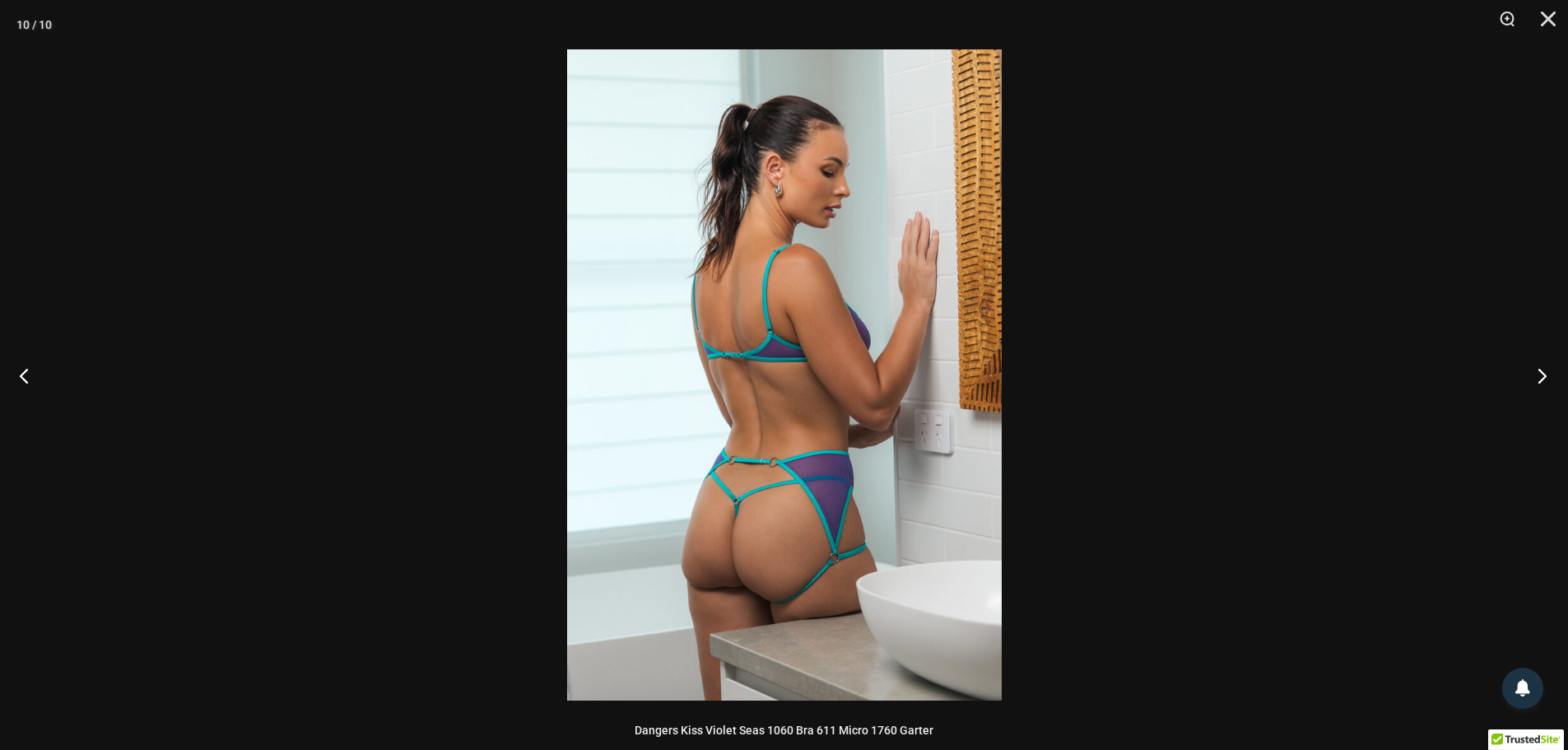
click at [1545, 377] on button "Next" at bounding box center [1537, 375] width 62 height 83
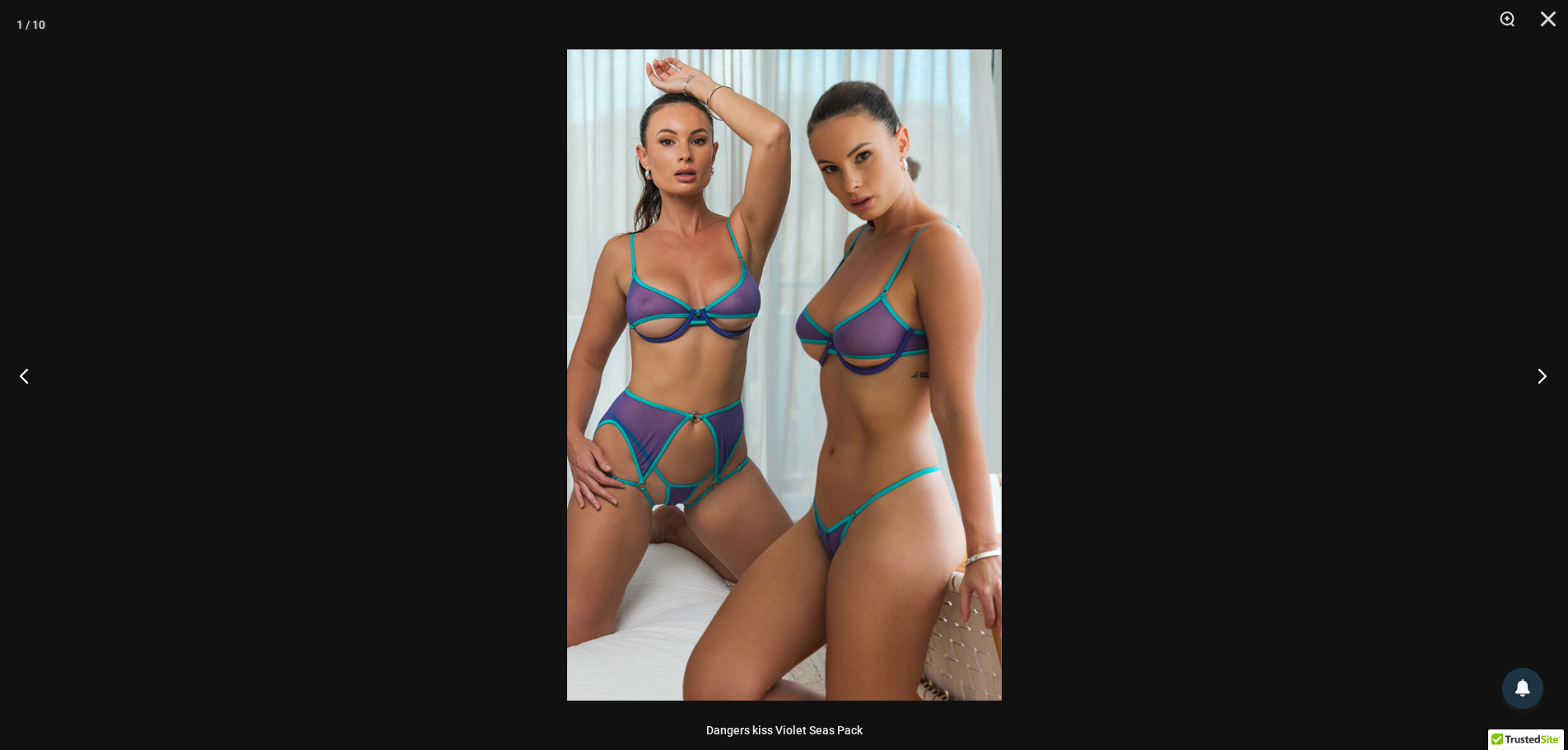
click at [1545, 366] on button "Next" at bounding box center [1537, 375] width 62 height 83
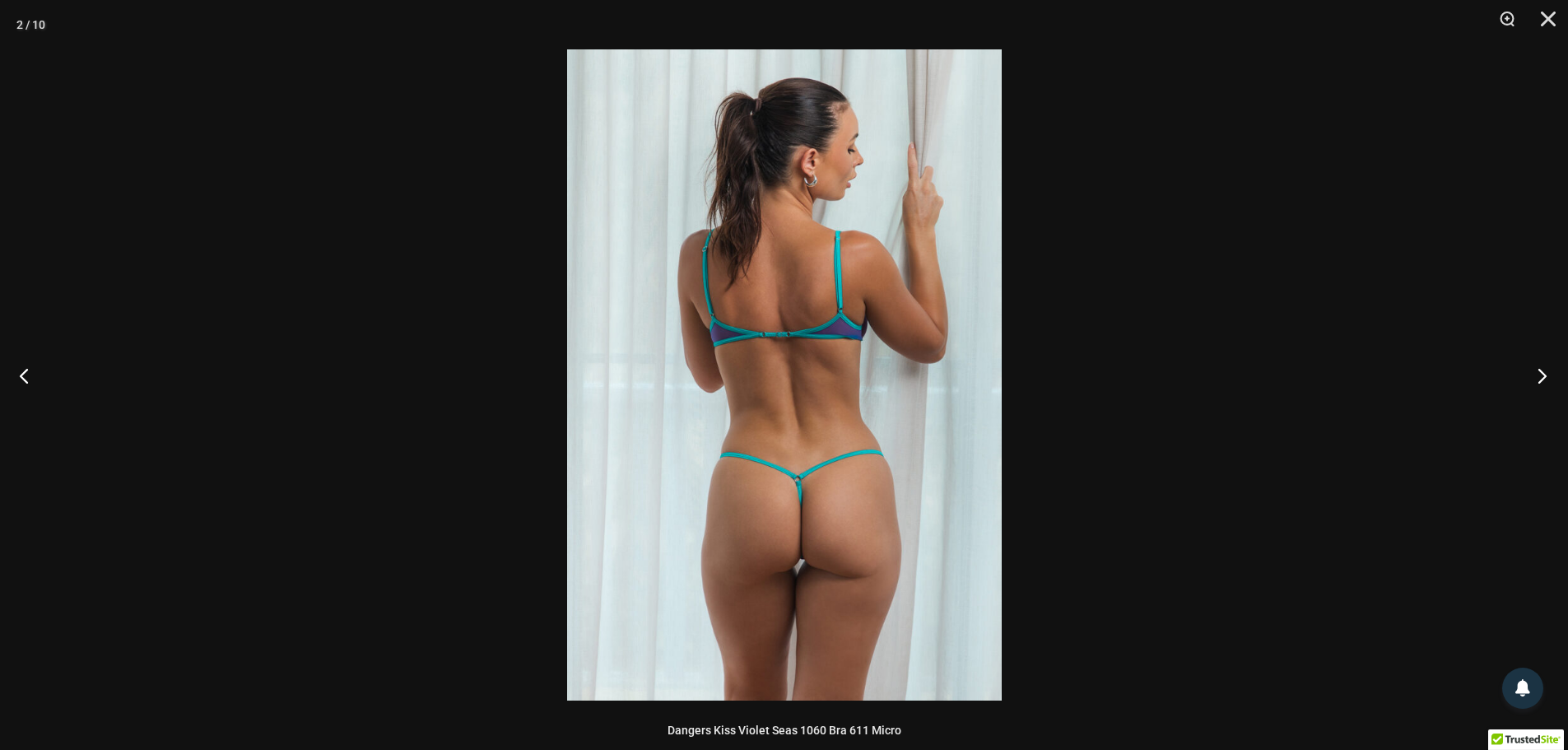
click at [1545, 366] on button "Next" at bounding box center [1537, 375] width 62 height 83
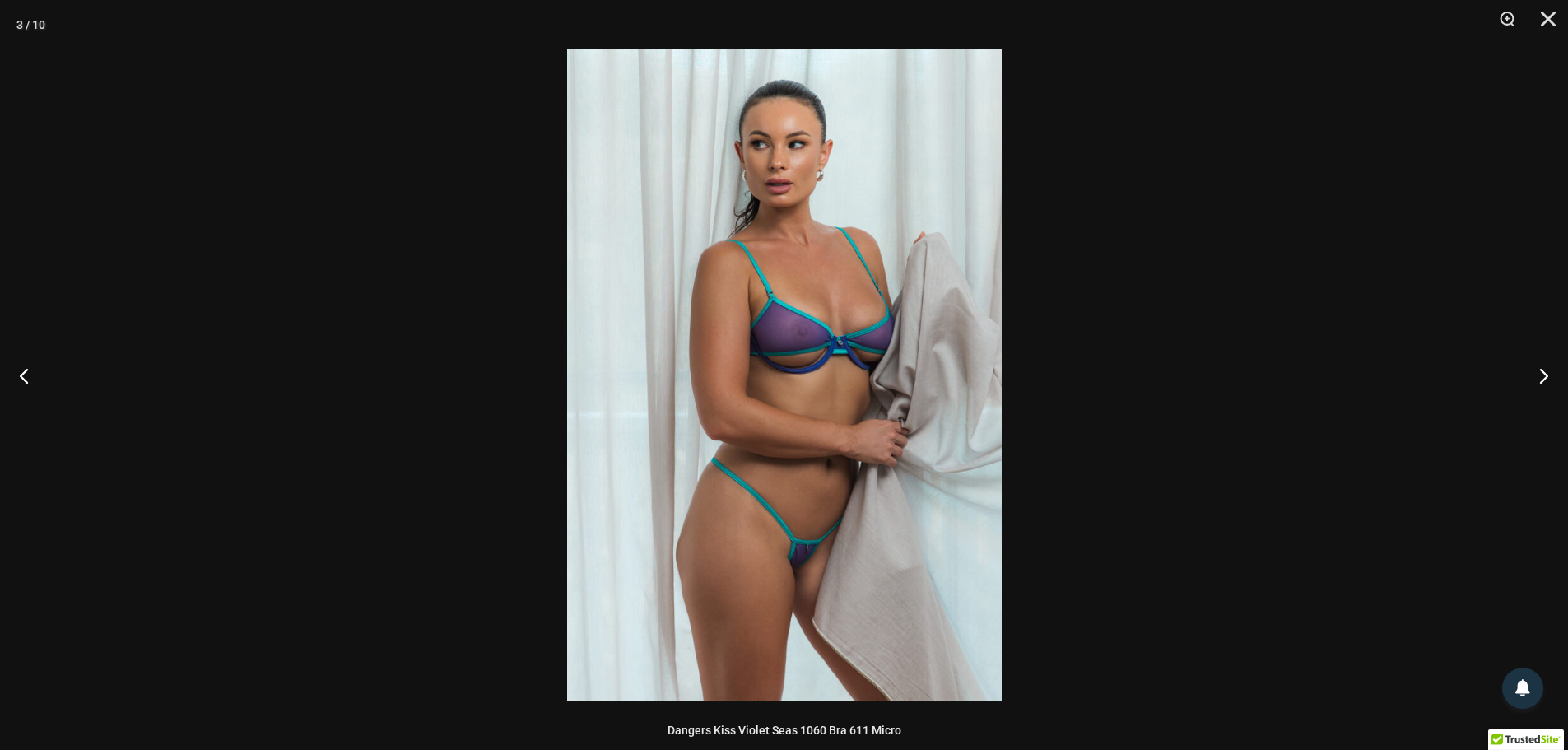
click at [1400, 215] on div at bounding box center [784, 375] width 1568 height 750
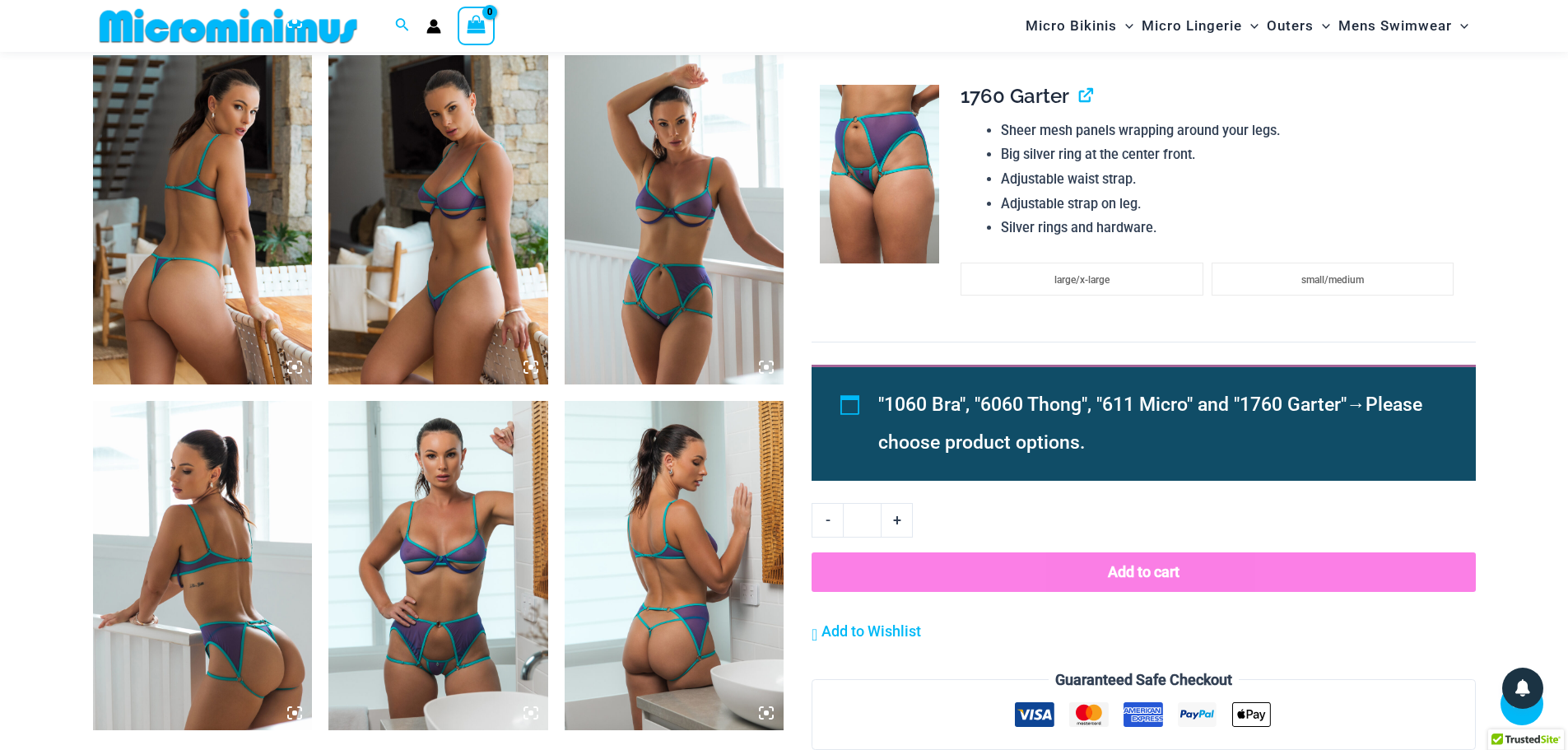
scroll to position [1714, 0]
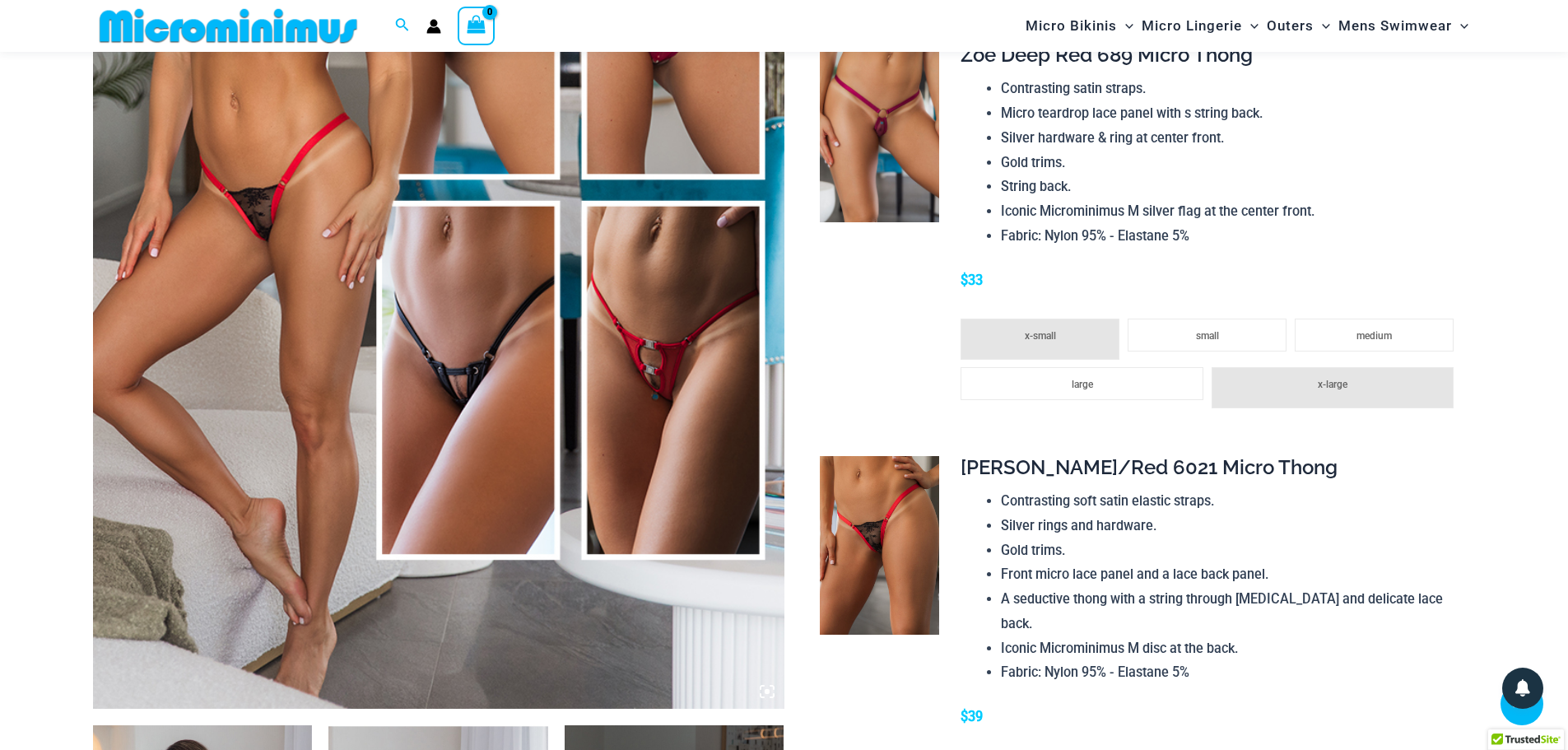
scroll to position [67, 0]
